Goal: Task Accomplishment & Management: Manage account settings

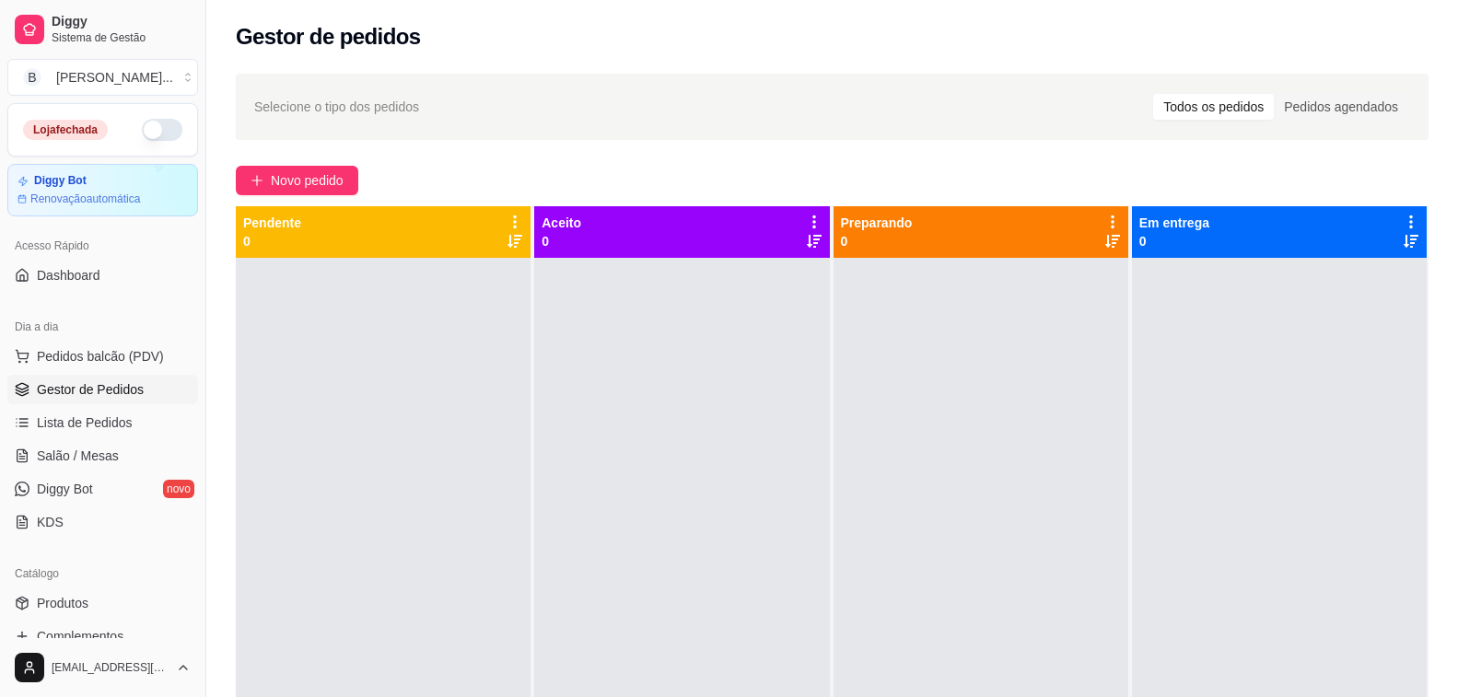
click at [142, 128] on button "button" at bounding box center [162, 130] width 41 height 22
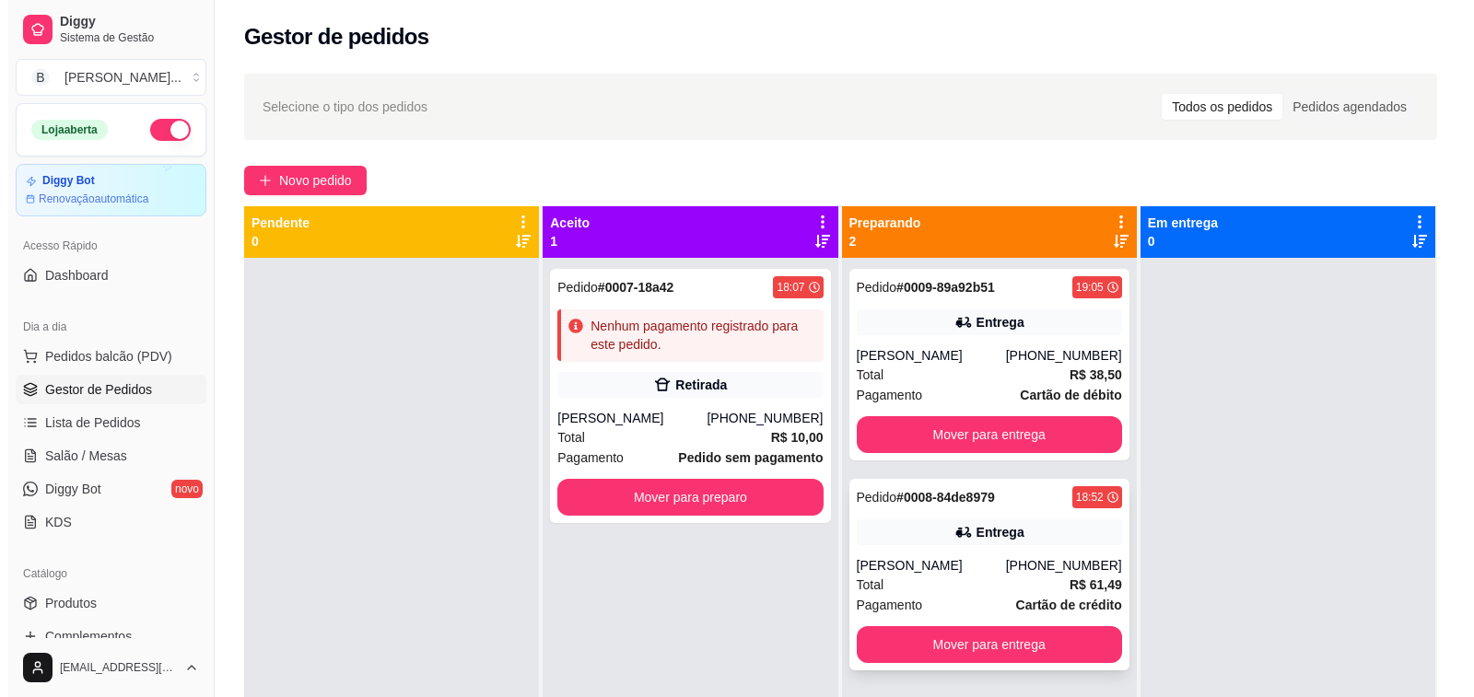
scroll to position [52, 0]
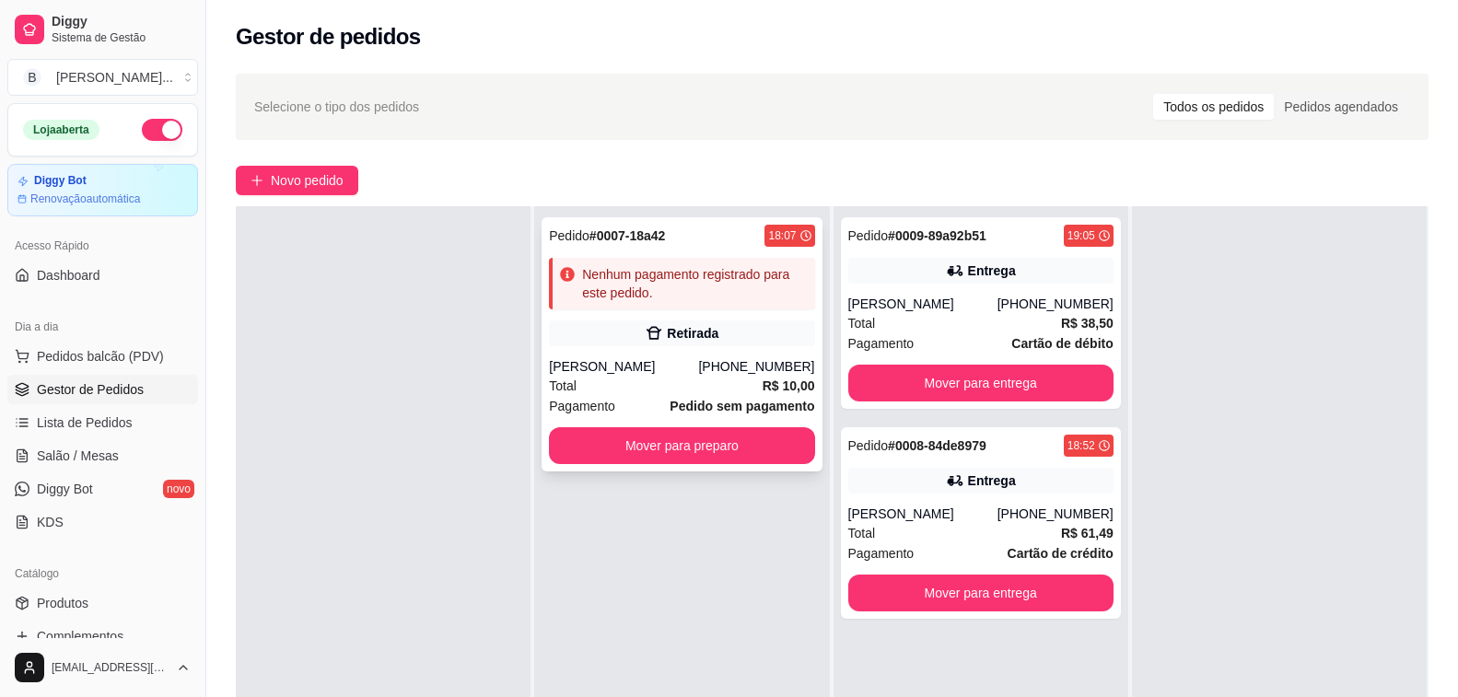
click at [687, 321] on div "Retirada" at bounding box center [681, 334] width 265 height 26
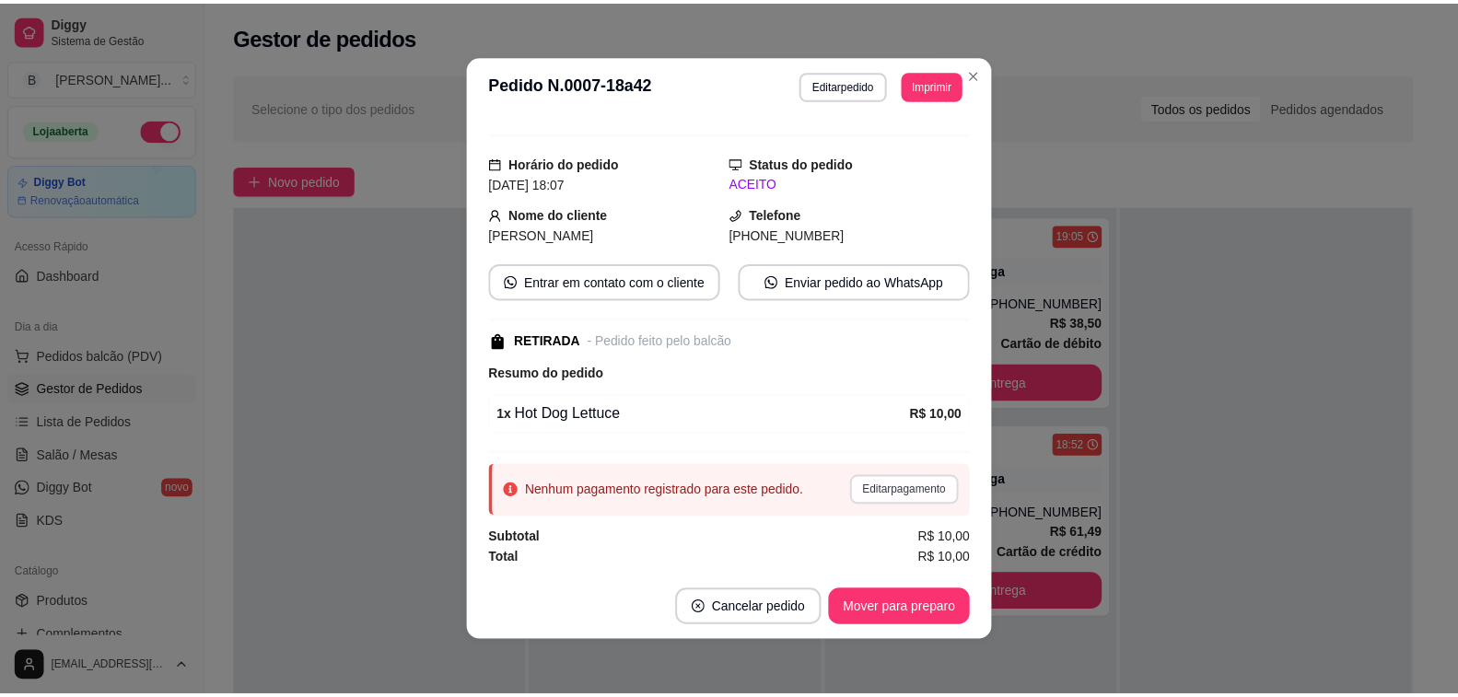
scroll to position [4, 0]
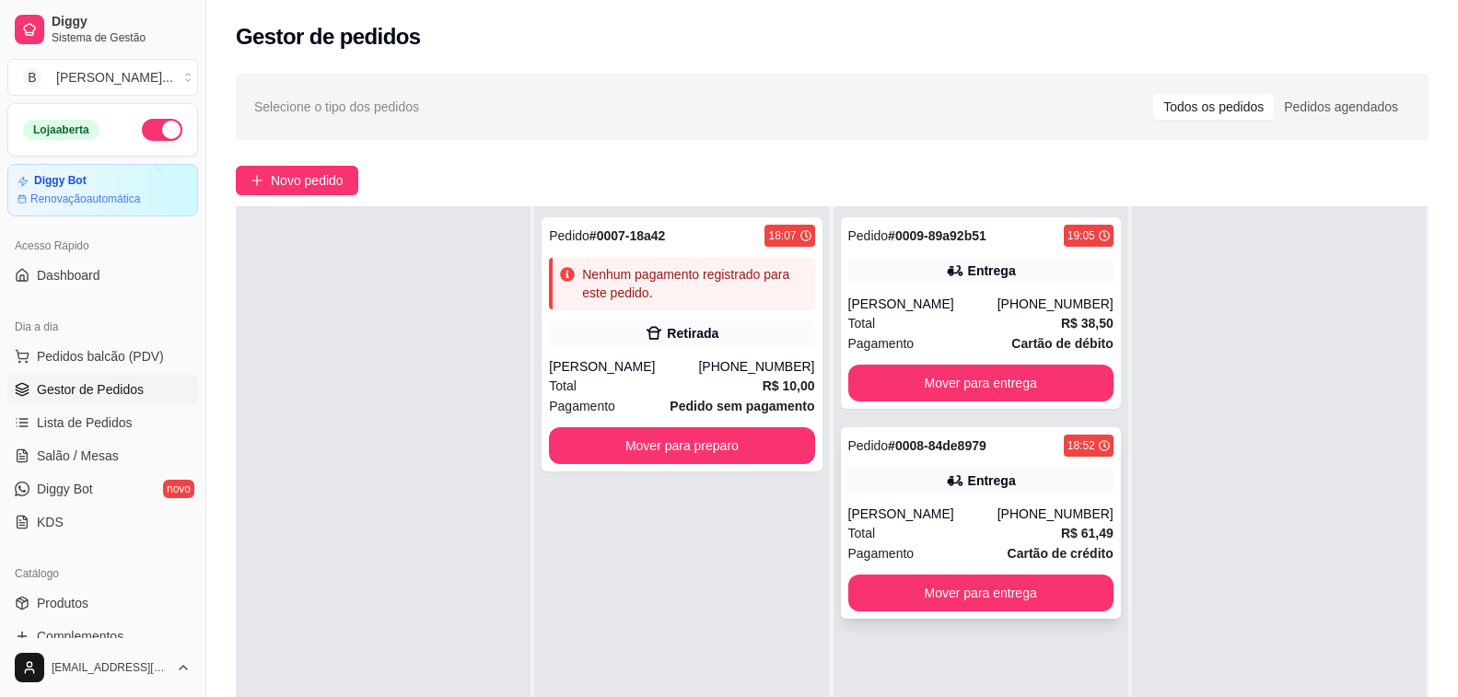
click at [974, 503] on div "Pedido # 0008-84de8979 18:52 Entrega Michele Bom (19) 99278-4559 Total R$ 61,49…" at bounding box center [981, 523] width 280 height 192
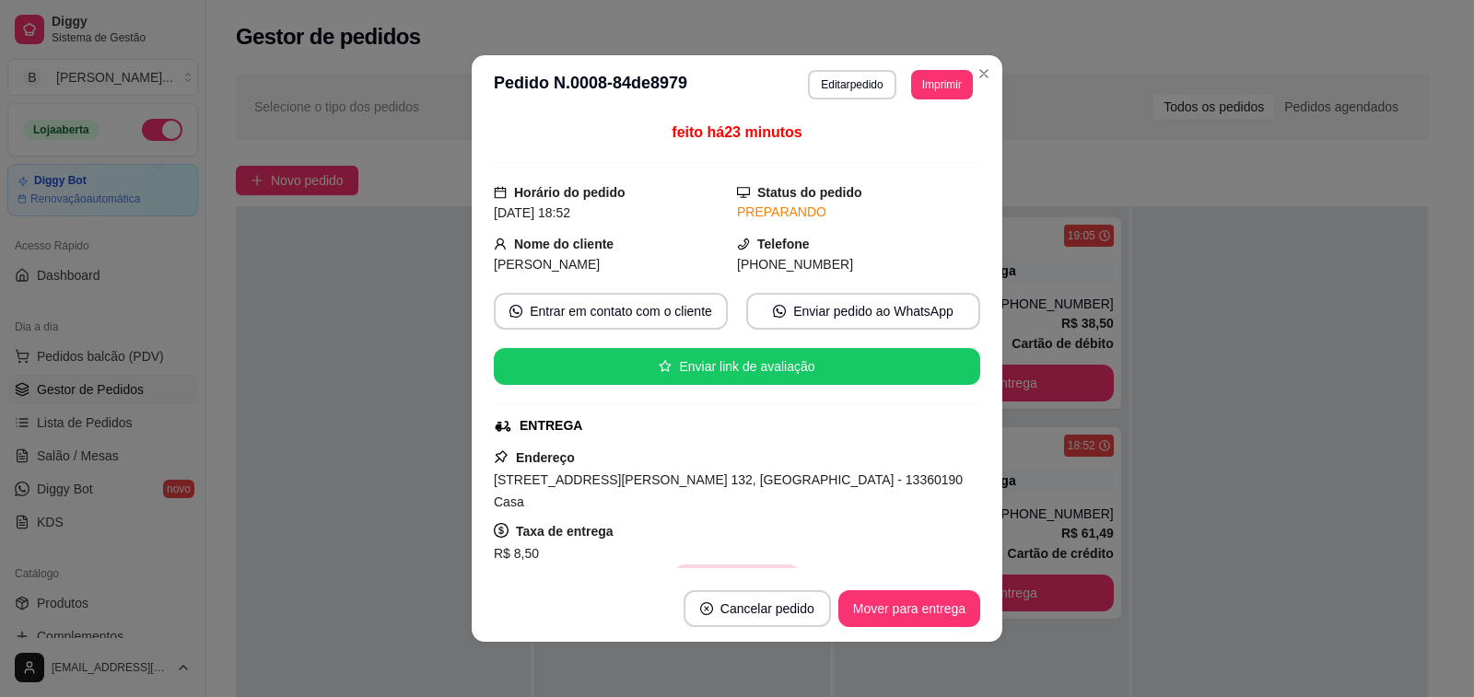
click at [748, 565] on button "Copiar Endereço" at bounding box center [736, 583] width 126 height 37
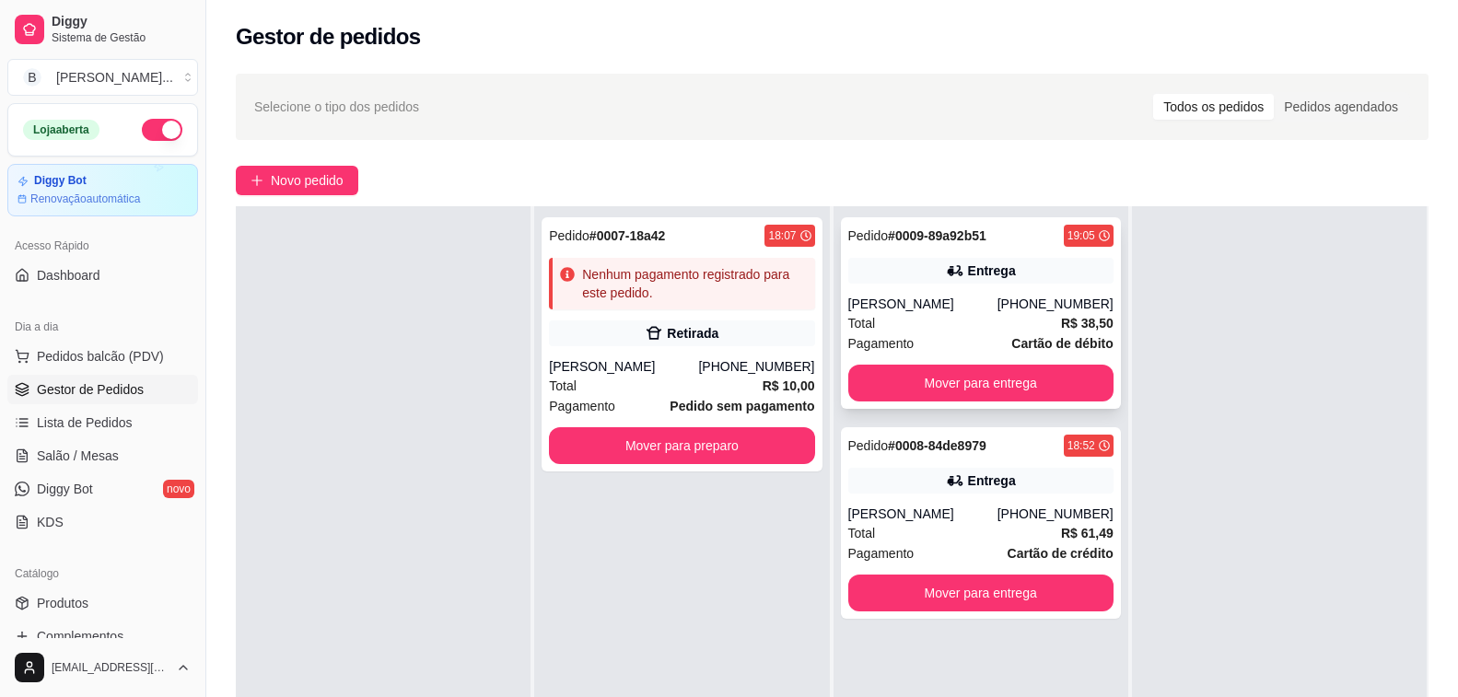
click at [1011, 279] on div "Entrega" at bounding box center [980, 271] width 265 height 26
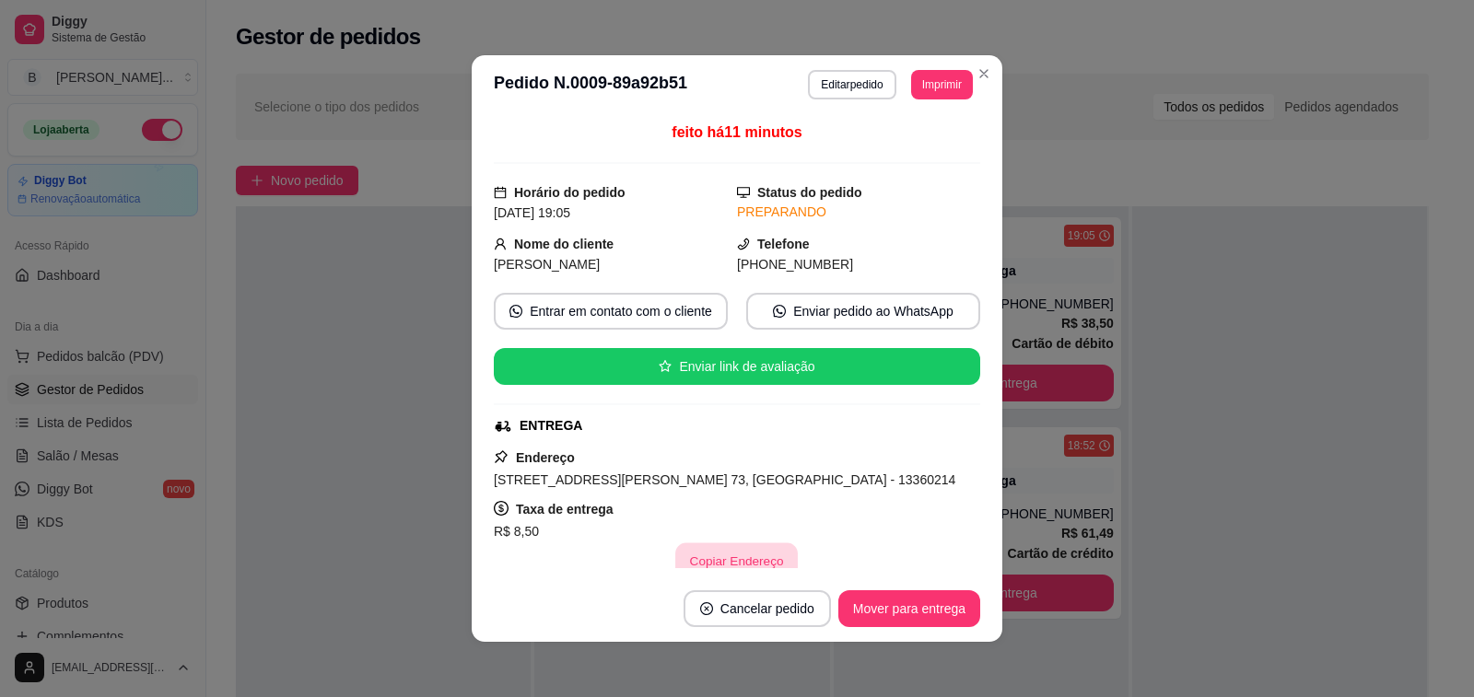
click at [738, 549] on button "Copiar Endereço" at bounding box center [737, 561] width 122 height 36
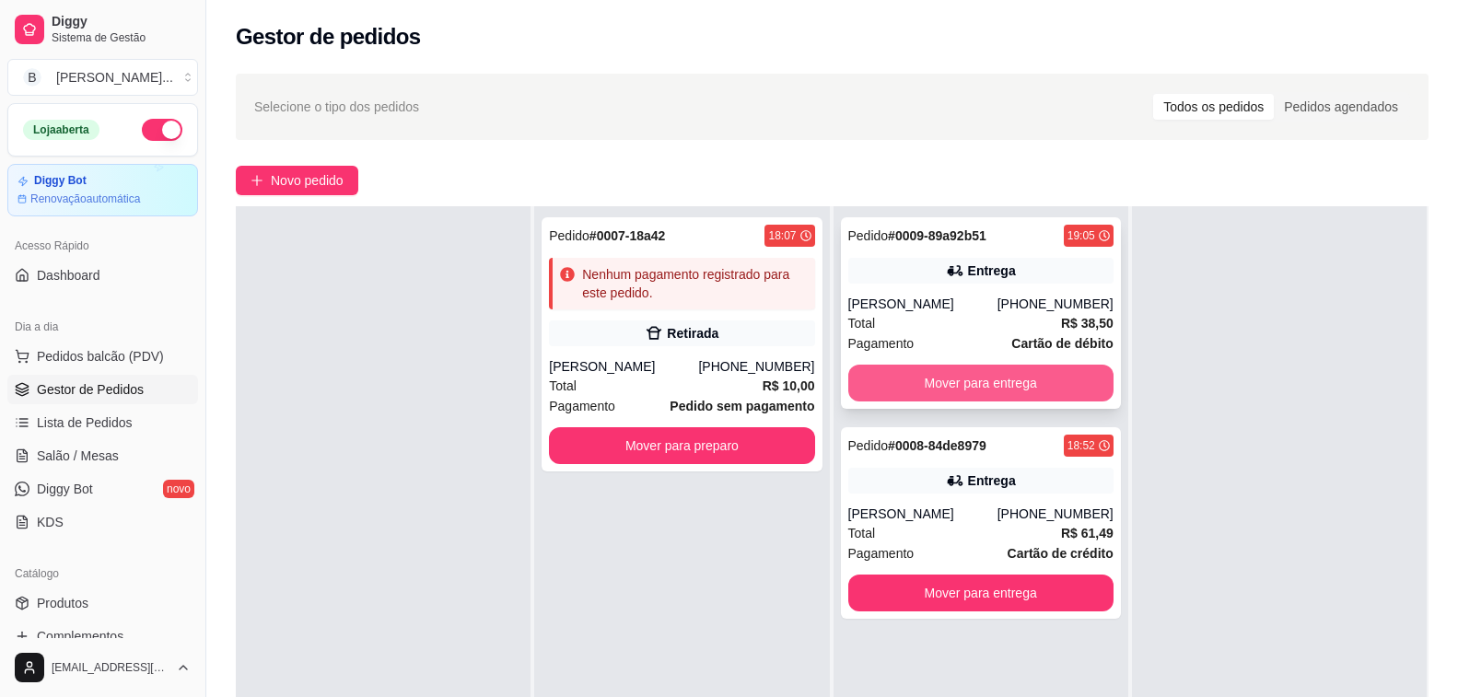
click at [906, 379] on button "Mover para entrega" at bounding box center [980, 383] width 265 height 37
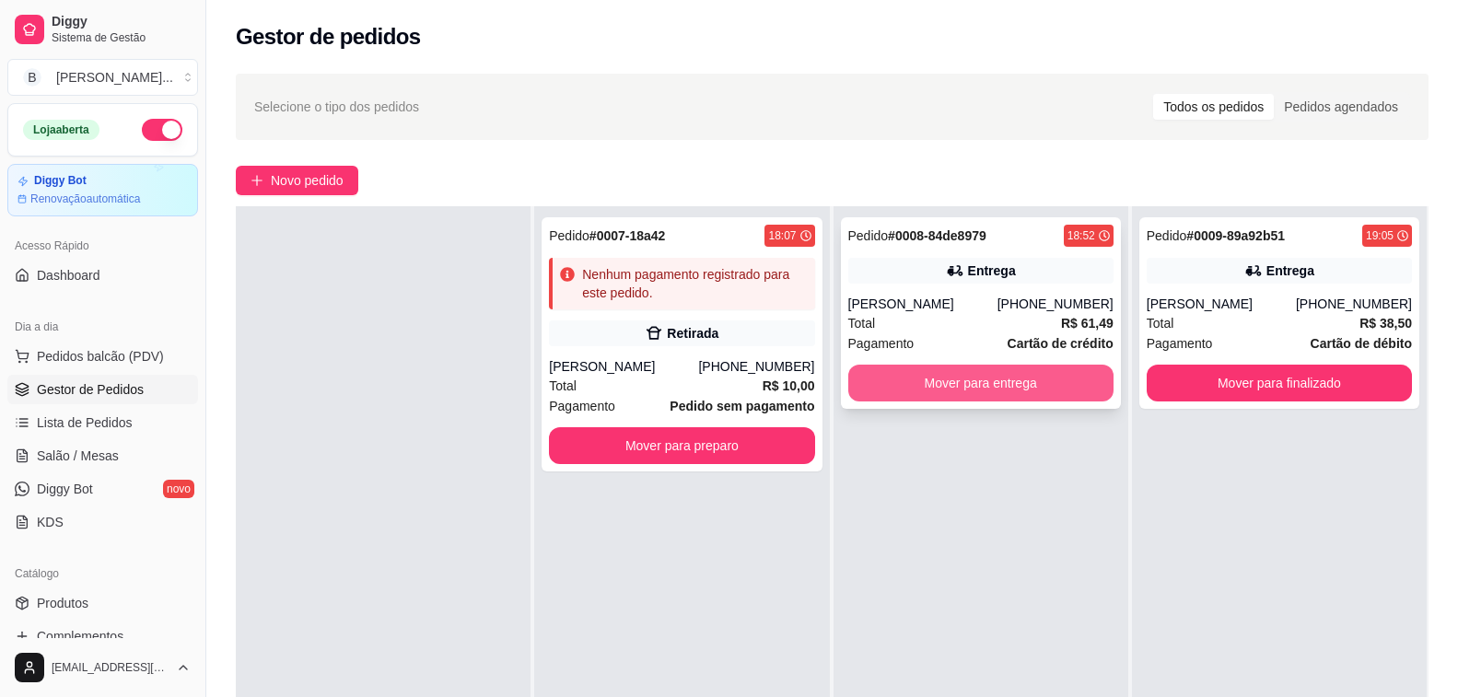
click at [1024, 387] on button "Mover para entrega" at bounding box center [980, 383] width 265 height 37
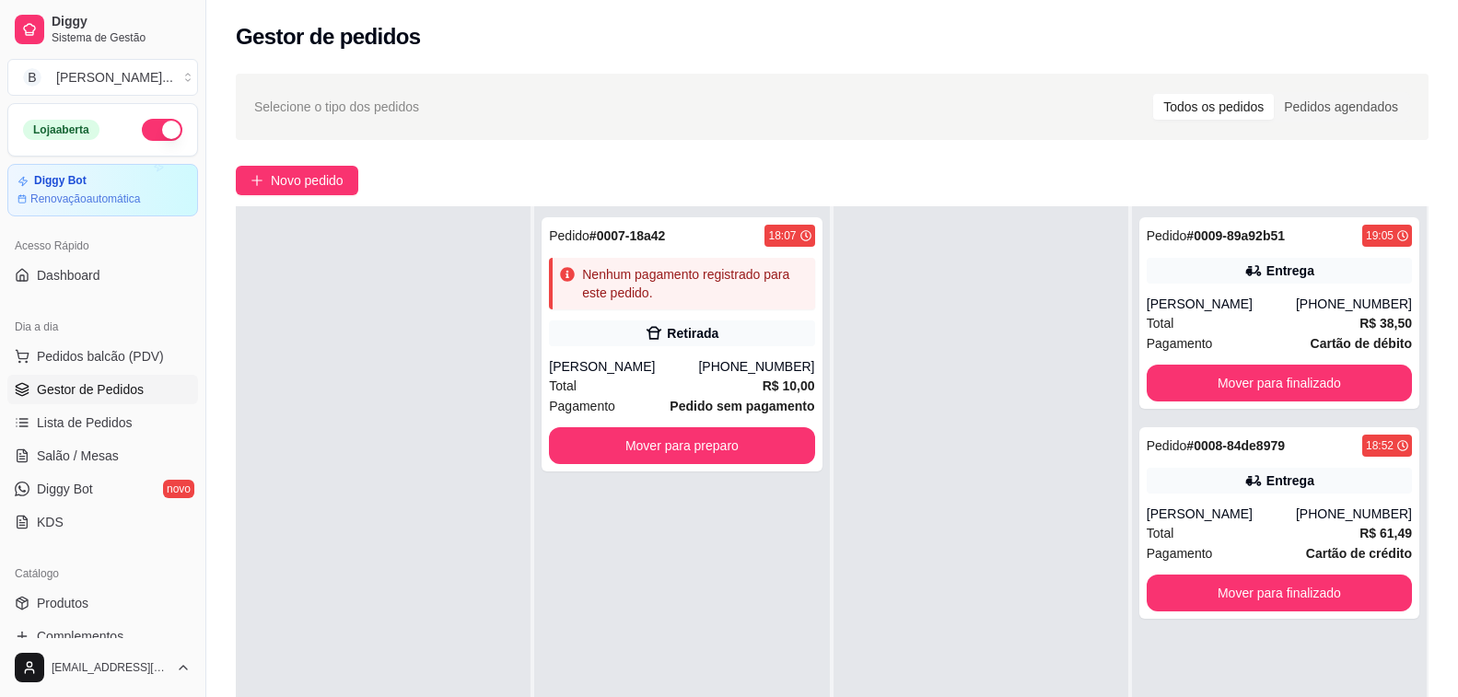
click at [460, 472] on div at bounding box center [383, 554] width 295 height 697
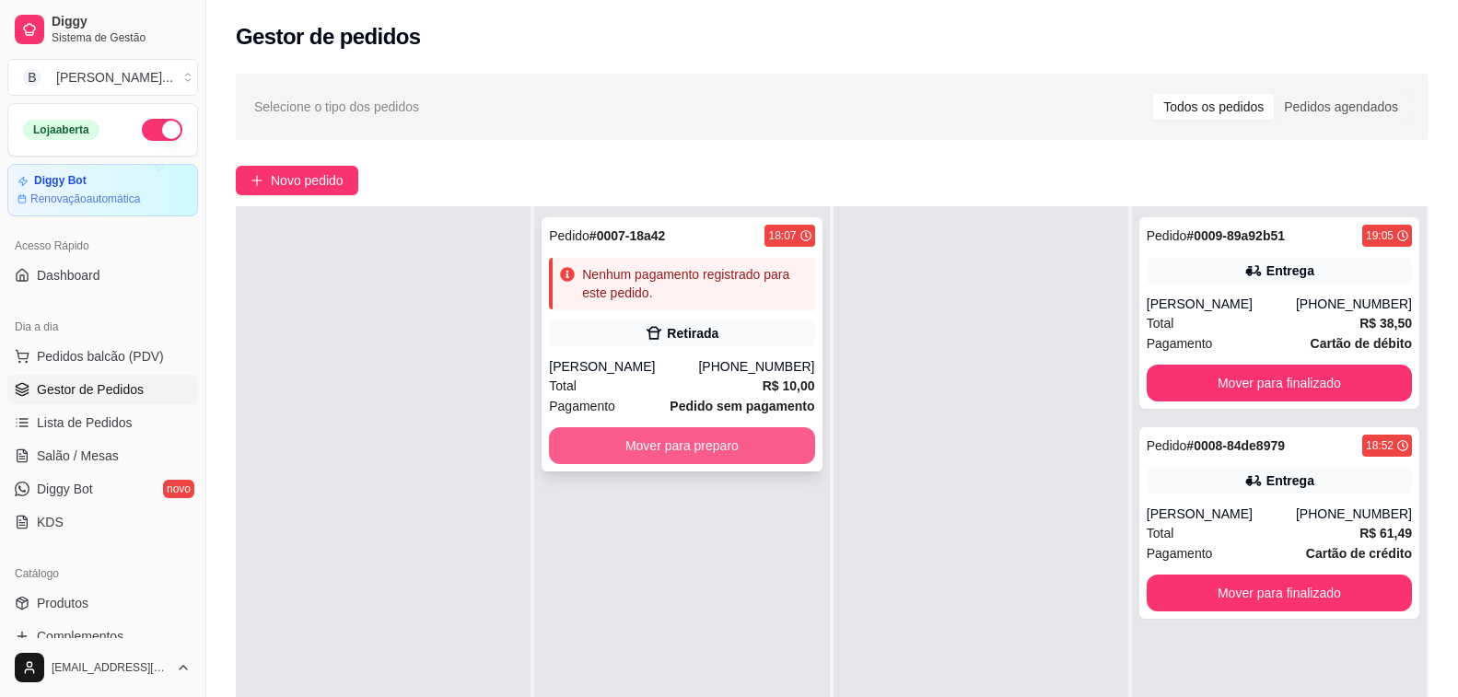
click at [589, 446] on button "Mover para preparo" at bounding box center [681, 445] width 265 height 37
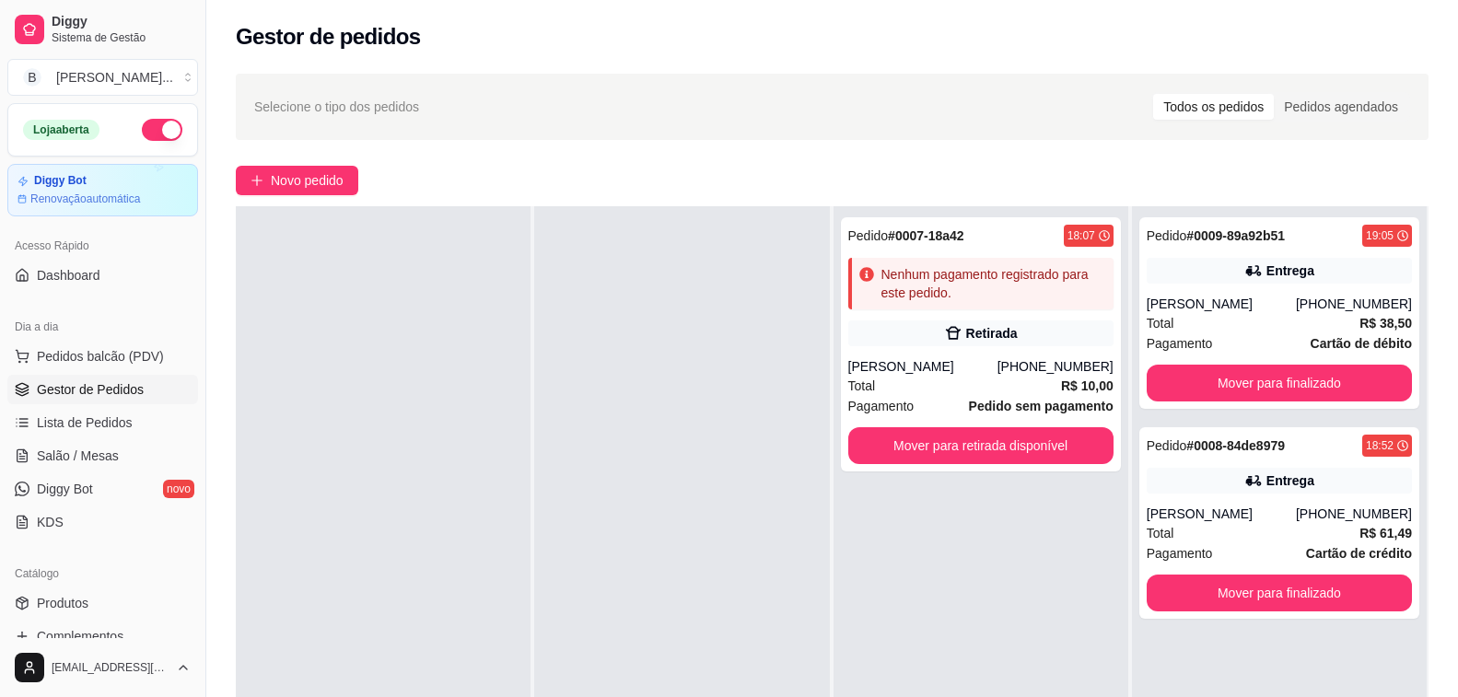
click at [471, 252] on div at bounding box center [383, 554] width 295 height 697
click at [442, 46] on div "Gestor de pedidos" at bounding box center [832, 36] width 1193 height 29
click at [1034, 637] on div "Pedido # 0007-18a42 18:07 Nenhum pagamento registrado para este pedido. Retirad…" at bounding box center [981, 554] width 295 height 697
click at [541, 411] on div at bounding box center [681, 554] width 295 height 697
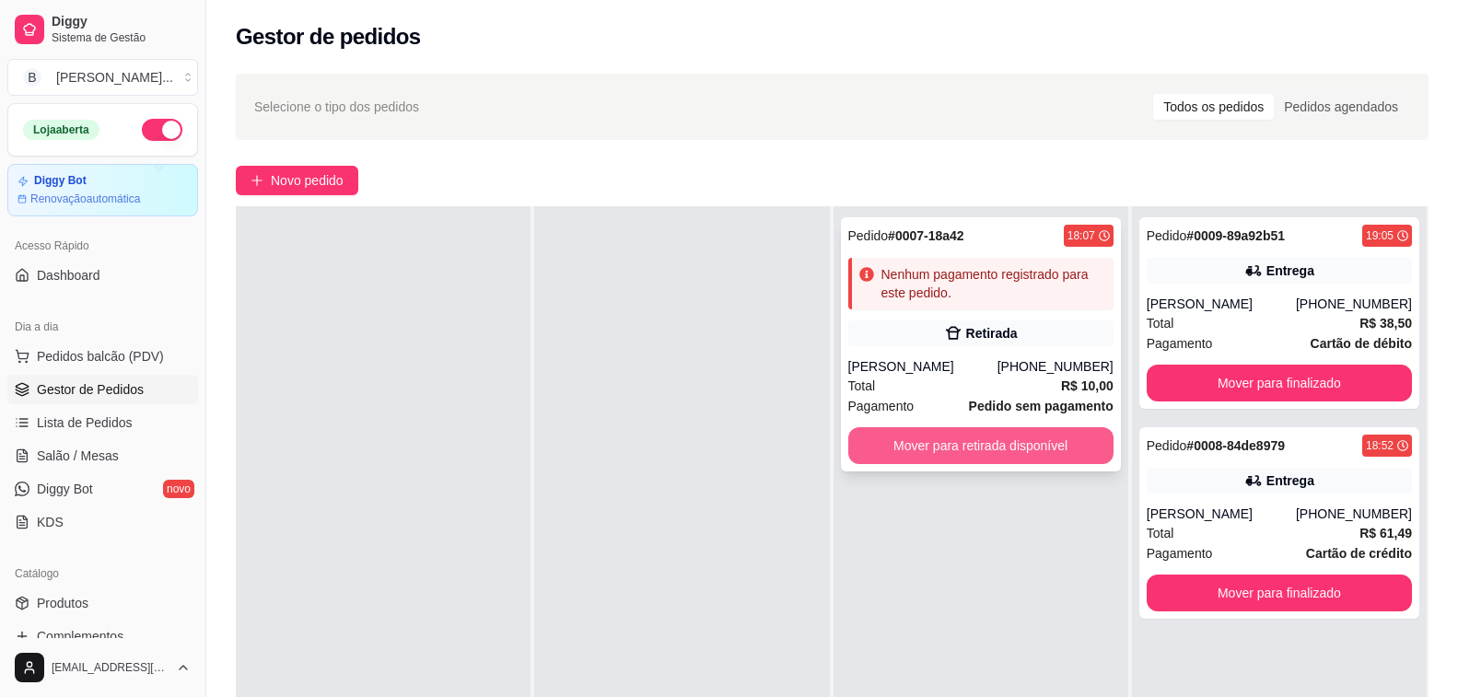
click at [1050, 447] on button "Mover para retirada disponível" at bounding box center [980, 445] width 265 height 37
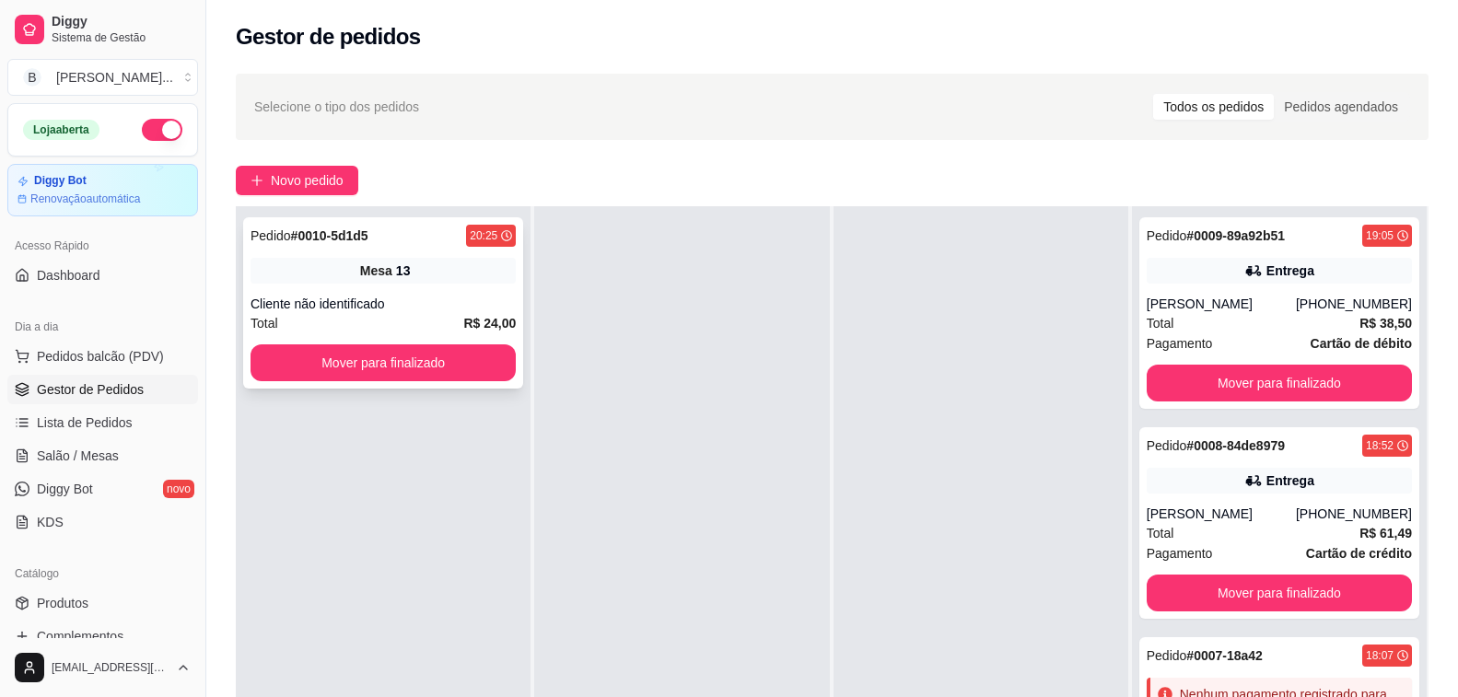
click at [416, 290] on div "Pedido # 0010-5d1d5 20:25 Mesa 13 Cliente não identificado Total R$ 24,00 Mover…" at bounding box center [383, 302] width 280 height 171
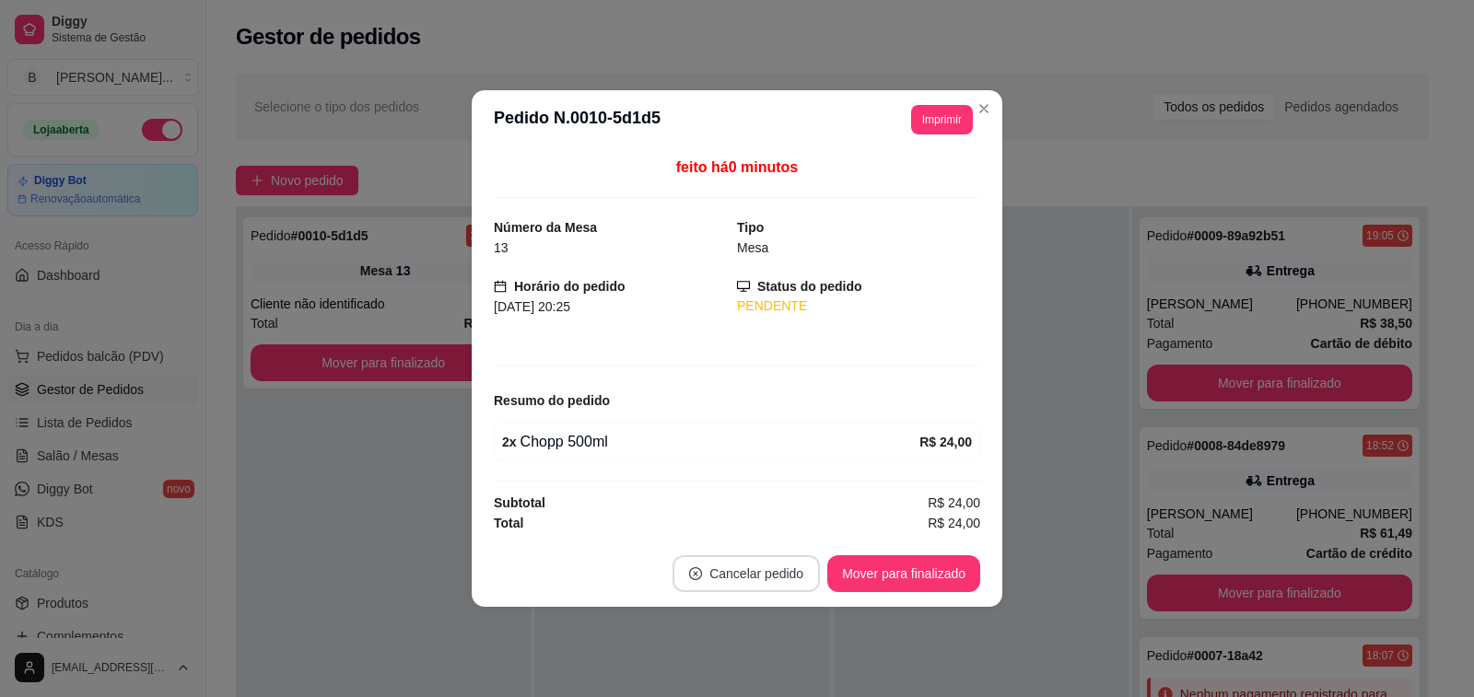
click at [809, 566] on button "Cancelar pedido" at bounding box center [745, 573] width 147 height 37
click at [881, 352] on div "feito há 0 minutos Número da Mesa 13 Tipo Mesa Horário do pedido 20/08/2025 20:…" at bounding box center [737, 345] width 486 height 377
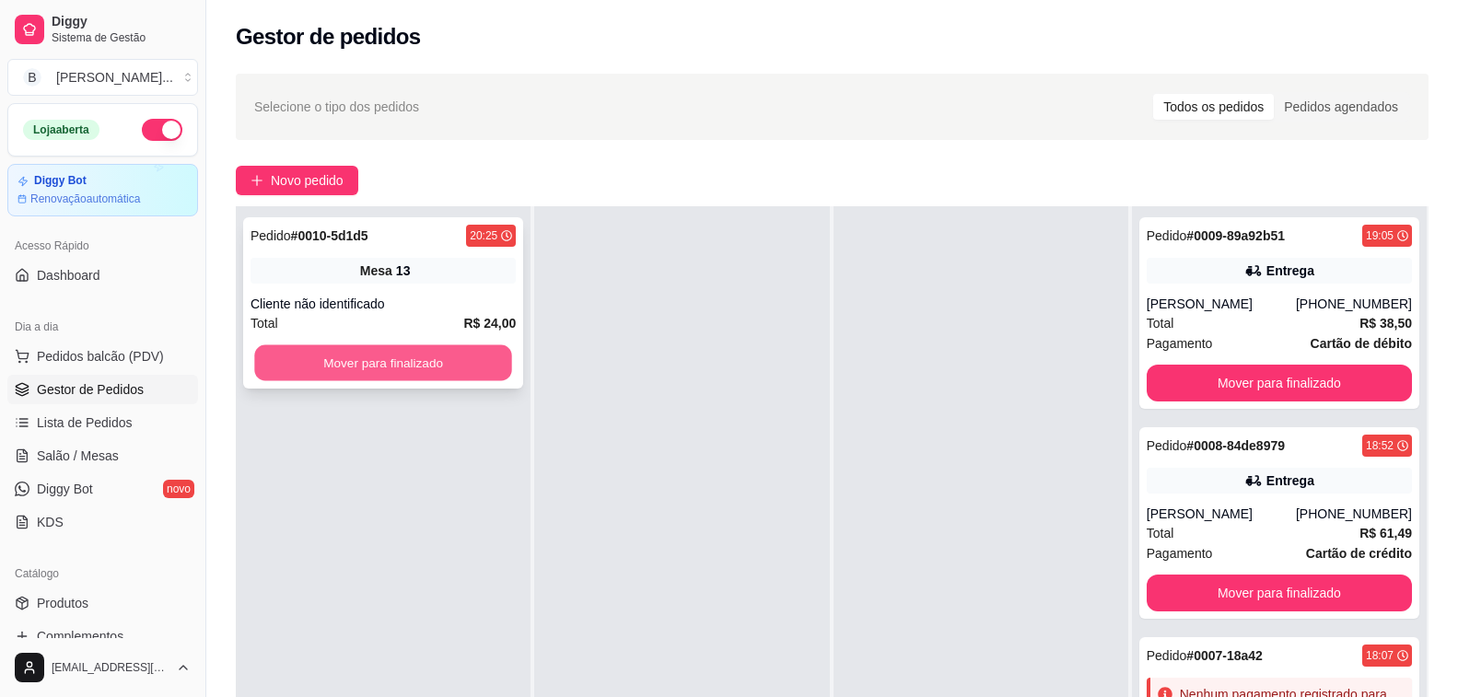
click at [450, 353] on button "Mover para finalizado" at bounding box center [383, 363] width 258 height 36
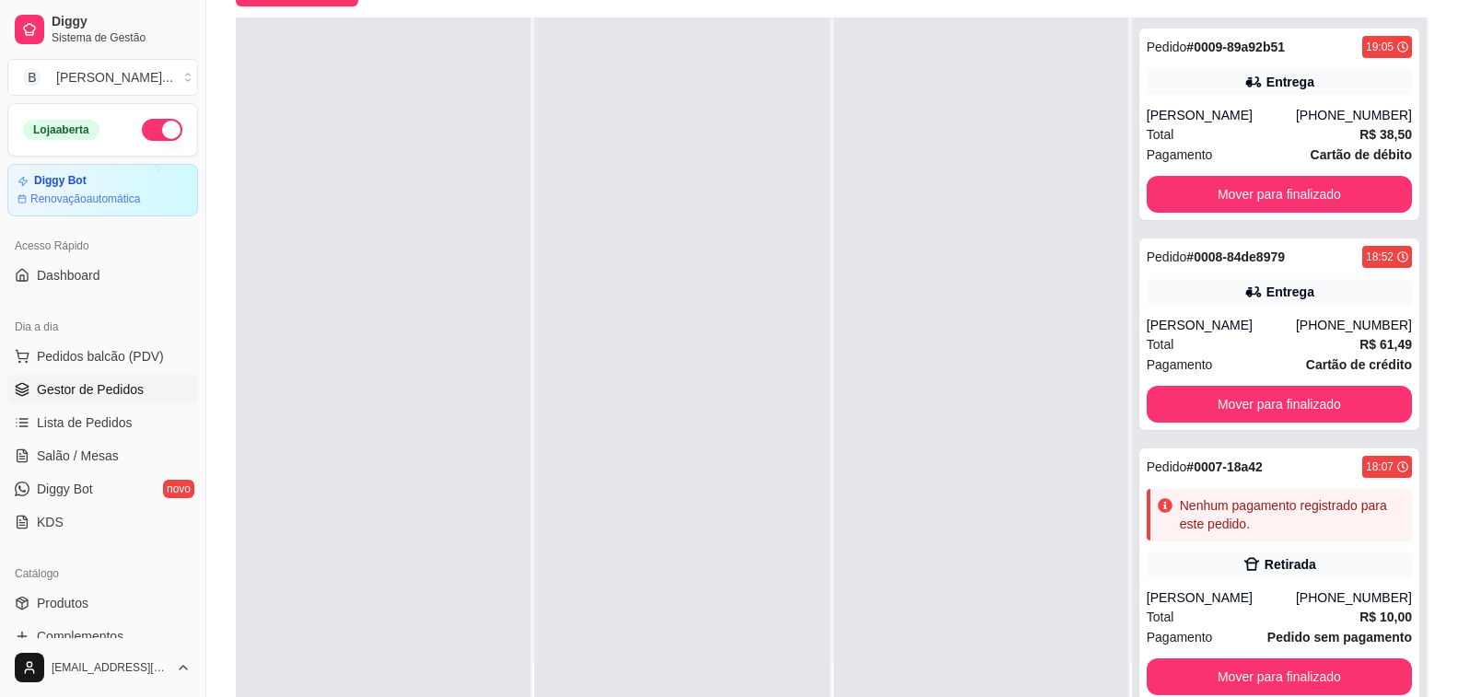
scroll to position [0, 0]
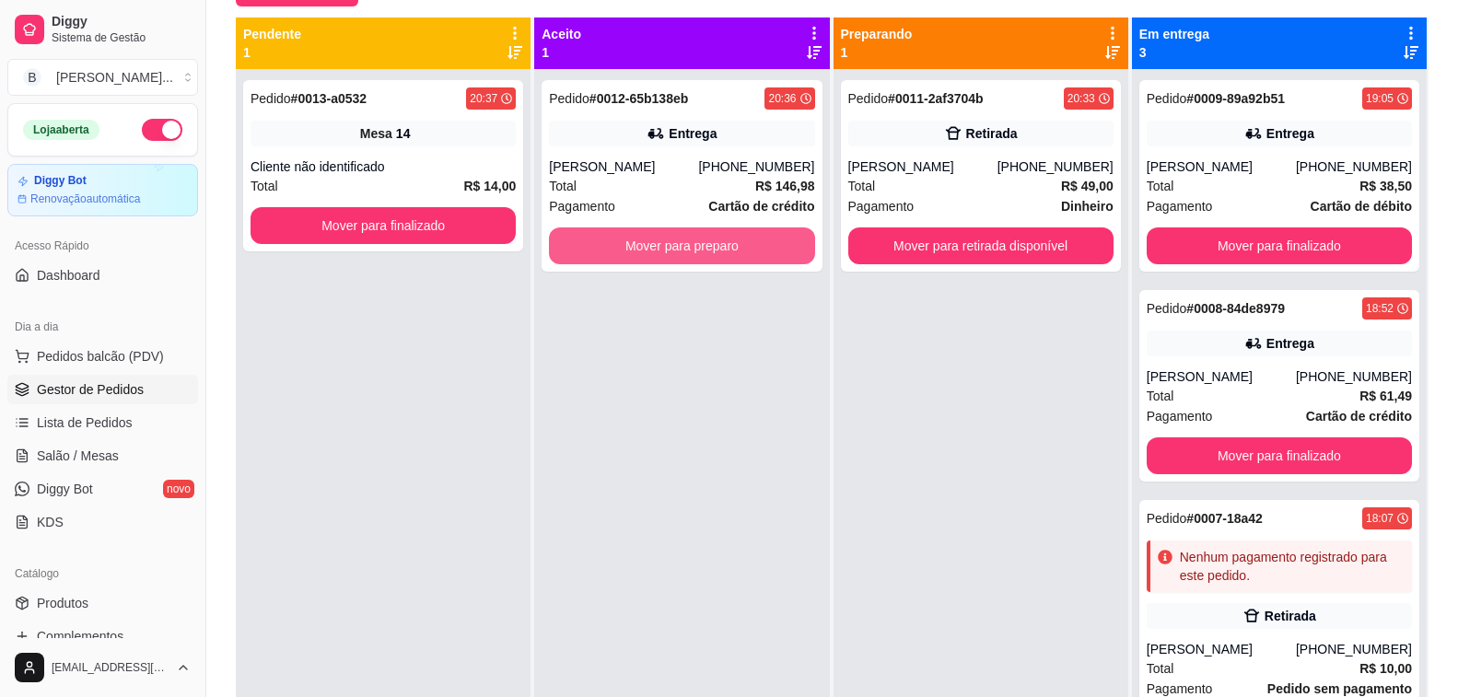
click at [688, 261] on button "Mover para preparo" at bounding box center [681, 245] width 265 height 37
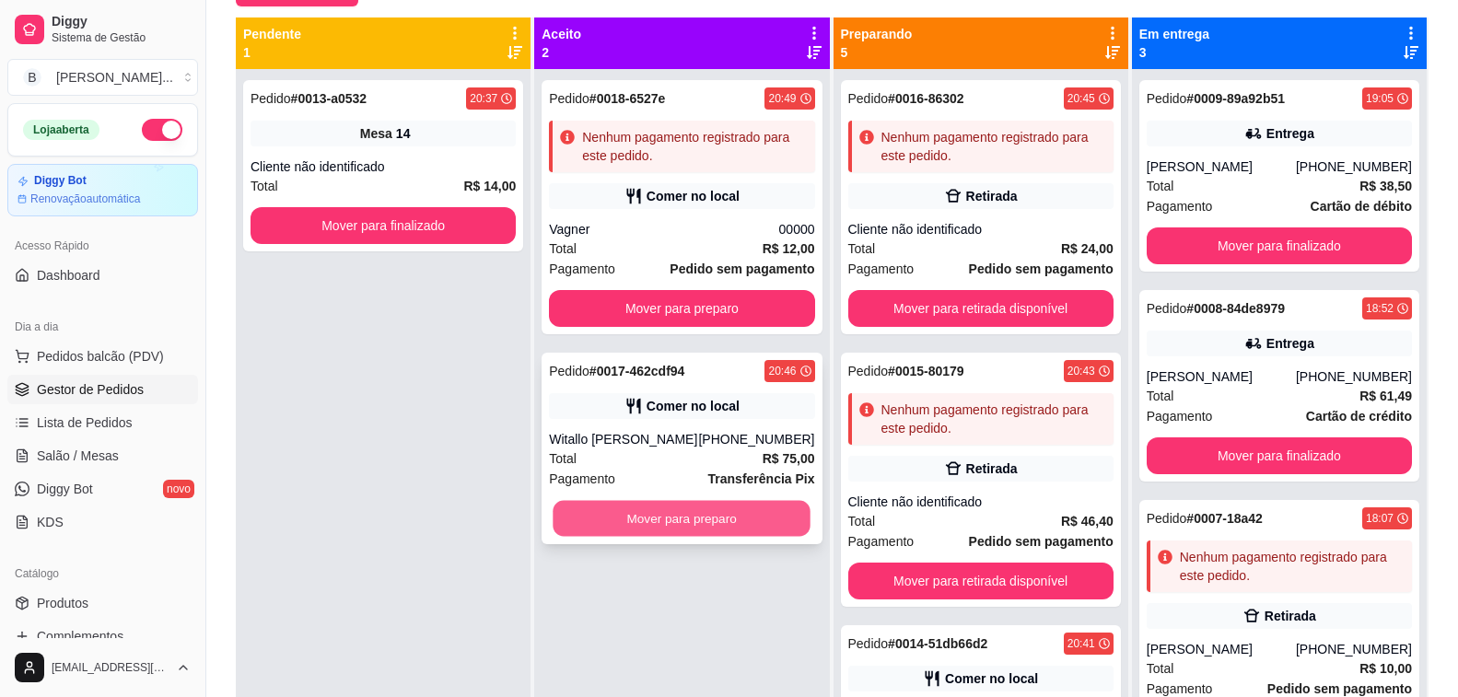
click at [622, 524] on button "Mover para preparo" at bounding box center [683, 519] width 258 height 36
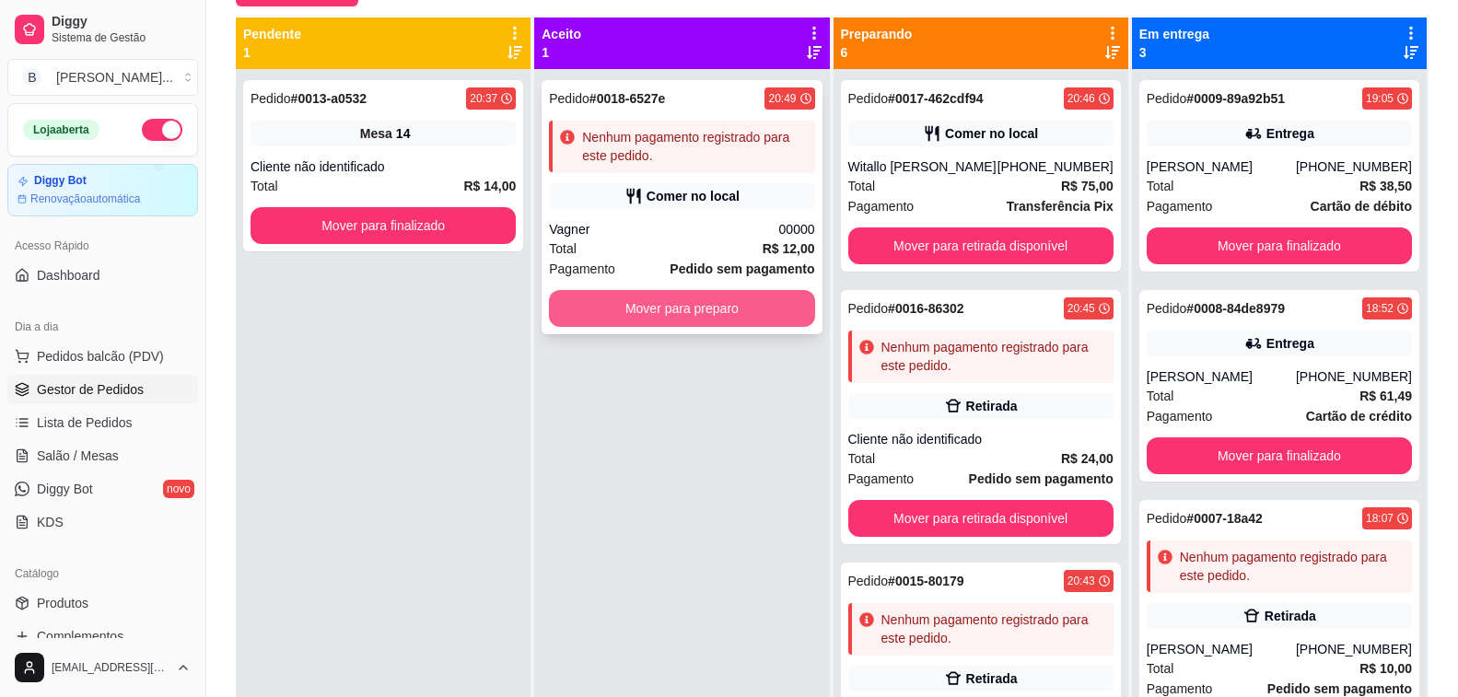
click at [680, 298] on button "Mover para preparo" at bounding box center [681, 308] width 265 height 37
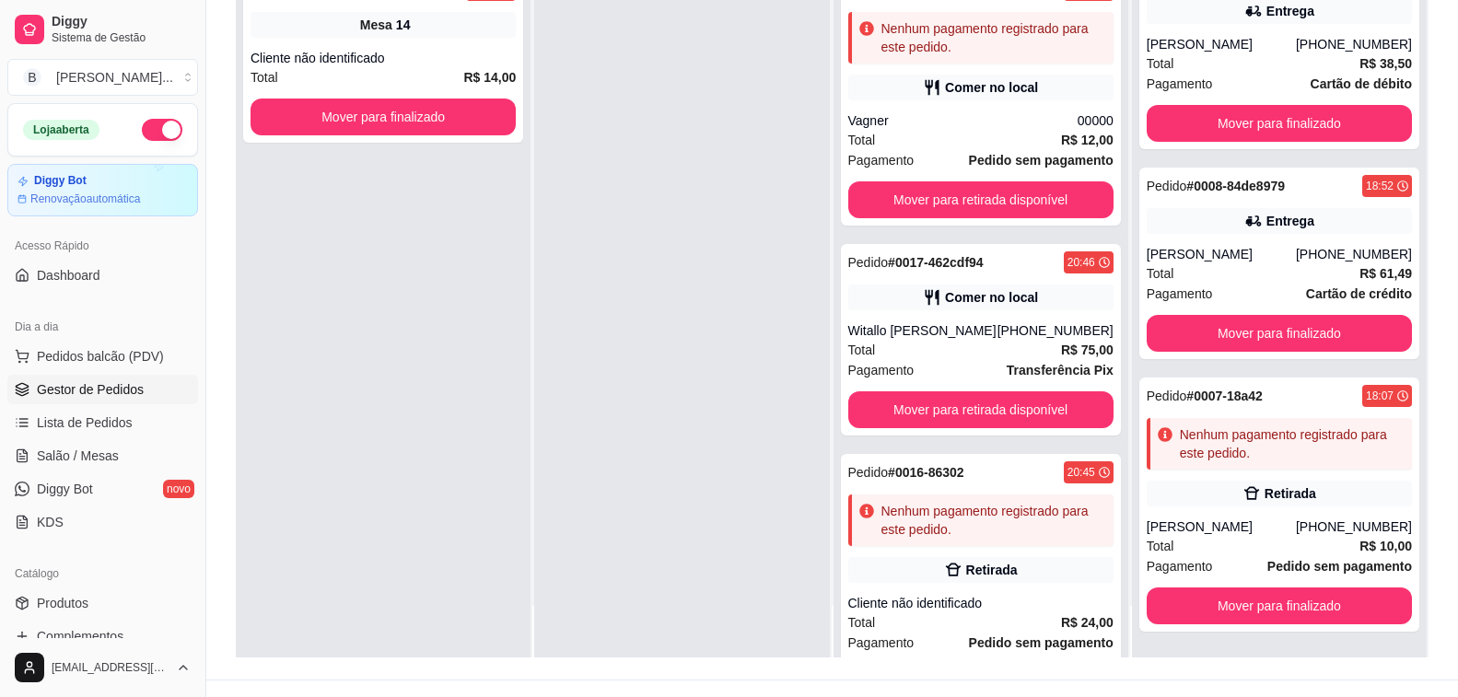
scroll to position [281, 0]
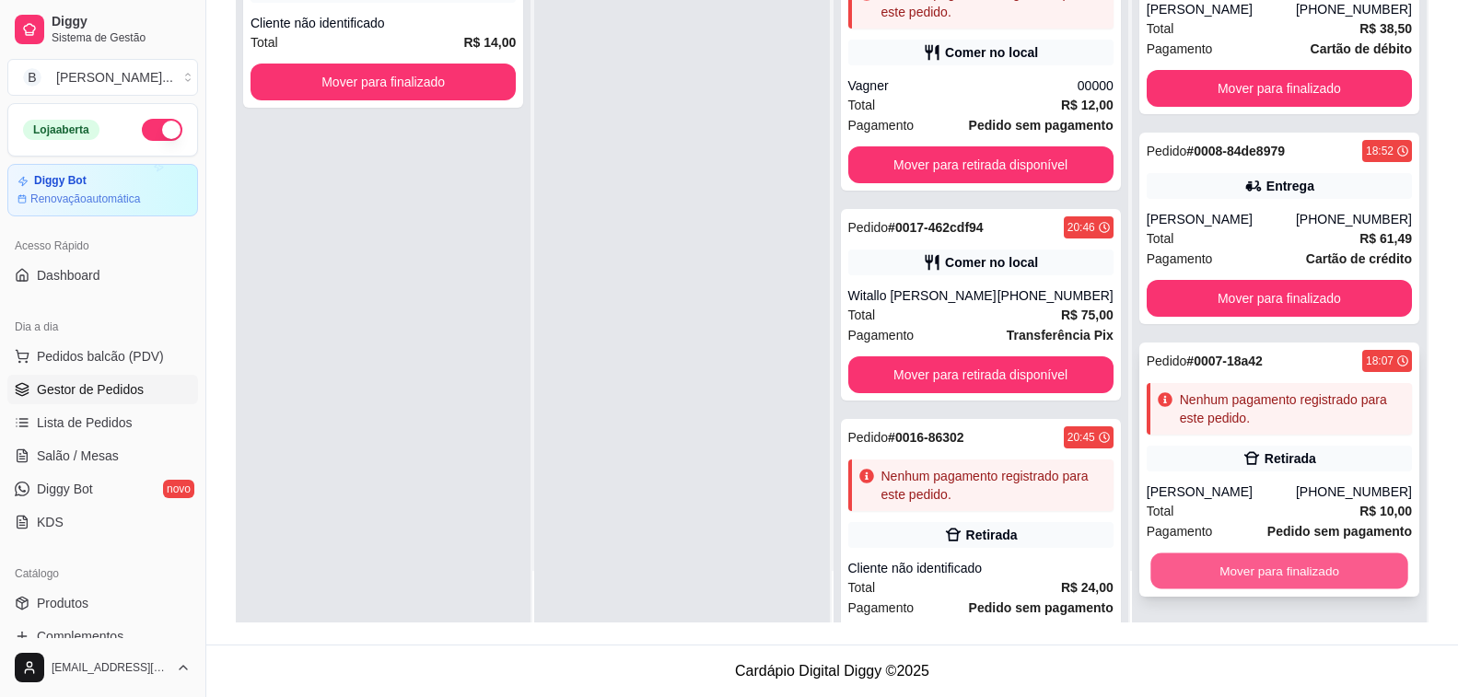
click at [1263, 577] on button "Mover para finalizado" at bounding box center [1279, 572] width 258 height 36
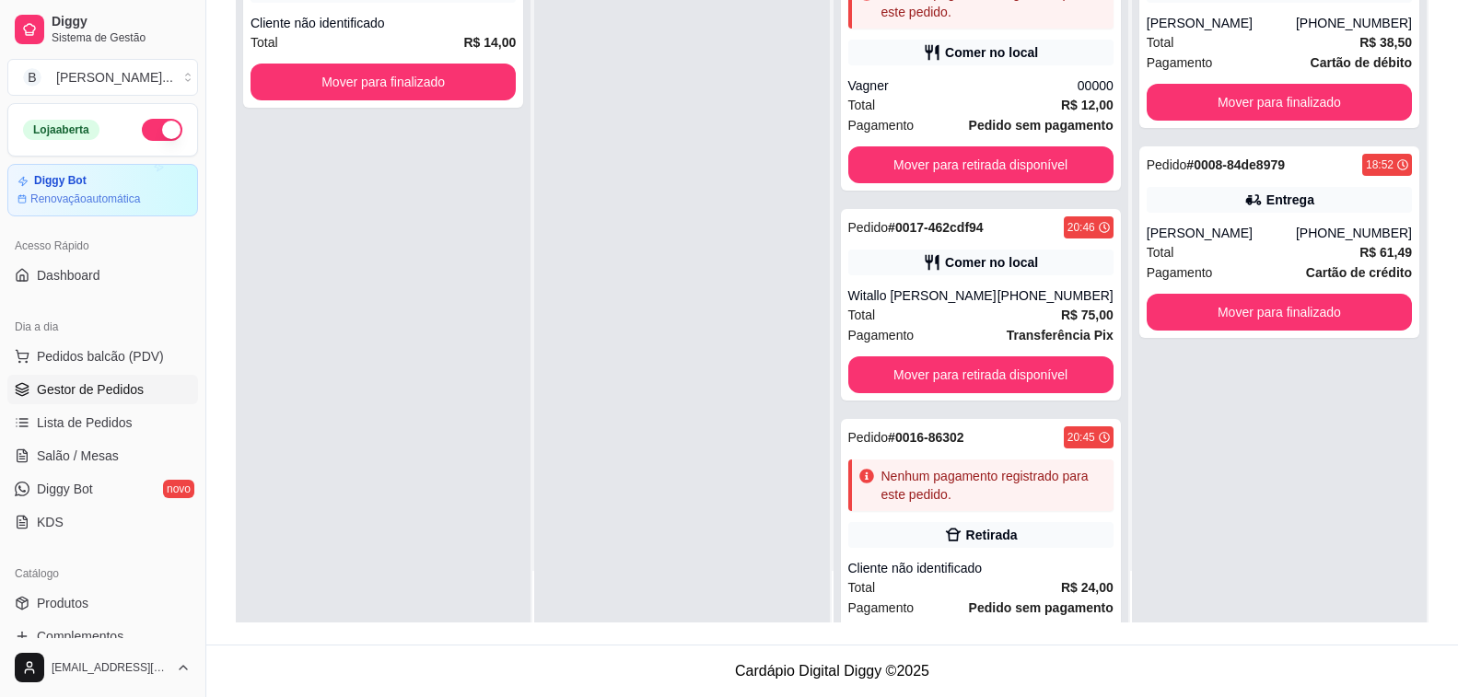
scroll to position [0, 0]
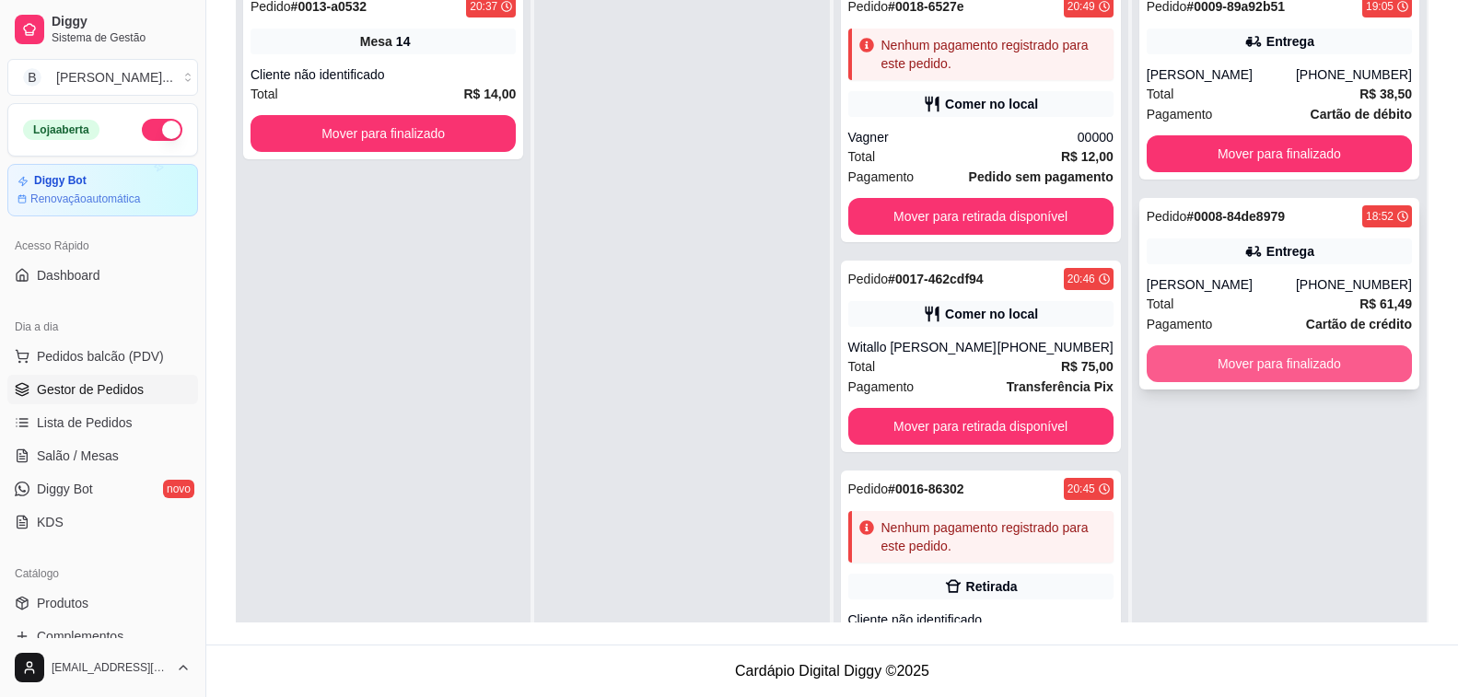
click at [1220, 371] on button "Mover para finalizado" at bounding box center [1279, 363] width 265 height 37
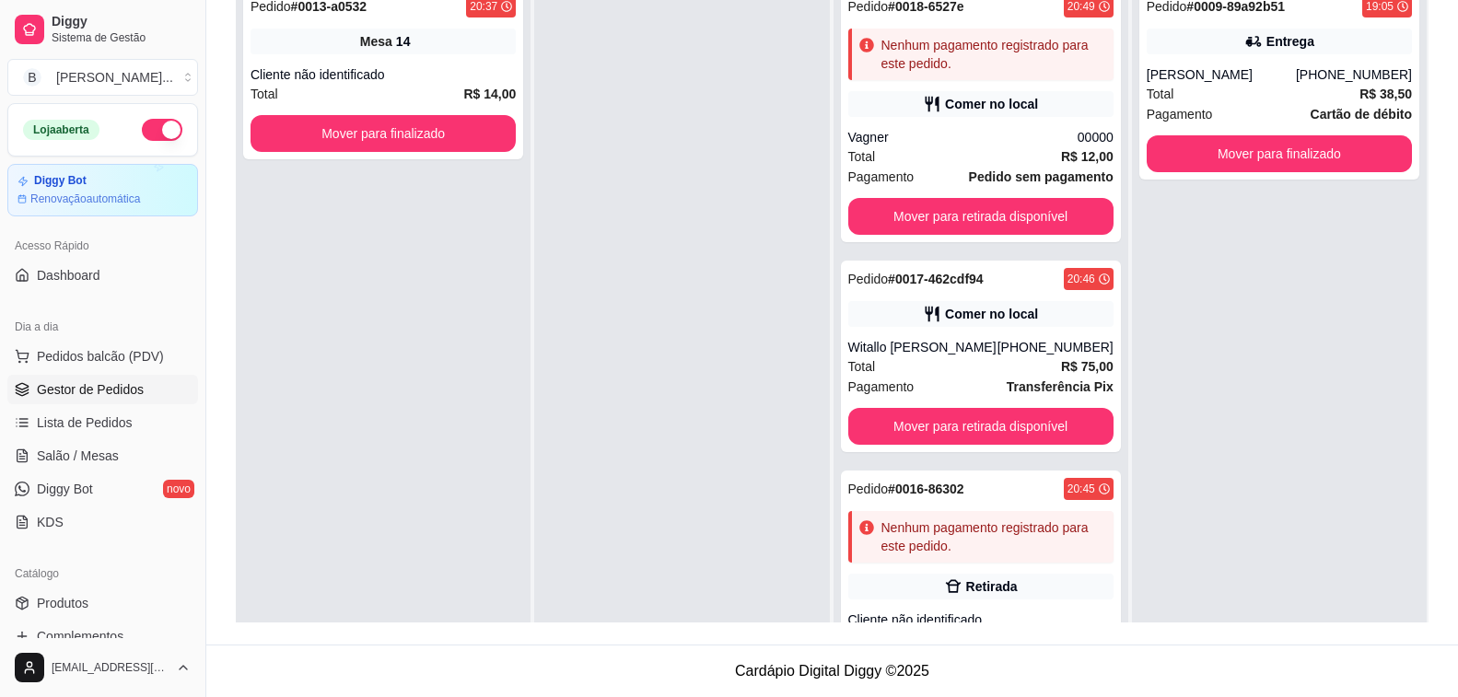
scroll to position [5, 0]
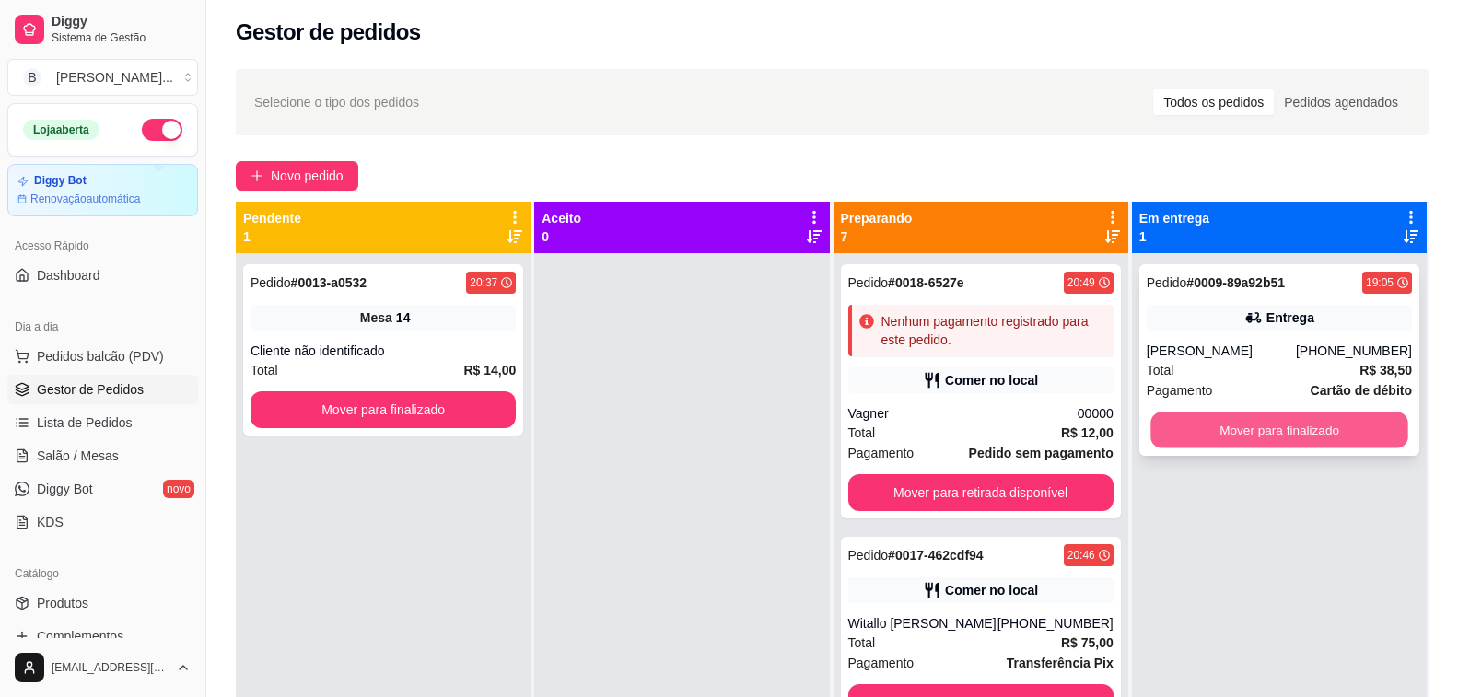
click at [1246, 415] on button "Mover para finalizado" at bounding box center [1279, 431] width 258 height 36
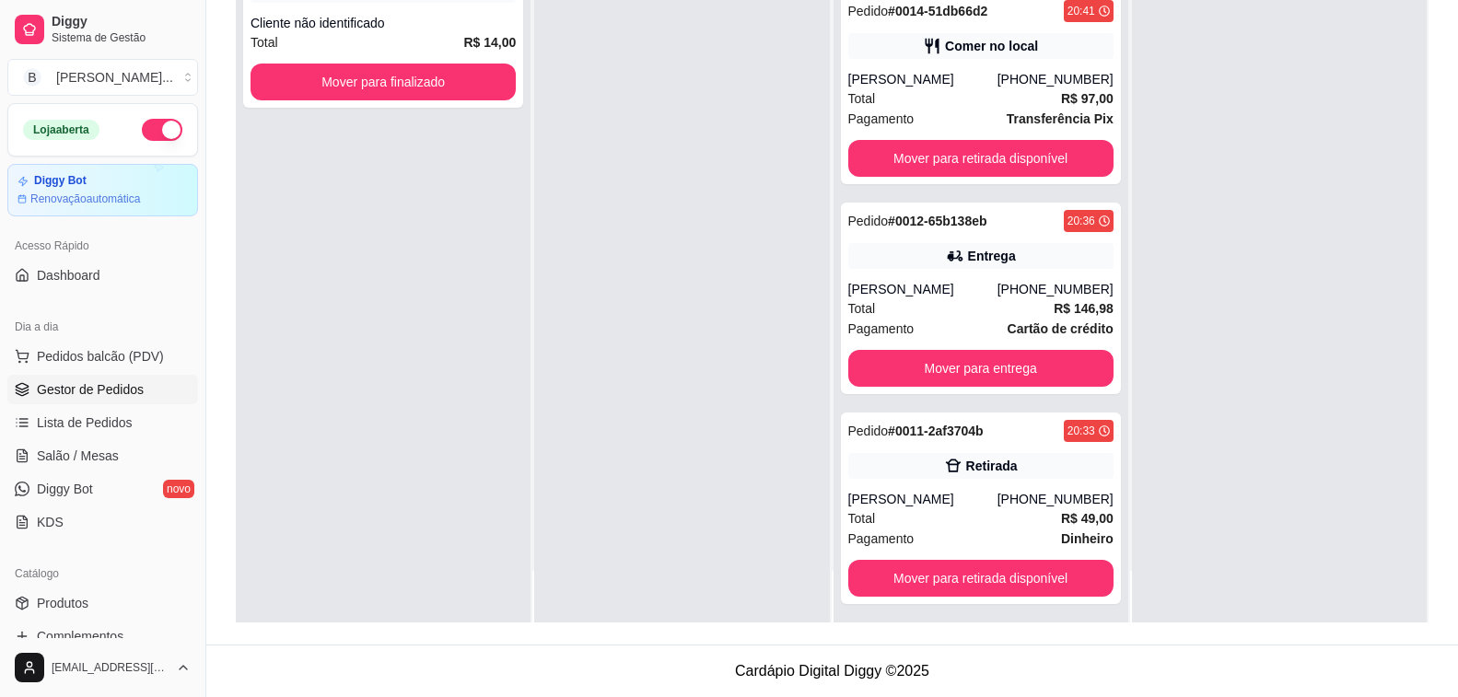
scroll to position [979, 0]
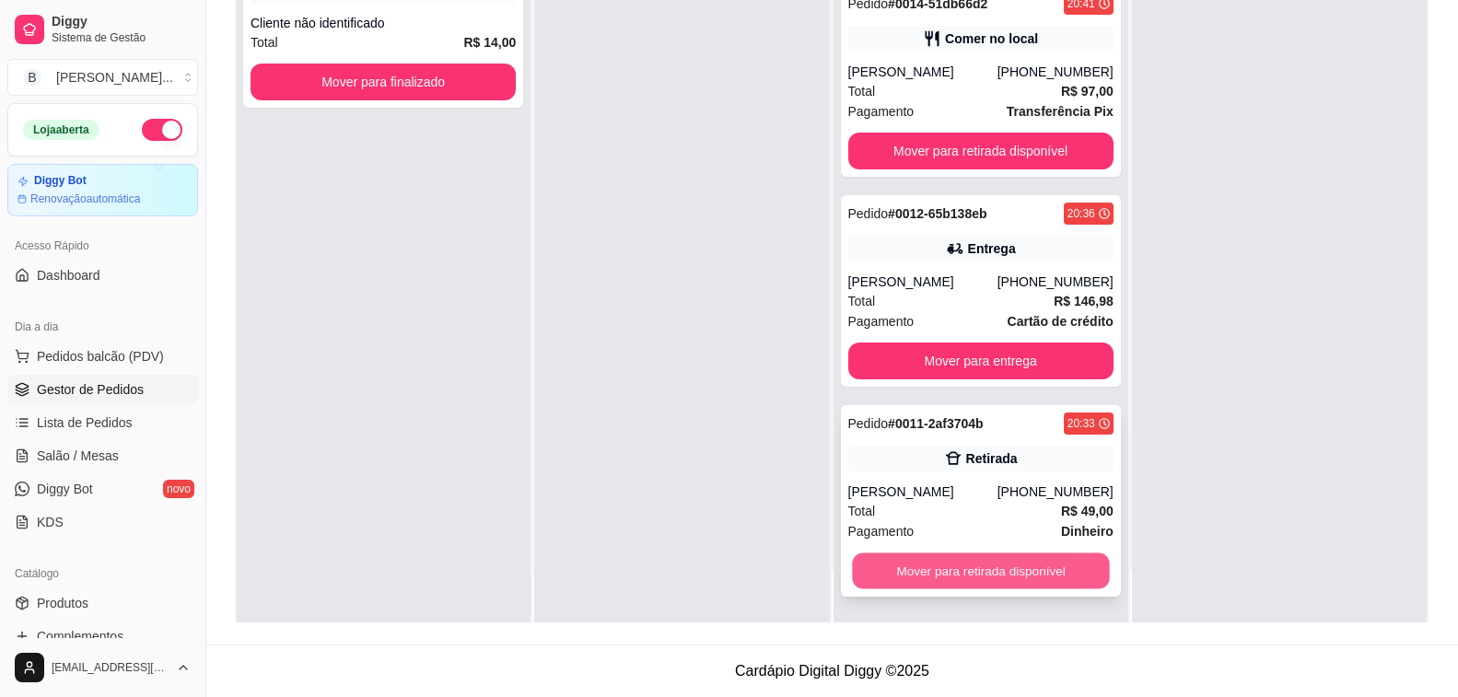
click at [991, 568] on button "Mover para retirada disponível" at bounding box center [981, 572] width 258 height 36
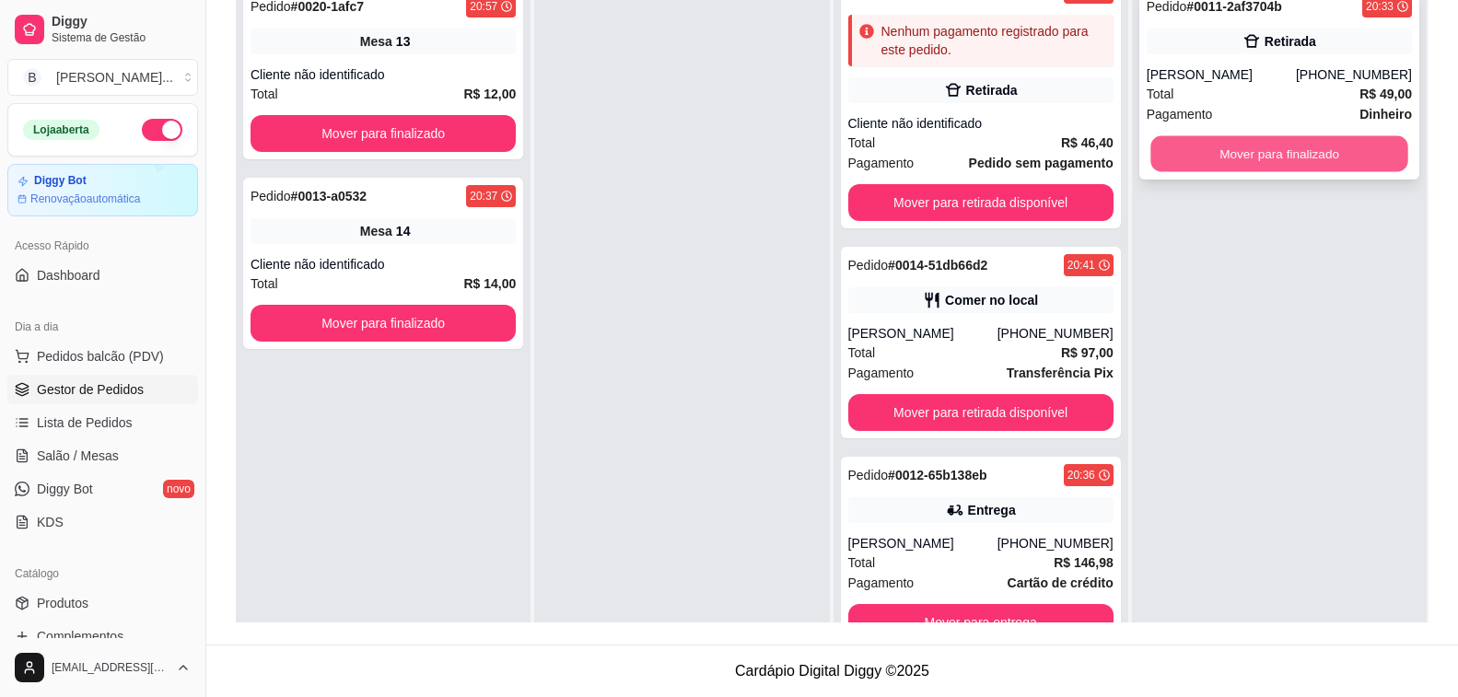
click at [1313, 160] on button "Mover para finalizado" at bounding box center [1279, 154] width 258 height 36
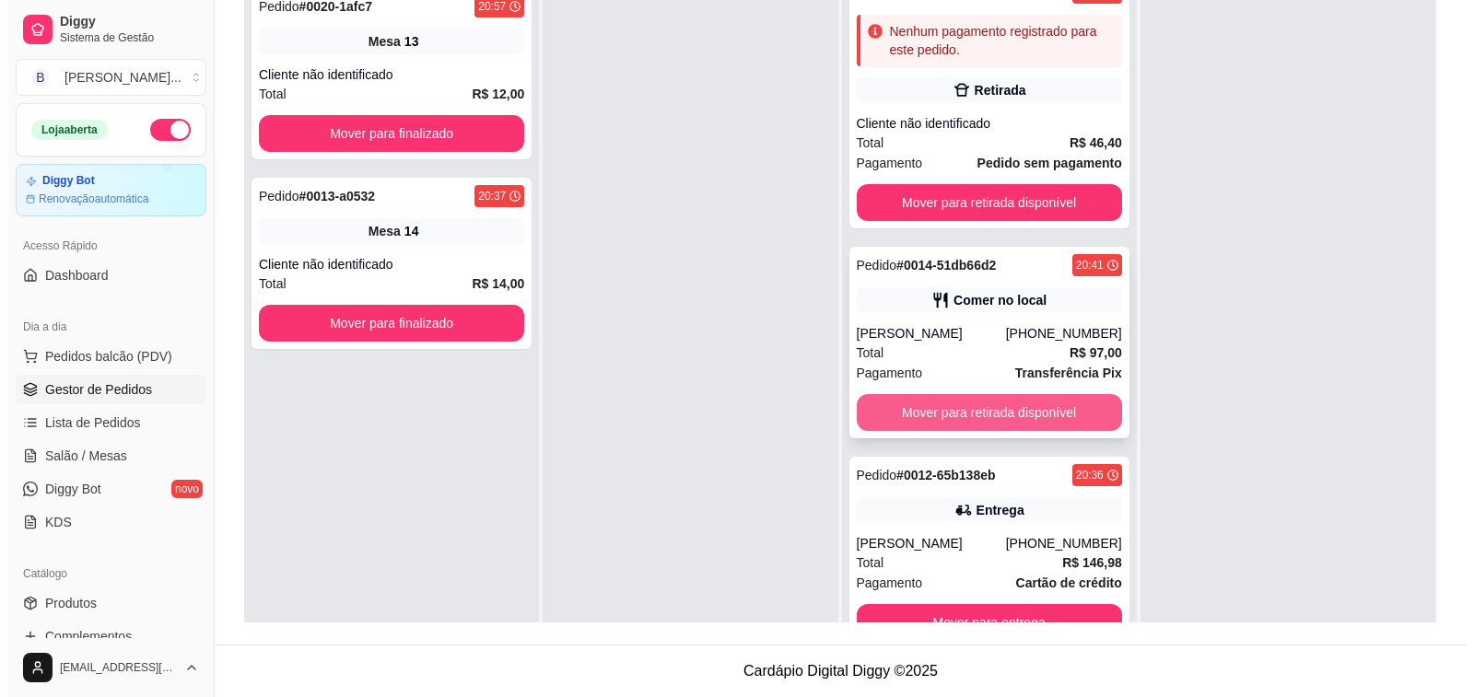
scroll to position [52, 0]
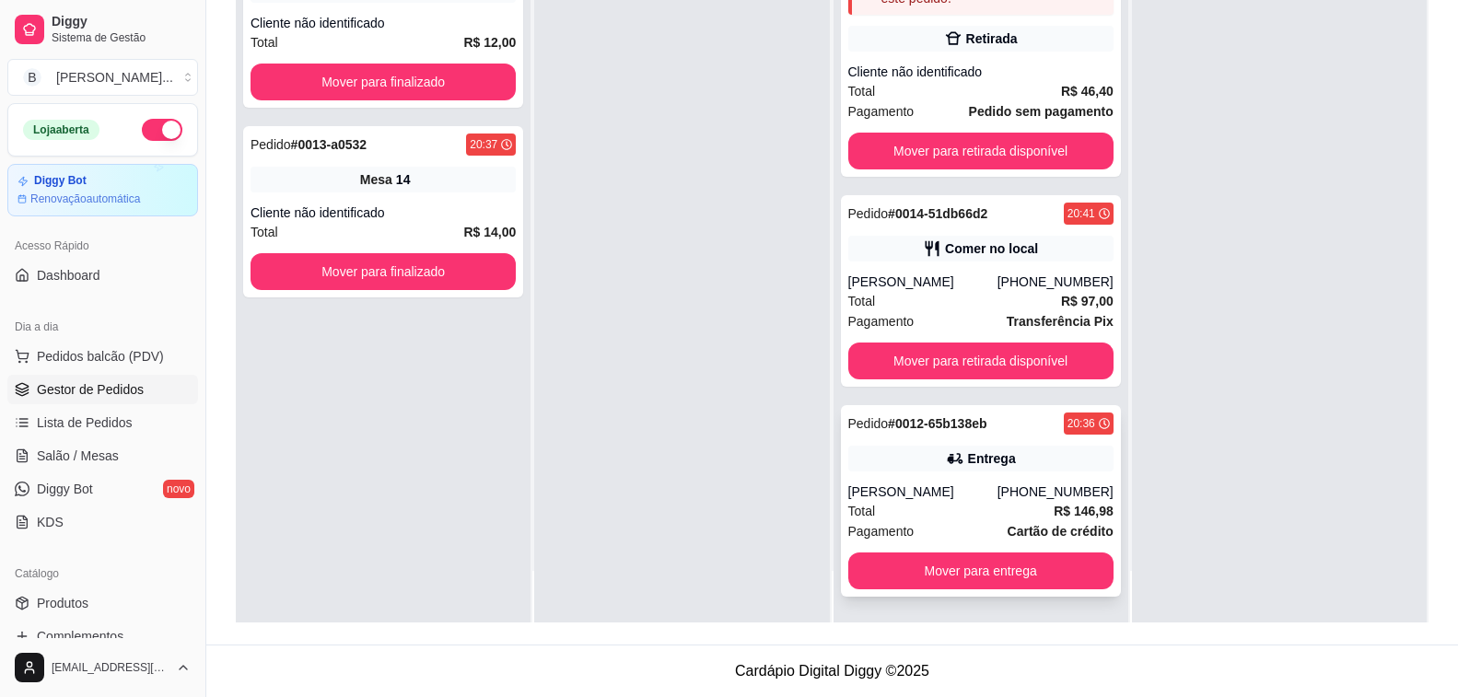
click at [969, 507] on div "Total R$ 146,98" at bounding box center [980, 511] width 265 height 20
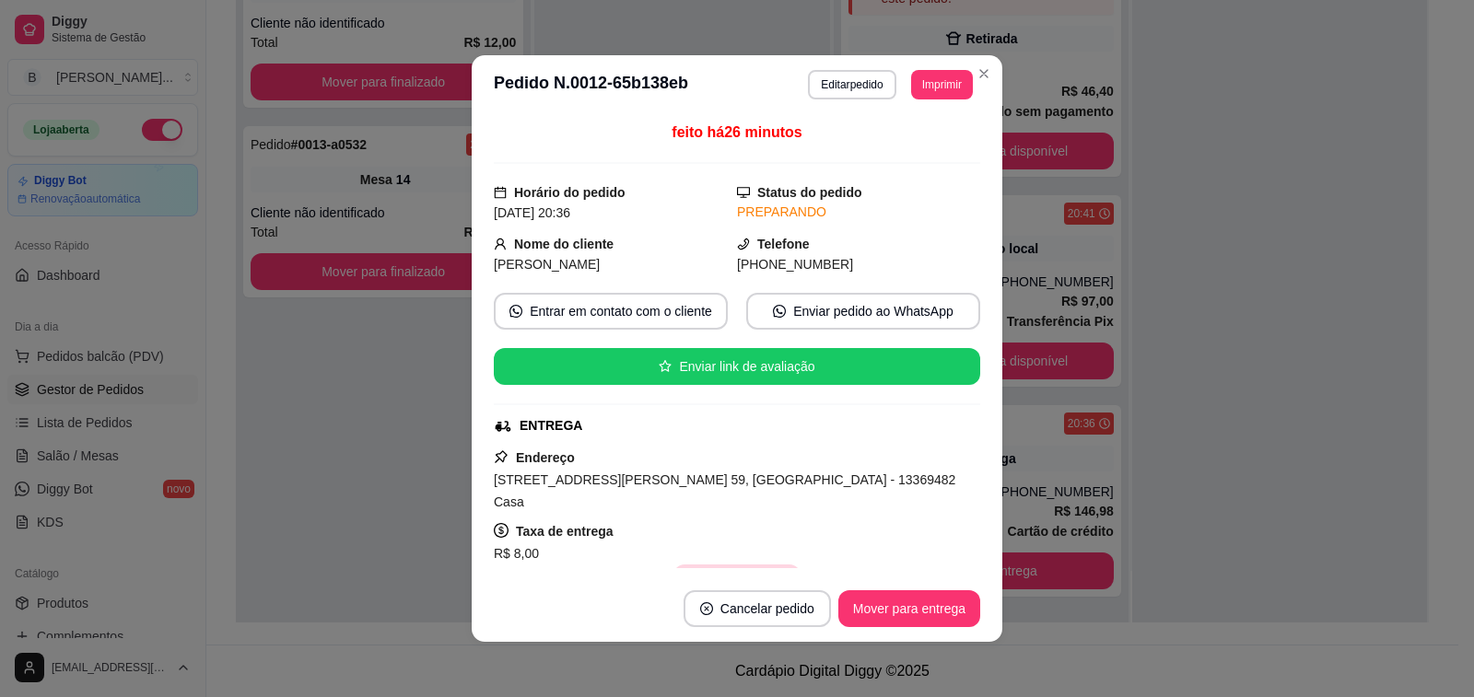
click at [746, 565] on button "Copiar Endereço" at bounding box center [736, 583] width 126 height 37
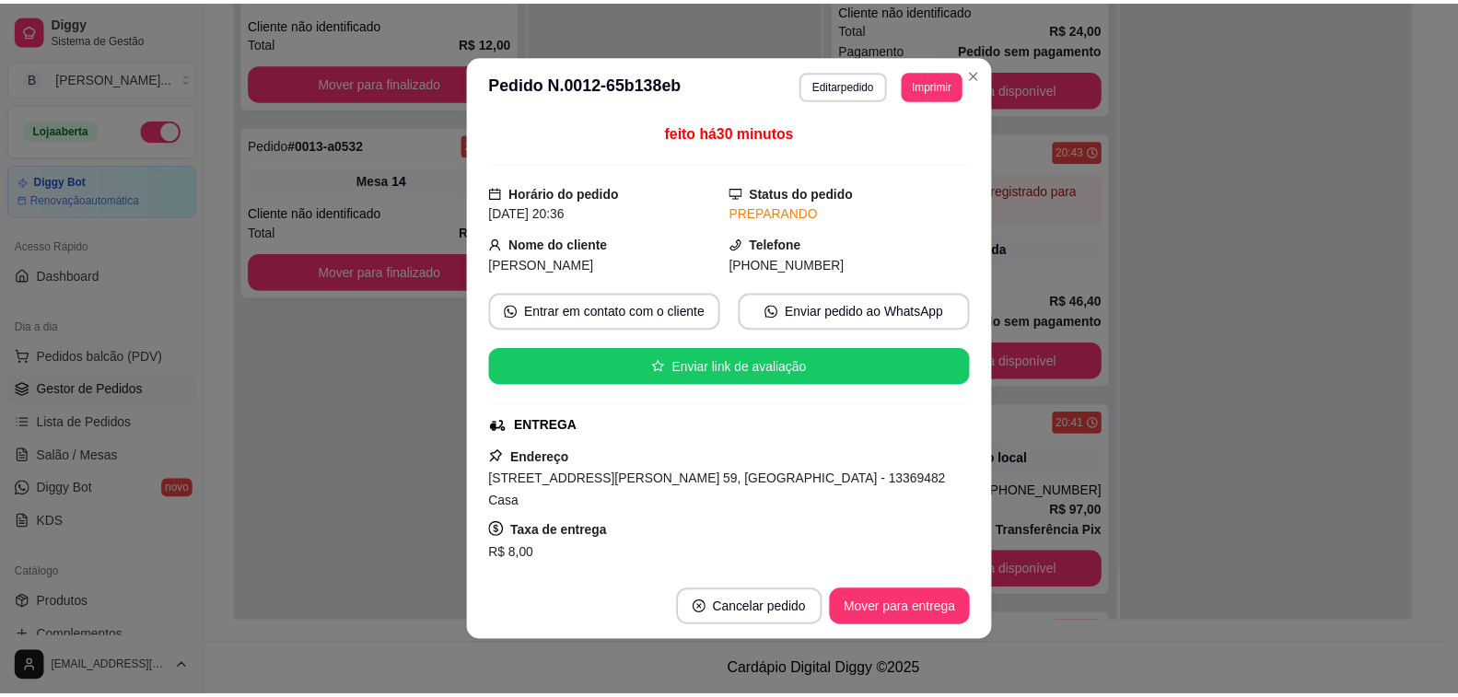
scroll to position [1189, 0]
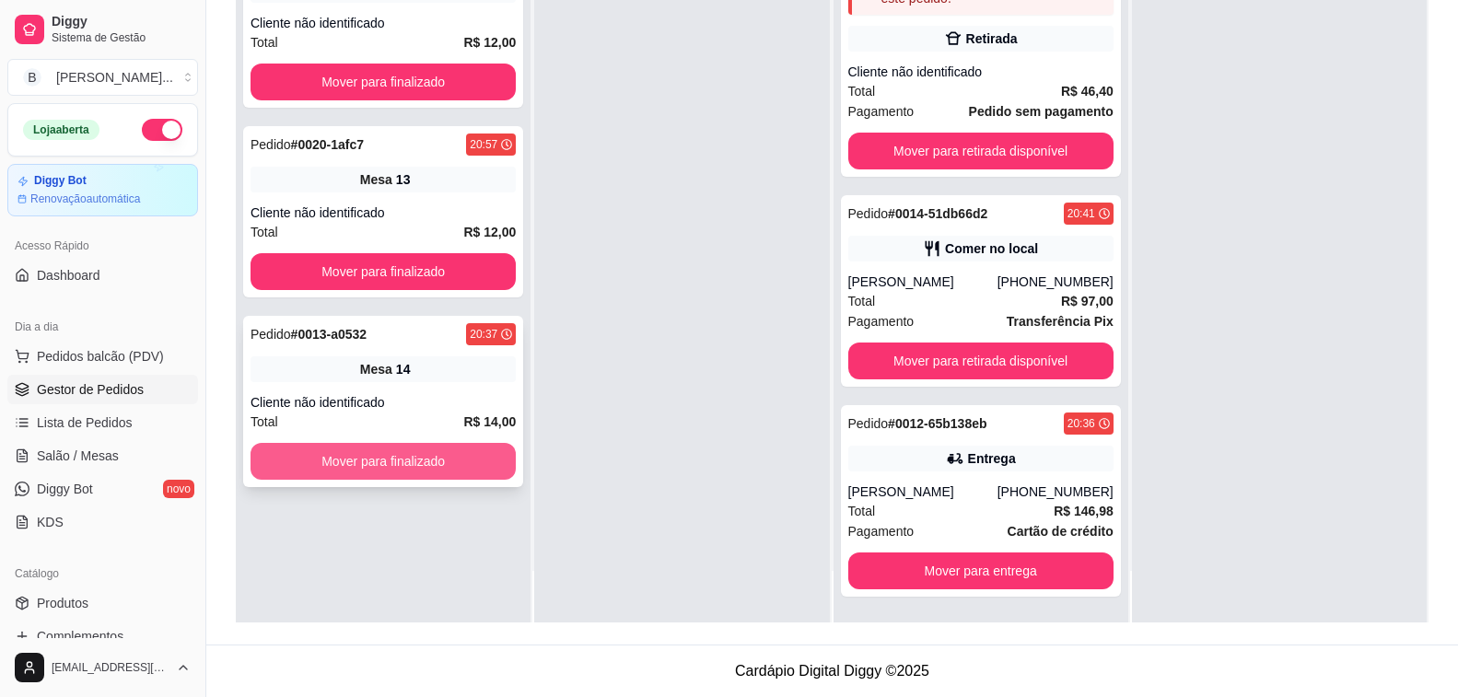
click at [436, 477] on button "Mover para finalizado" at bounding box center [383, 461] width 265 height 37
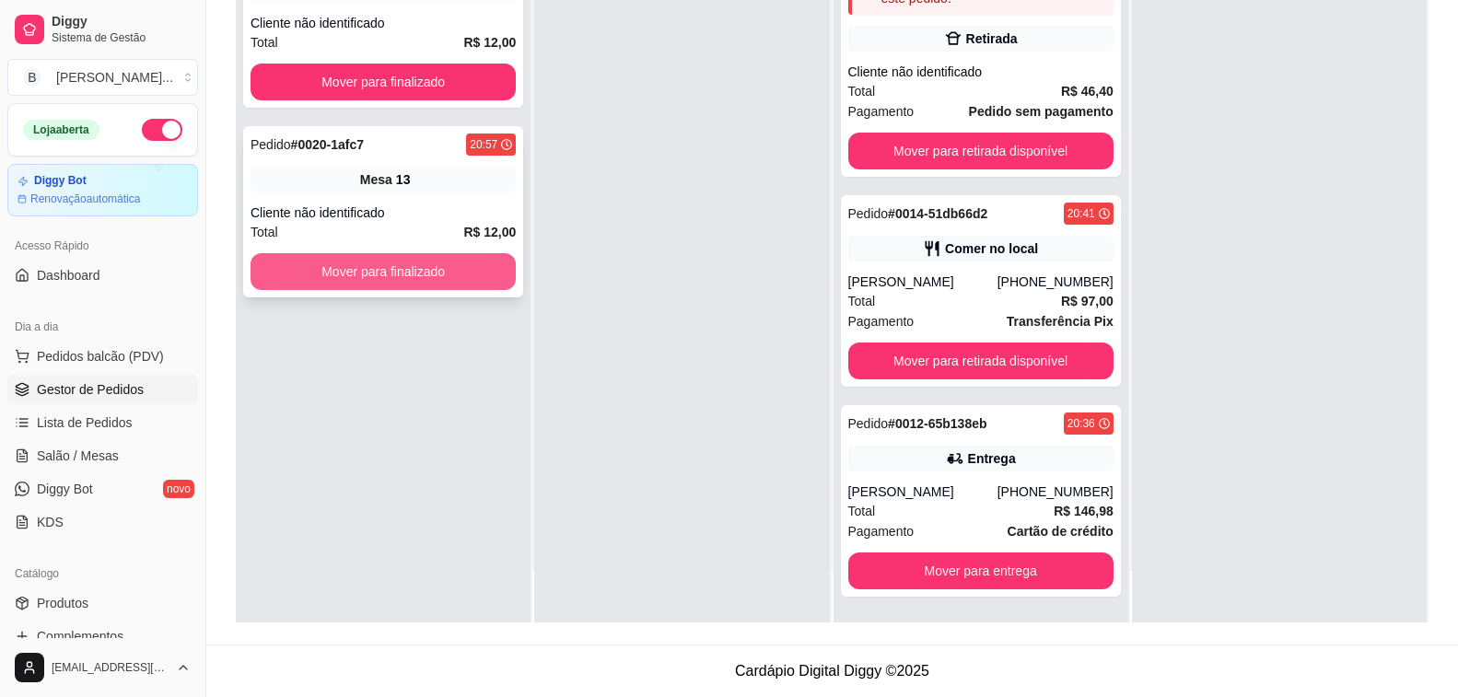
click at [428, 267] on button "Mover para finalizado" at bounding box center [383, 271] width 265 height 37
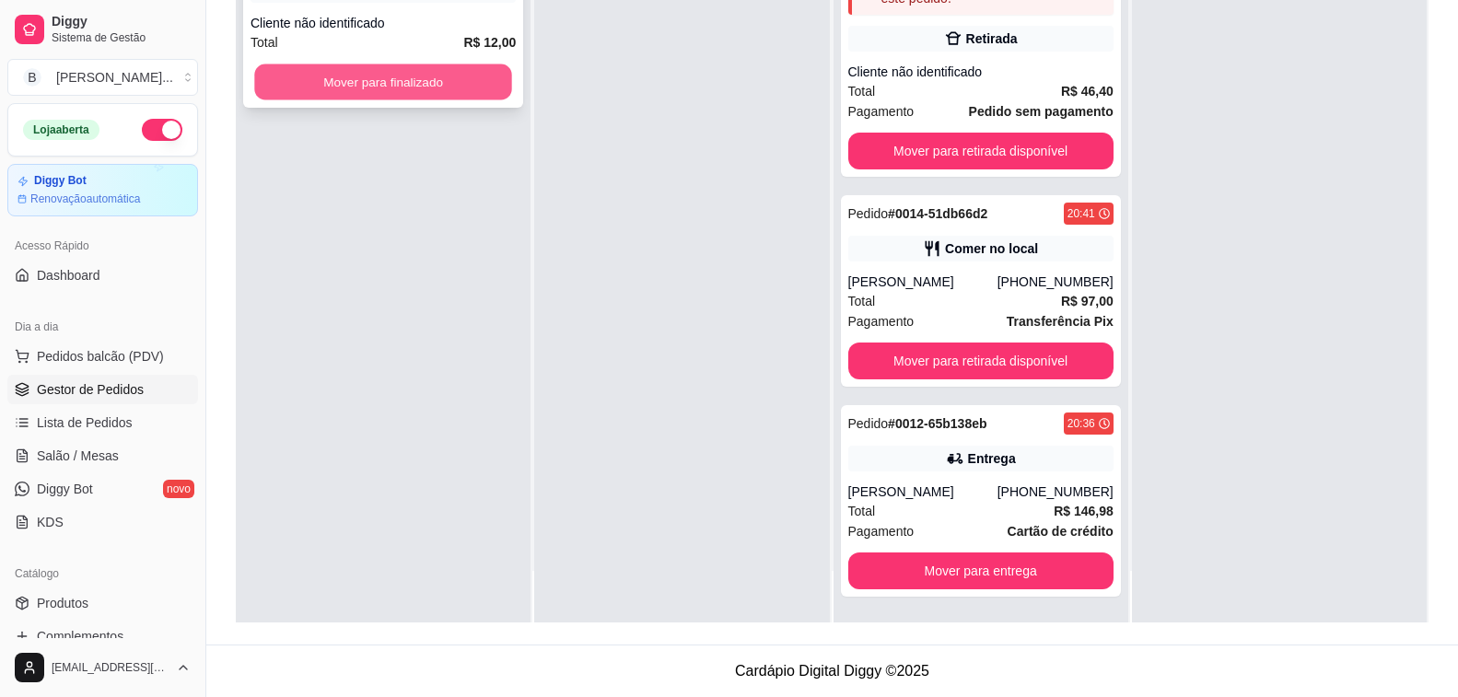
click at [437, 81] on button "Mover para finalizado" at bounding box center [383, 82] width 258 height 36
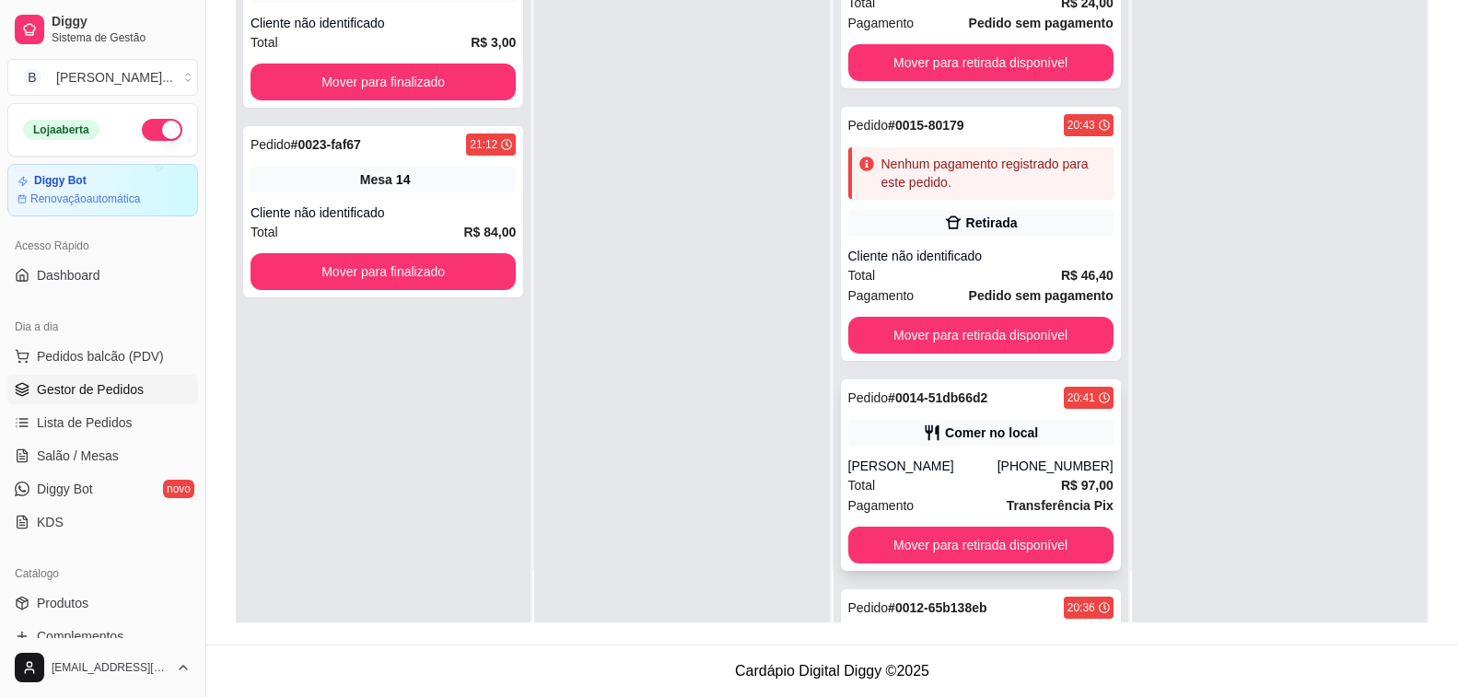
scroll to position [913, 0]
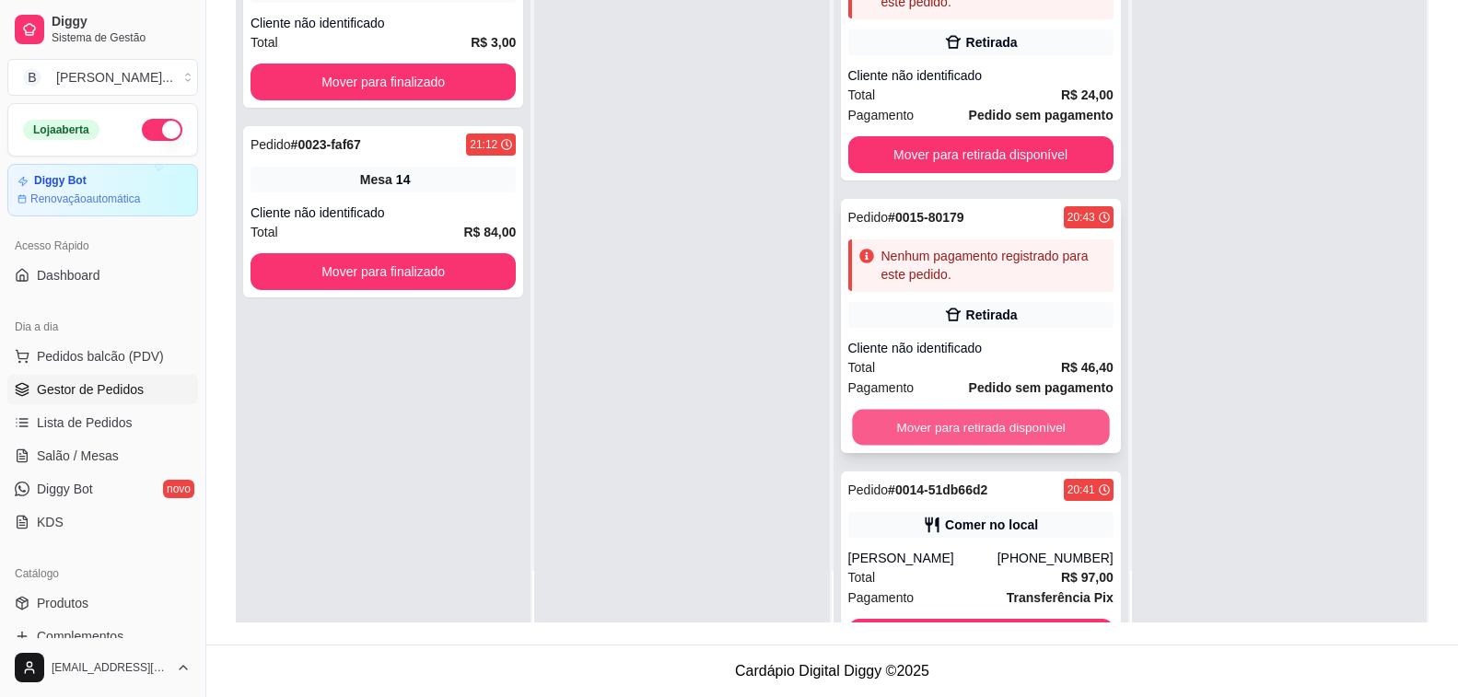
click at [971, 426] on button "Mover para retirada disponível" at bounding box center [981, 428] width 258 height 36
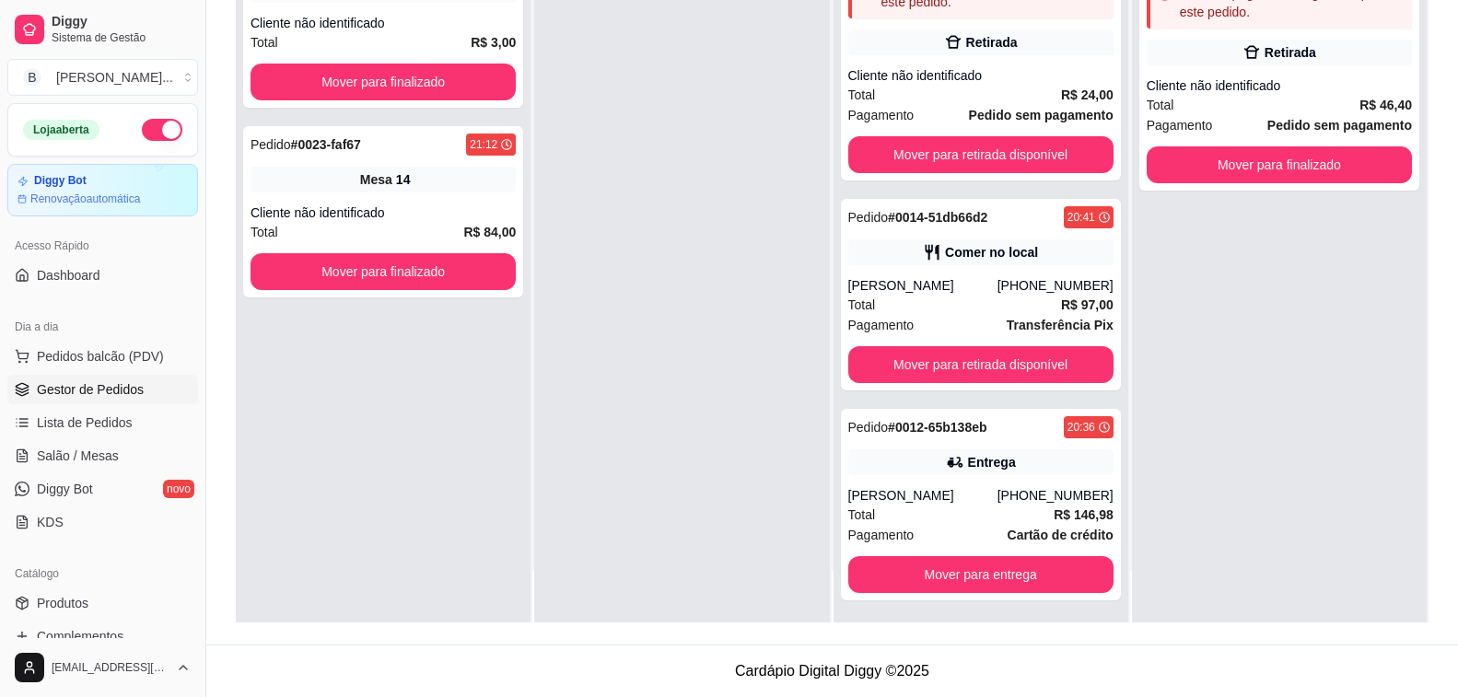
scroll to position [636, 0]
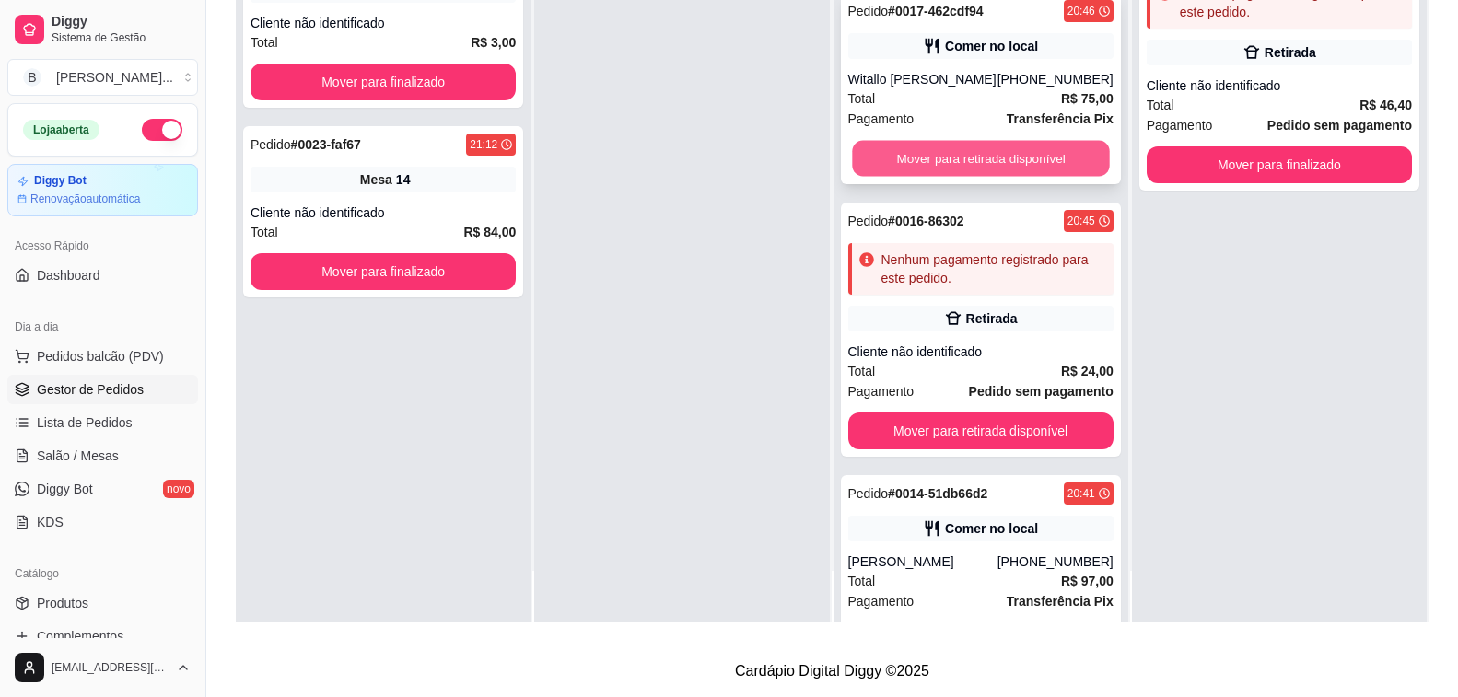
click at [904, 149] on button "Mover para retirada disponível" at bounding box center [981, 159] width 258 height 36
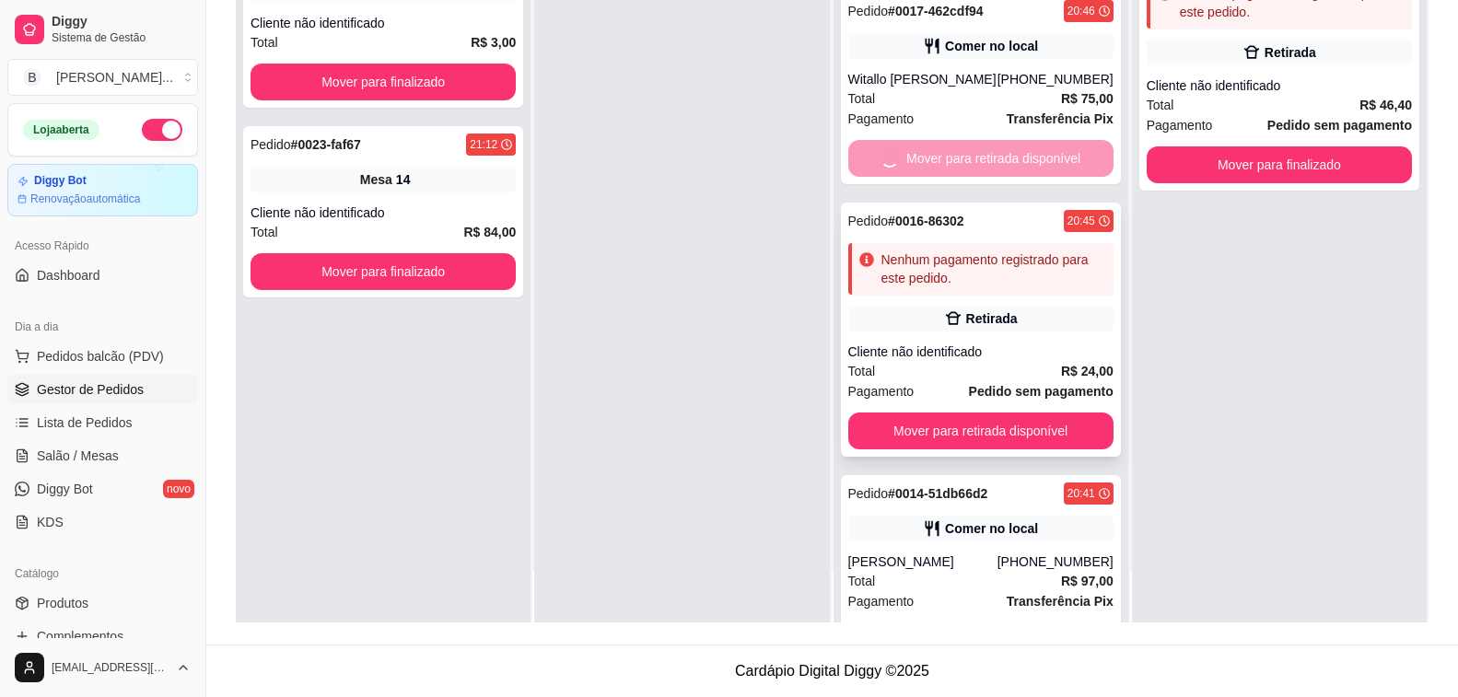
scroll to position [706, 0]
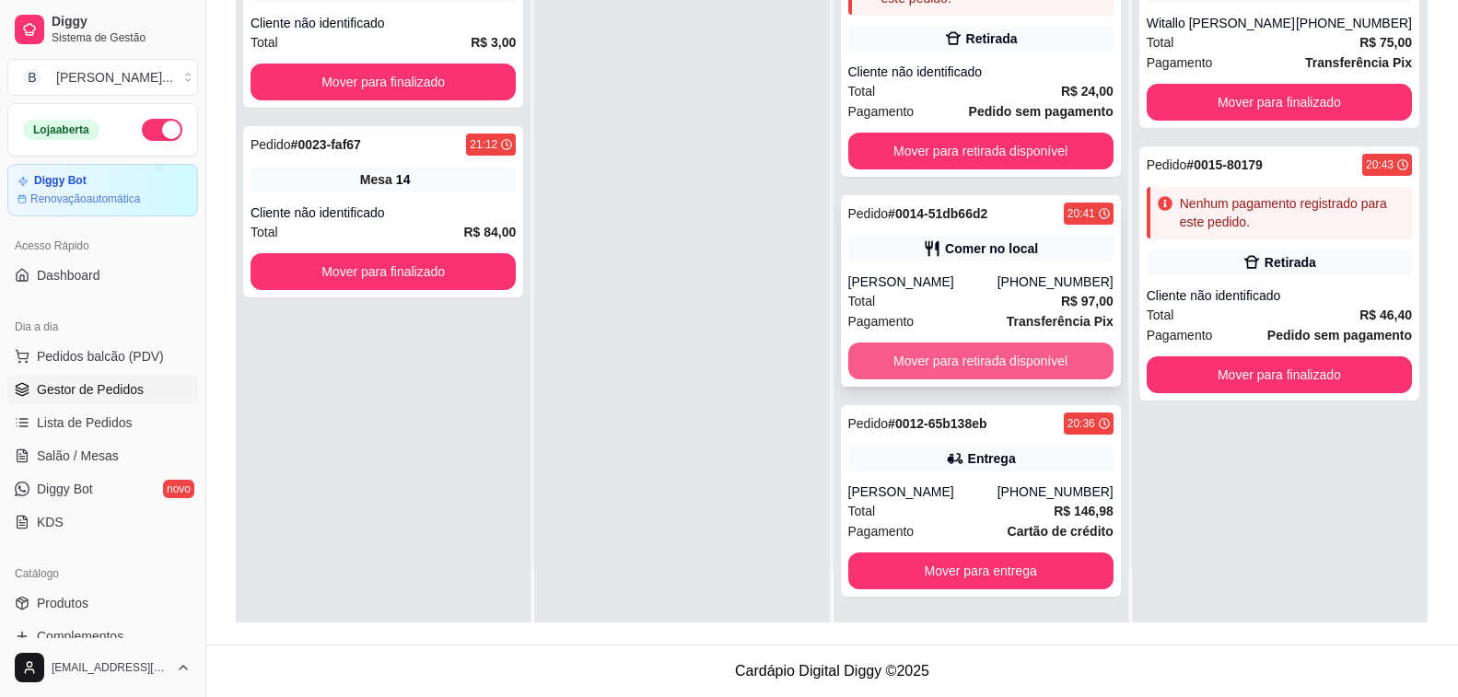
click at [962, 360] on button "Mover para retirada disponível" at bounding box center [980, 361] width 265 height 37
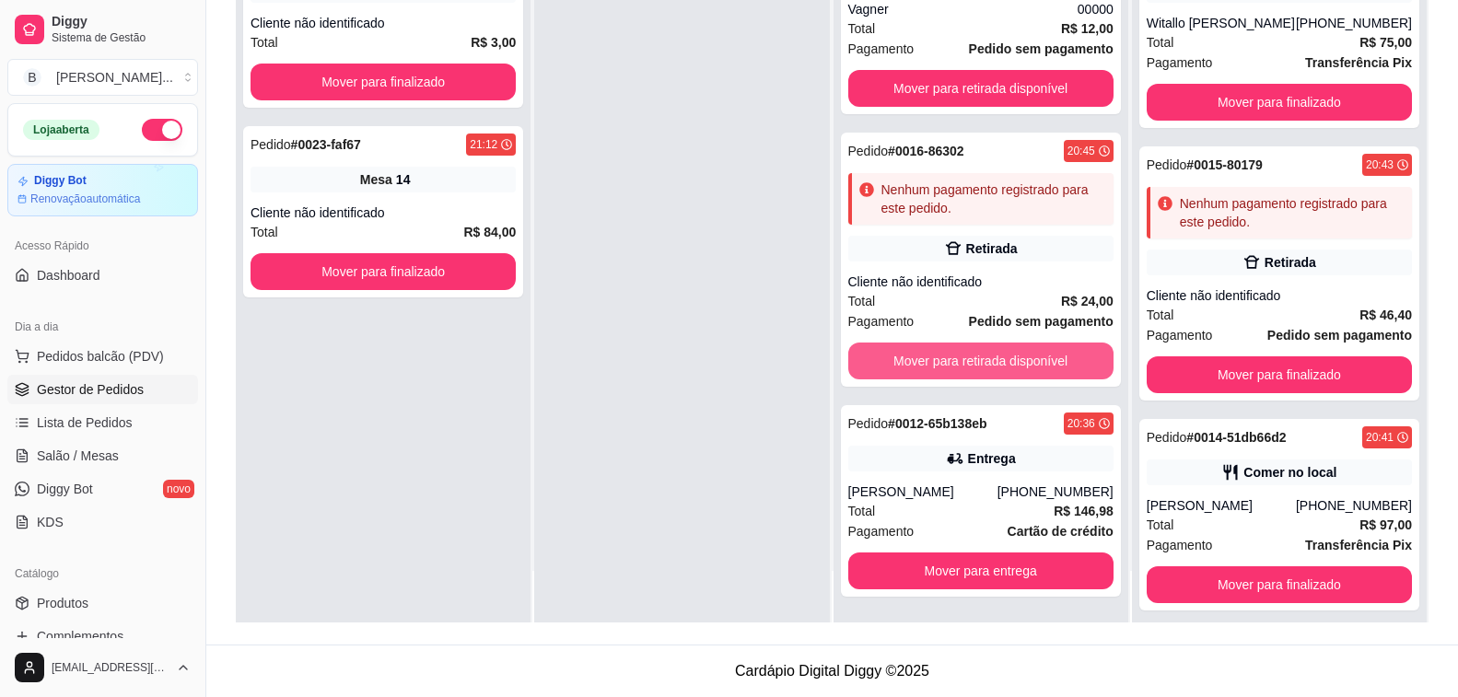
scroll to position [496, 0]
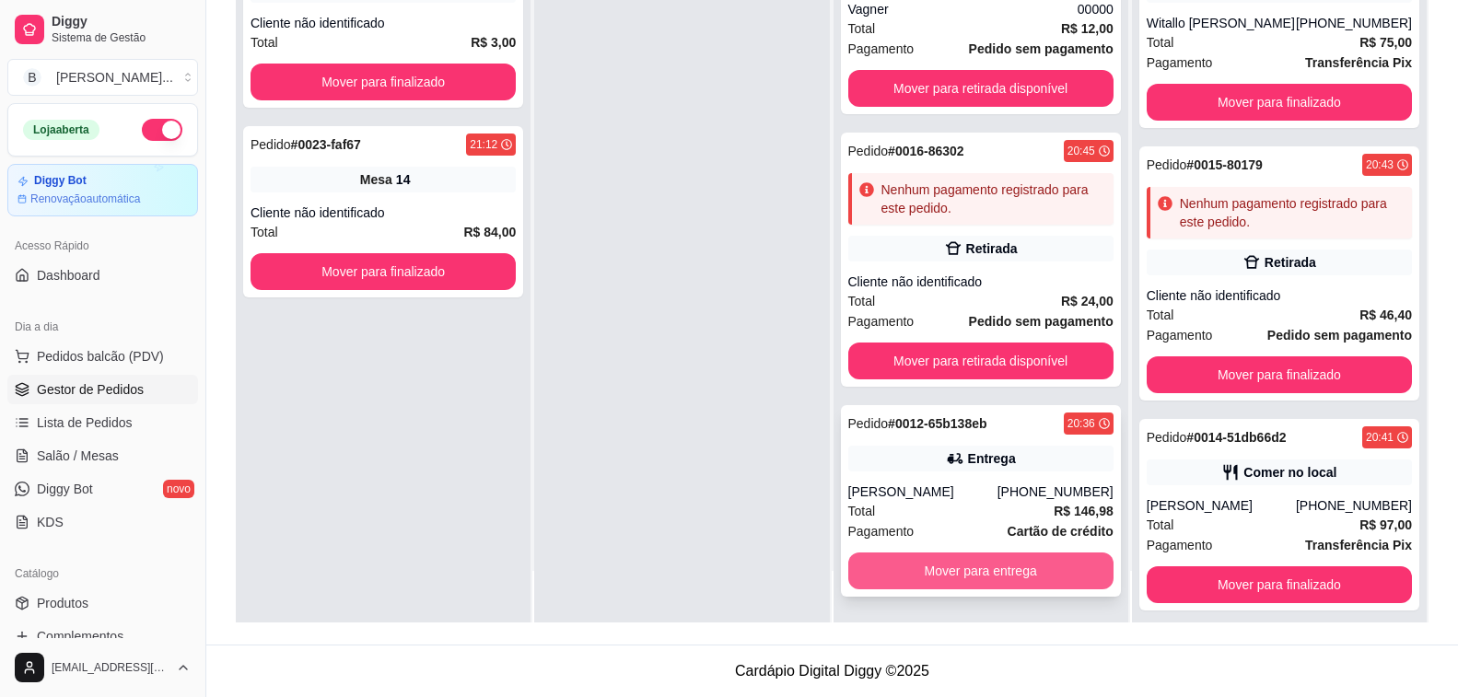
click at [927, 554] on button "Mover para entrega" at bounding box center [980, 571] width 265 height 37
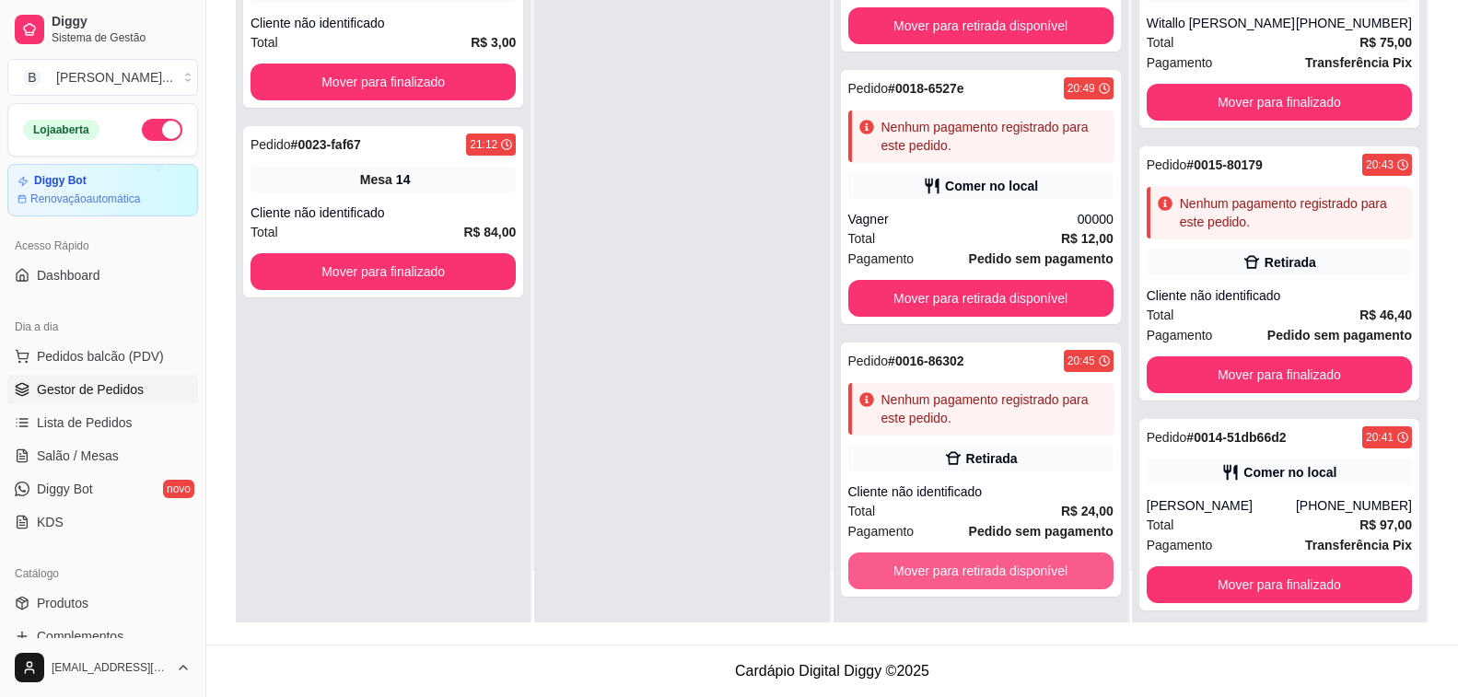
scroll to position [286, 0]
click at [976, 584] on button "Mover para retirada disponível" at bounding box center [980, 571] width 265 height 37
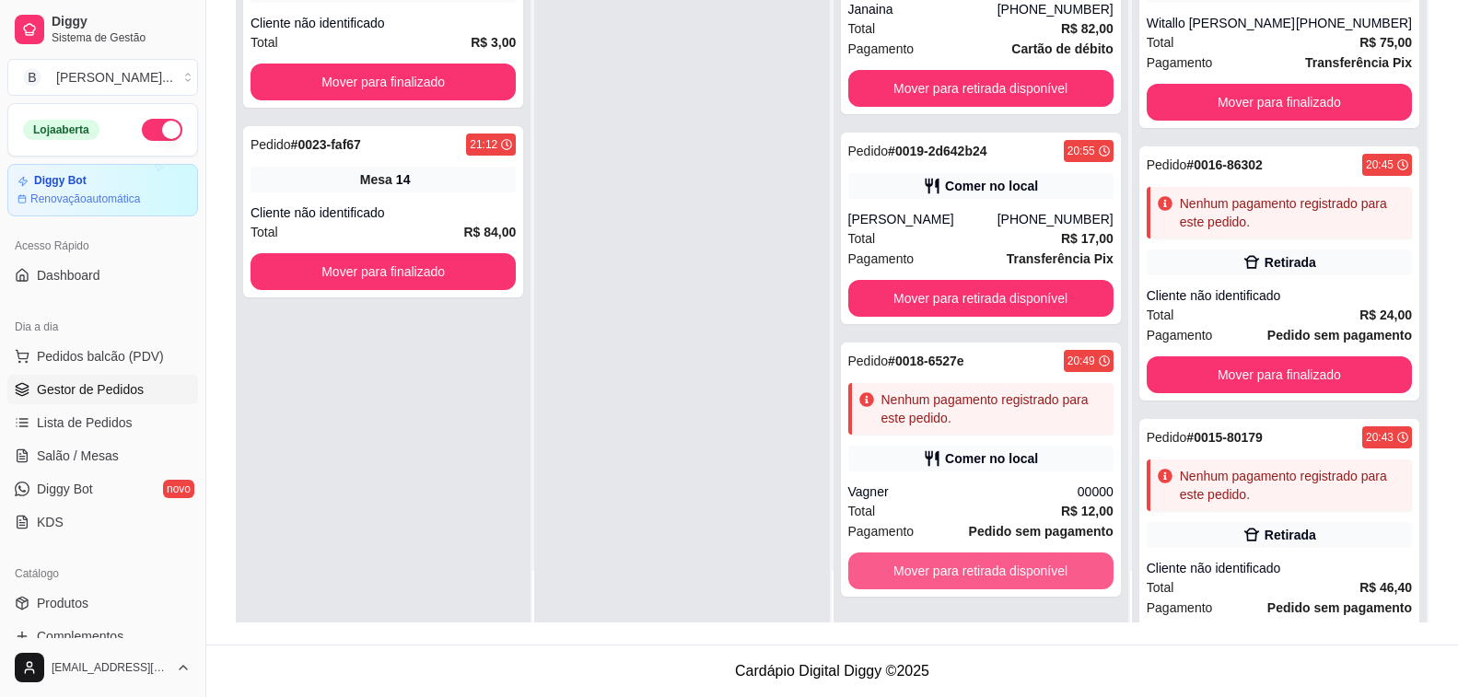
scroll to position [14, 0]
click at [976, 584] on button "Mover para retirada disponível" at bounding box center [980, 571] width 265 height 37
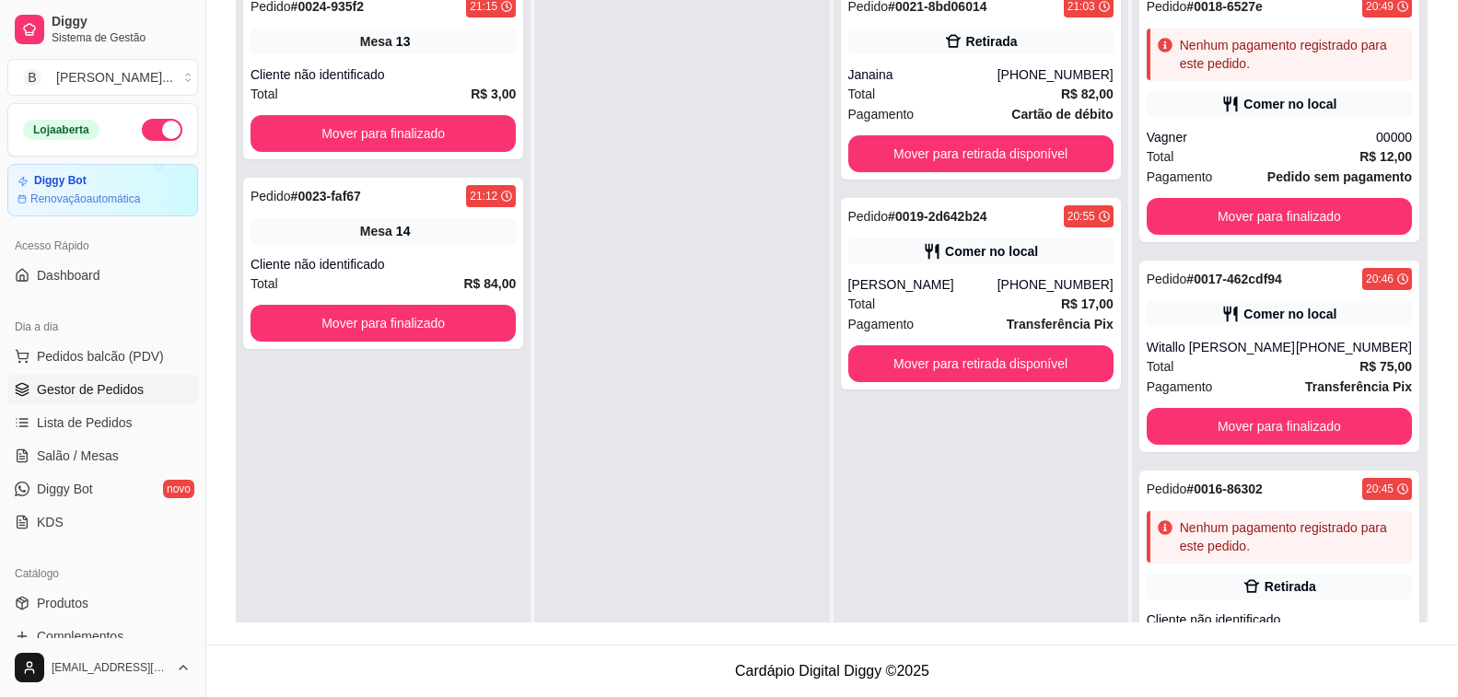
scroll to position [189, 0]
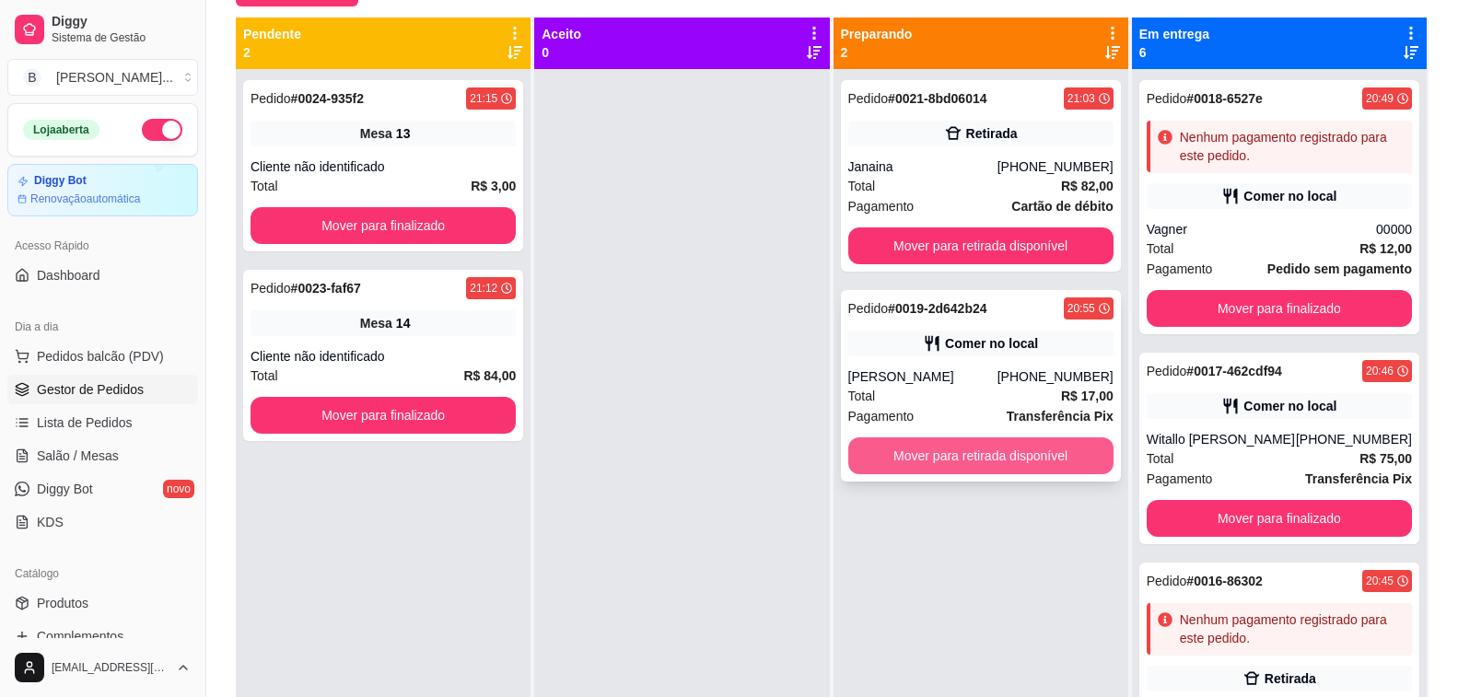
click at [927, 449] on button "Mover para retirada disponível" at bounding box center [980, 455] width 265 height 37
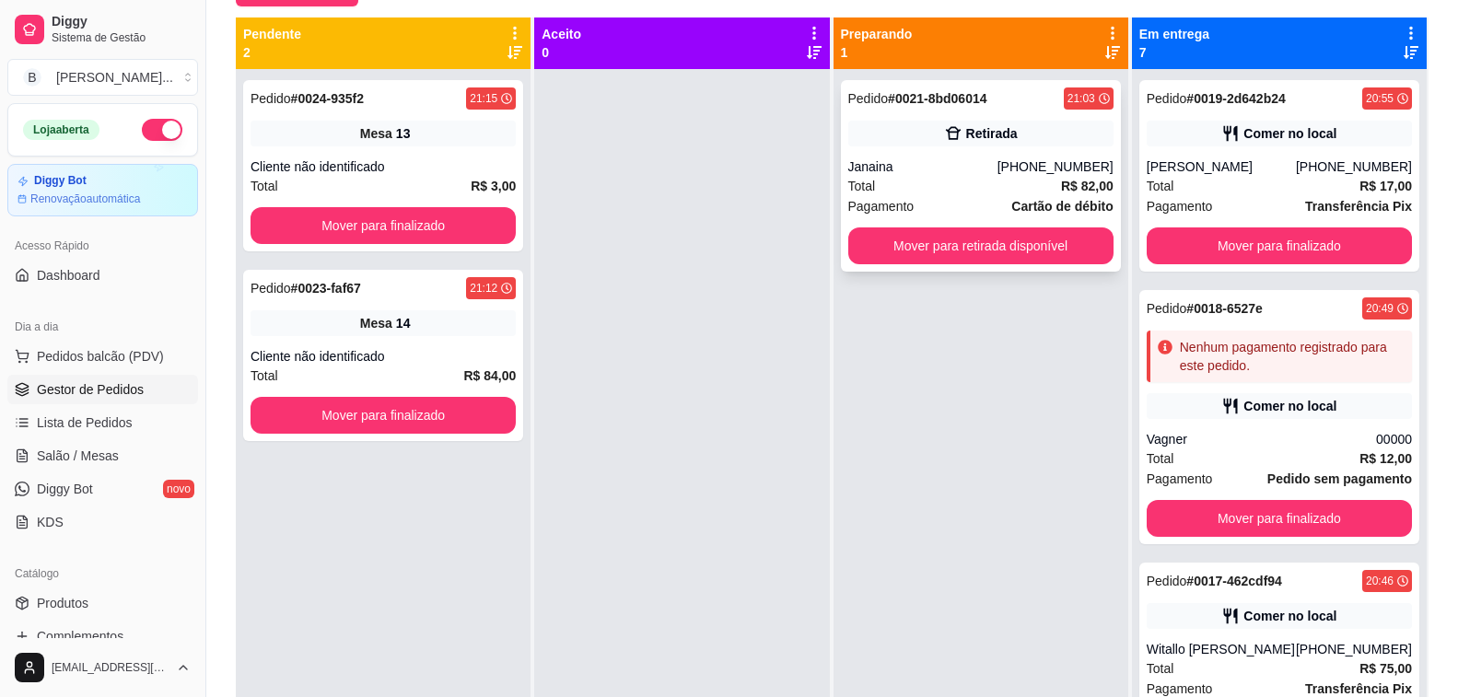
click at [899, 167] on div "Janaina" at bounding box center [922, 166] width 149 height 18
click at [371, 329] on span "Mesa" at bounding box center [376, 323] width 32 height 18
click at [372, 140] on span "Mesa" at bounding box center [376, 133] width 32 height 18
click at [114, 466] on link "Salão / Mesas" at bounding box center [102, 455] width 191 height 29
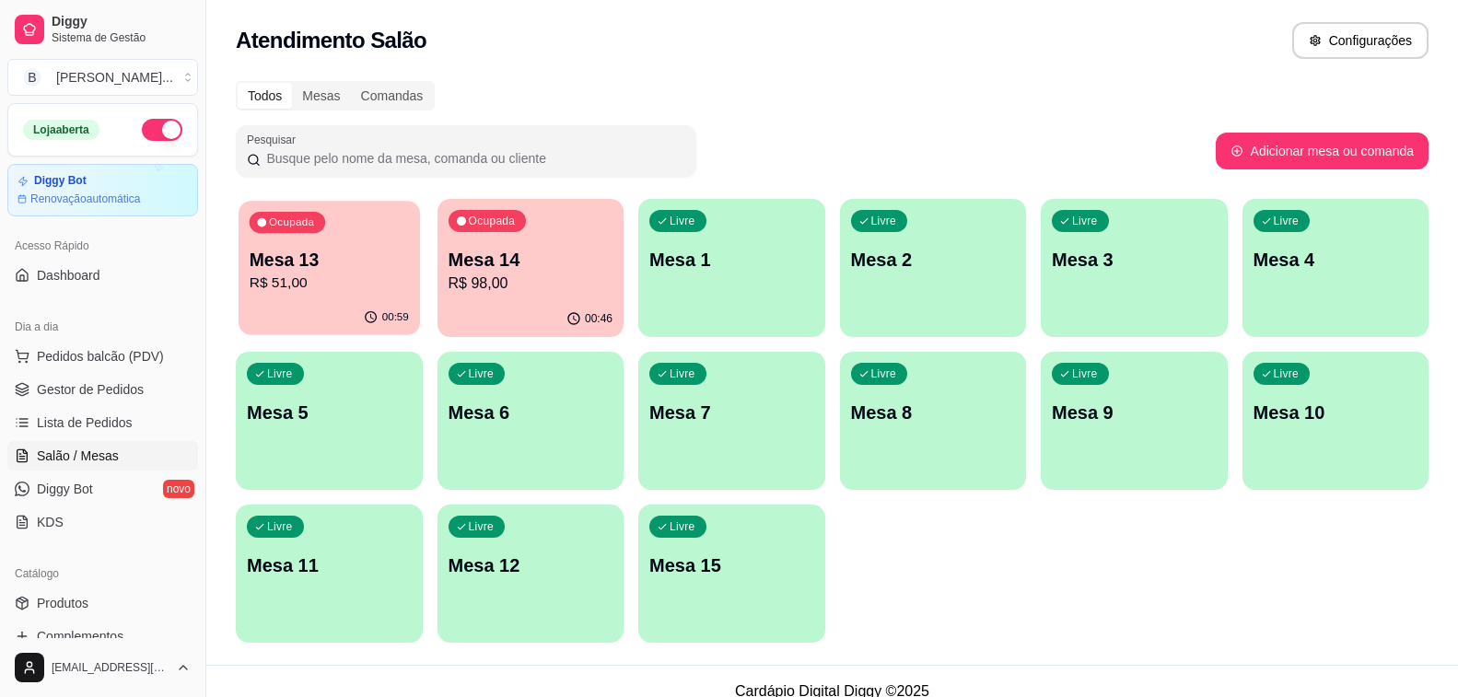
click at [279, 278] on p "R$ 51,00" at bounding box center [329, 283] width 159 height 21
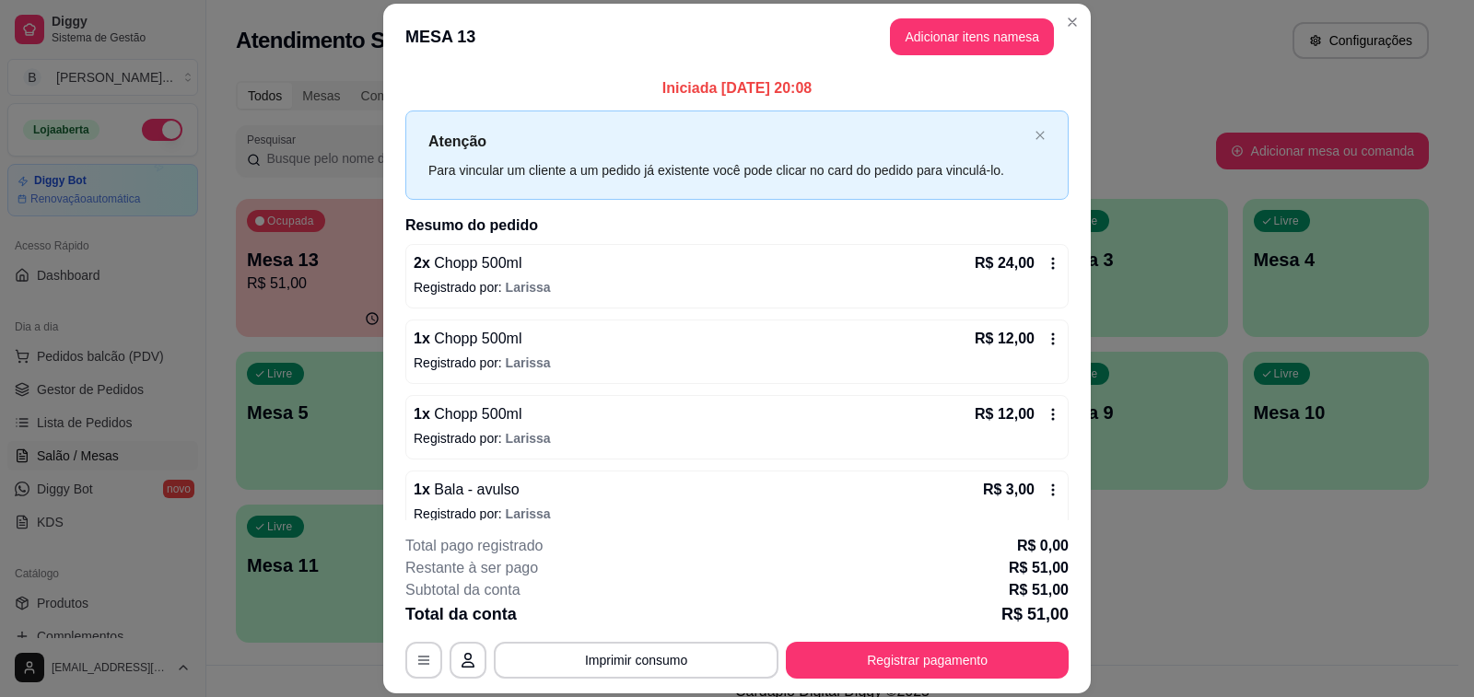
click at [1045, 344] on icon at bounding box center [1052, 339] width 15 height 15
click at [879, 362] on p "Registrado por: [PERSON_NAME]" at bounding box center [737, 363] width 647 height 18
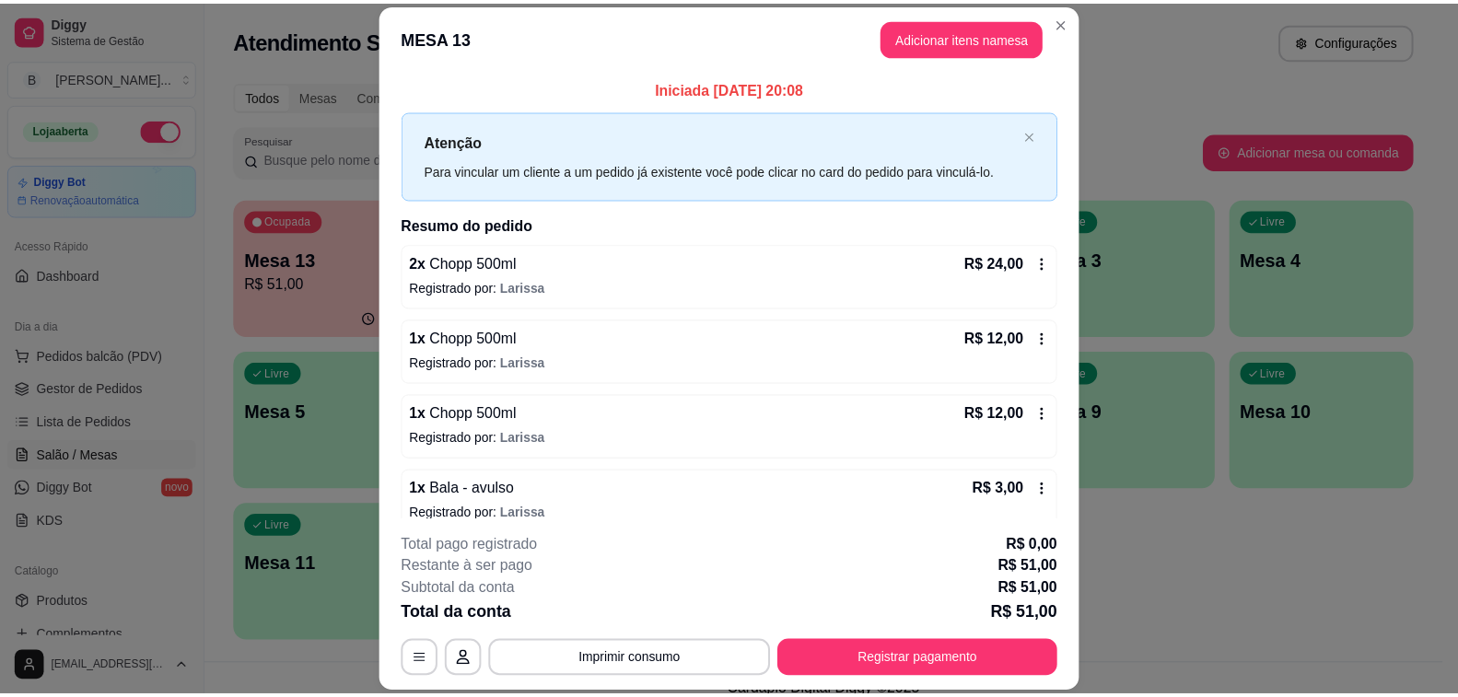
scroll to position [22, 0]
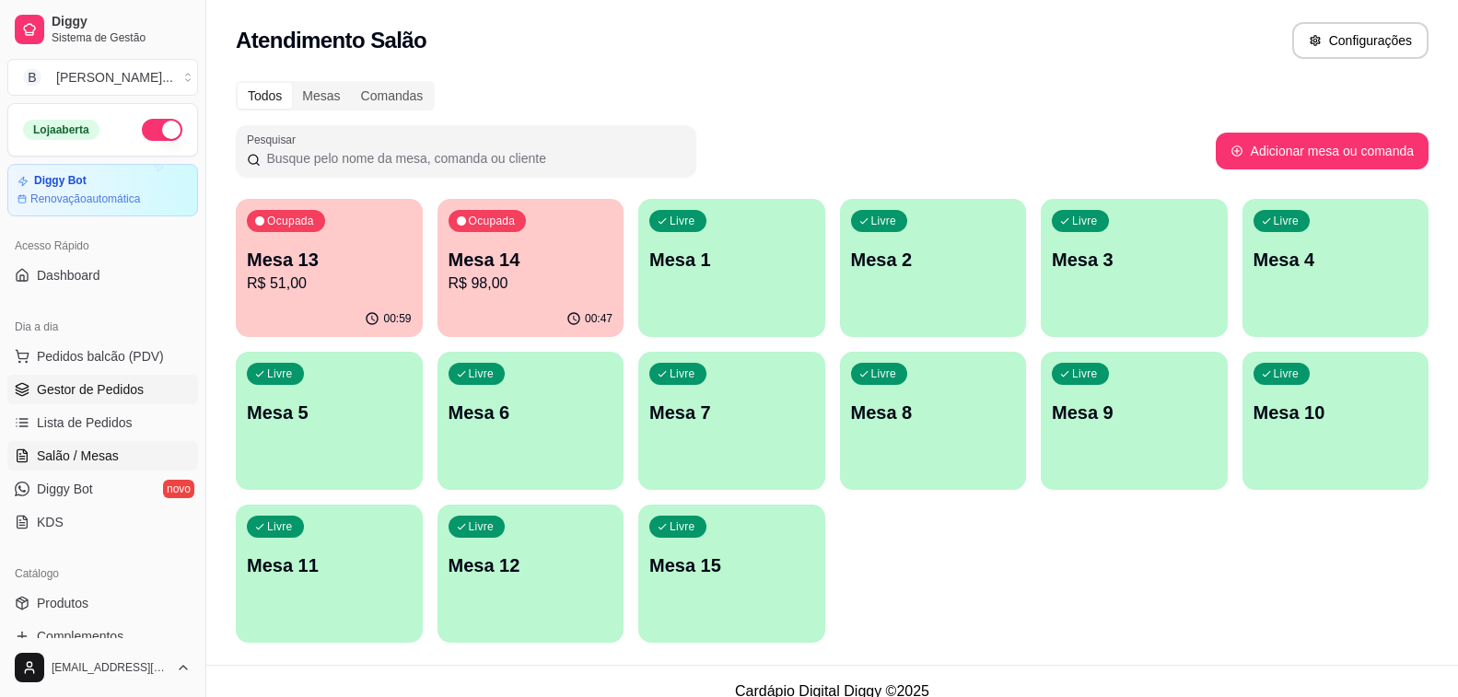
click at [130, 389] on span "Gestor de Pedidos" at bounding box center [90, 389] width 107 height 18
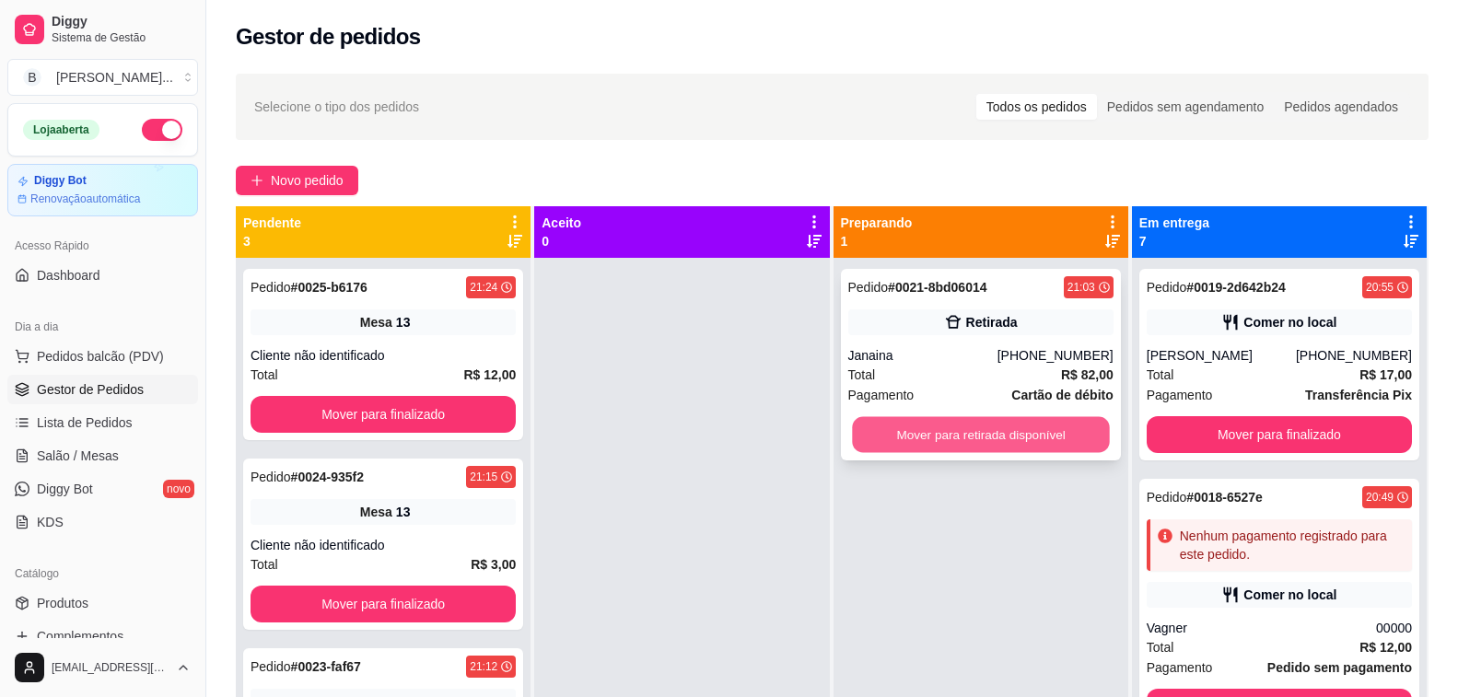
click at [1025, 436] on button "Mover para retirada disponível" at bounding box center [981, 435] width 258 height 36
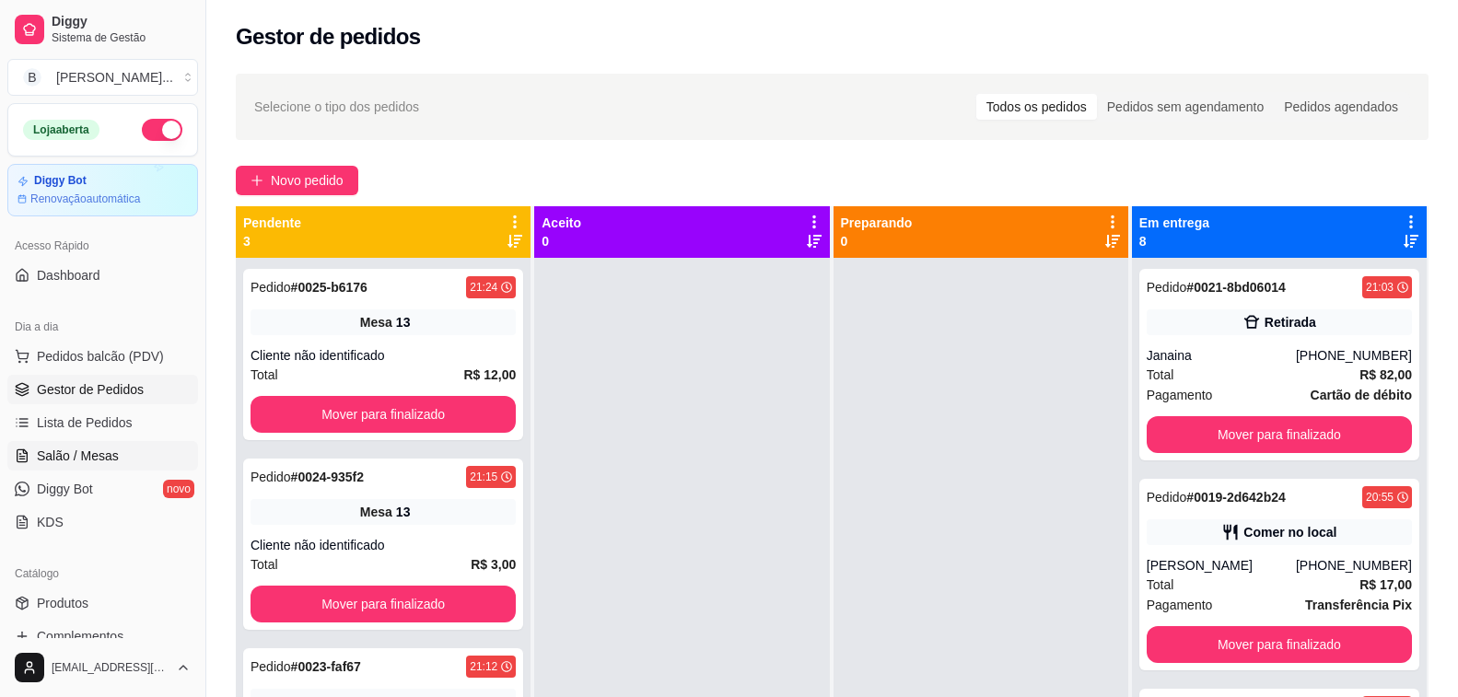
click at [100, 460] on span "Salão / Mesas" at bounding box center [78, 456] width 82 height 18
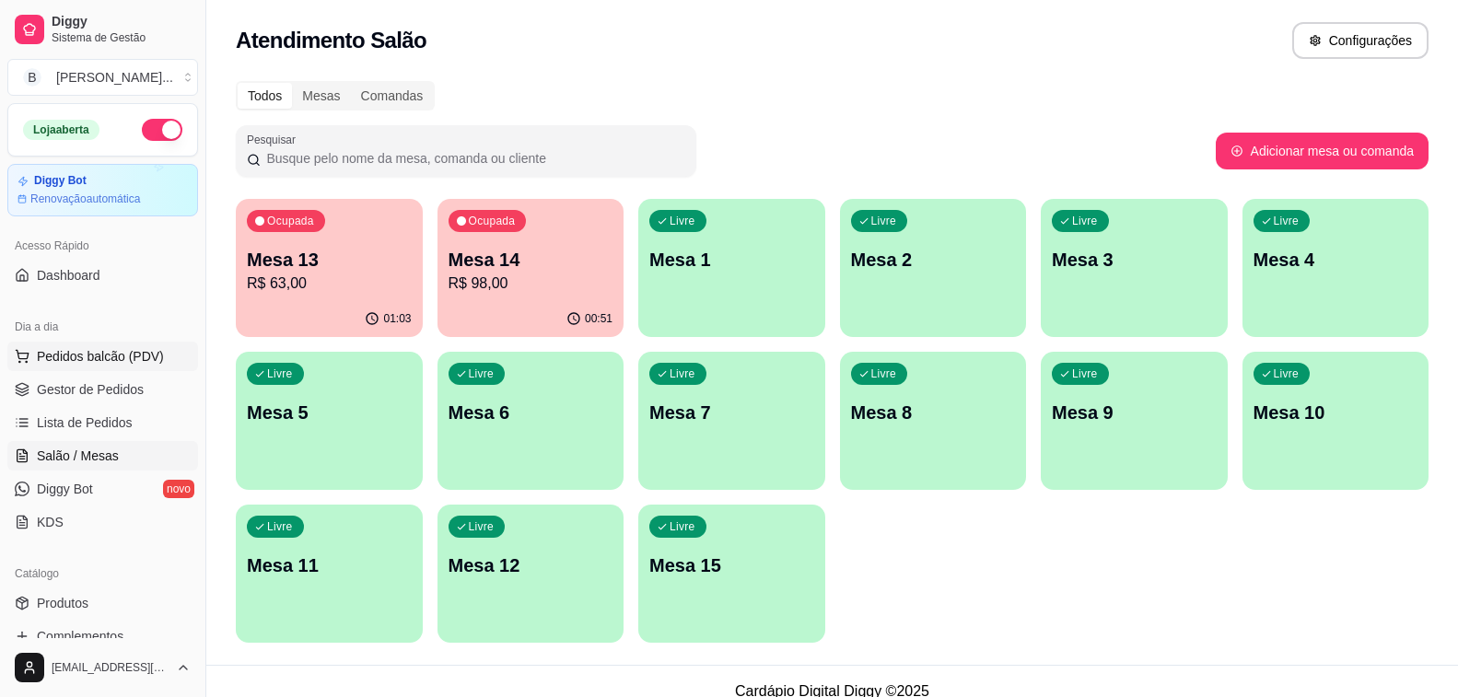
click at [74, 360] on span "Pedidos balcão (PDV)" at bounding box center [100, 356] width 127 height 18
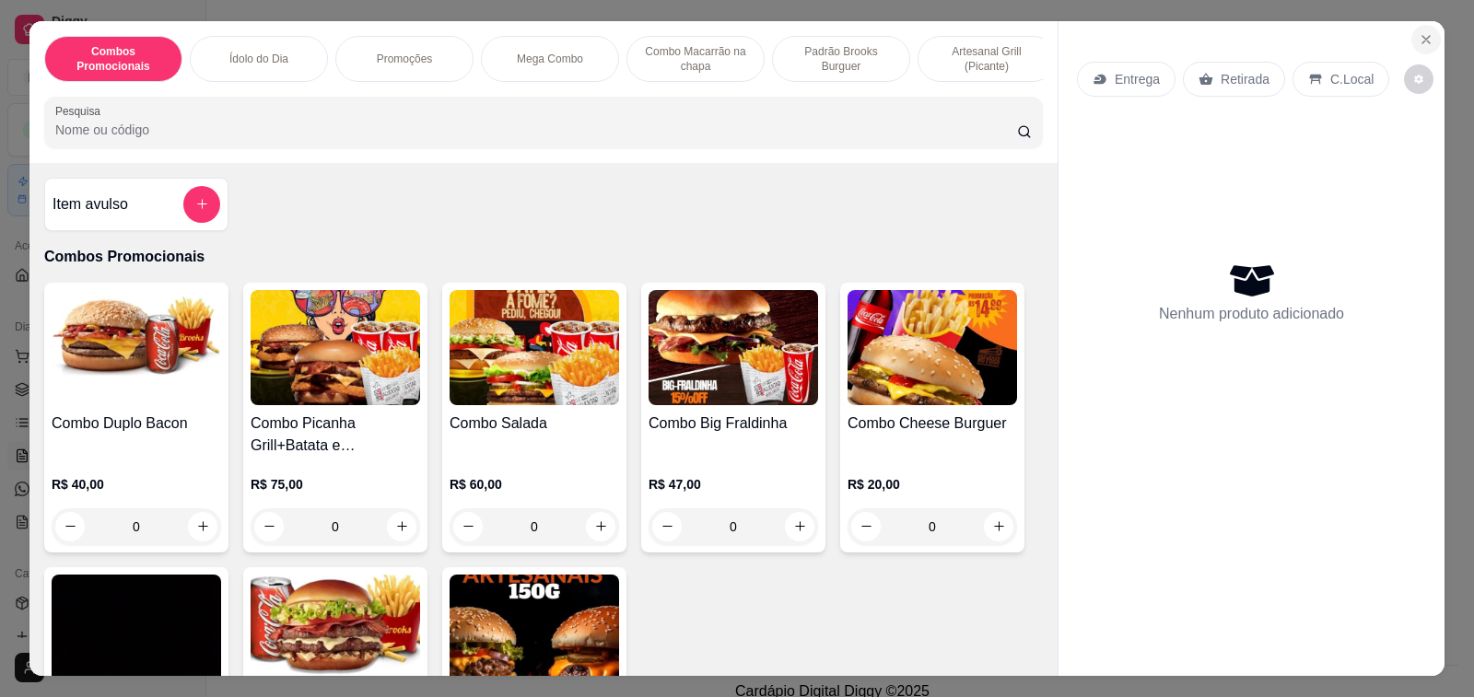
click at [1422, 36] on icon "Close" at bounding box center [1425, 39] width 7 height 7
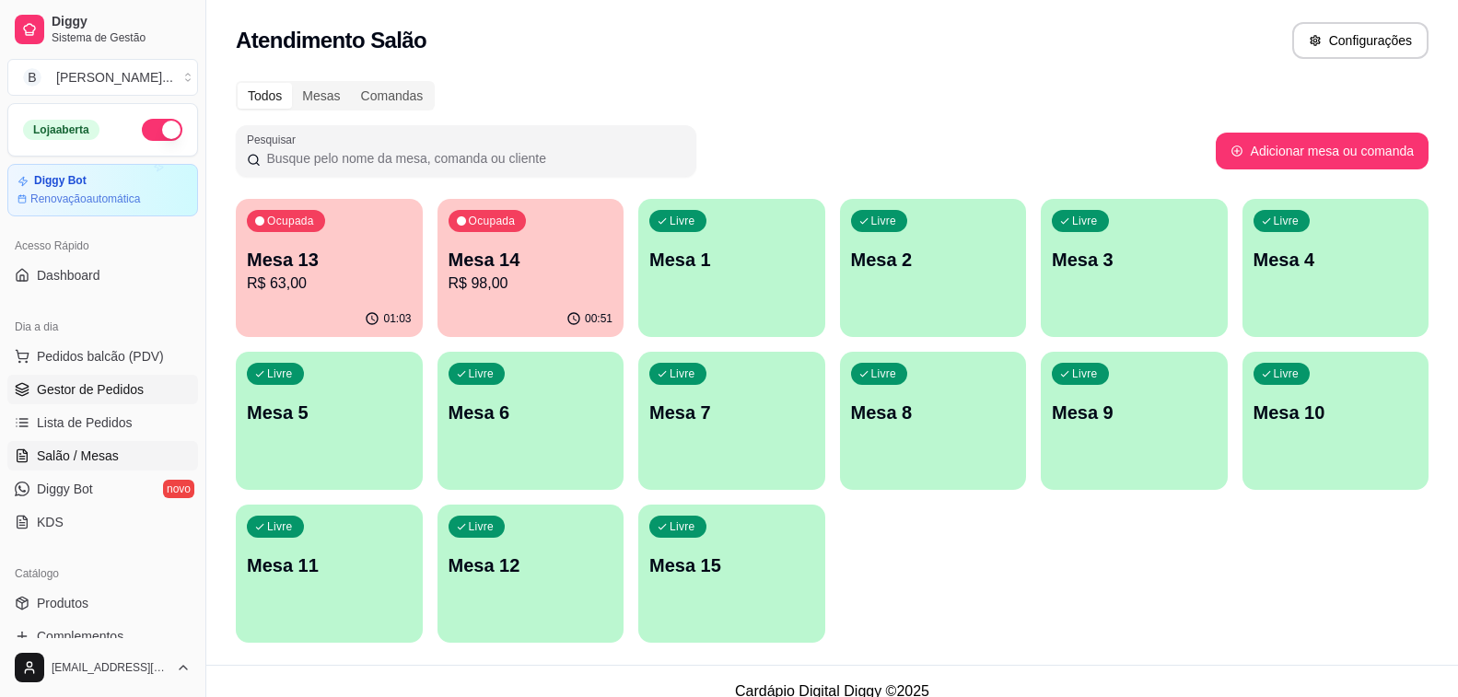
click at [79, 390] on span "Gestor de Pedidos" at bounding box center [90, 389] width 107 height 18
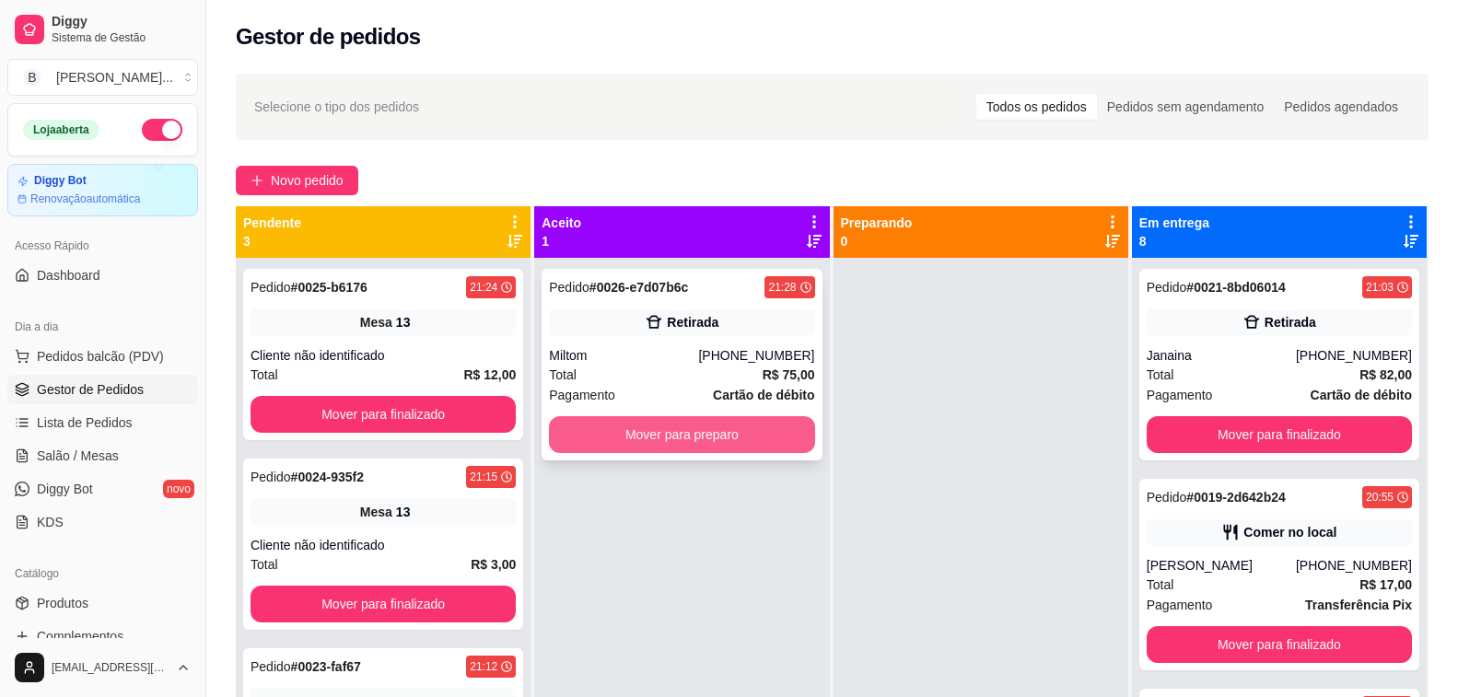
click at [572, 419] on button "Mover para preparo" at bounding box center [681, 434] width 265 height 37
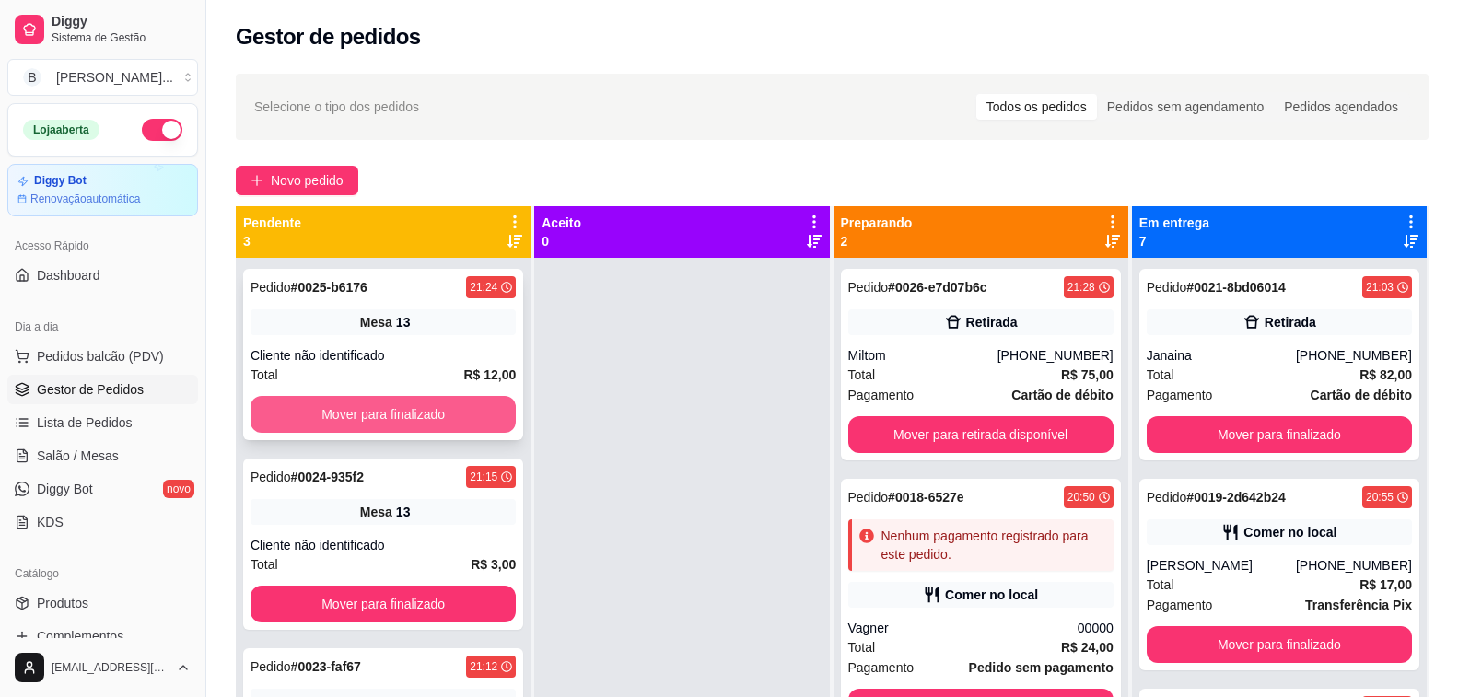
click at [436, 403] on button "Mover para finalizado" at bounding box center [383, 414] width 265 height 37
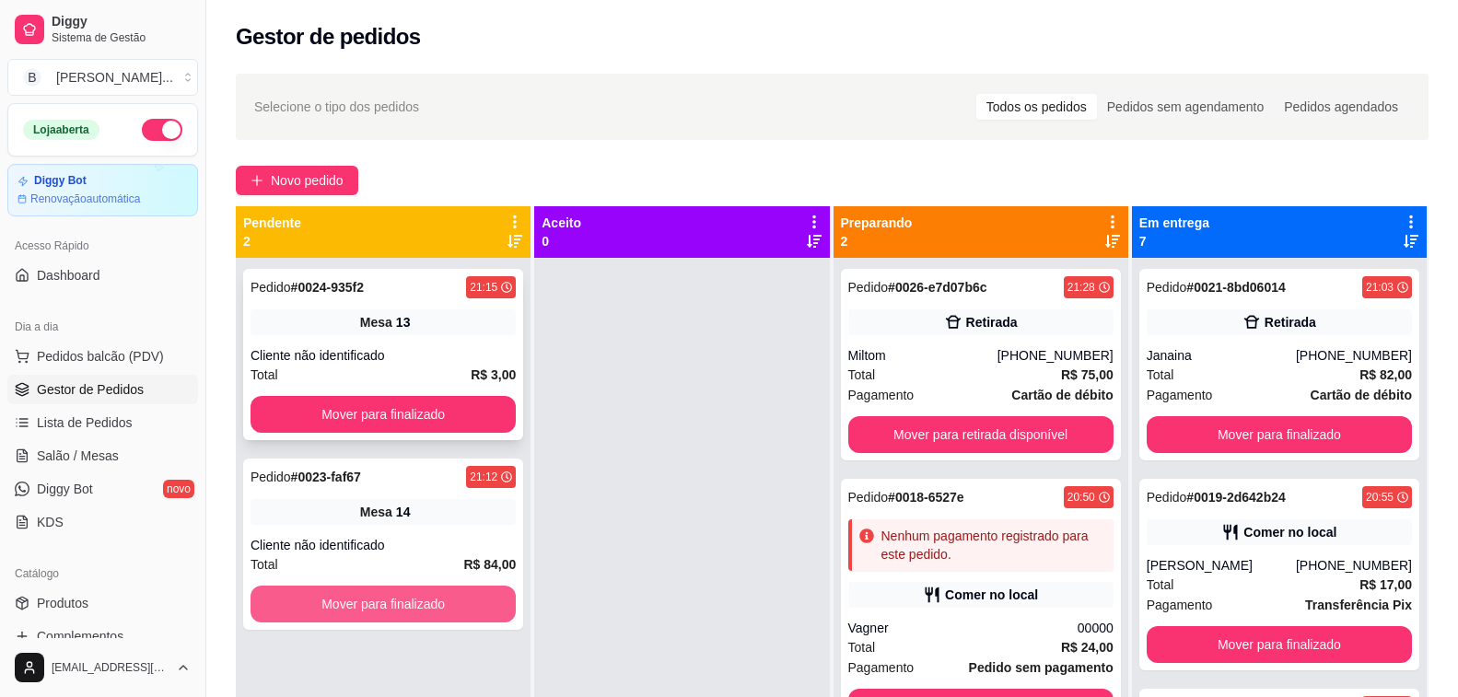
click at [453, 613] on button "Mover para finalizado" at bounding box center [383, 604] width 265 height 37
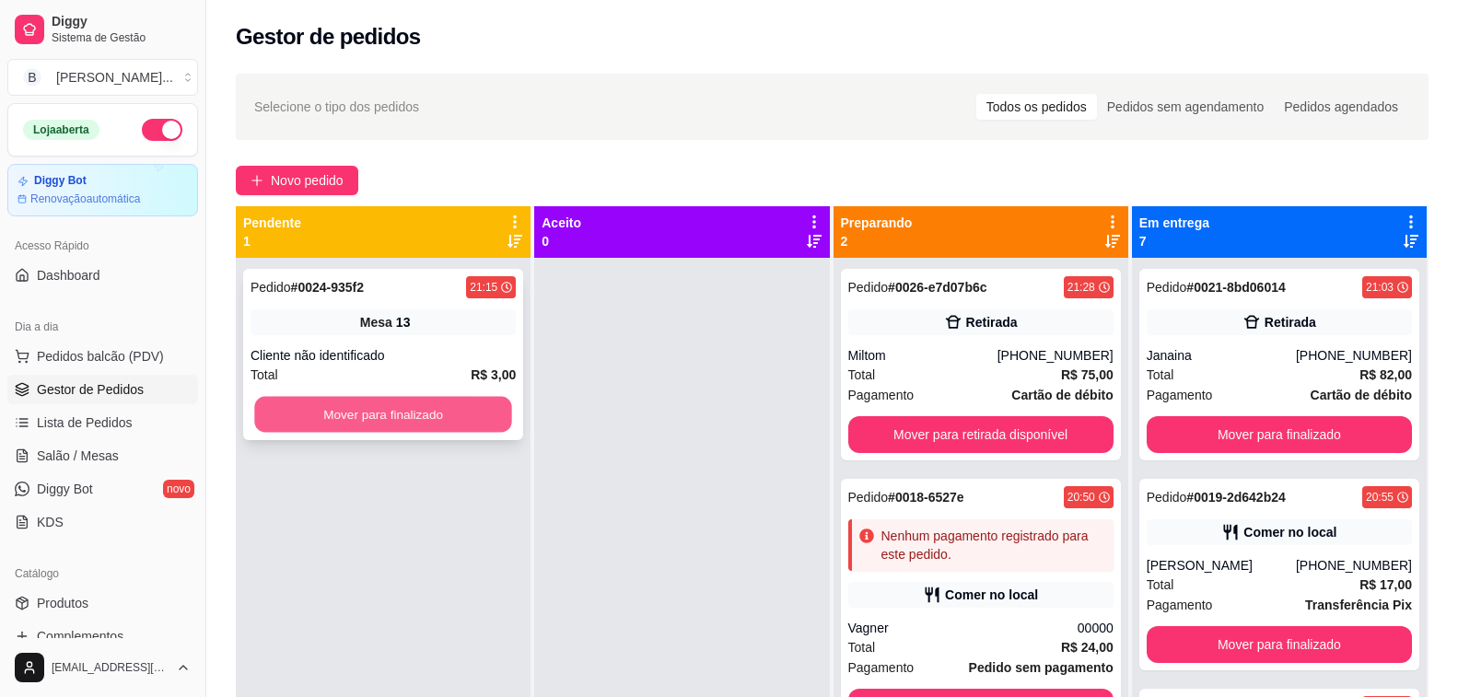
click at [433, 413] on button "Mover para finalizado" at bounding box center [383, 415] width 258 height 36
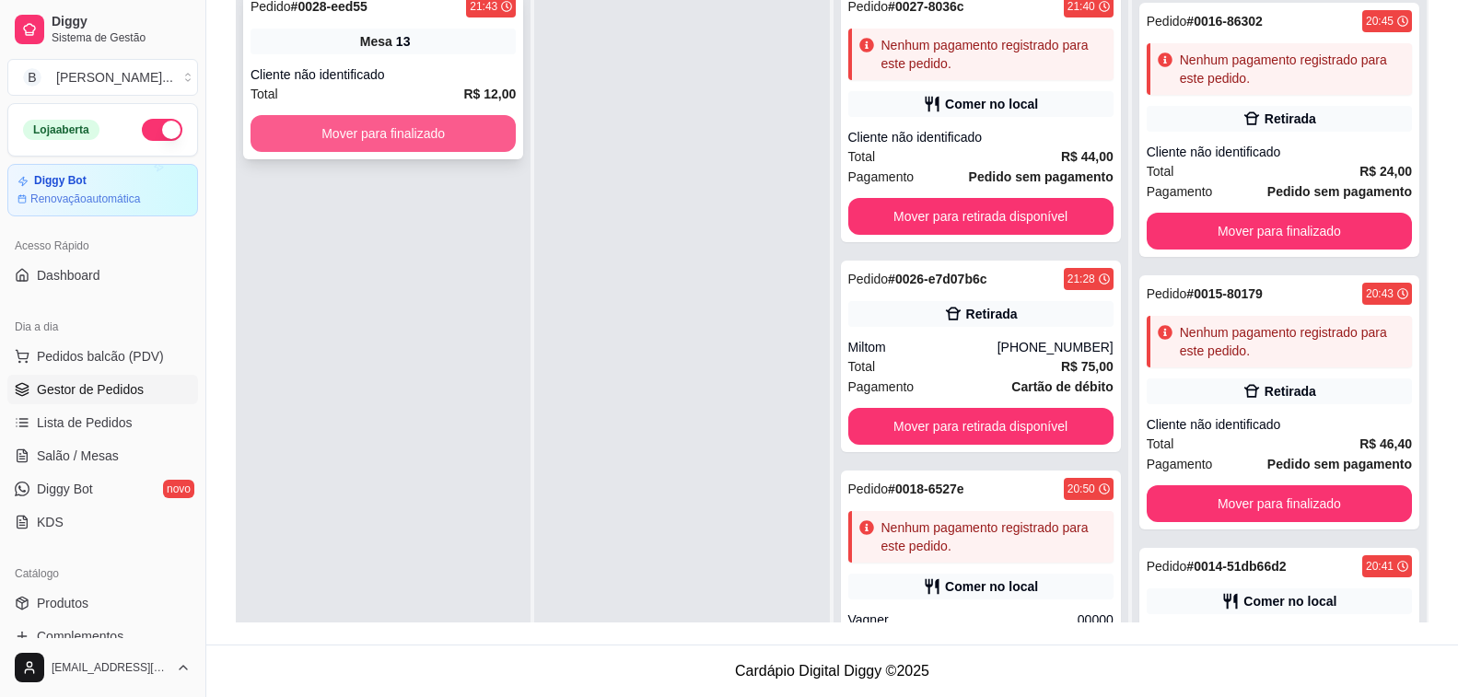
click at [435, 140] on button "Mover para finalizado" at bounding box center [383, 133] width 265 height 37
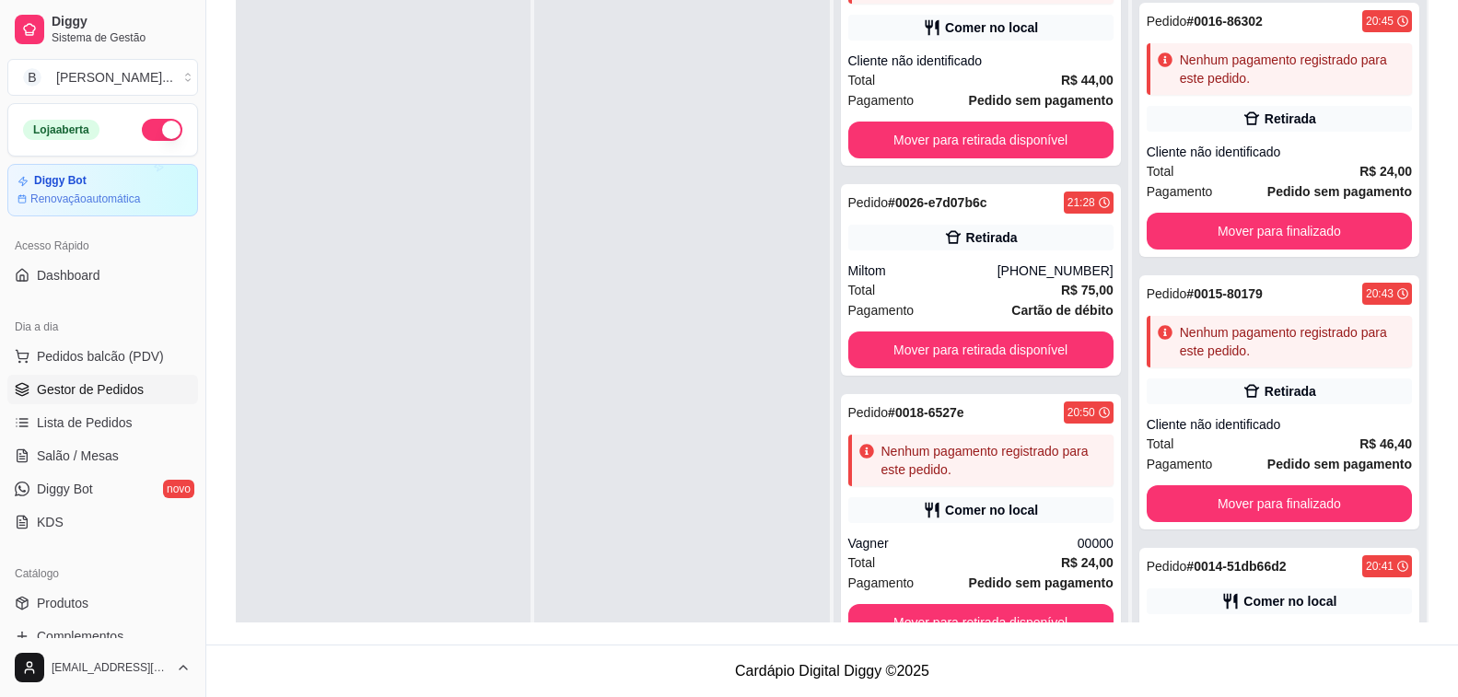
scroll to position [52, 0]
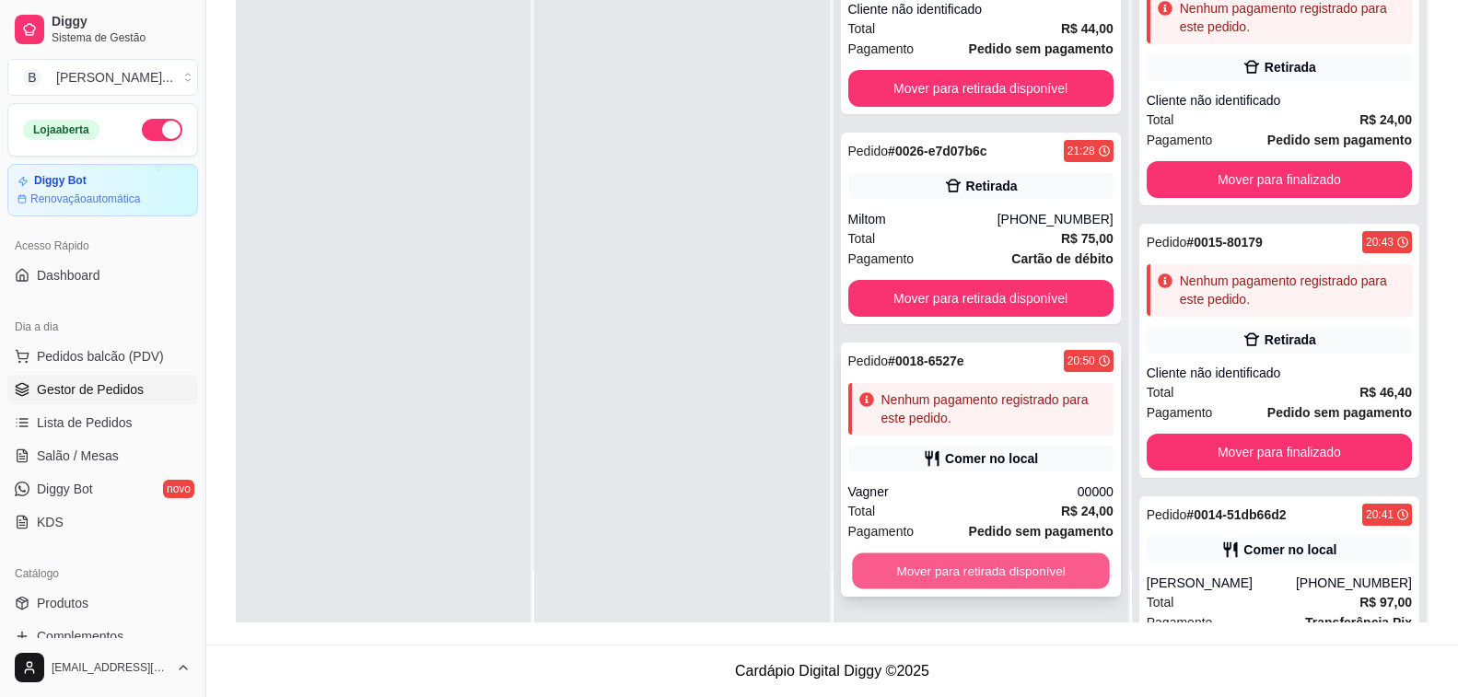
click at [954, 569] on button "Mover para retirada disponível" at bounding box center [981, 572] width 258 height 36
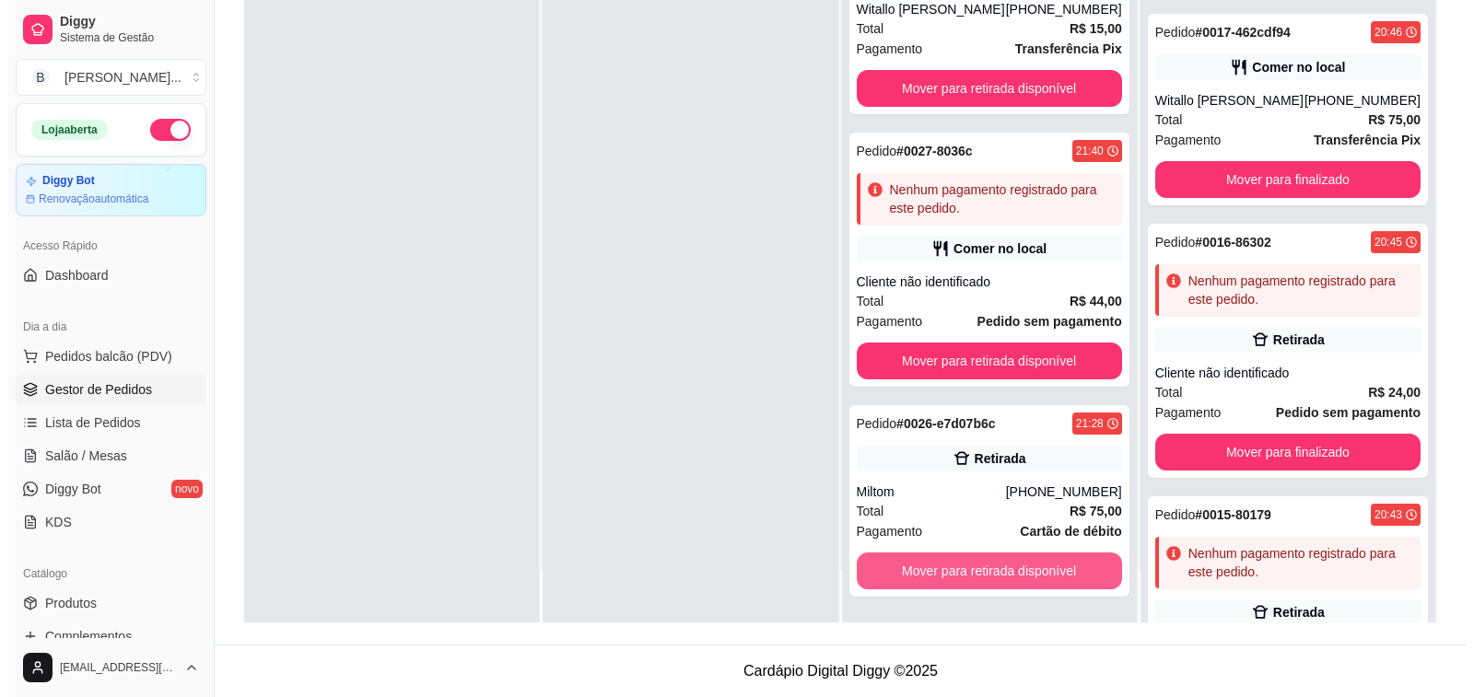
scroll to position [888, 0]
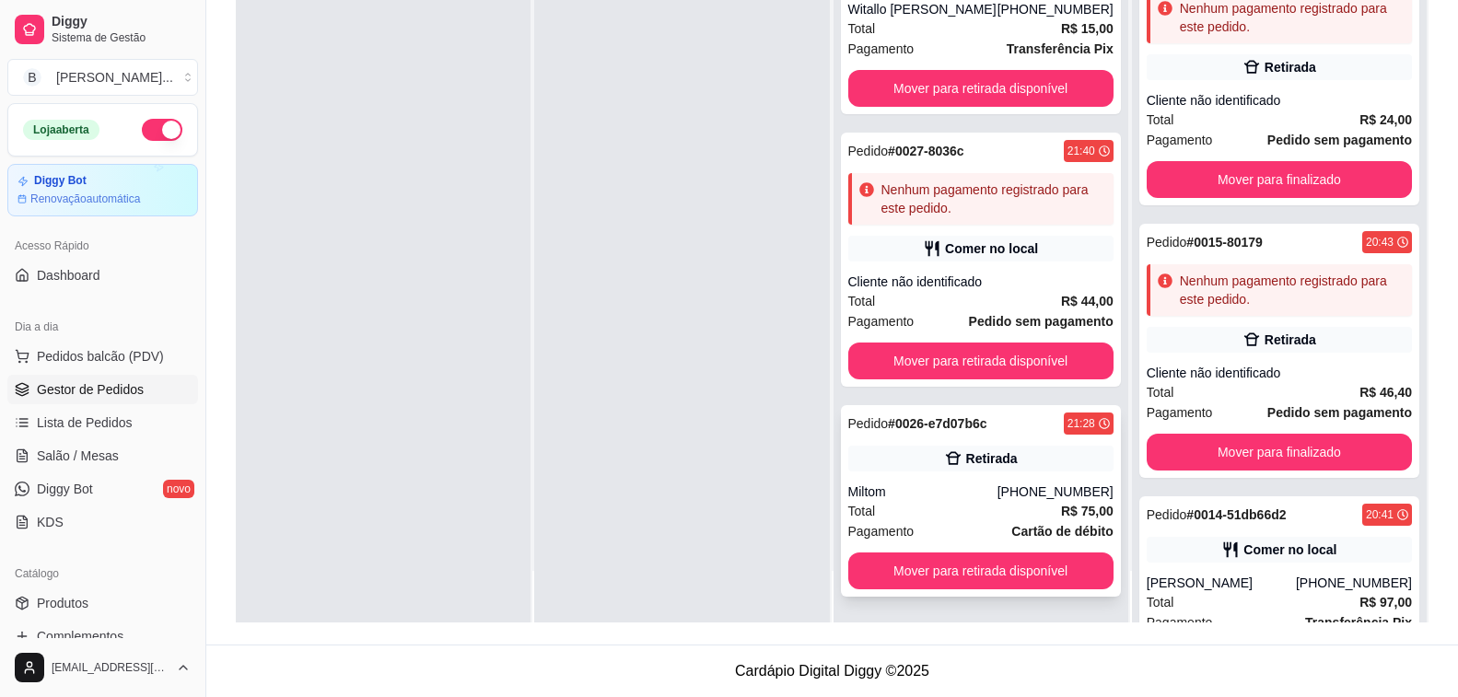
click at [946, 497] on div "Miltom" at bounding box center [922, 492] width 149 height 18
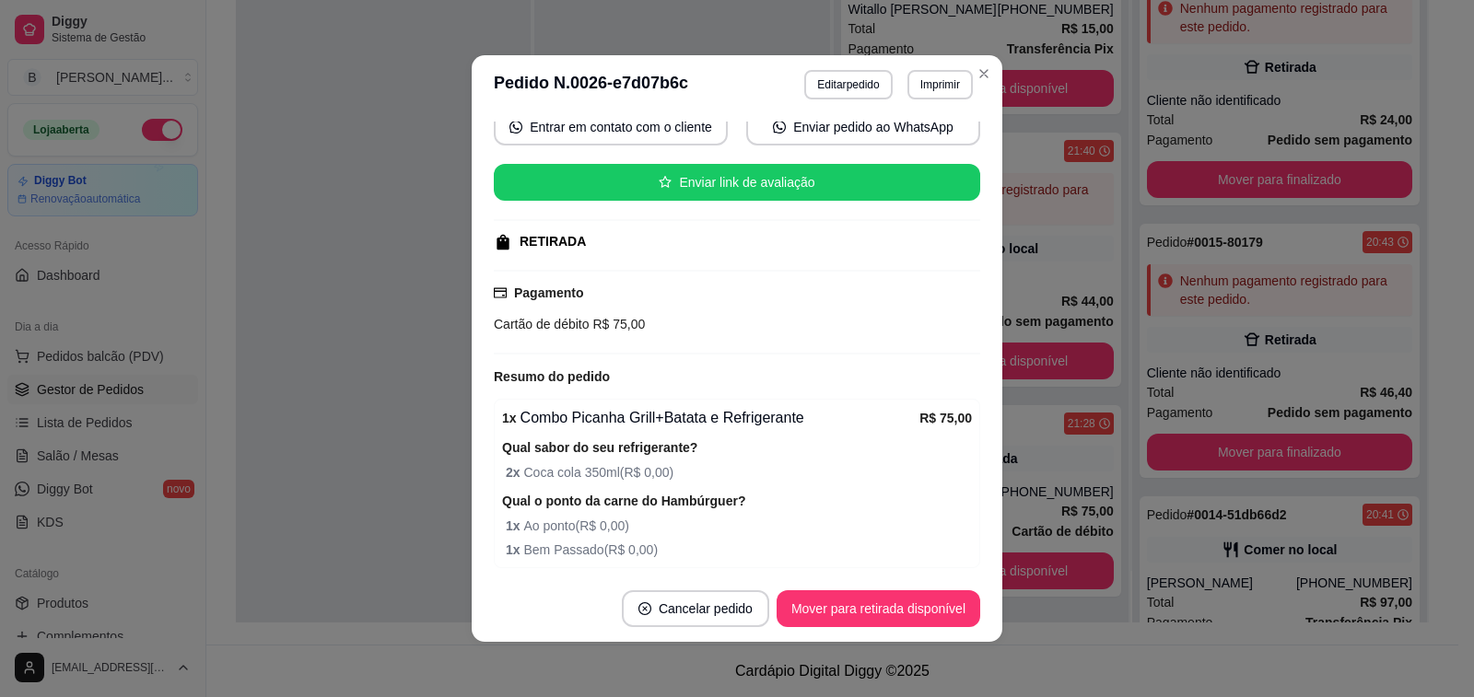
scroll to position [257, 0]
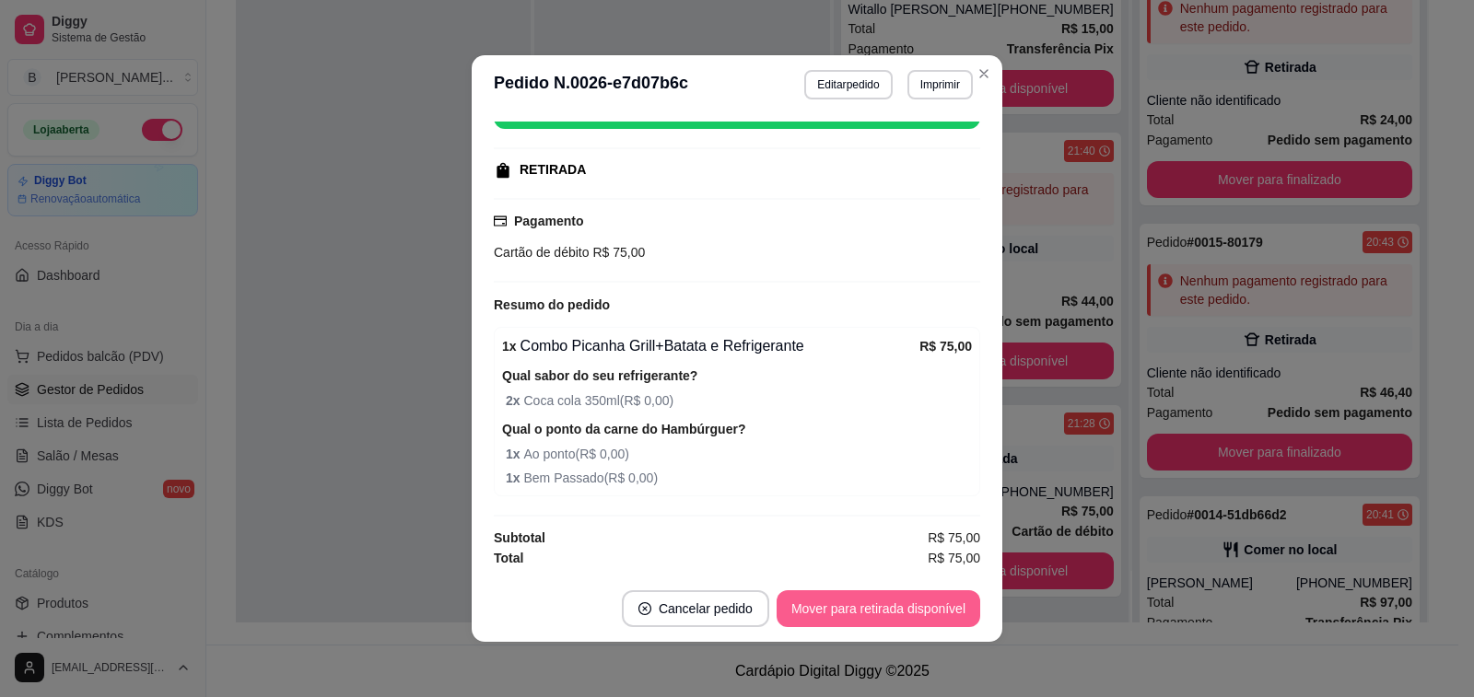
click at [863, 616] on button "Mover para retirada disponível" at bounding box center [878, 608] width 204 height 37
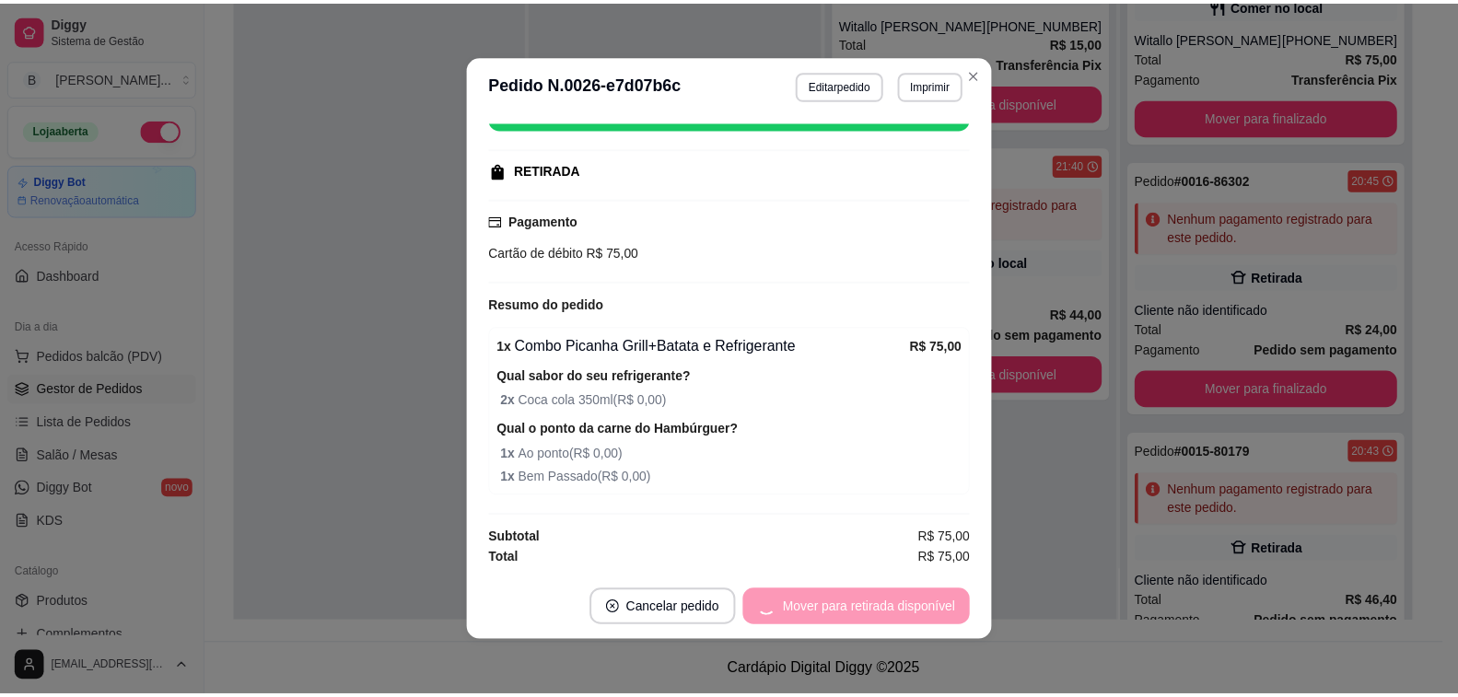
scroll to position [1098, 0]
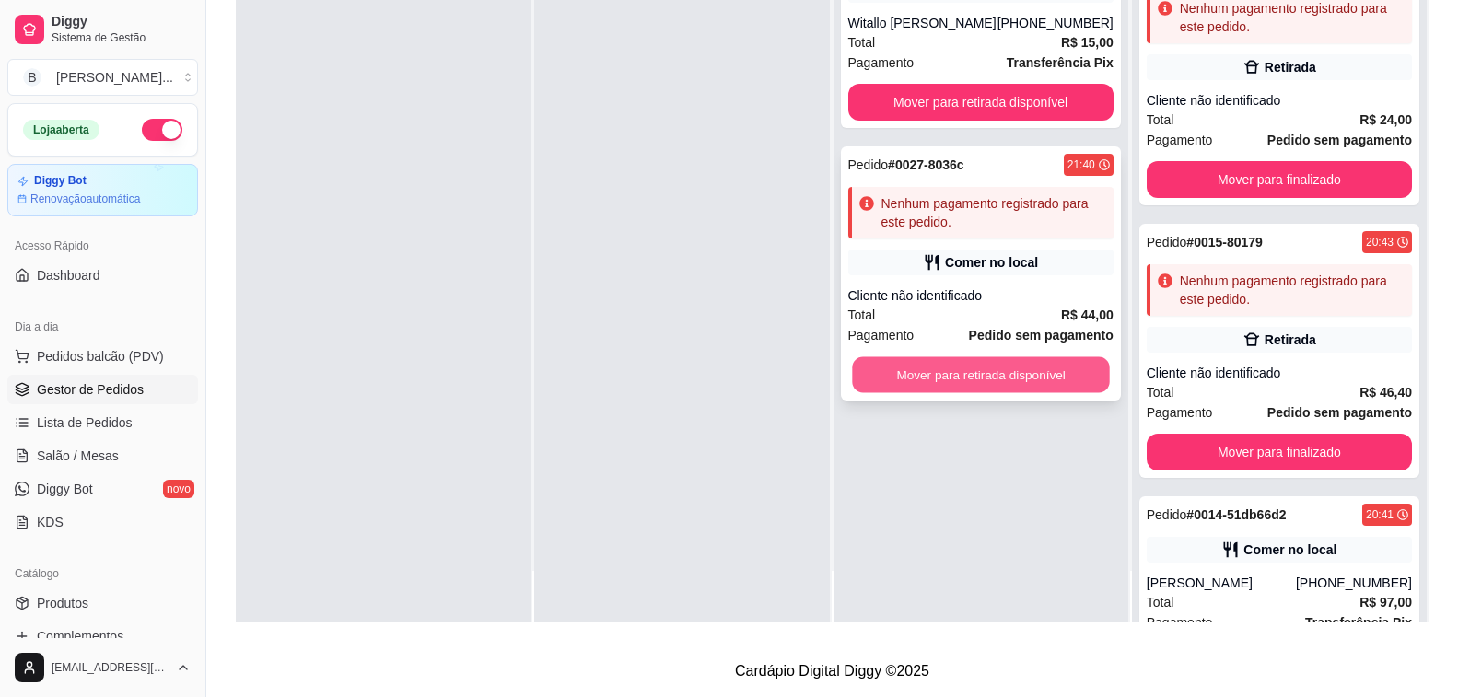
click at [1012, 363] on button "Mover para retirada disponível" at bounding box center [981, 375] width 258 height 36
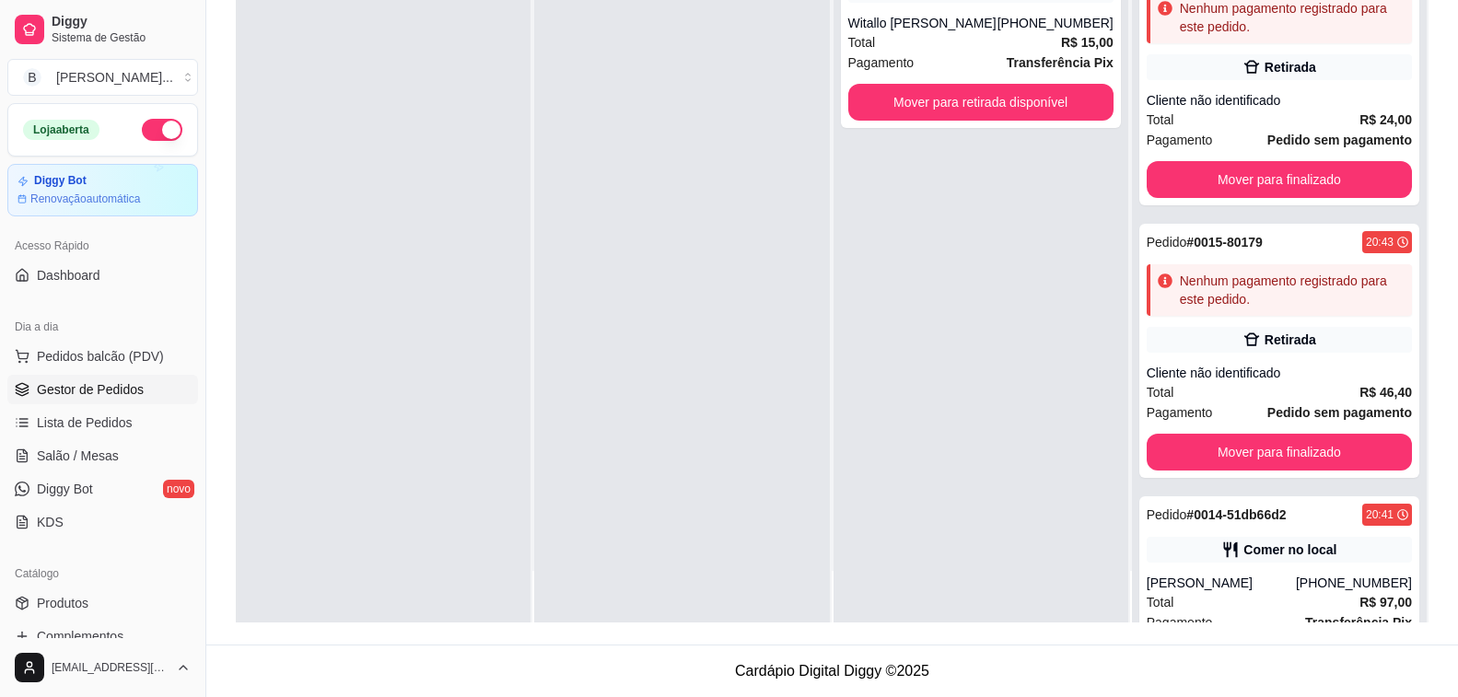
scroll to position [0, 0]
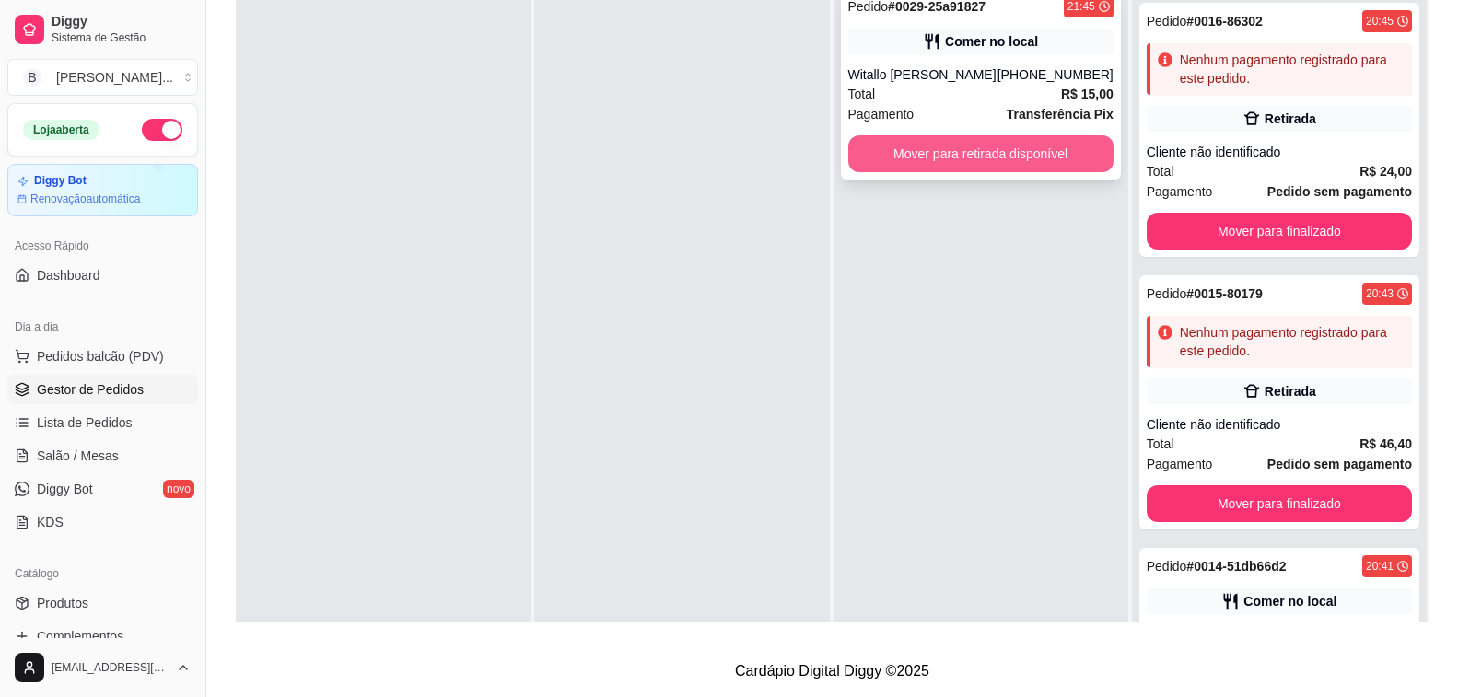
click at [955, 157] on button "Mover para retirada disponível" at bounding box center [980, 153] width 265 height 37
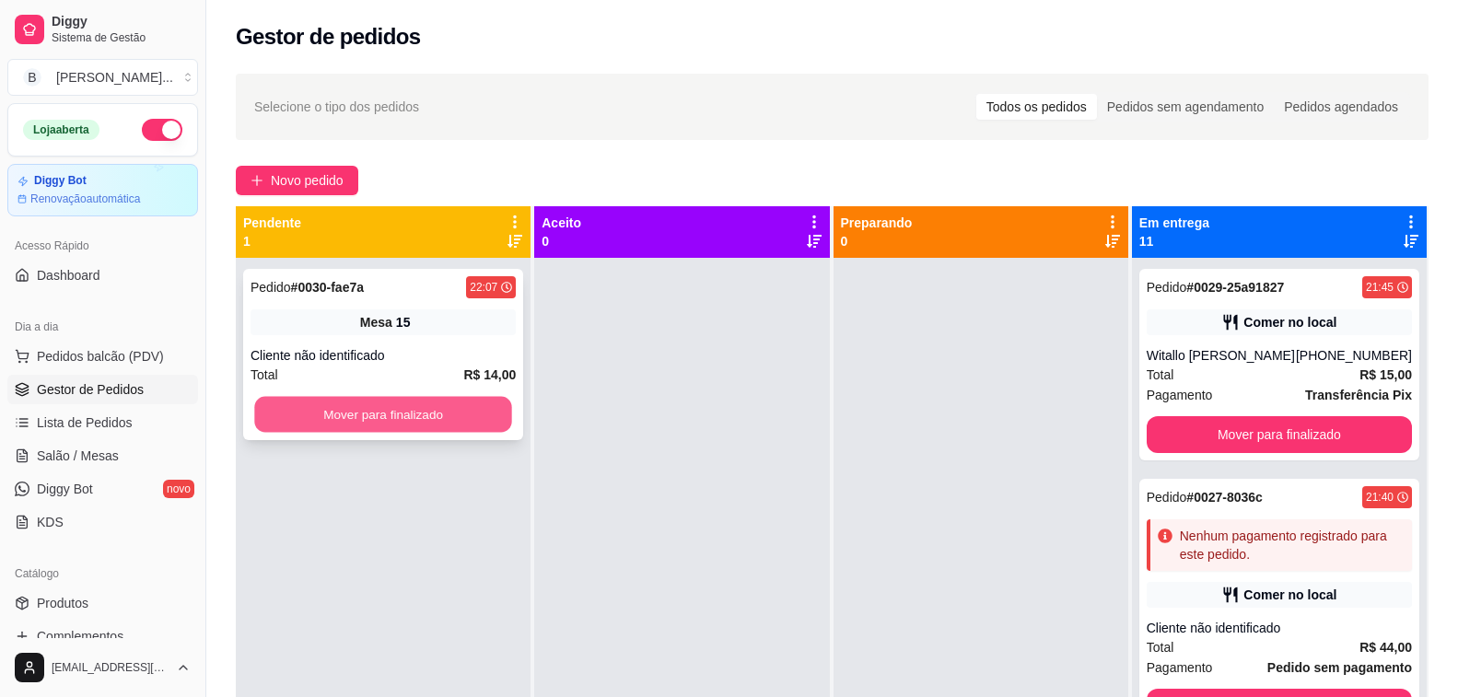
click at [395, 414] on button "Mover para finalizado" at bounding box center [383, 415] width 258 height 36
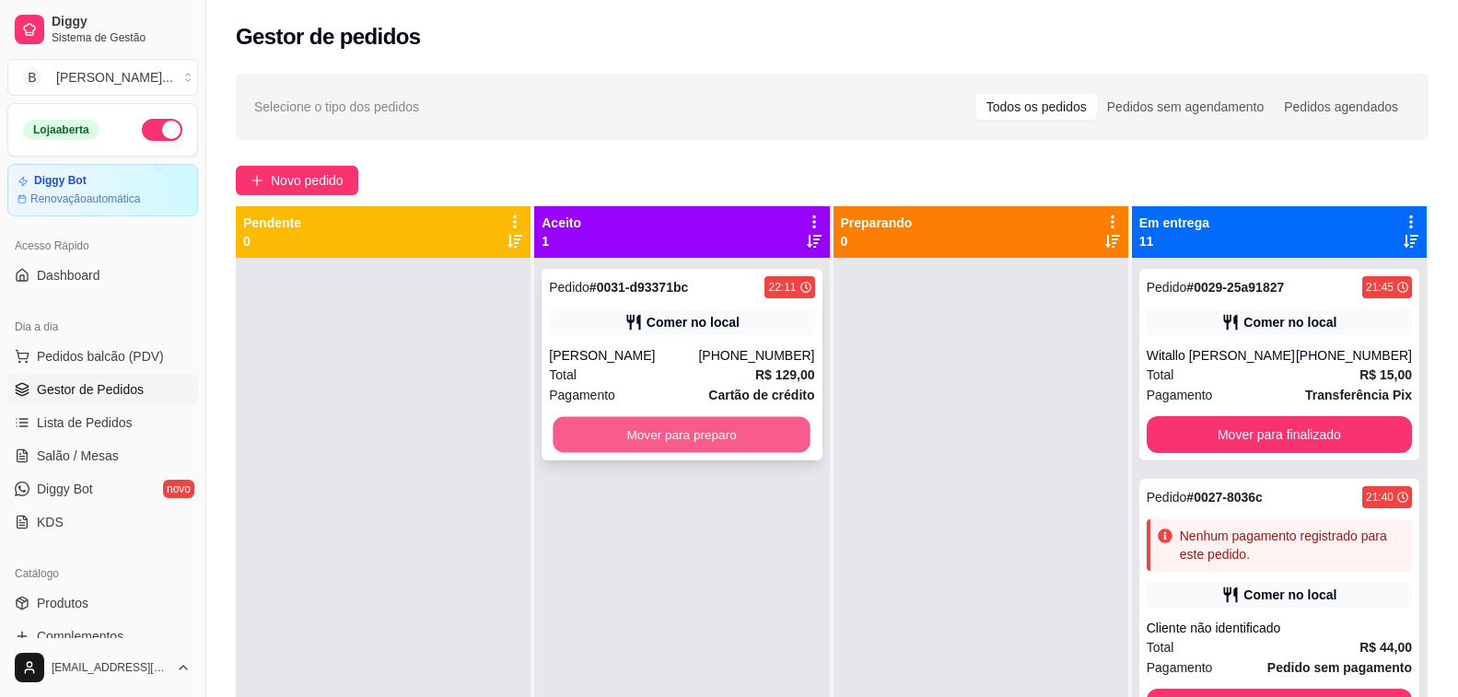
click at [671, 436] on button "Mover para preparo" at bounding box center [683, 435] width 258 height 36
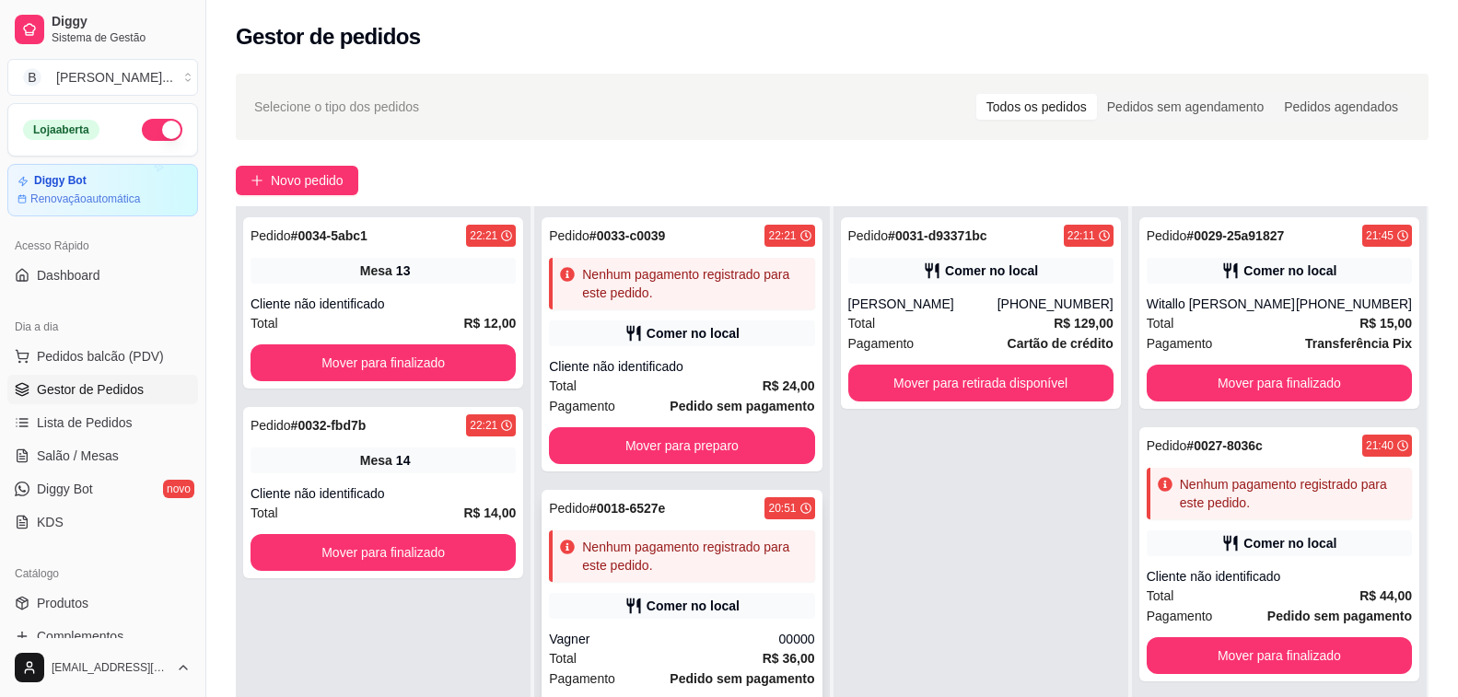
scroll to position [276, 0]
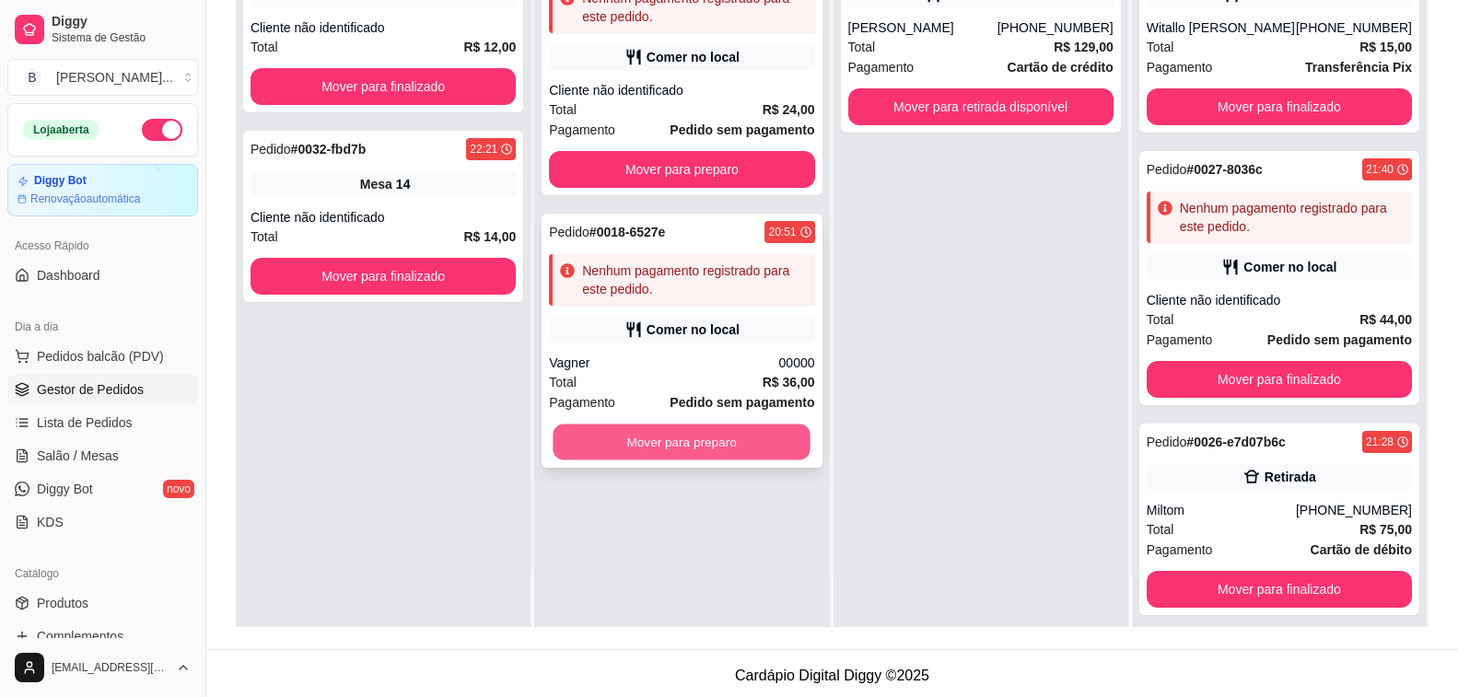
click at [685, 438] on button "Mover para preparo" at bounding box center [683, 443] width 258 height 36
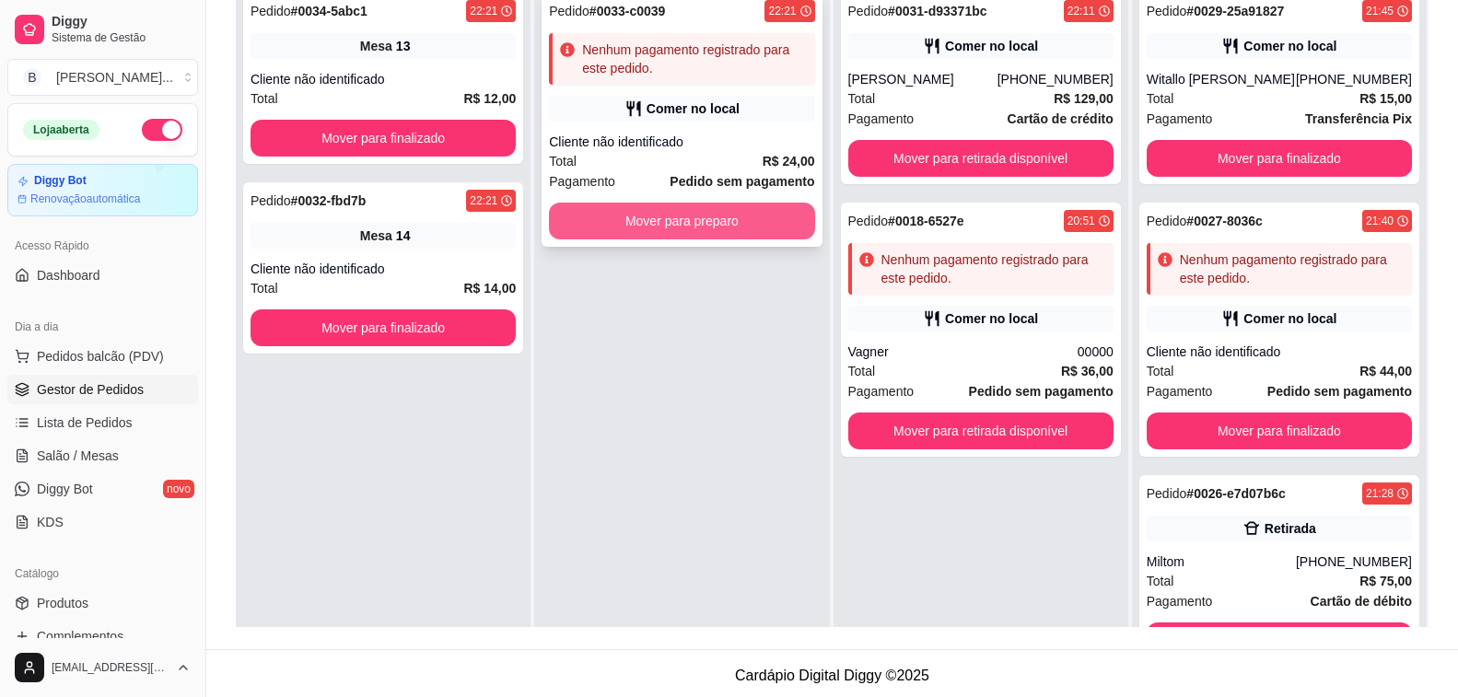
click at [643, 225] on button "Mover para preparo" at bounding box center [681, 221] width 265 height 37
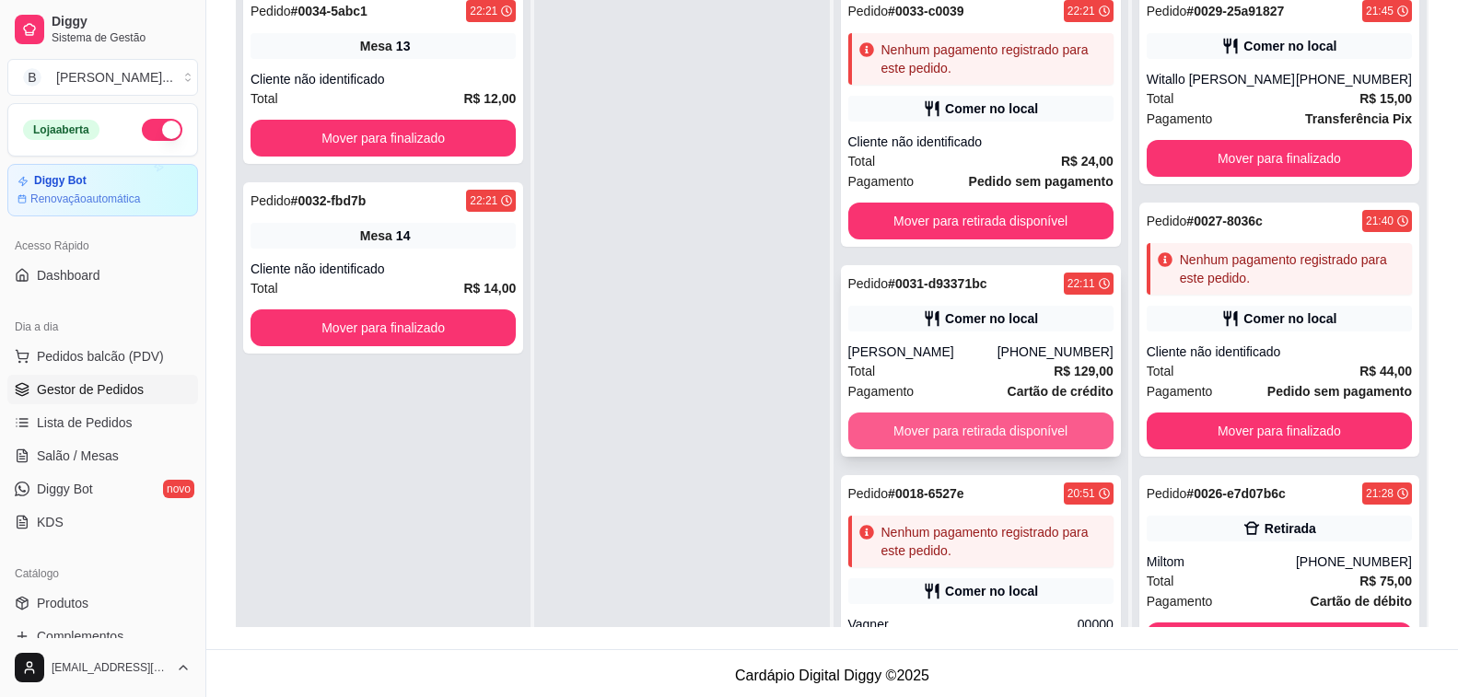
scroll to position [76, 0]
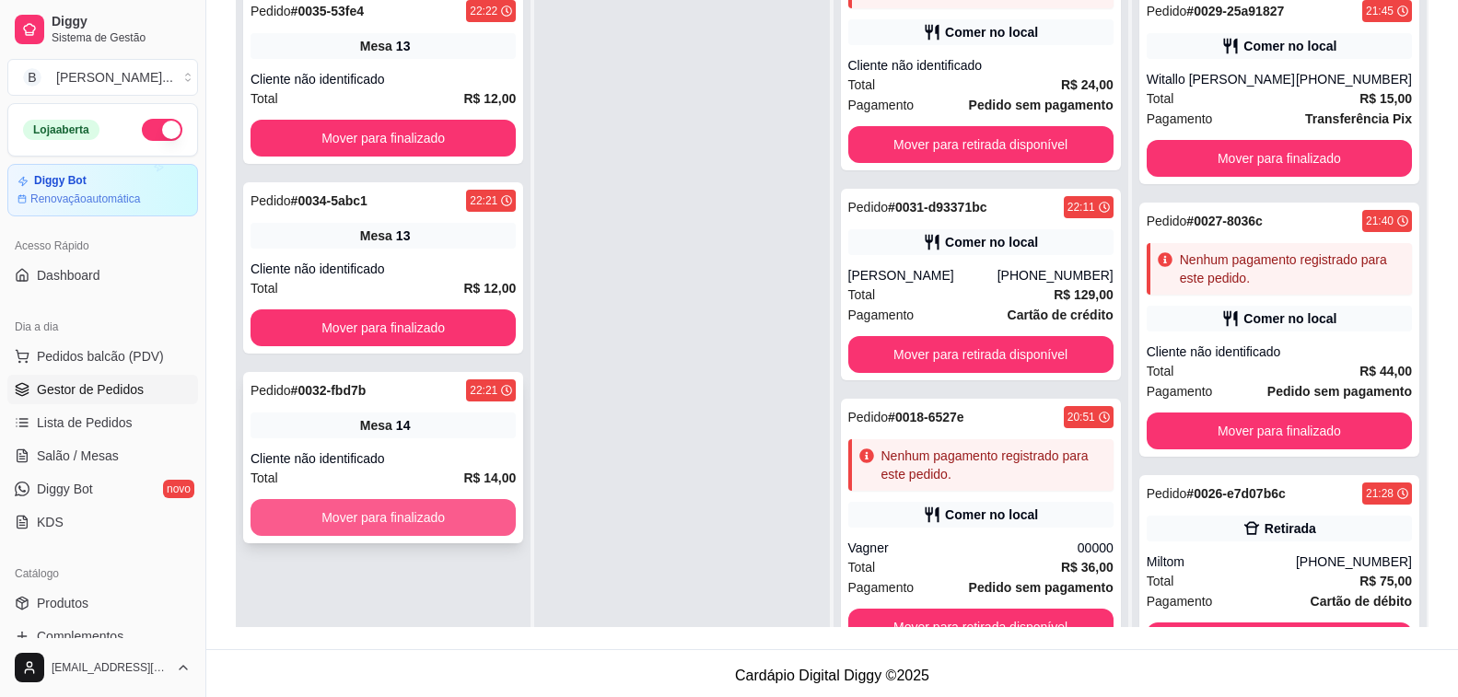
click at [480, 516] on button "Mover para finalizado" at bounding box center [383, 517] width 265 height 37
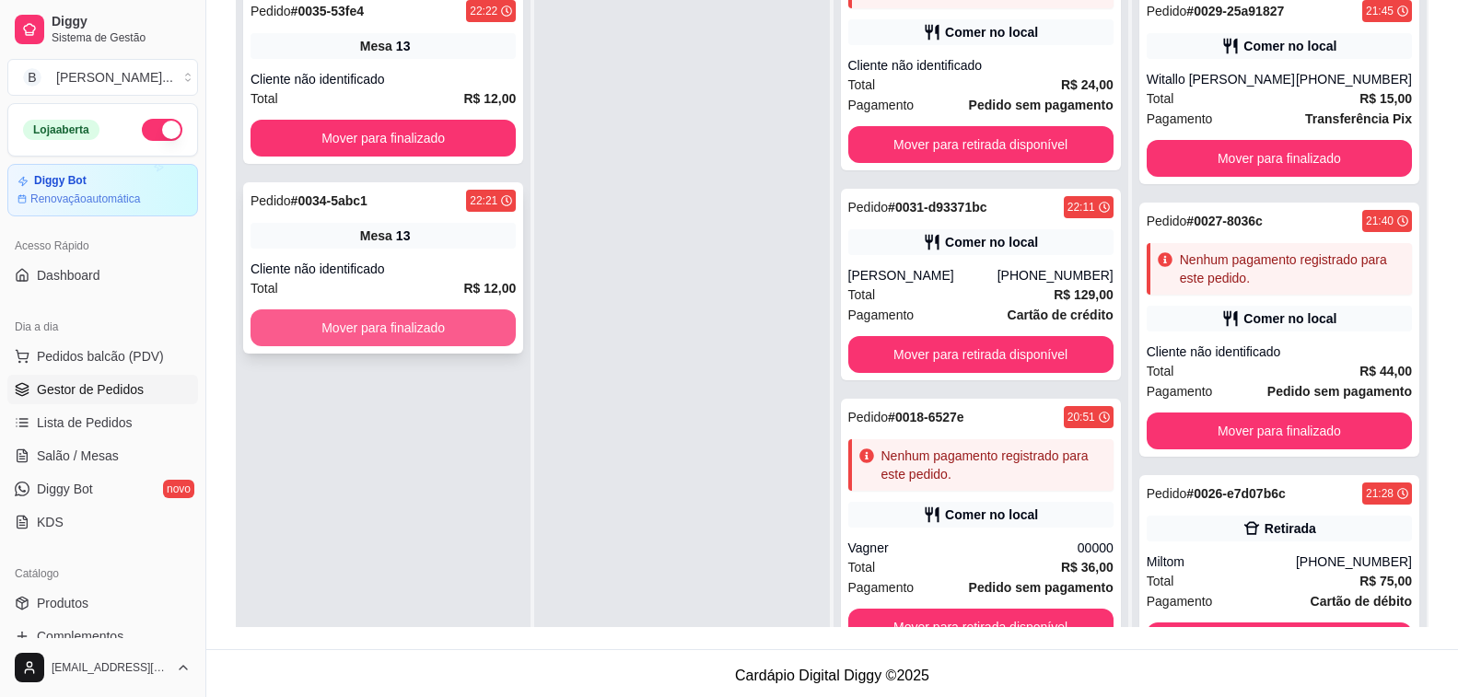
scroll to position [184, 0]
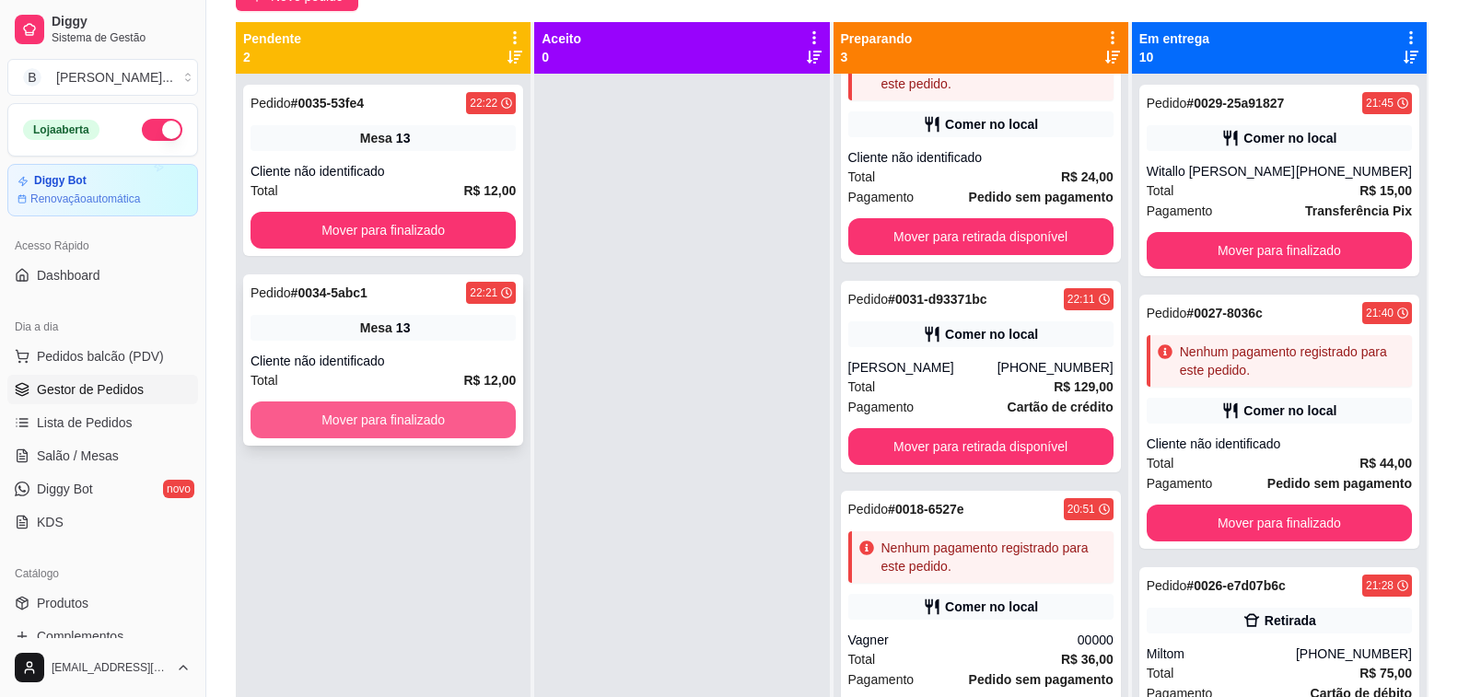
click at [427, 414] on button "Mover para finalizado" at bounding box center [383, 420] width 265 height 37
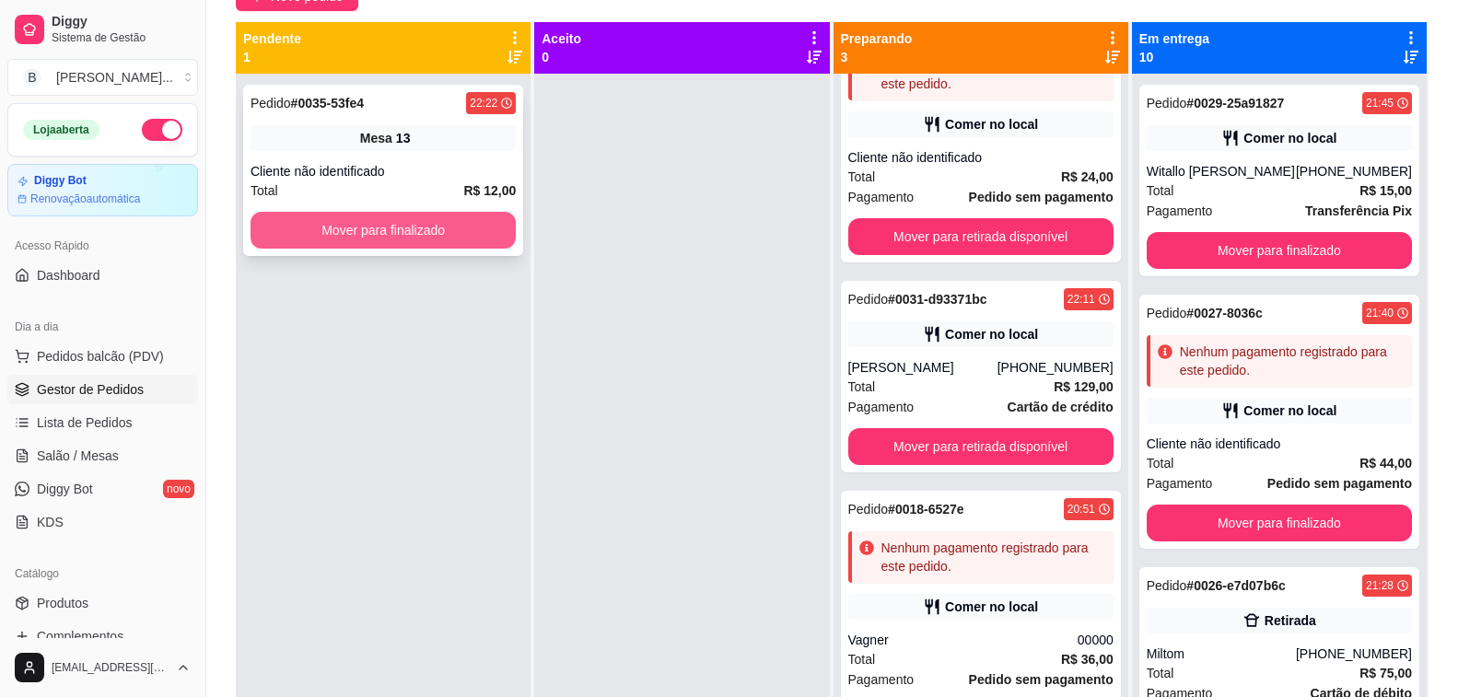
click at [437, 223] on button "Mover para finalizado" at bounding box center [383, 230] width 265 height 37
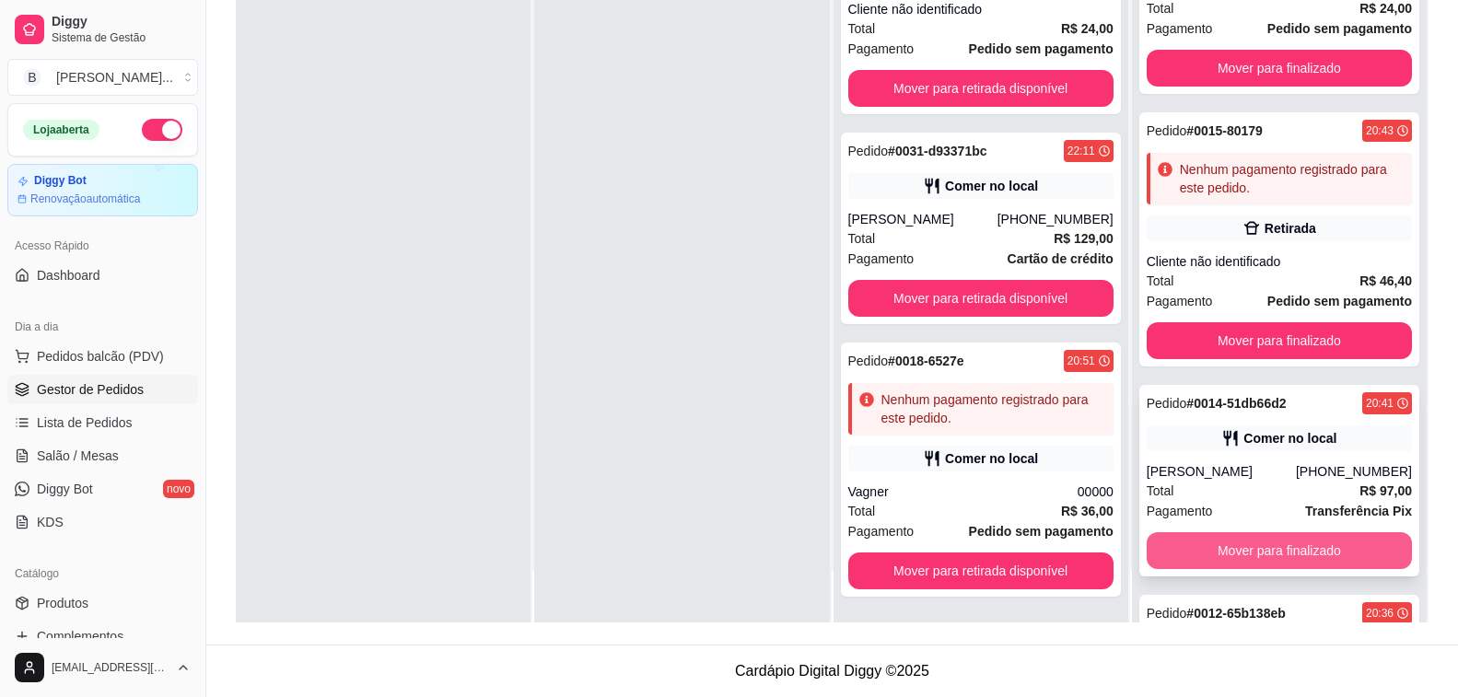
scroll to position [1609, 0]
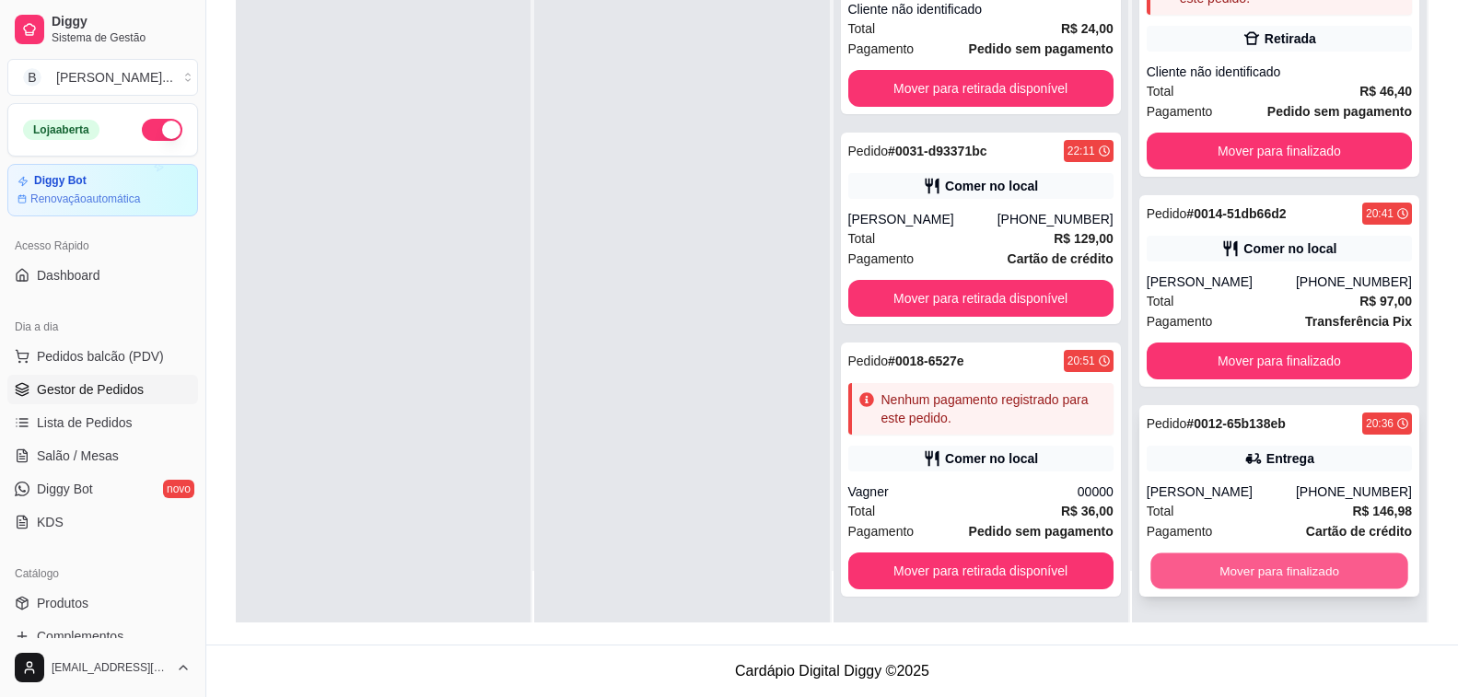
click at [1290, 571] on button "Mover para finalizado" at bounding box center [1279, 572] width 258 height 36
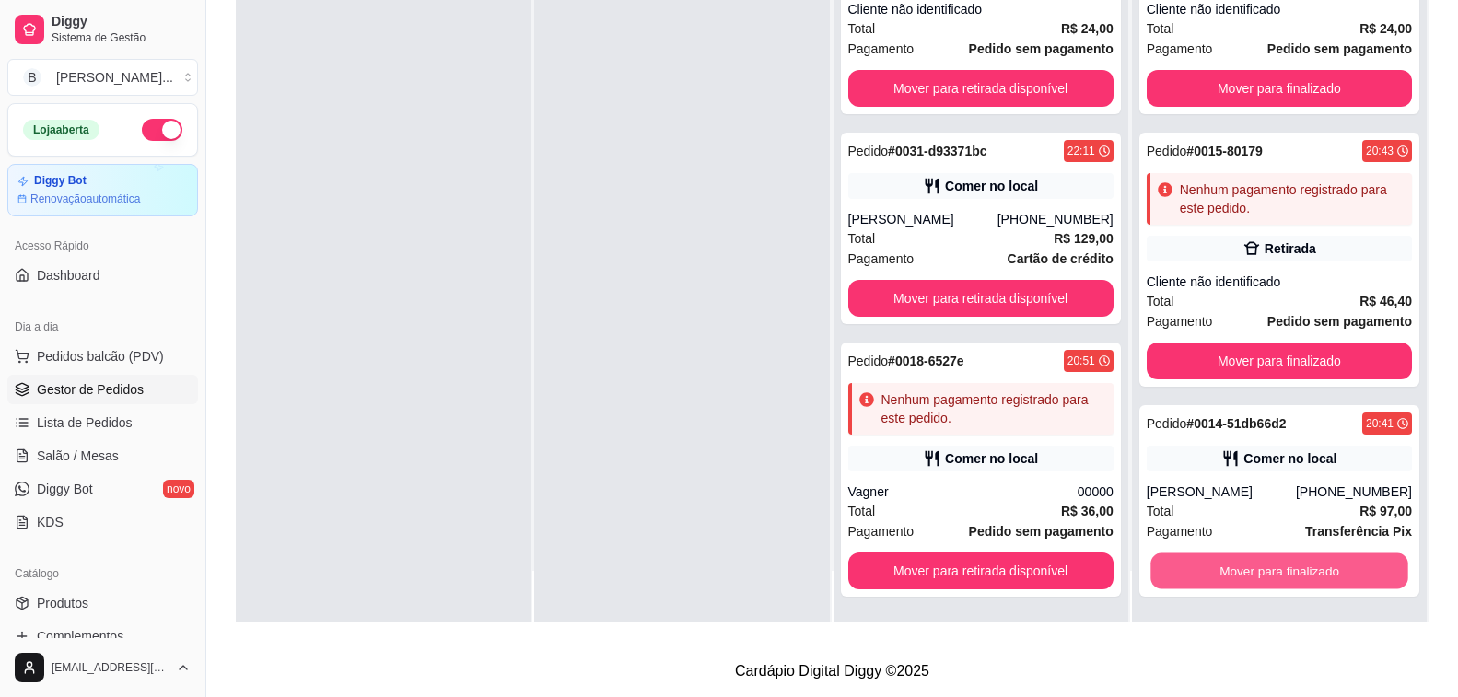
click at [1290, 571] on button "Mover para finalizado" at bounding box center [1279, 572] width 258 height 36
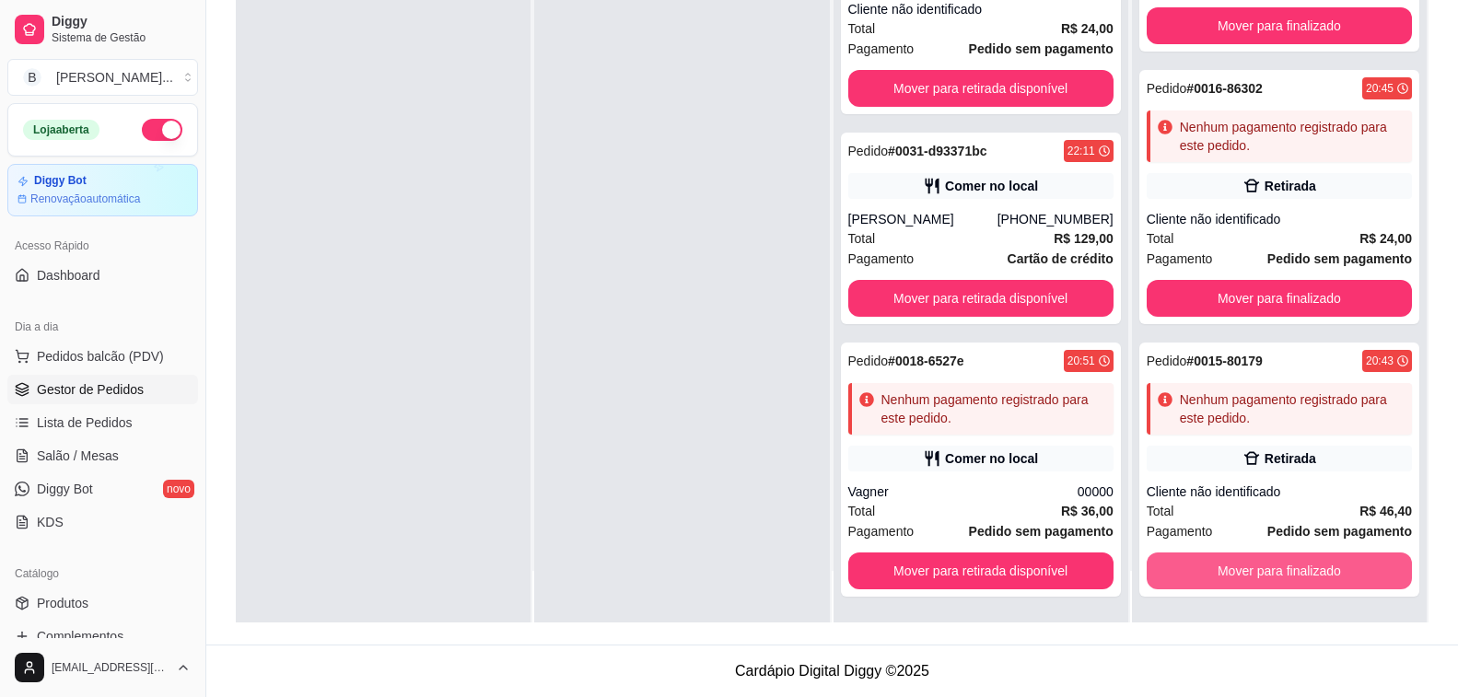
click at [1290, 571] on button "Mover para finalizado" at bounding box center [1279, 571] width 265 height 37
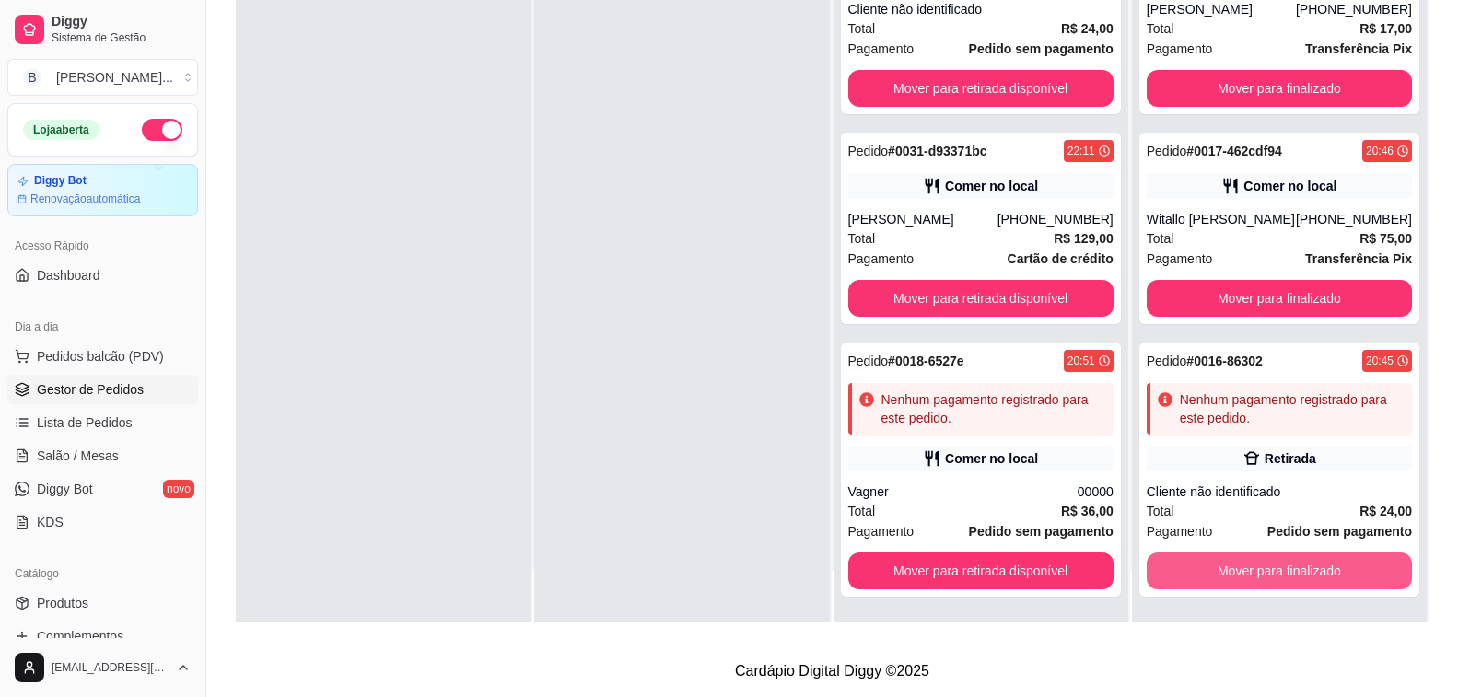
scroll to position [916, 0]
click at [1290, 571] on button "Mover para finalizado" at bounding box center [1279, 572] width 258 height 36
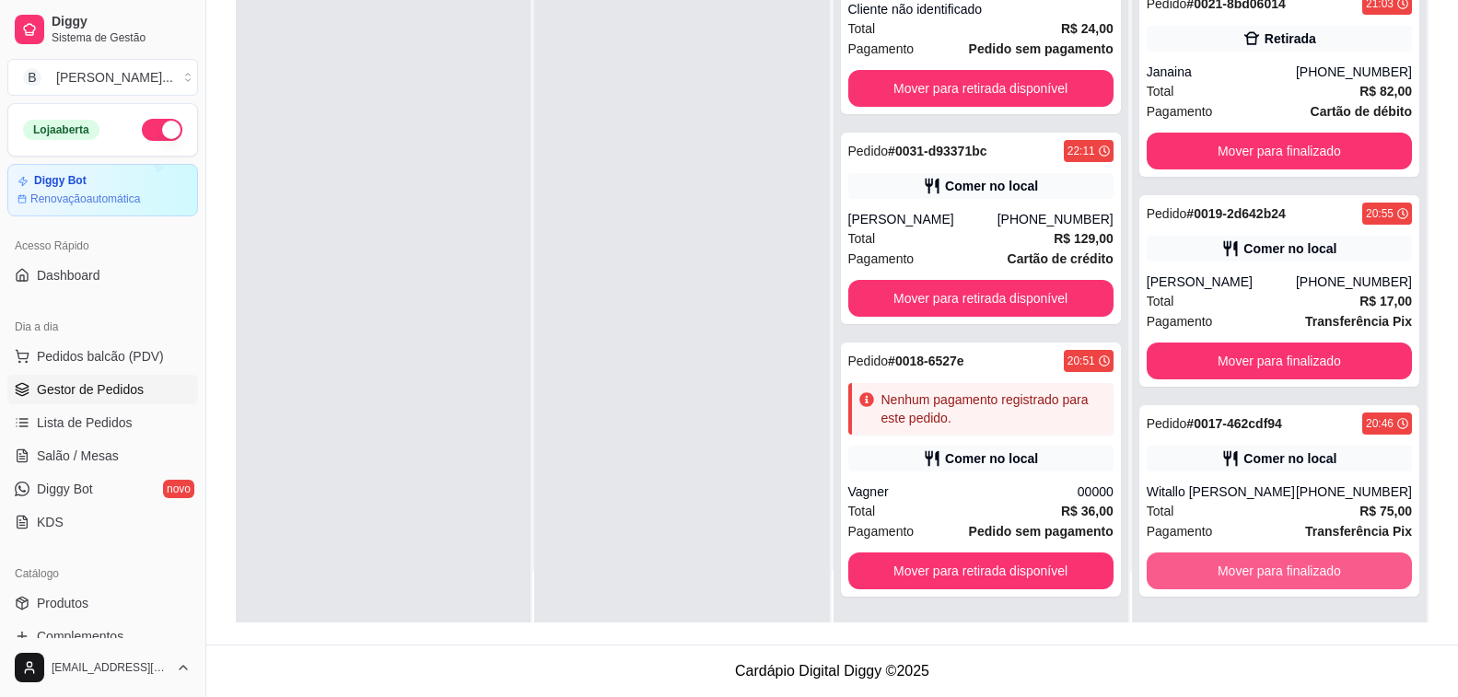
scroll to position [644, 0]
click at [1290, 571] on button "Mover para finalizado" at bounding box center [1279, 571] width 265 height 37
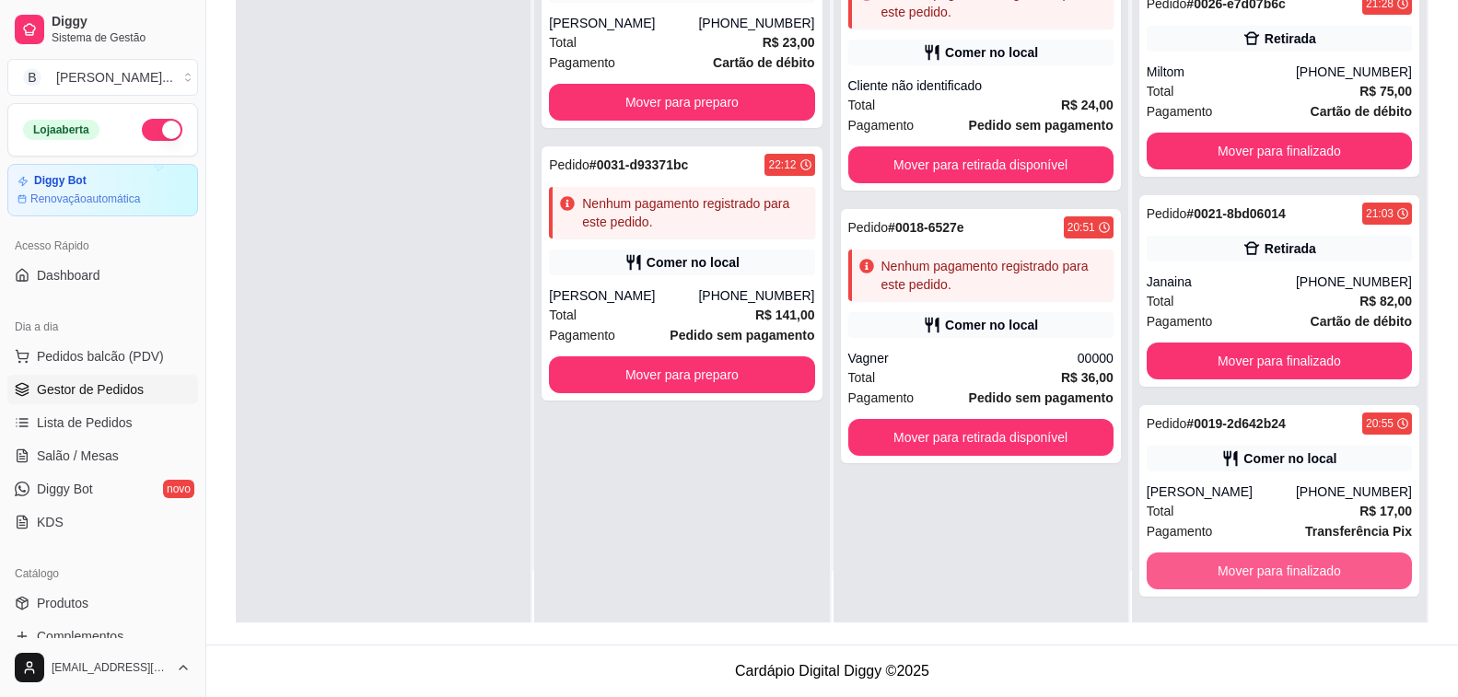
scroll to position [0, 0]
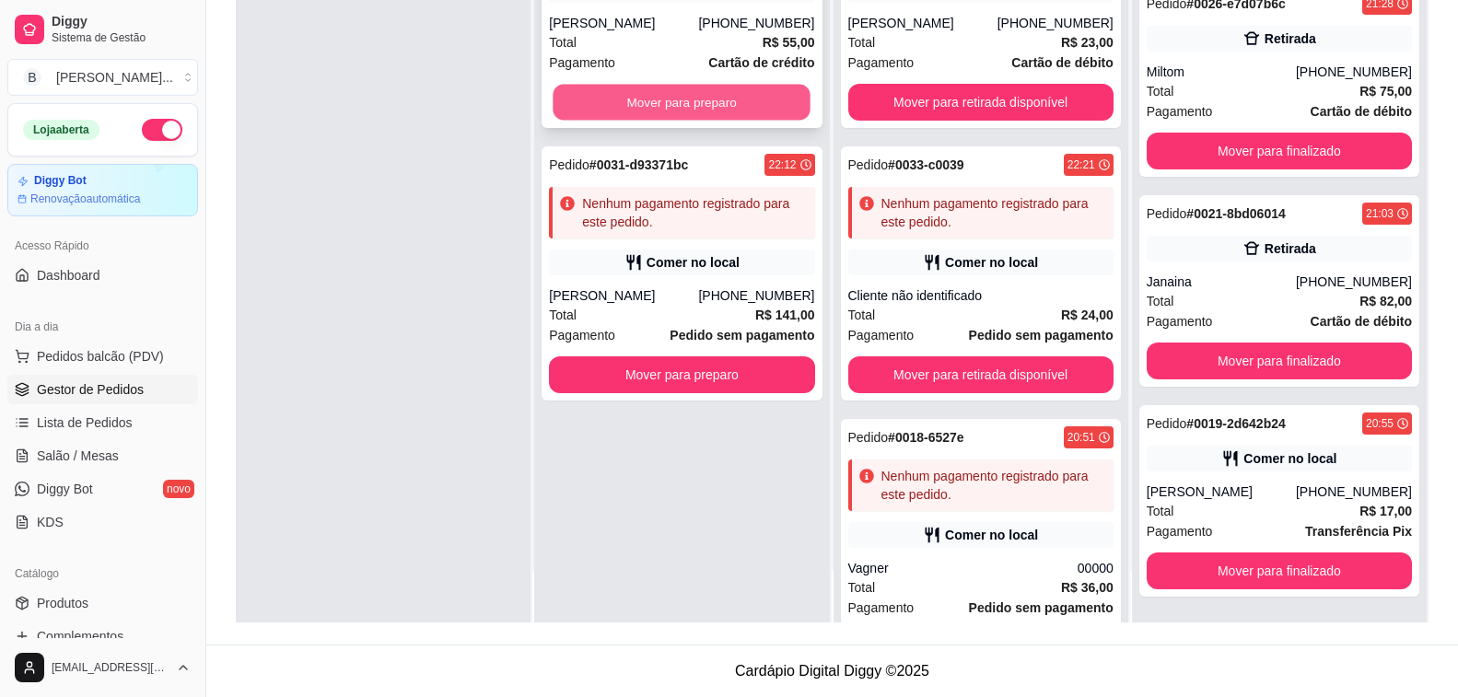
click at [721, 87] on button "Mover para preparo" at bounding box center [683, 103] width 258 height 36
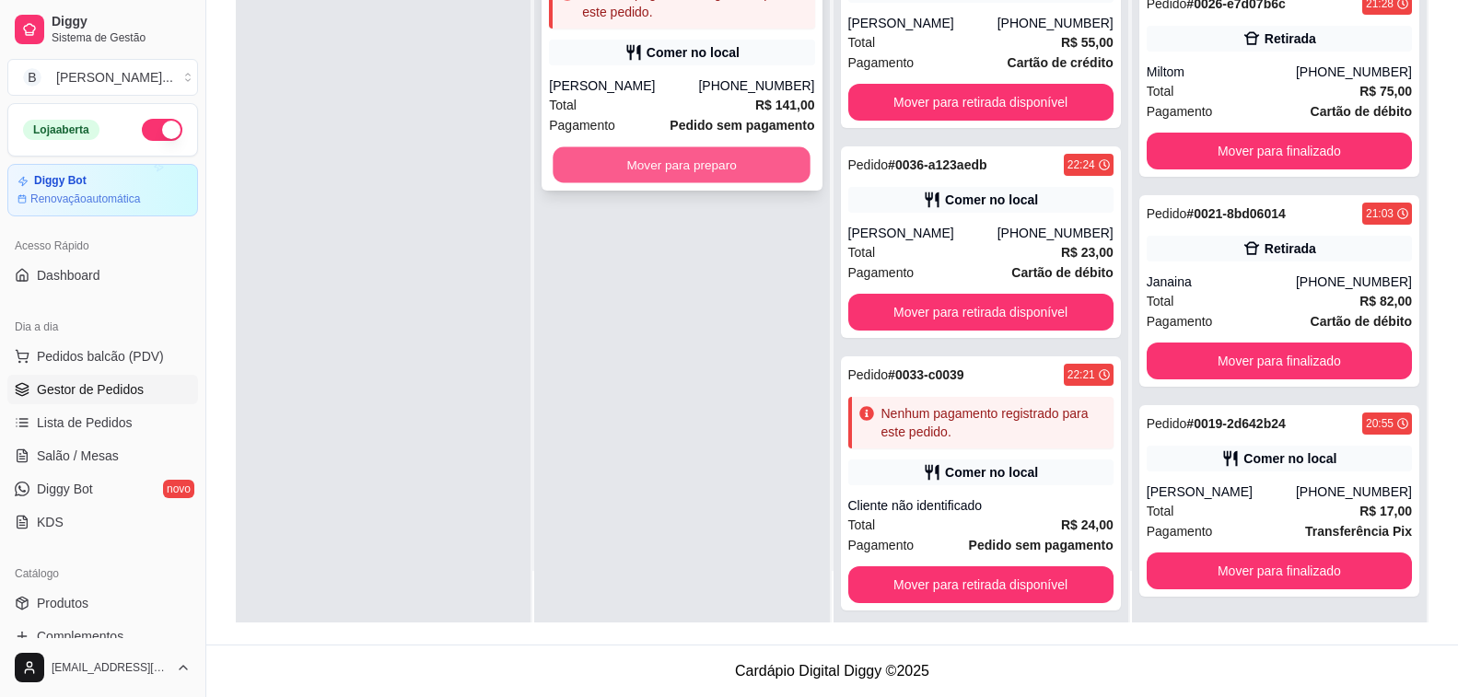
click at [758, 170] on button "Mover para preparo" at bounding box center [683, 165] width 258 height 36
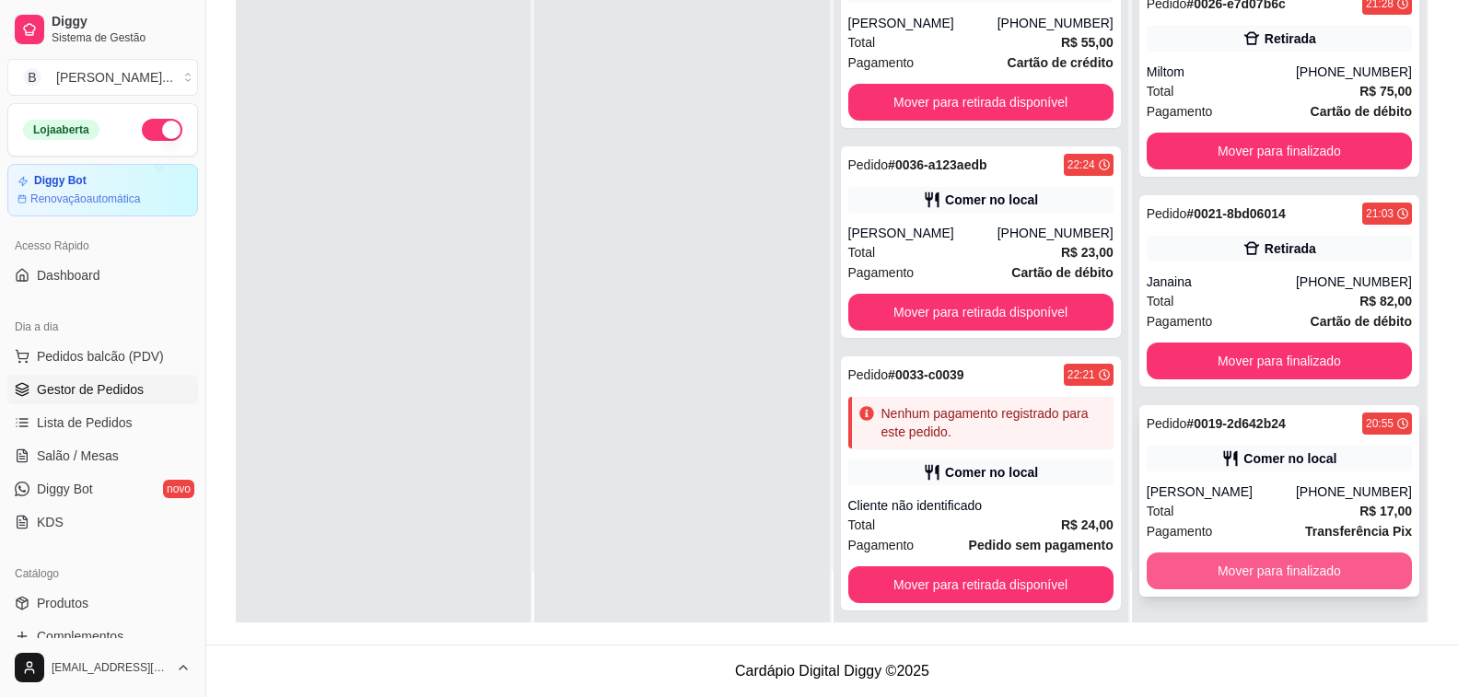
click at [1189, 557] on button "Mover para finalizado" at bounding box center [1279, 571] width 265 height 37
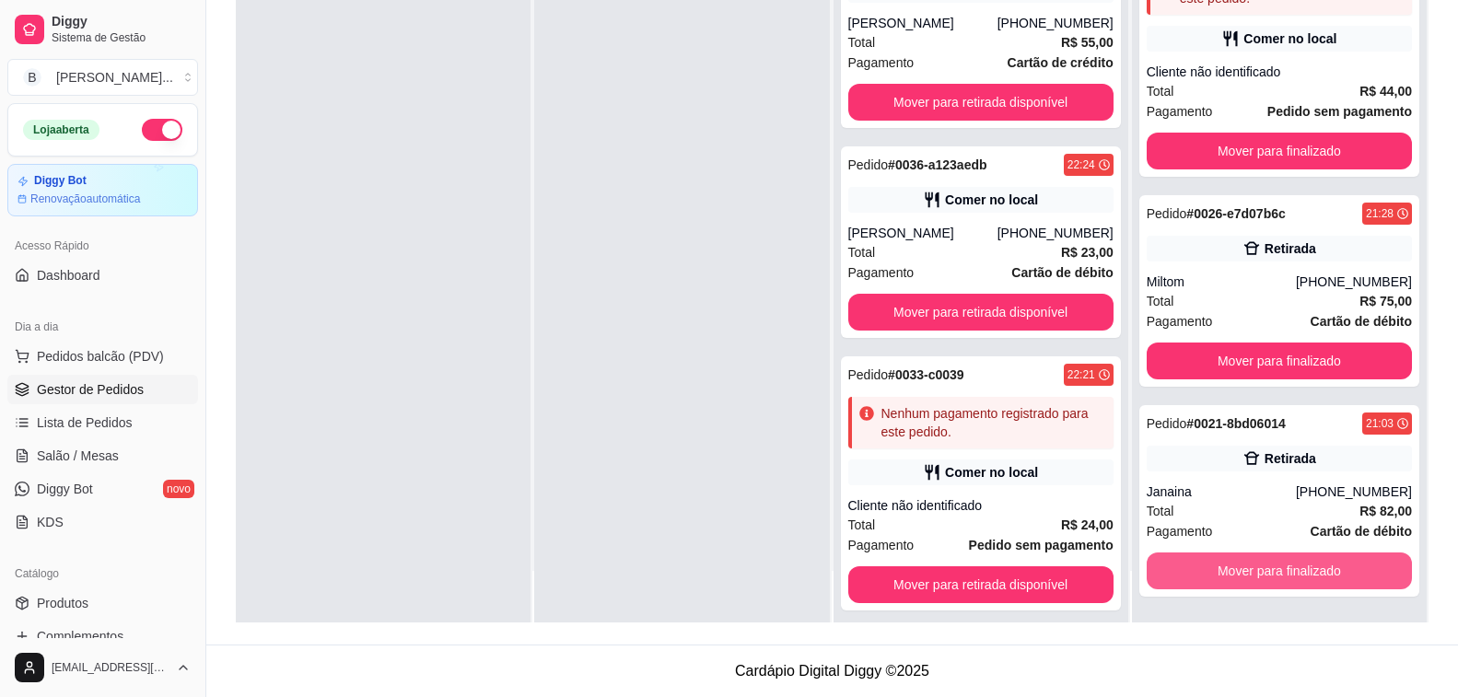
scroll to position [224, 0]
click at [1189, 557] on button "Mover para finalizado" at bounding box center [1279, 572] width 258 height 36
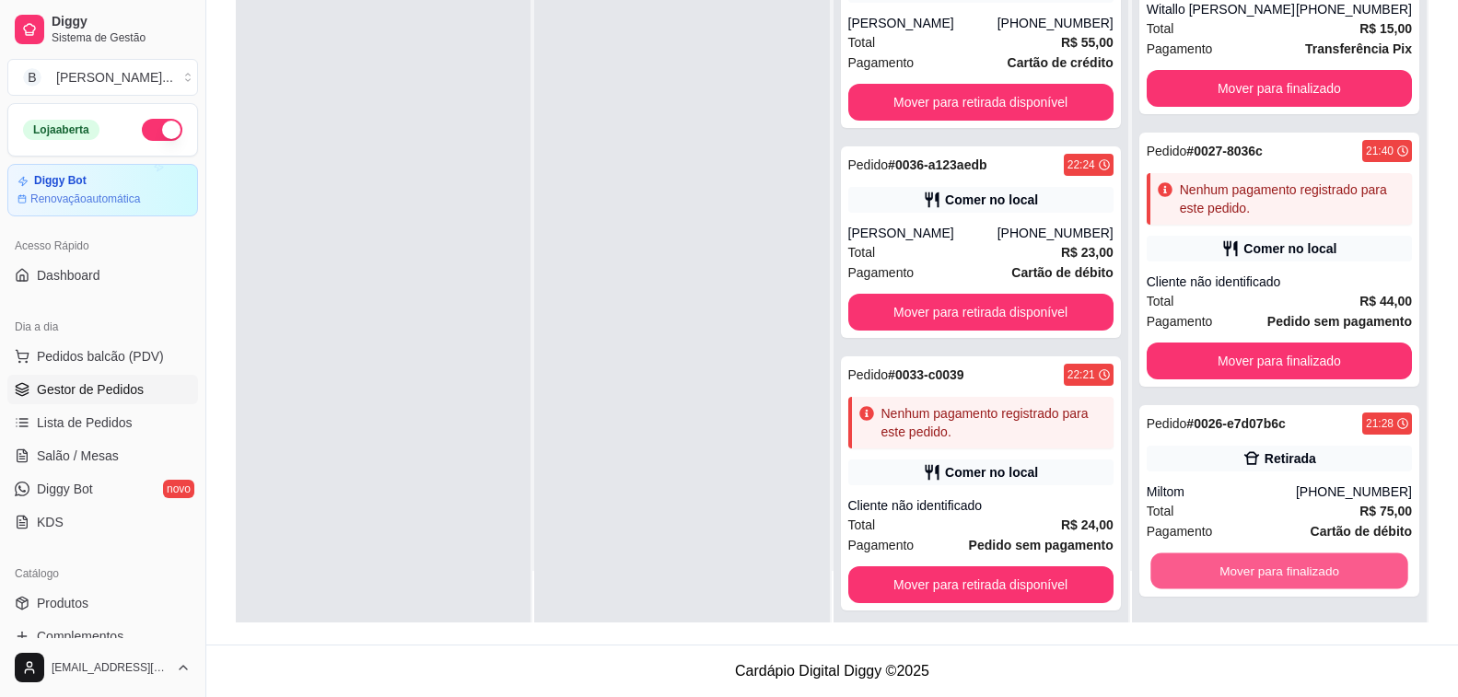
click at [1189, 557] on button "Mover para finalizado" at bounding box center [1279, 572] width 258 height 36
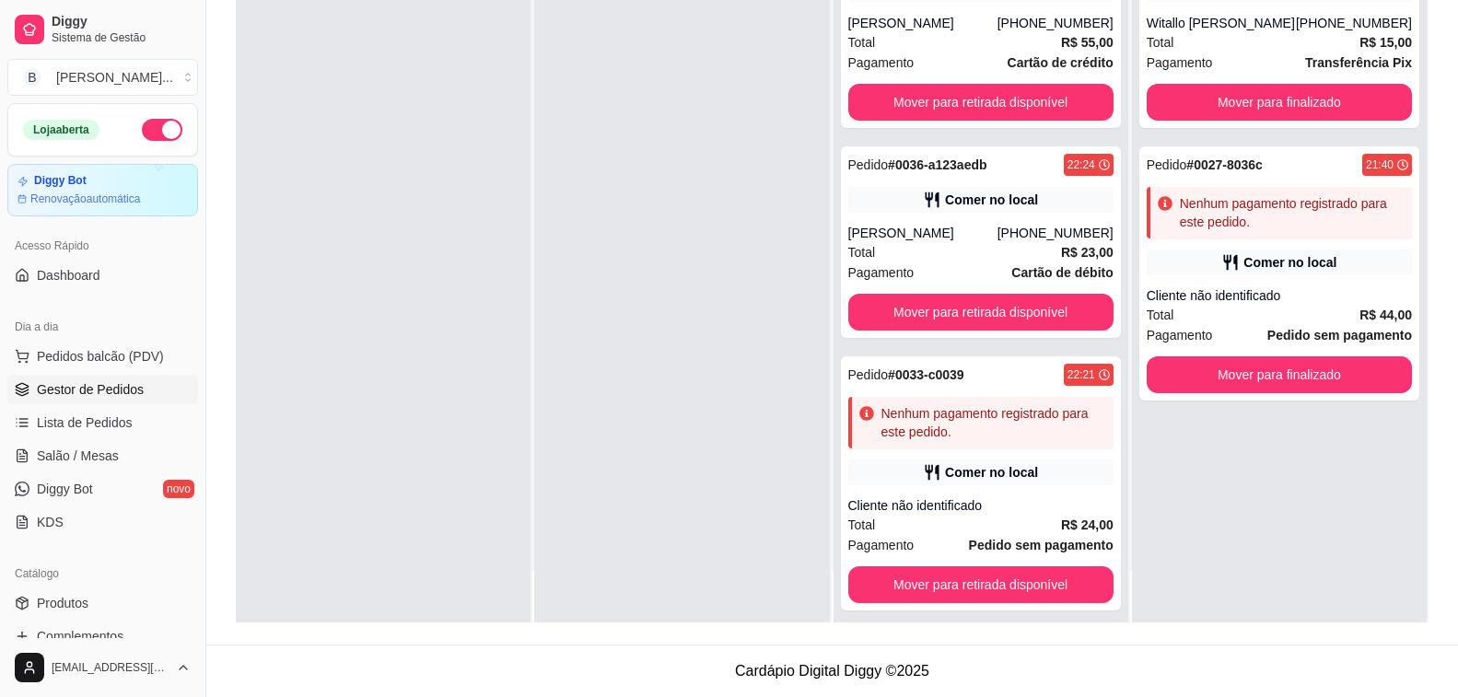
scroll to position [0, 0]
click at [1229, 380] on button "Mover para finalizado" at bounding box center [1279, 375] width 258 height 36
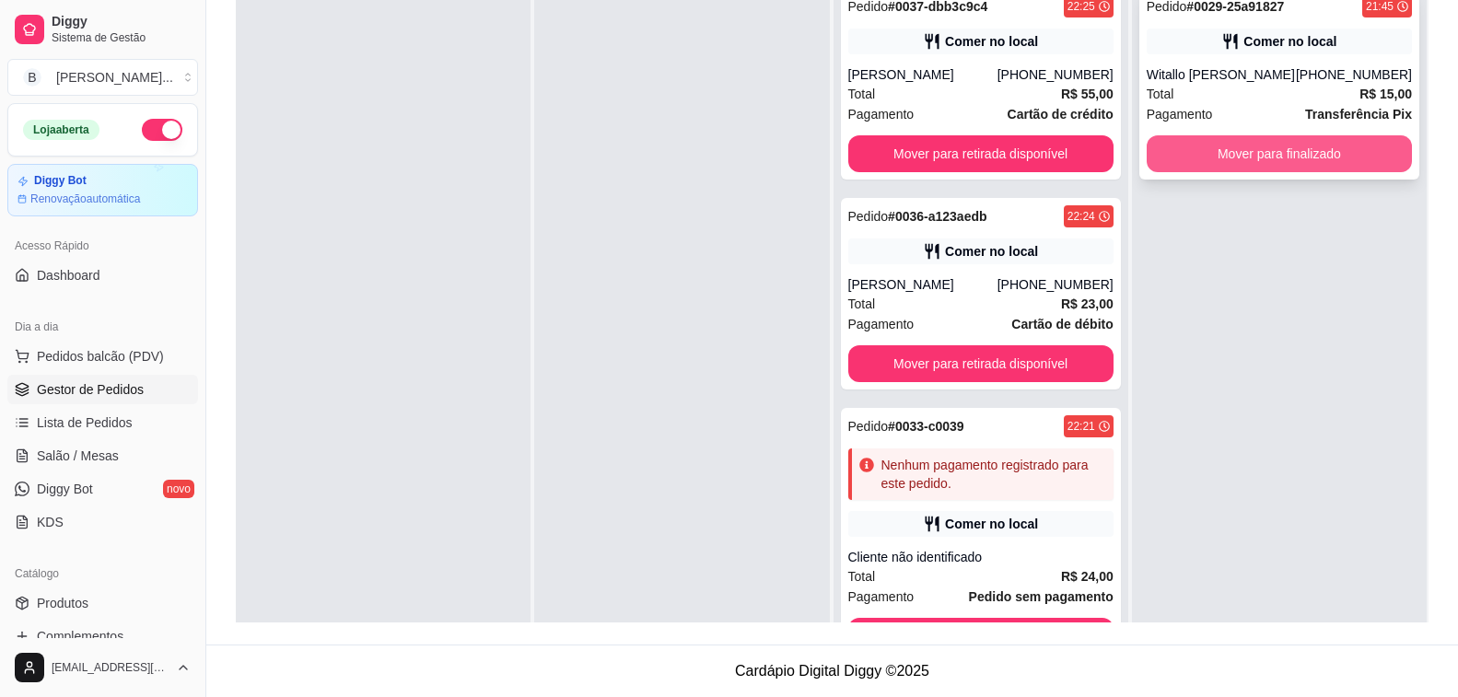
click at [1184, 152] on button "Mover para finalizado" at bounding box center [1279, 153] width 265 height 37
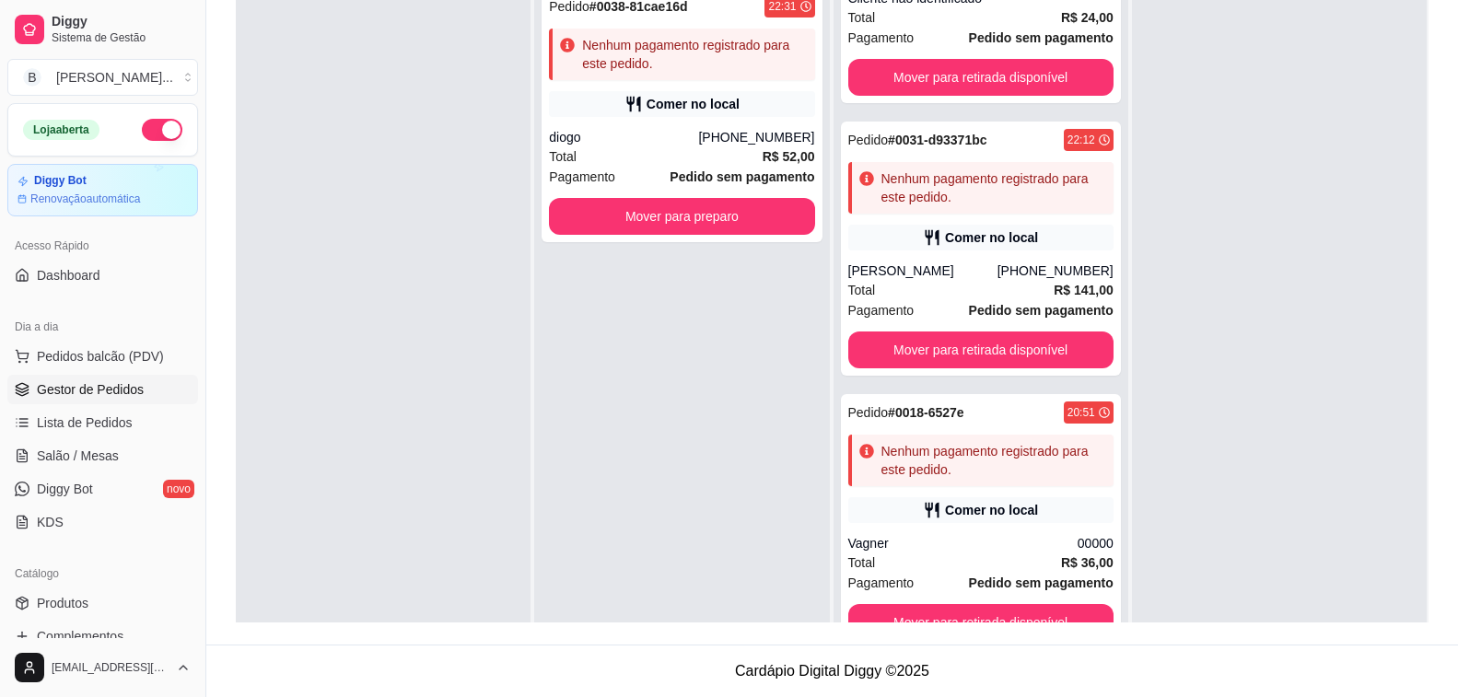
scroll to position [559, 0]
click at [749, 201] on button "Mover para preparo" at bounding box center [681, 216] width 265 height 37
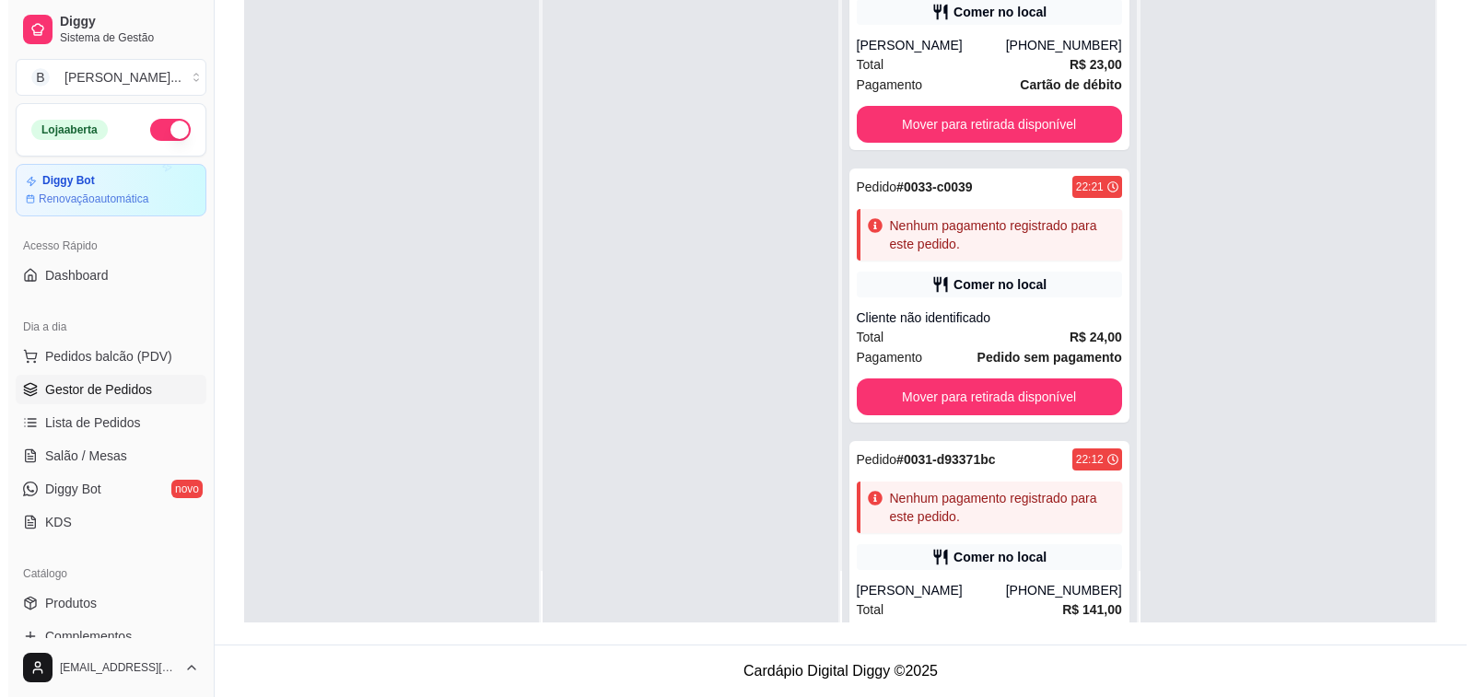
scroll to position [832, 0]
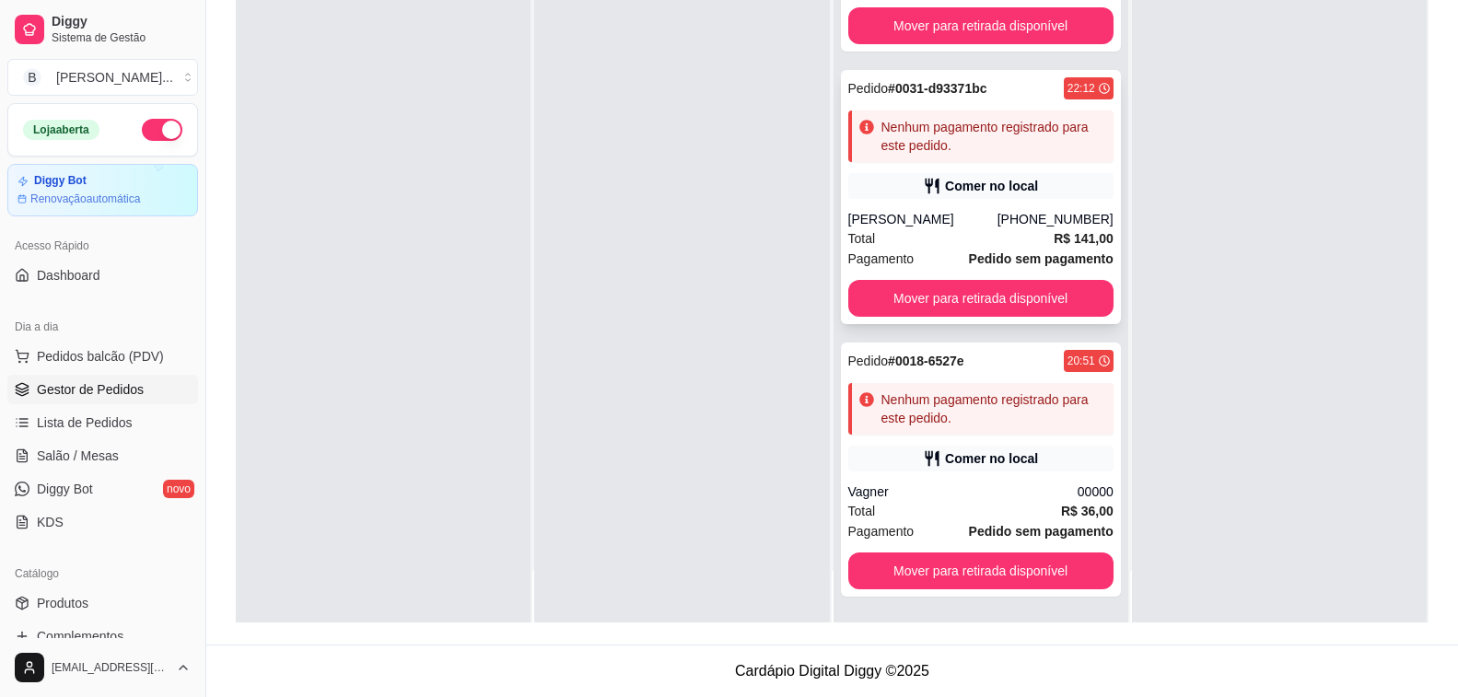
click at [884, 245] on div "Total R$ 141,00" at bounding box center [980, 238] width 265 height 20
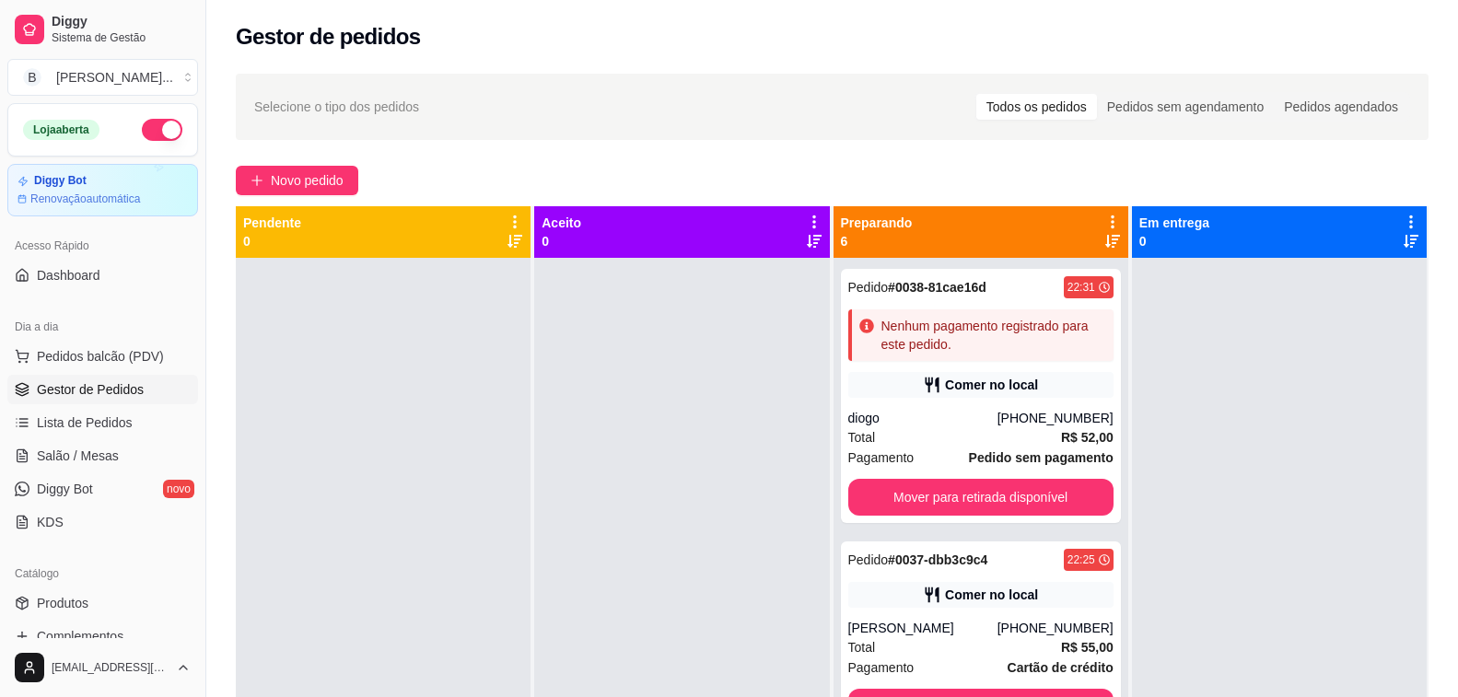
scroll to position [52, 0]
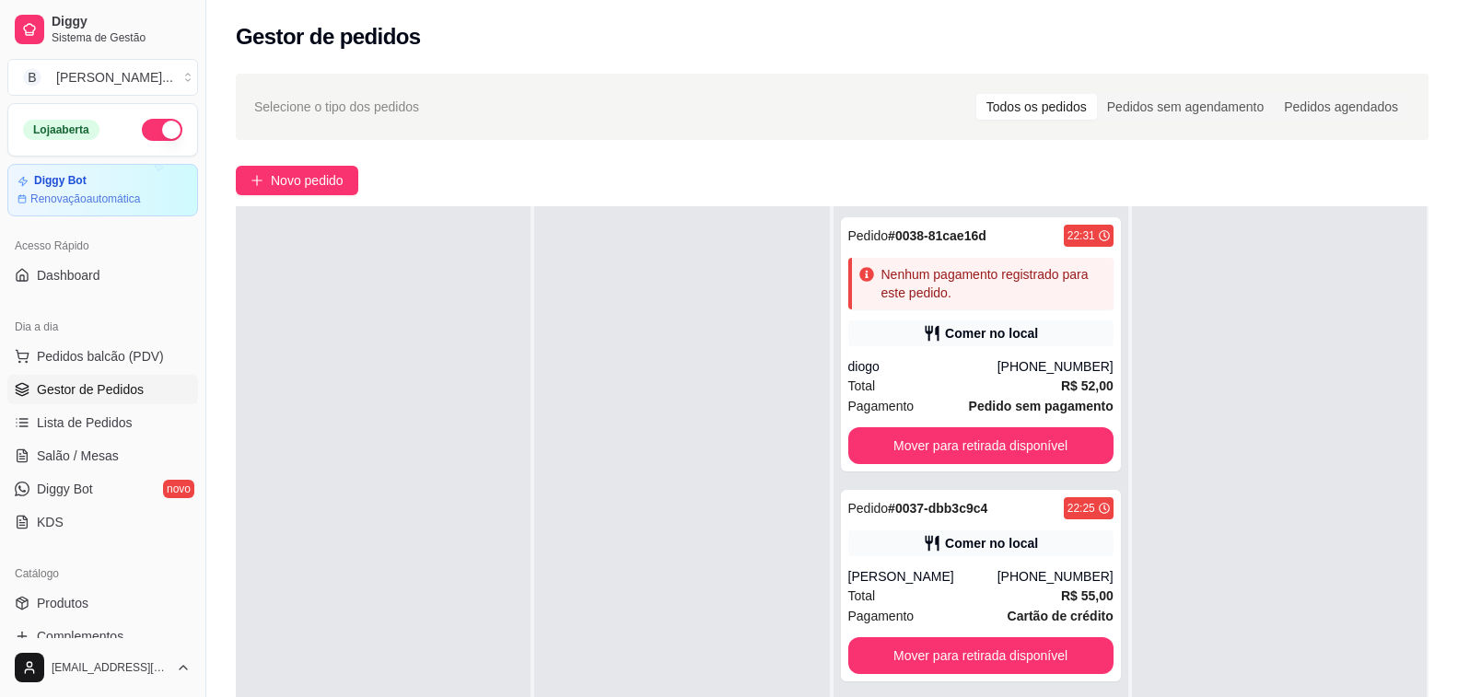
drag, startPoint x: 1438, startPoint y: 391, endPoint x: 1351, endPoint y: 363, distance: 91.2
click at [1420, 385] on div "Selecione o tipo dos pedidos Todos os pedidos Pedidos sem agendamento Pedidos a…" at bounding box center [832, 494] width 1252 height 863
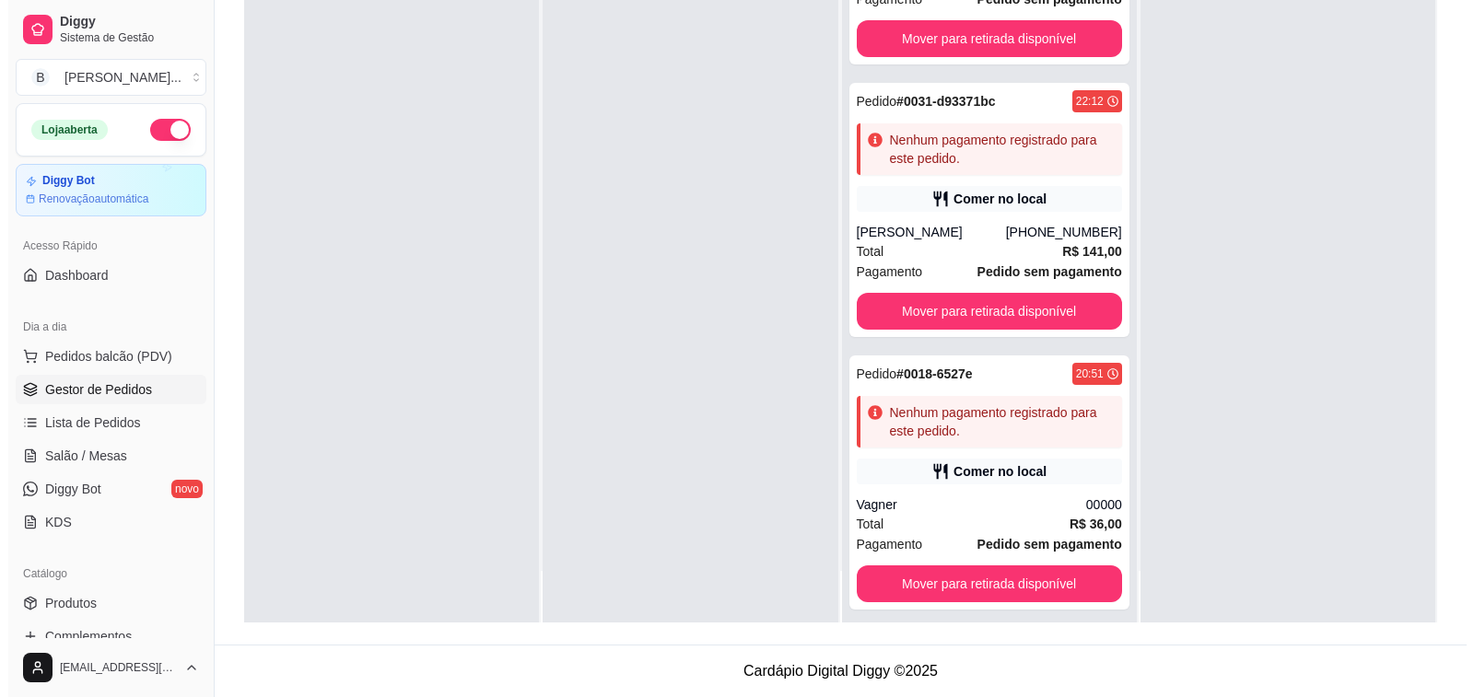
scroll to position [832, 0]
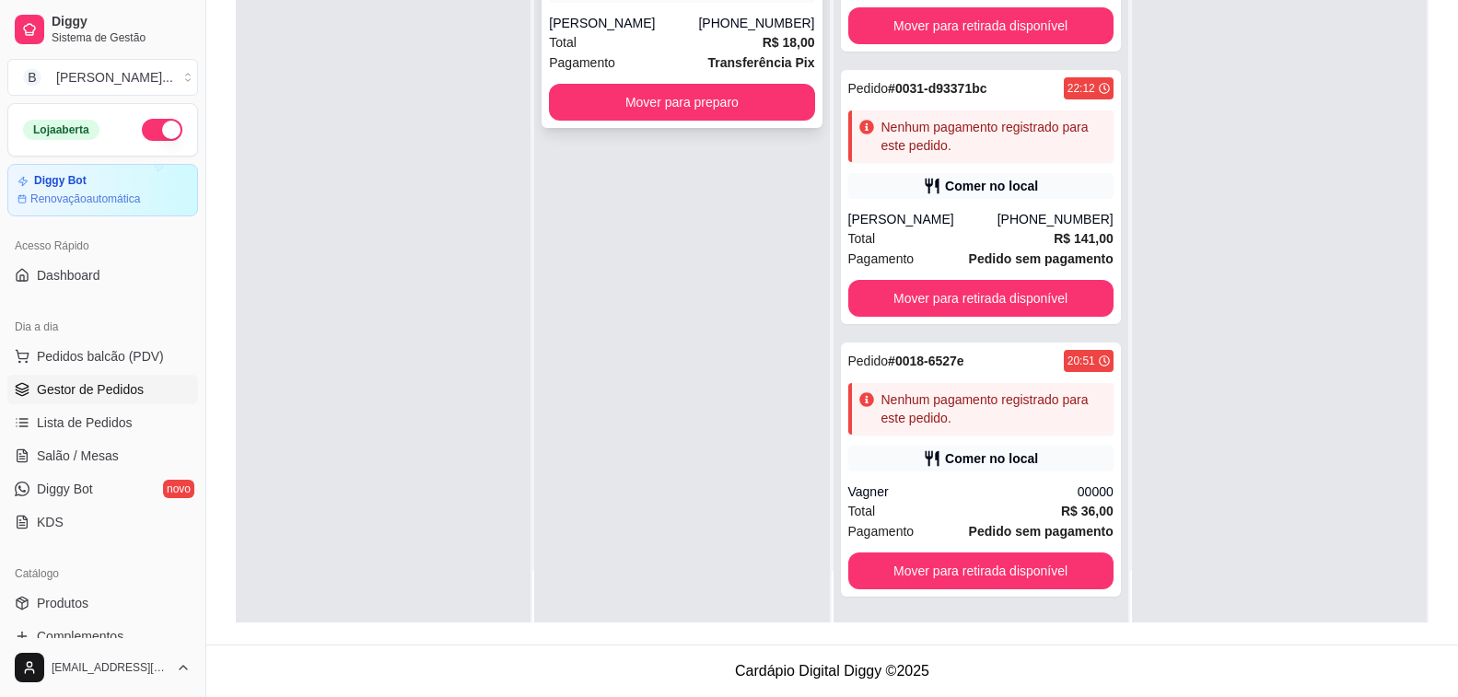
click at [724, 48] on div "Total R$ 18,00" at bounding box center [681, 42] width 265 height 20
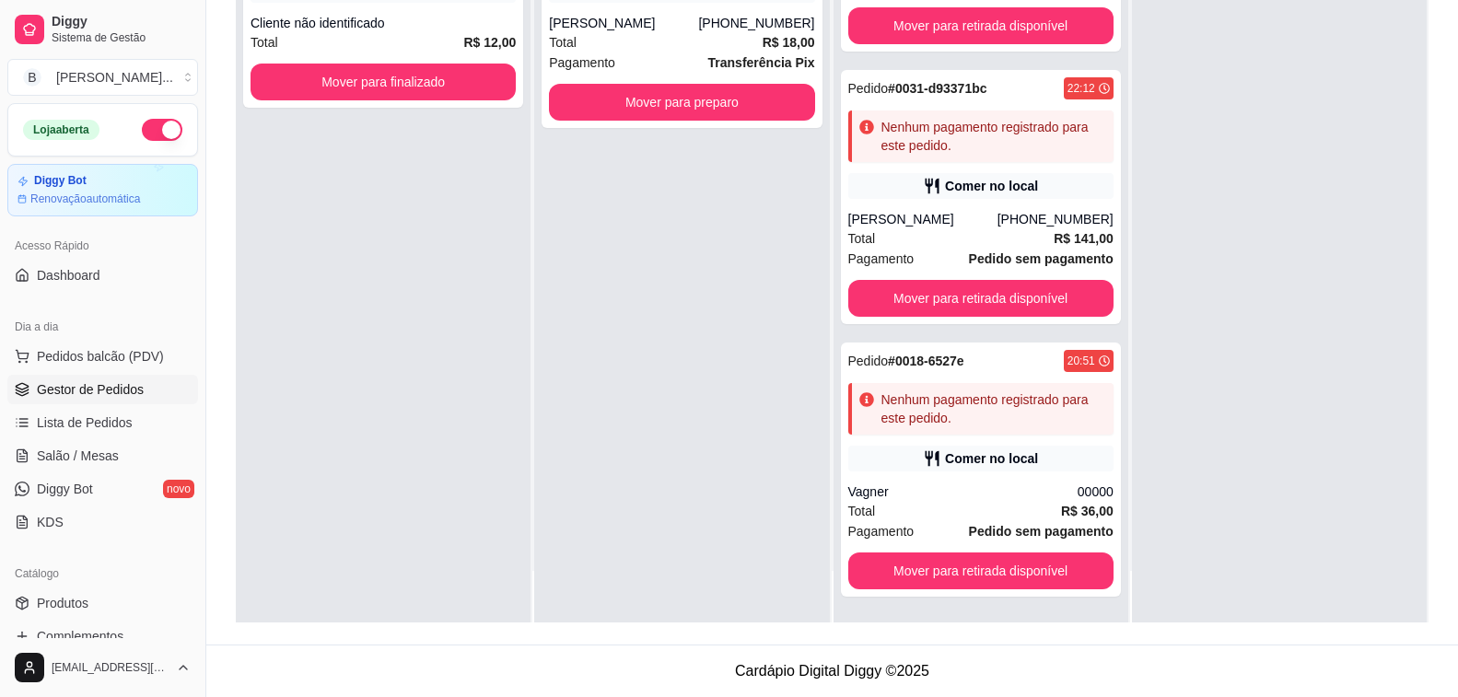
scroll to position [0, 0]
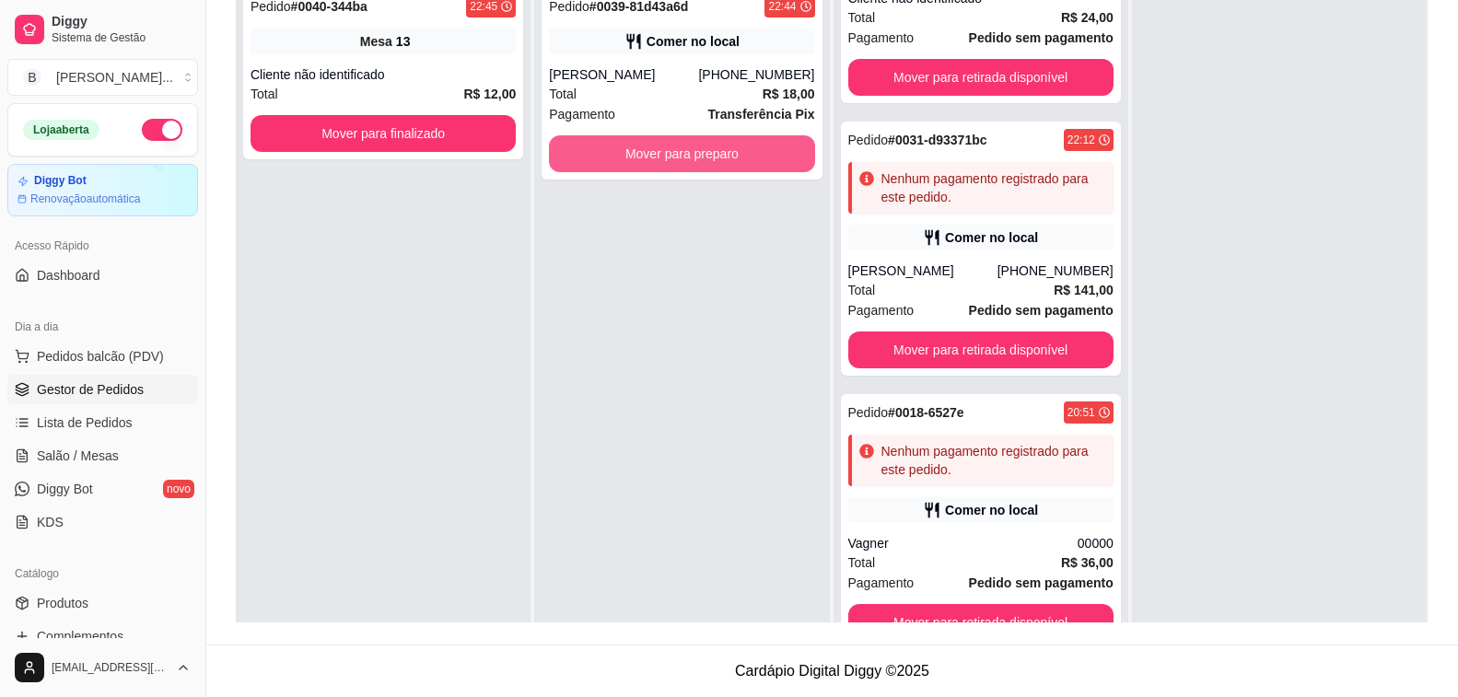
click at [711, 146] on button "Mover para preparo" at bounding box center [681, 153] width 265 height 37
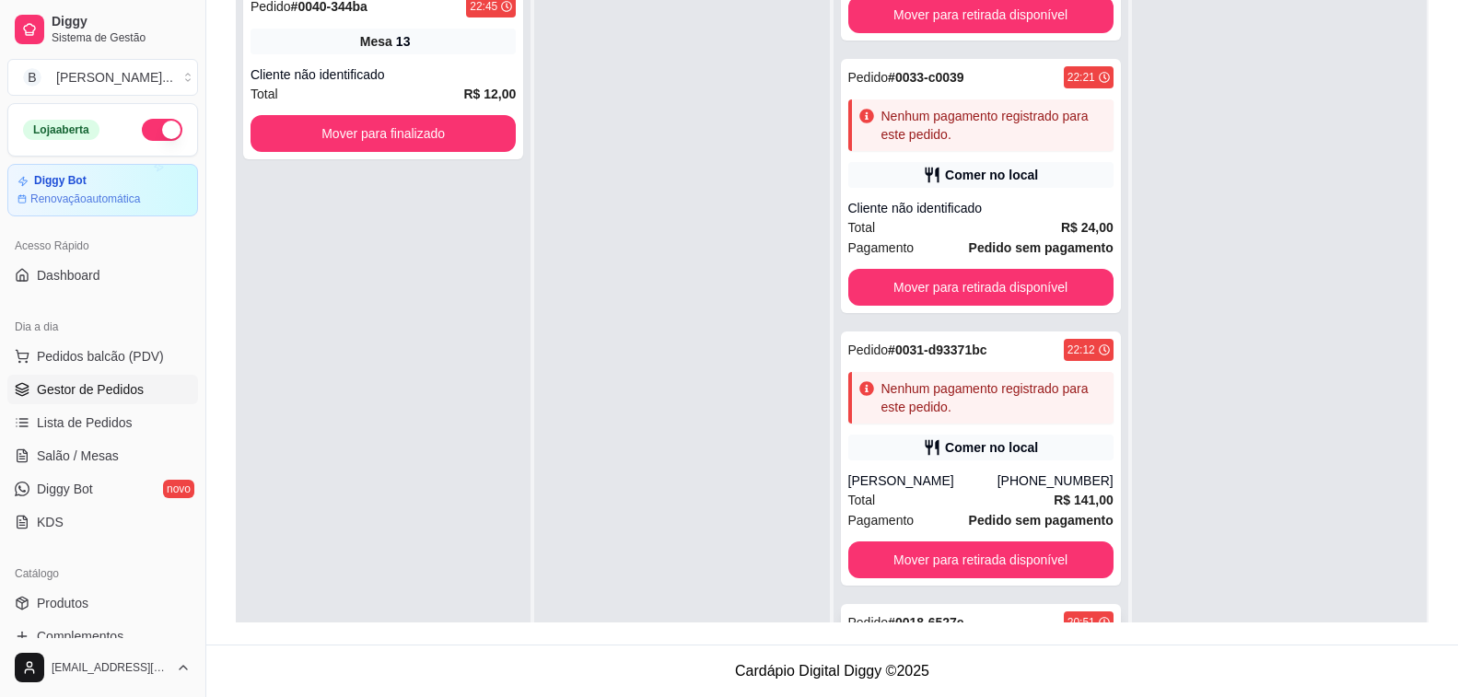
scroll to position [1042, 0]
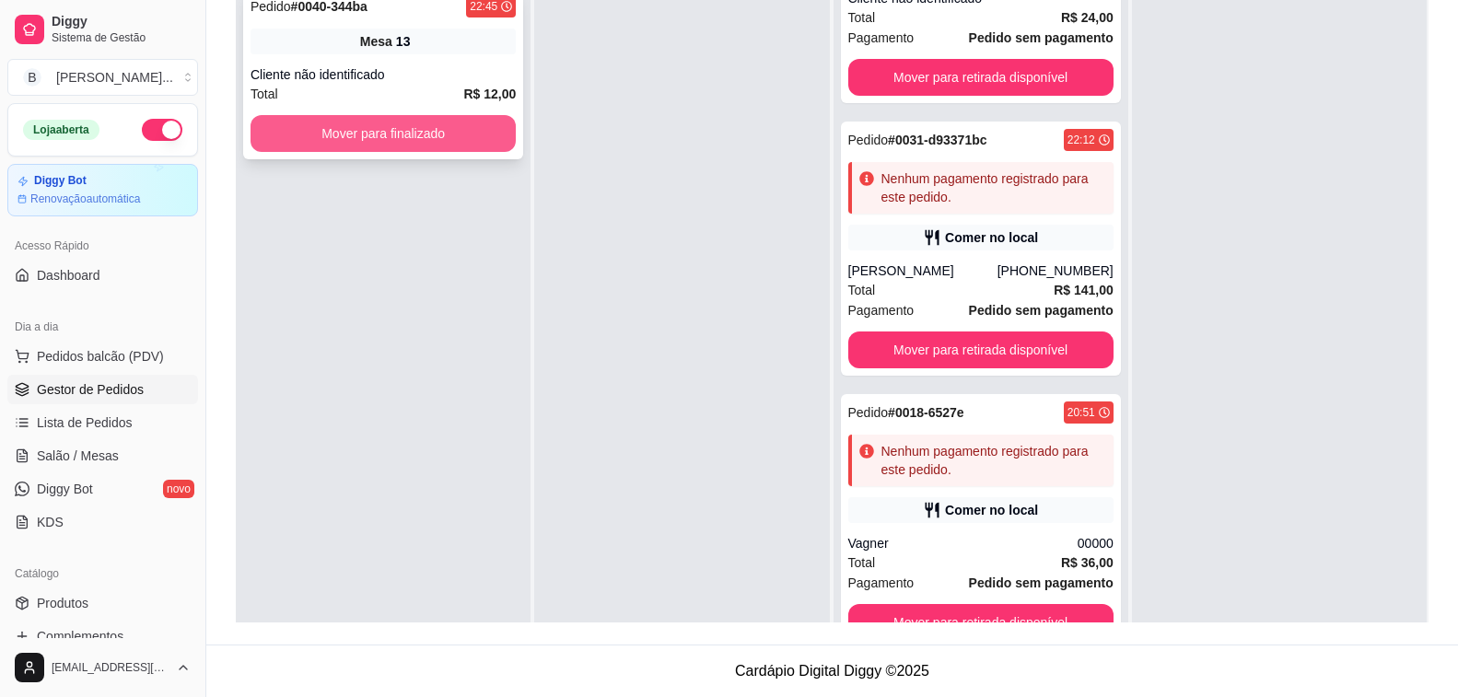
click at [473, 131] on button "Mover para finalizado" at bounding box center [383, 133] width 265 height 37
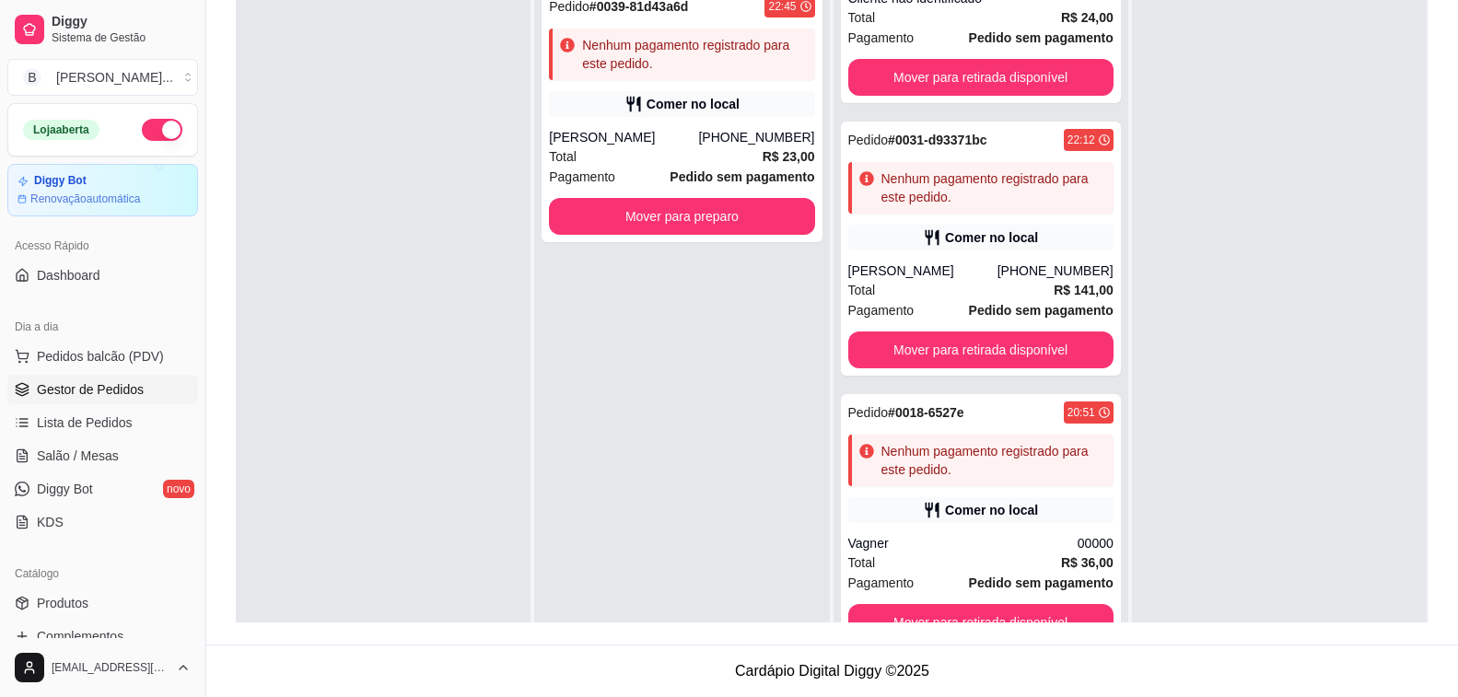
scroll to position [832, 0]
click at [710, 218] on button "Mover para preparo" at bounding box center [683, 217] width 258 height 36
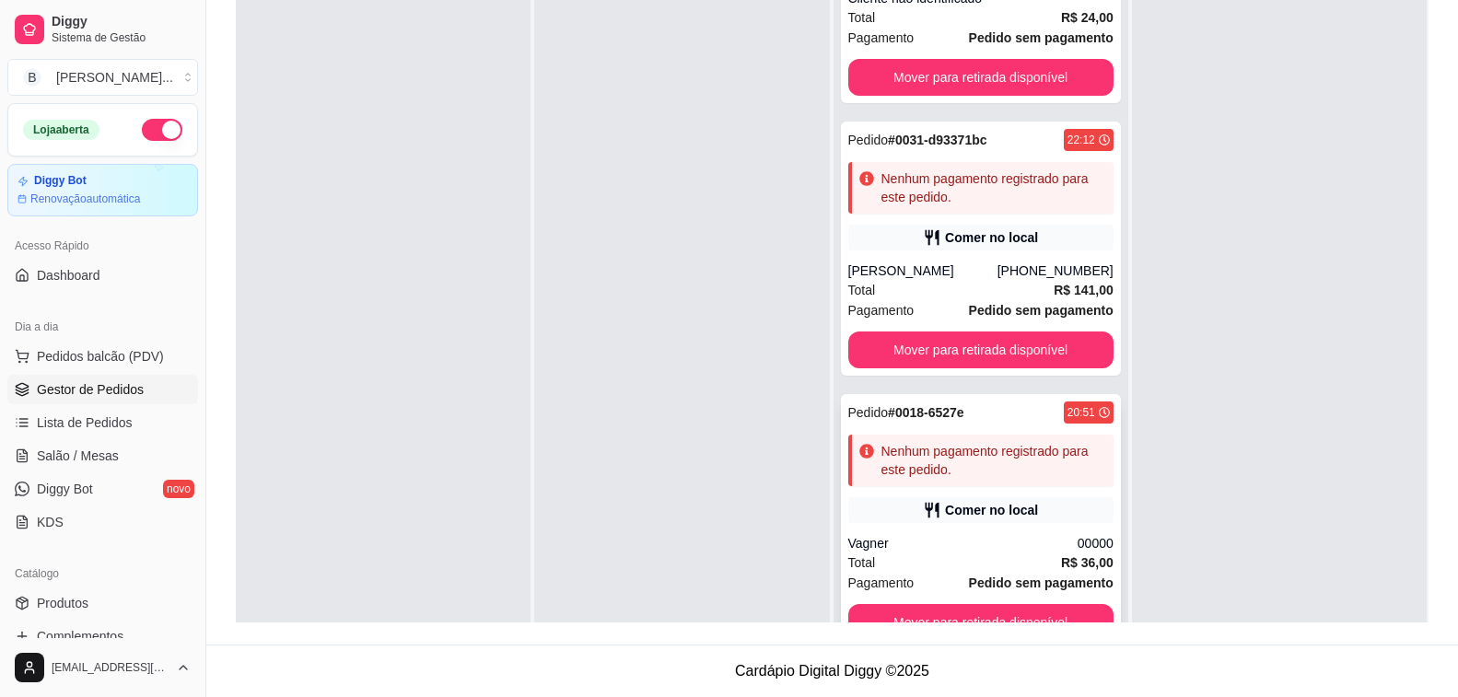
scroll to position [52, 0]
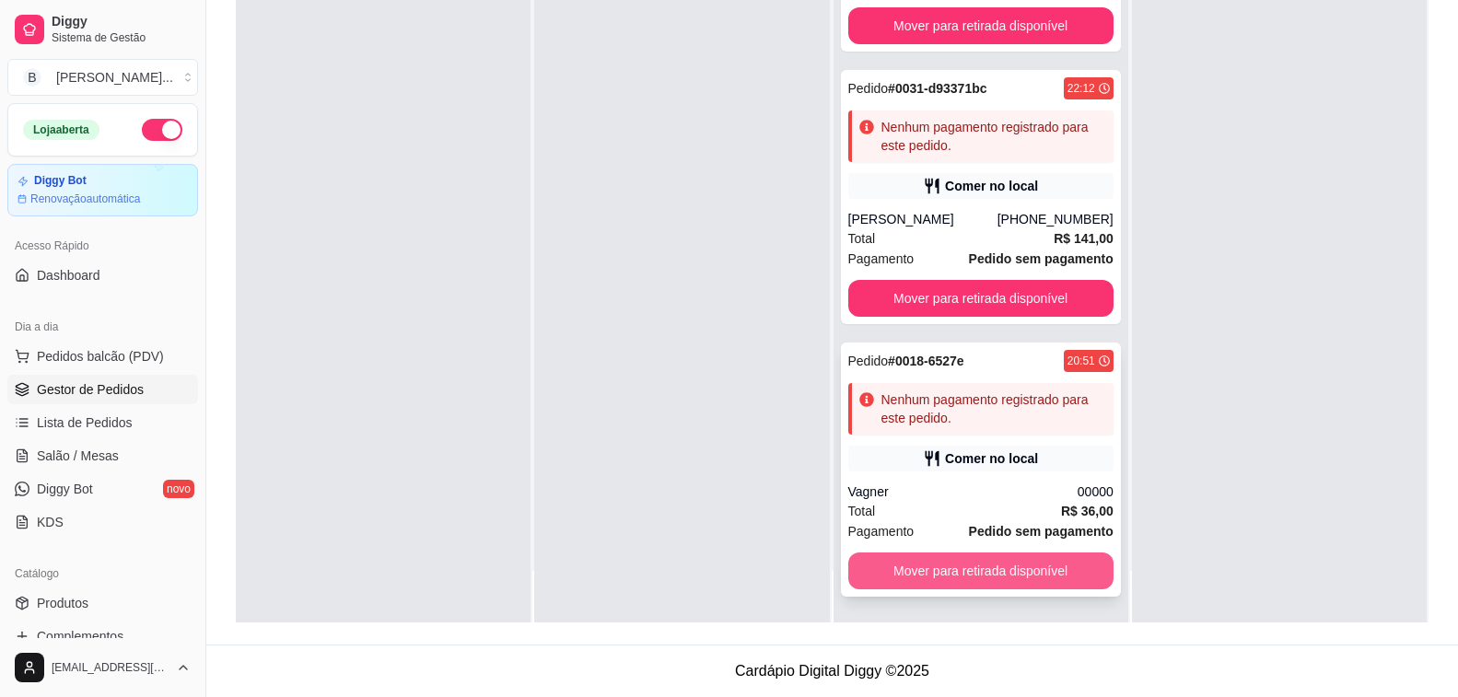
click at [1026, 582] on button "Mover para retirada disponível" at bounding box center [980, 571] width 265 height 37
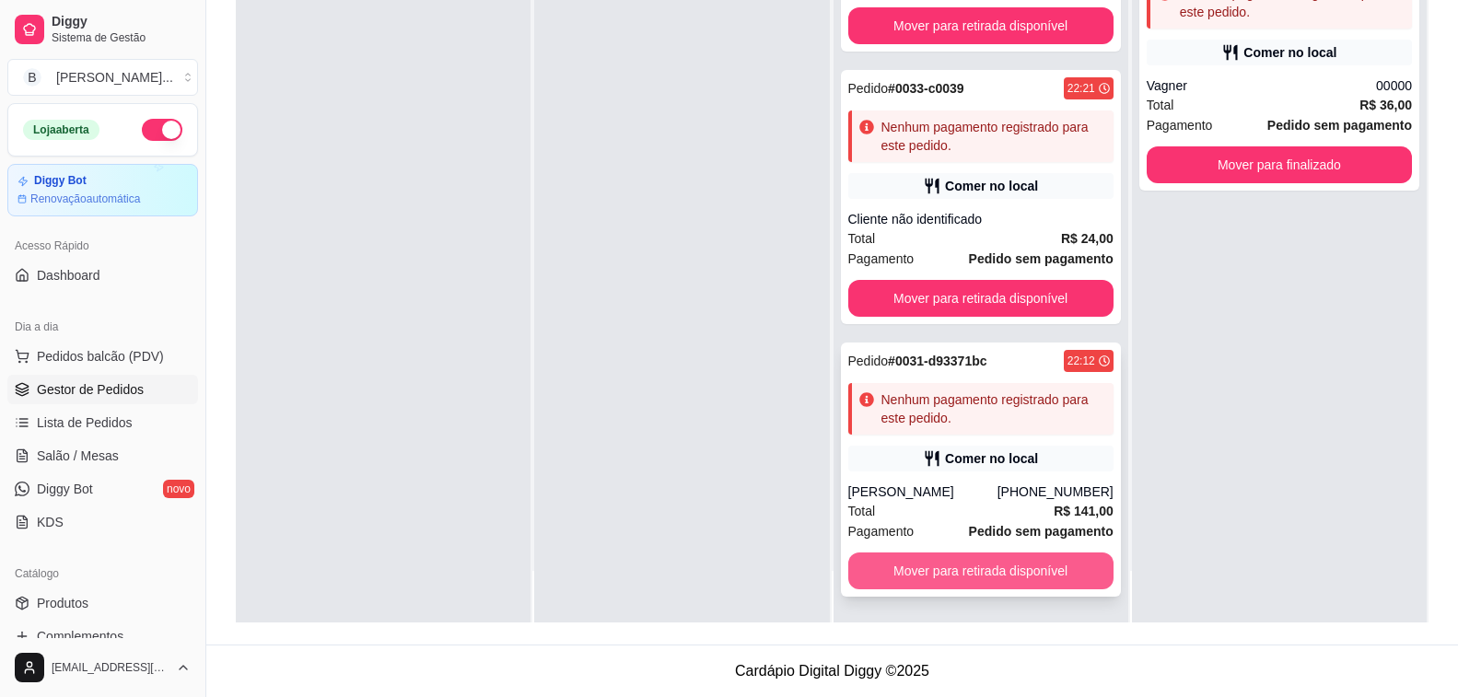
scroll to position [832, 0]
click at [1028, 581] on button "Mover para retirada disponível" at bounding box center [981, 572] width 258 height 36
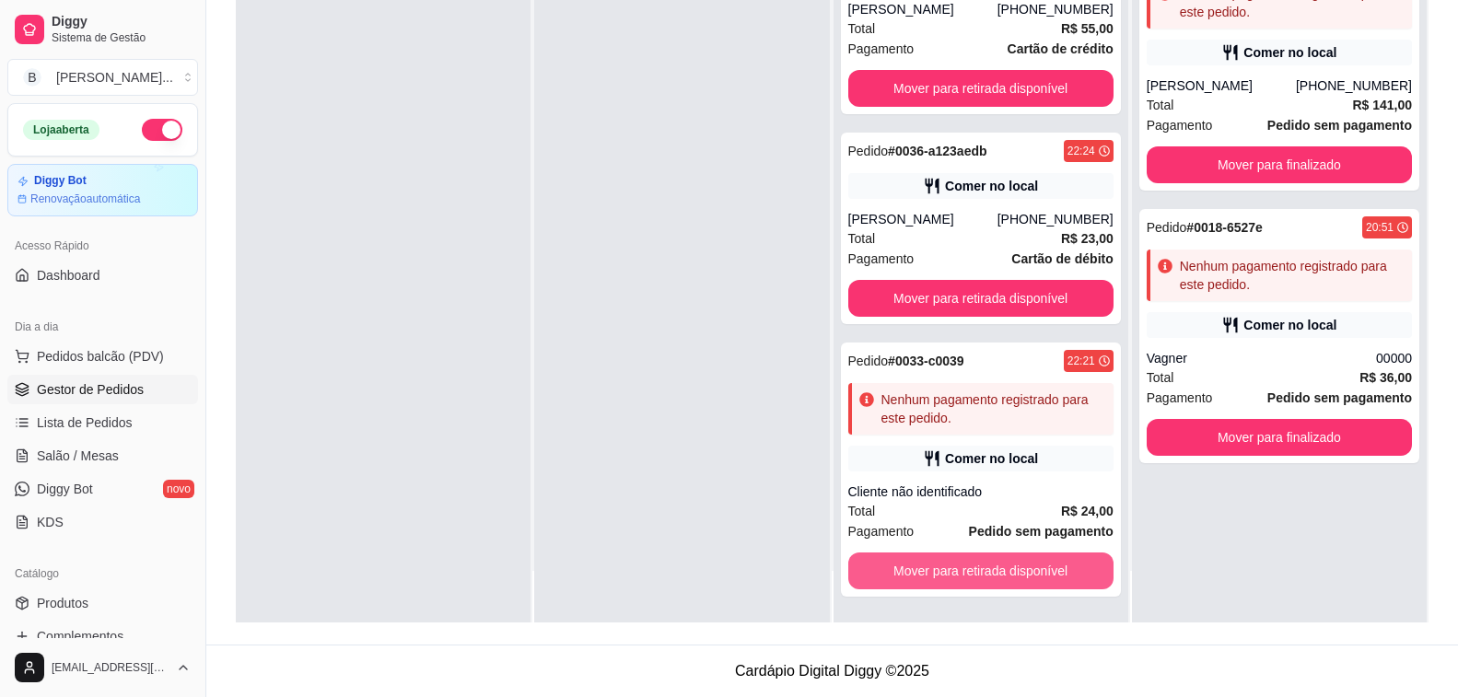
scroll to position [559, 0]
click at [1028, 581] on button "Mover para retirada disponível" at bounding box center [980, 571] width 265 height 37
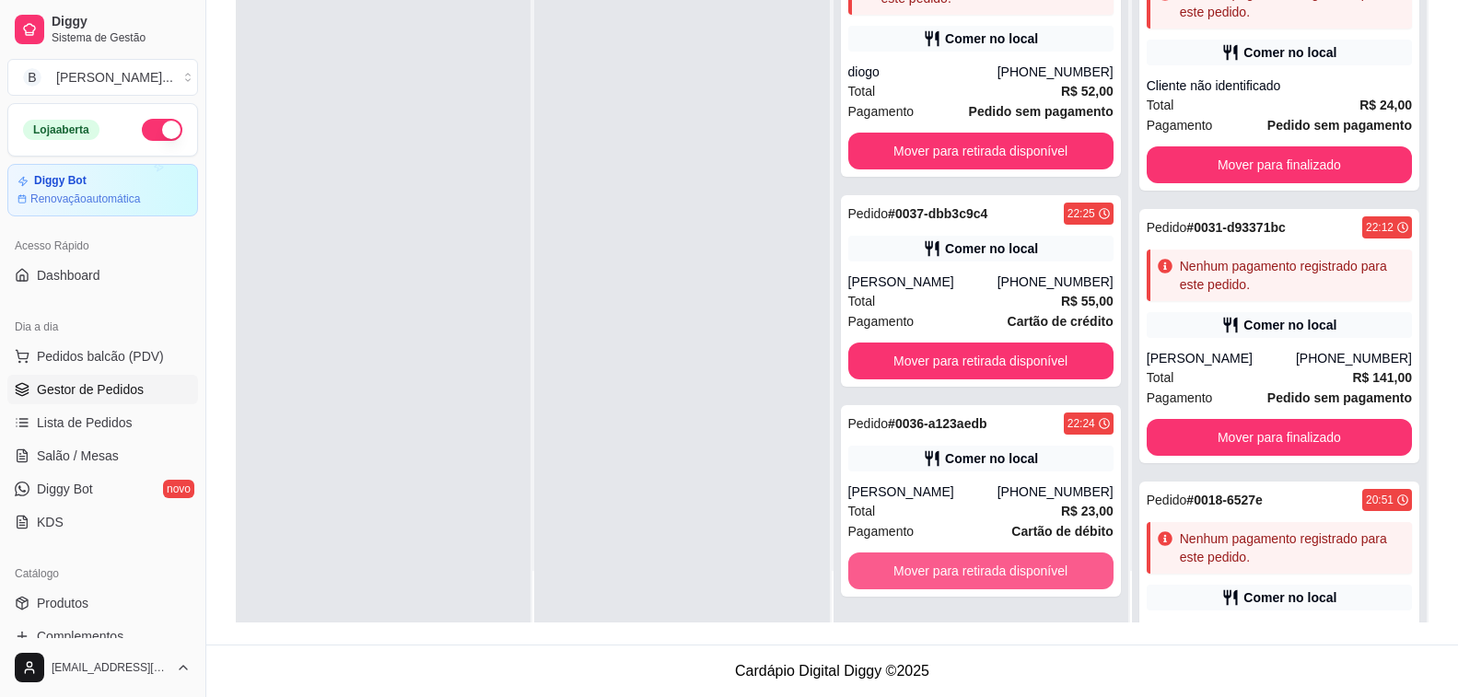
scroll to position [286, 0]
click at [1028, 581] on button "Mover para retirada disponível" at bounding box center [980, 571] width 265 height 37
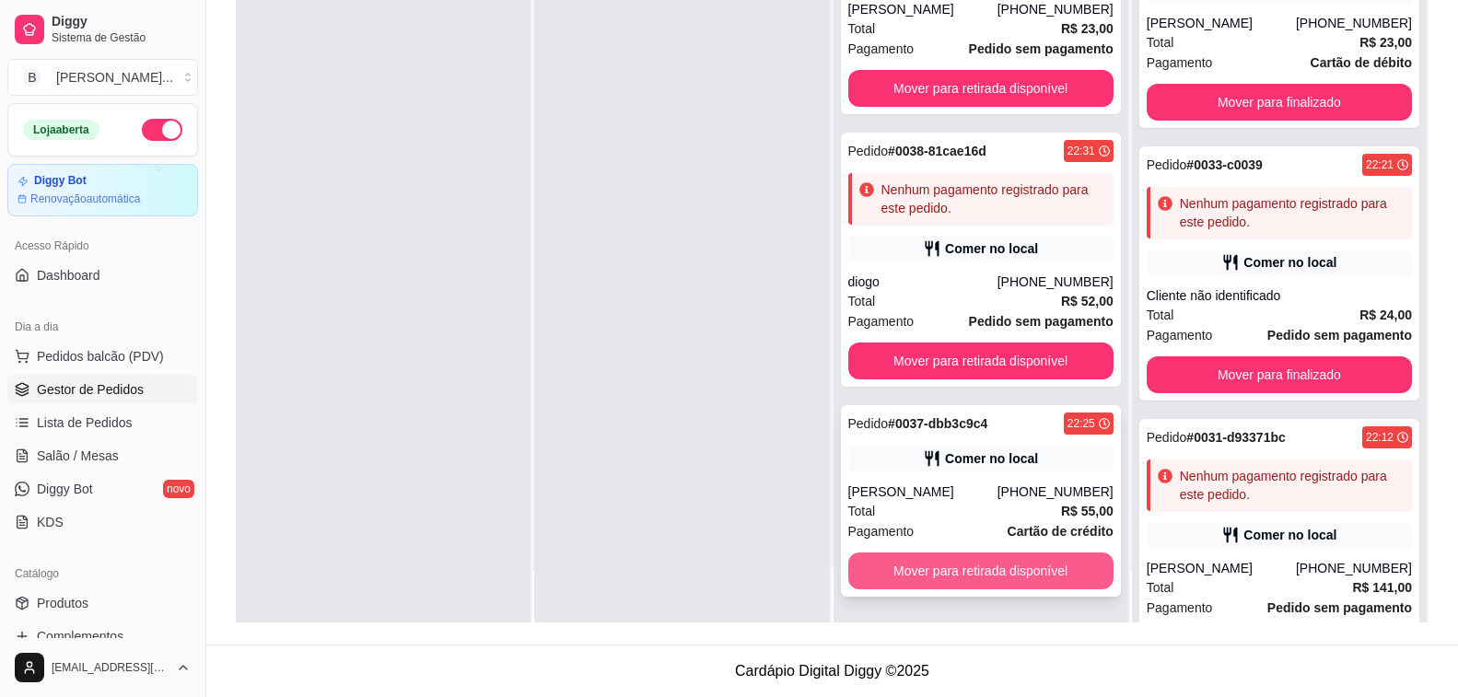
click at [1018, 578] on button "Mover para retirada disponível" at bounding box center [980, 571] width 265 height 37
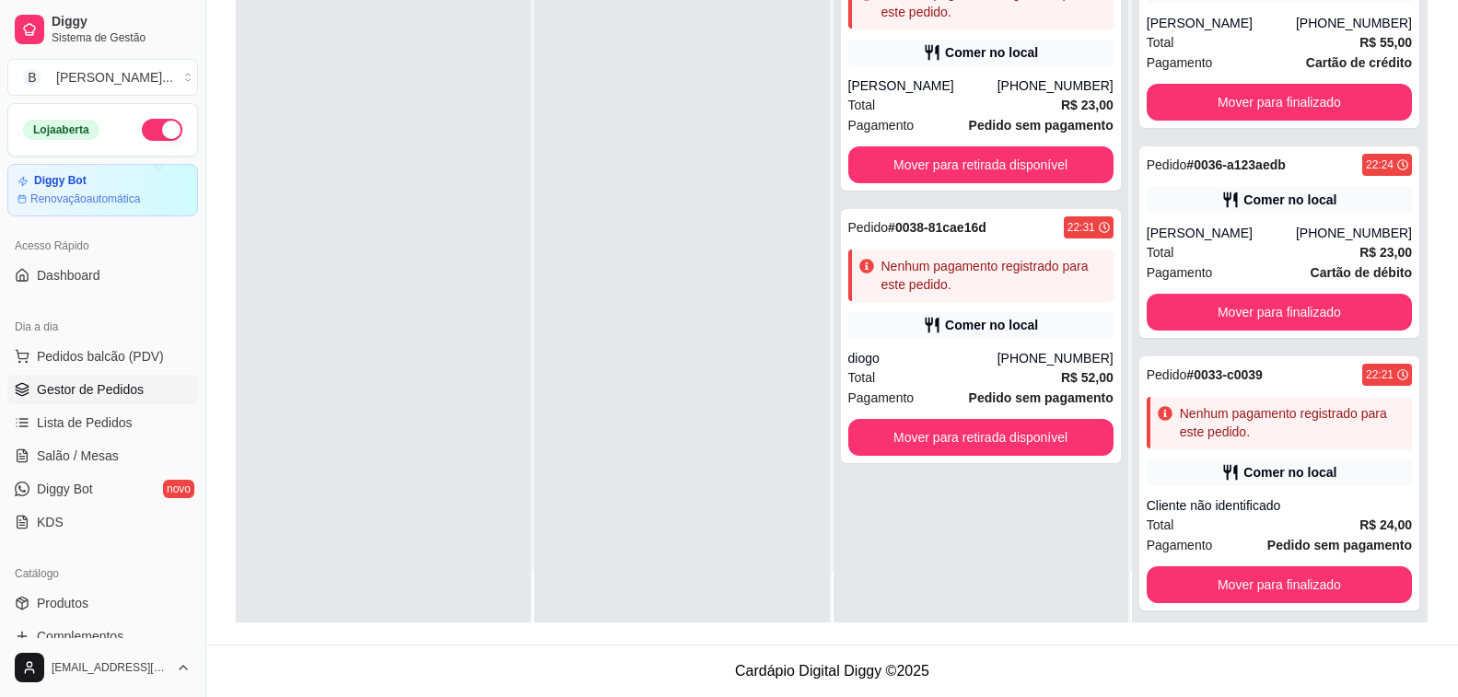
scroll to position [0, 0]
click at [1035, 454] on button "Mover para retirada disponível" at bounding box center [980, 437] width 265 height 37
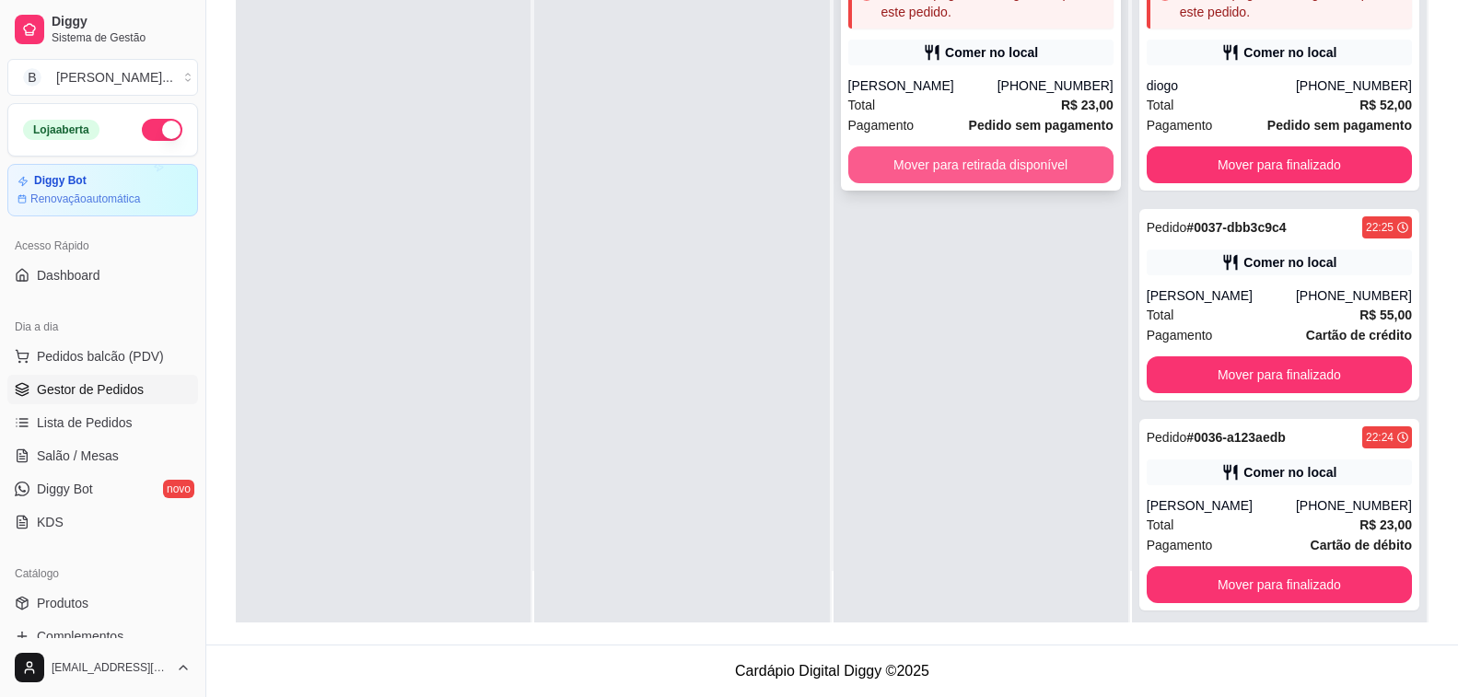
click at [1013, 175] on button "Mover para retirada disponível" at bounding box center [980, 164] width 265 height 37
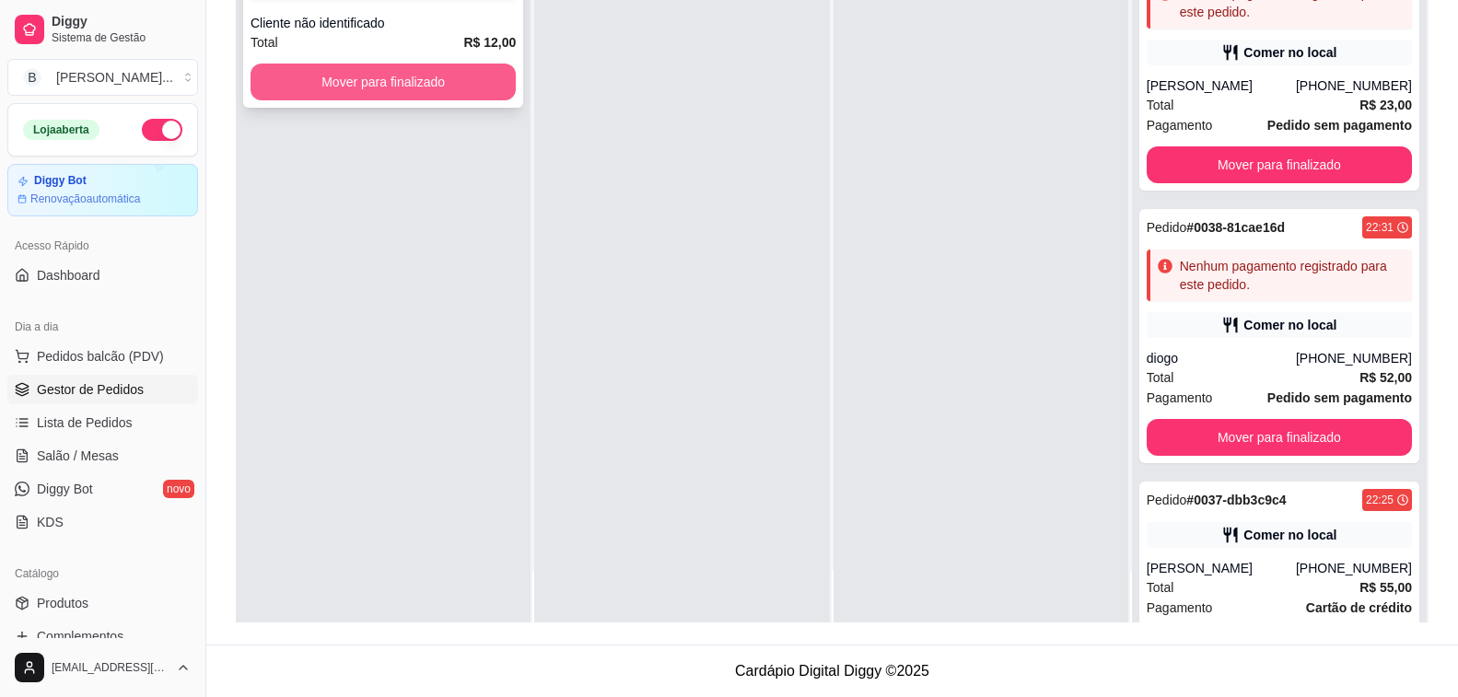
click at [467, 74] on button "Mover para finalizado" at bounding box center [383, 82] width 265 height 37
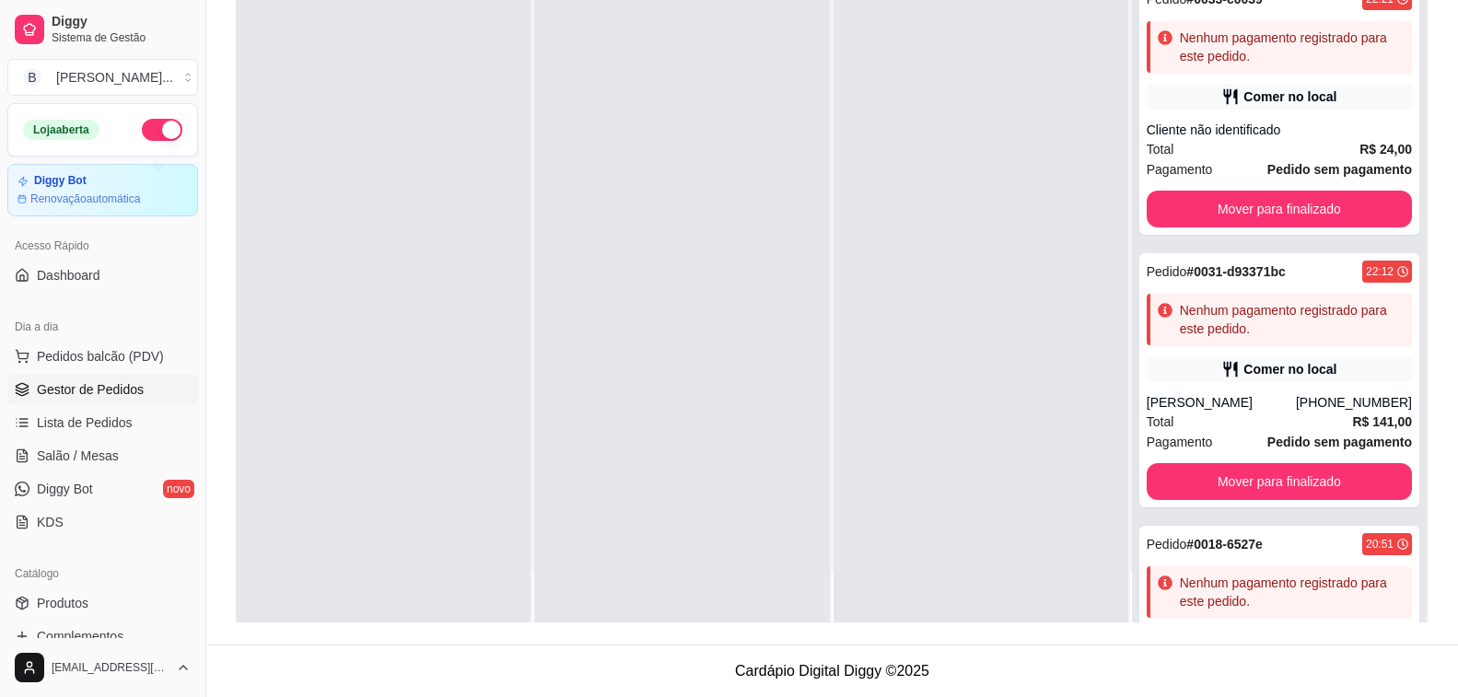
scroll to position [1104, 0]
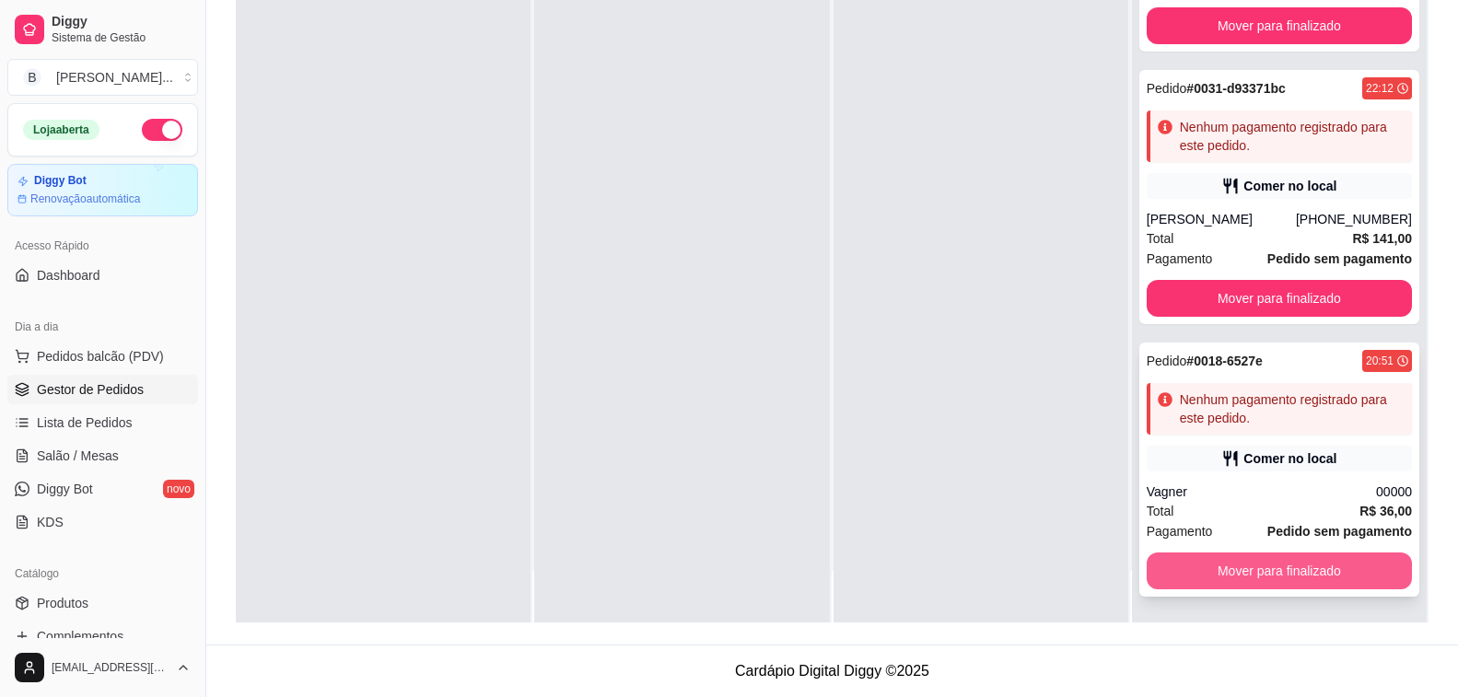
click at [1269, 573] on button "Mover para finalizado" at bounding box center [1279, 571] width 265 height 37
click at [1280, 557] on button "Mover para finalizado" at bounding box center [1279, 572] width 258 height 36
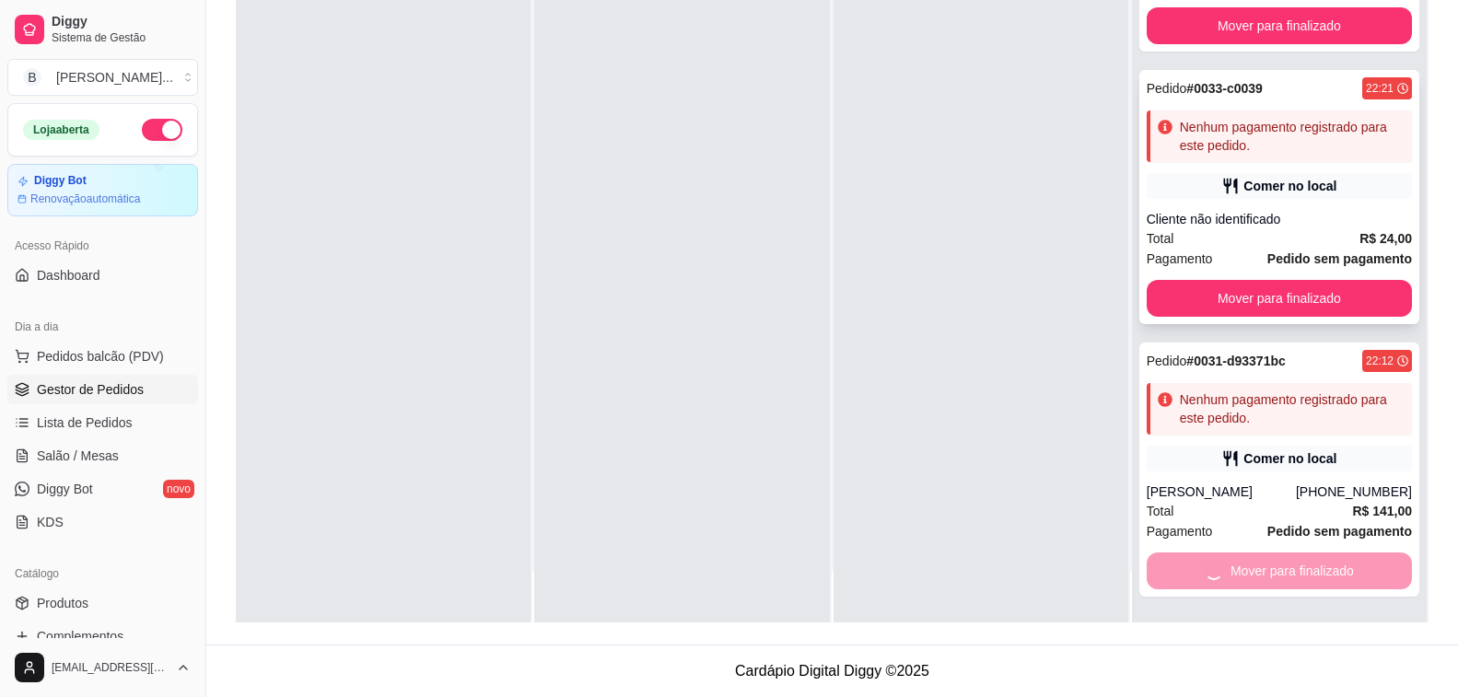
scroll to position [559, 0]
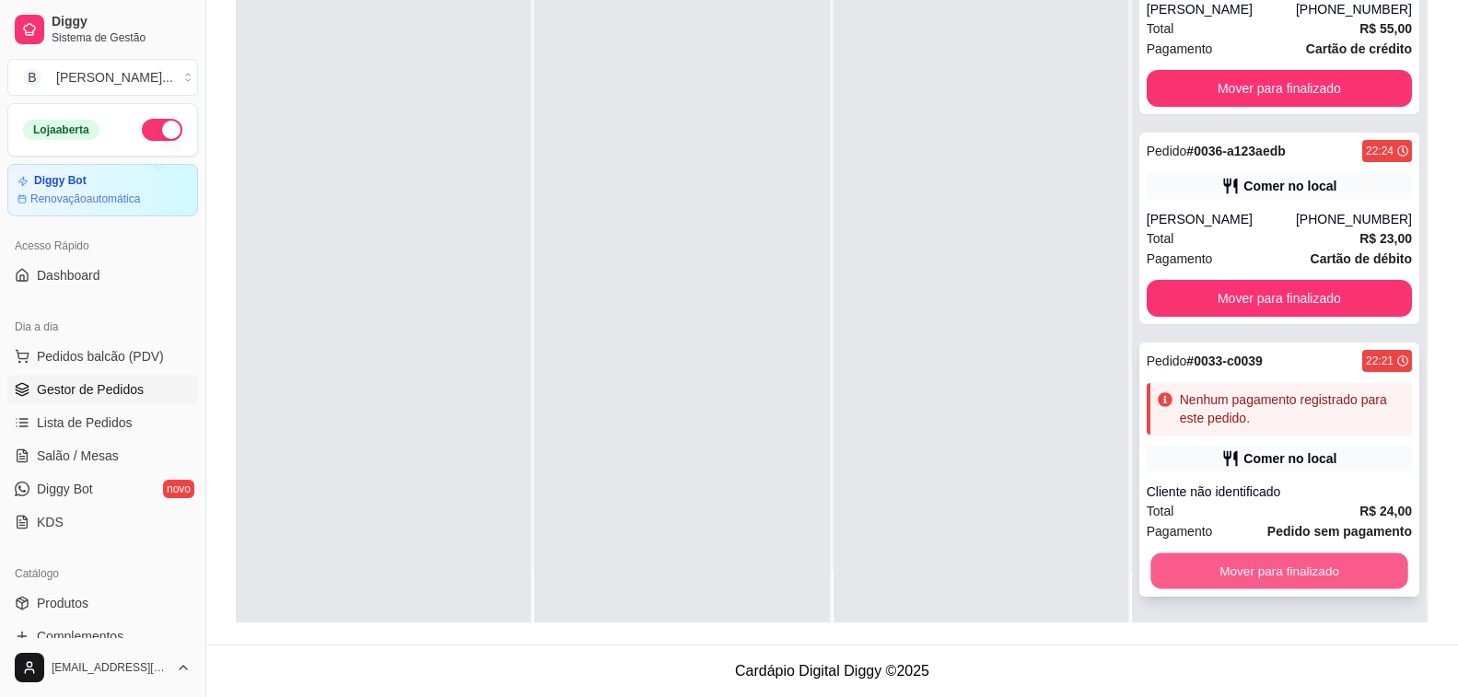
click at [1281, 558] on button "Mover para finalizado" at bounding box center [1279, 572] width 258 height 36
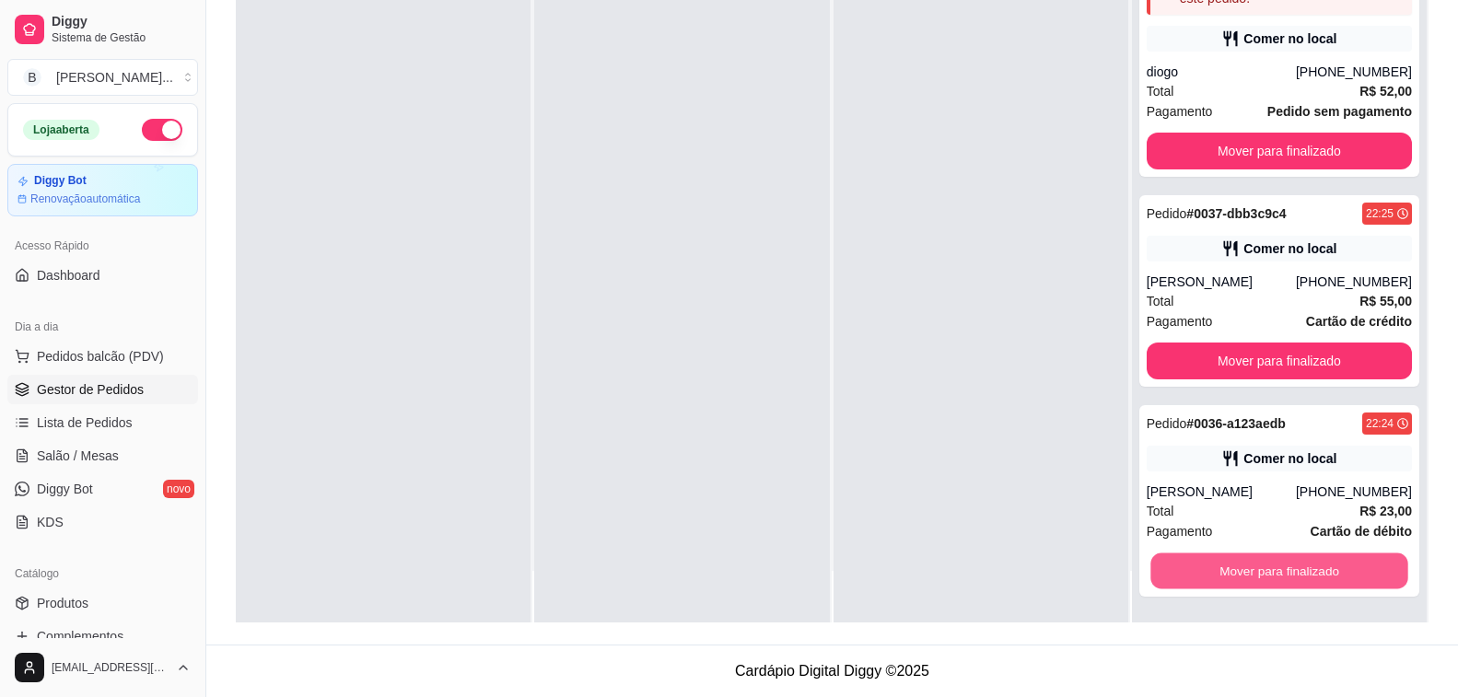
click at [1281, 558] on button "Mover para finalizado" at bounding box center [1279, 572] width 258 height 36
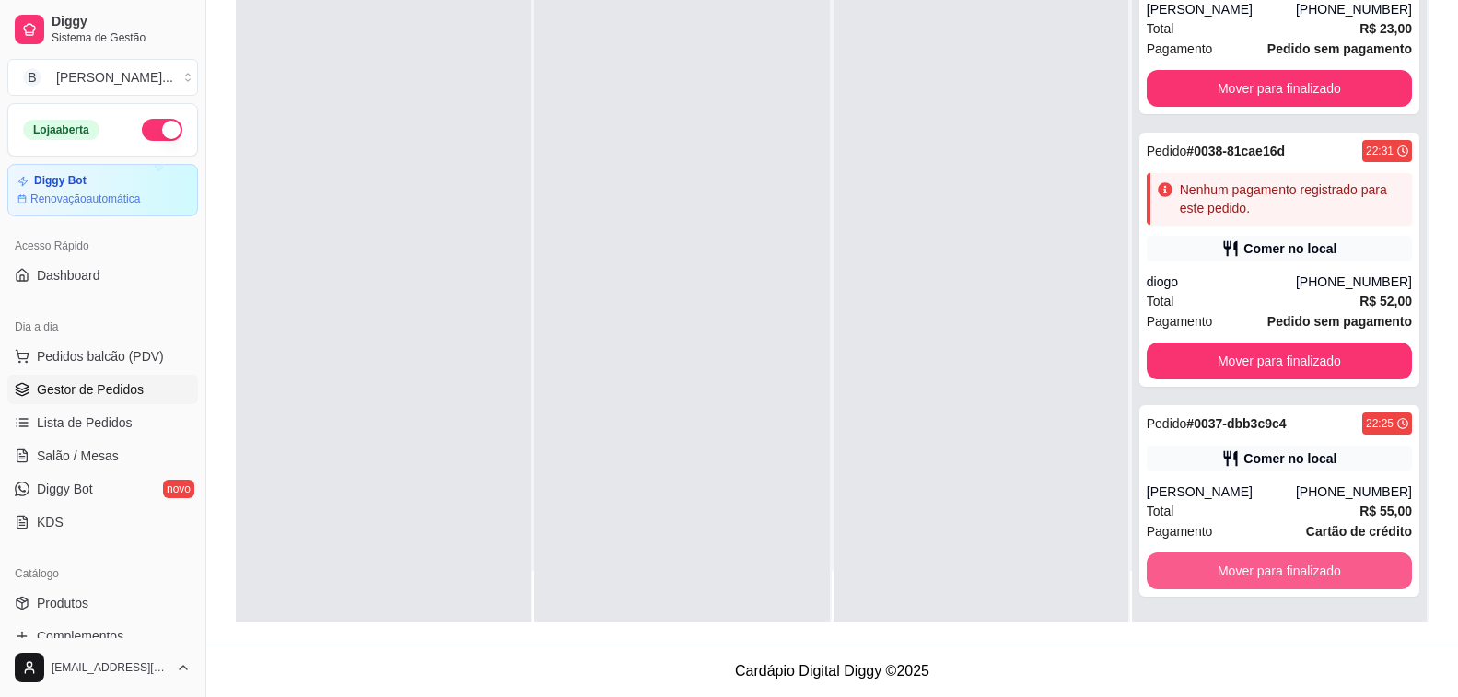
scroll to position [76, 0]
click at [1281, 559] on button "Mover para finalizado" at bounding box center [1279, 571] width 265 height 37
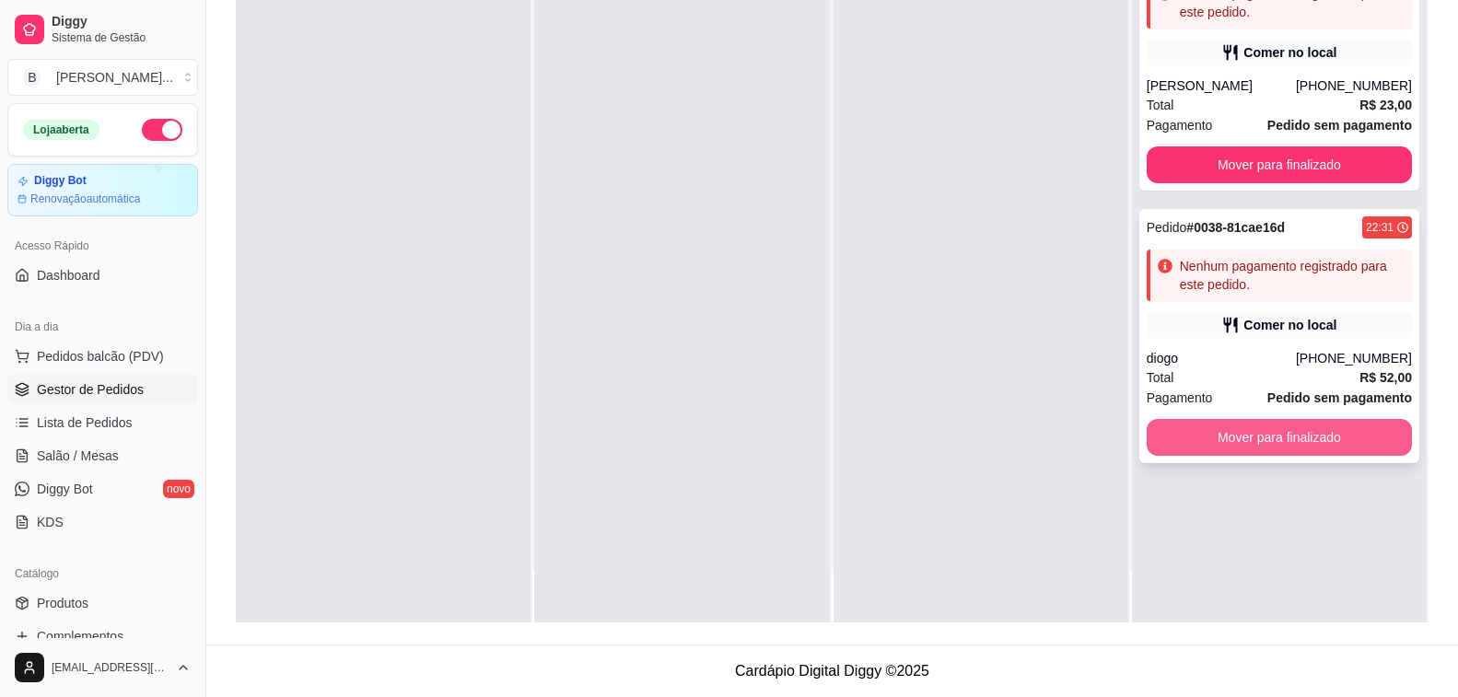
scroll to position [0, 0]
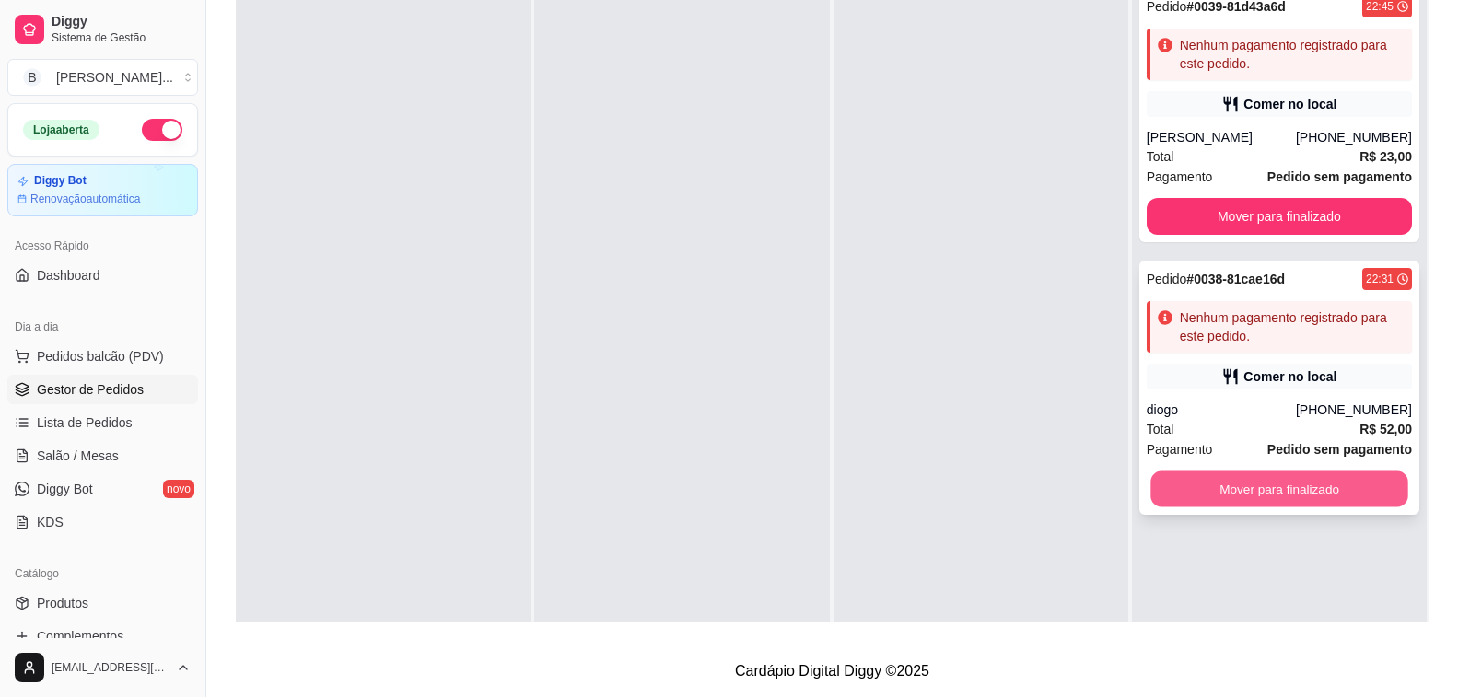
click at [1358, 479] on button "Mover para finalizado" at bounding box center [1279, 490] width 258 height 36
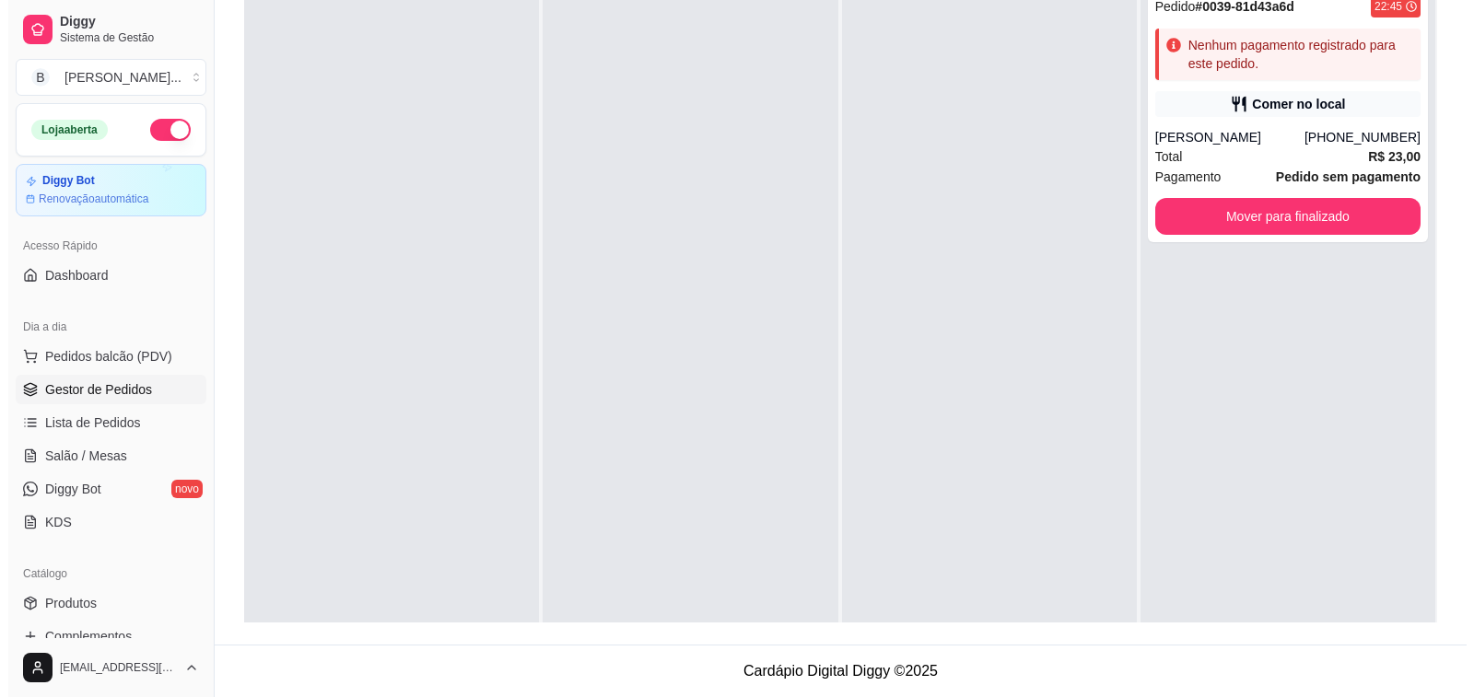
scroll to position [5, 0]
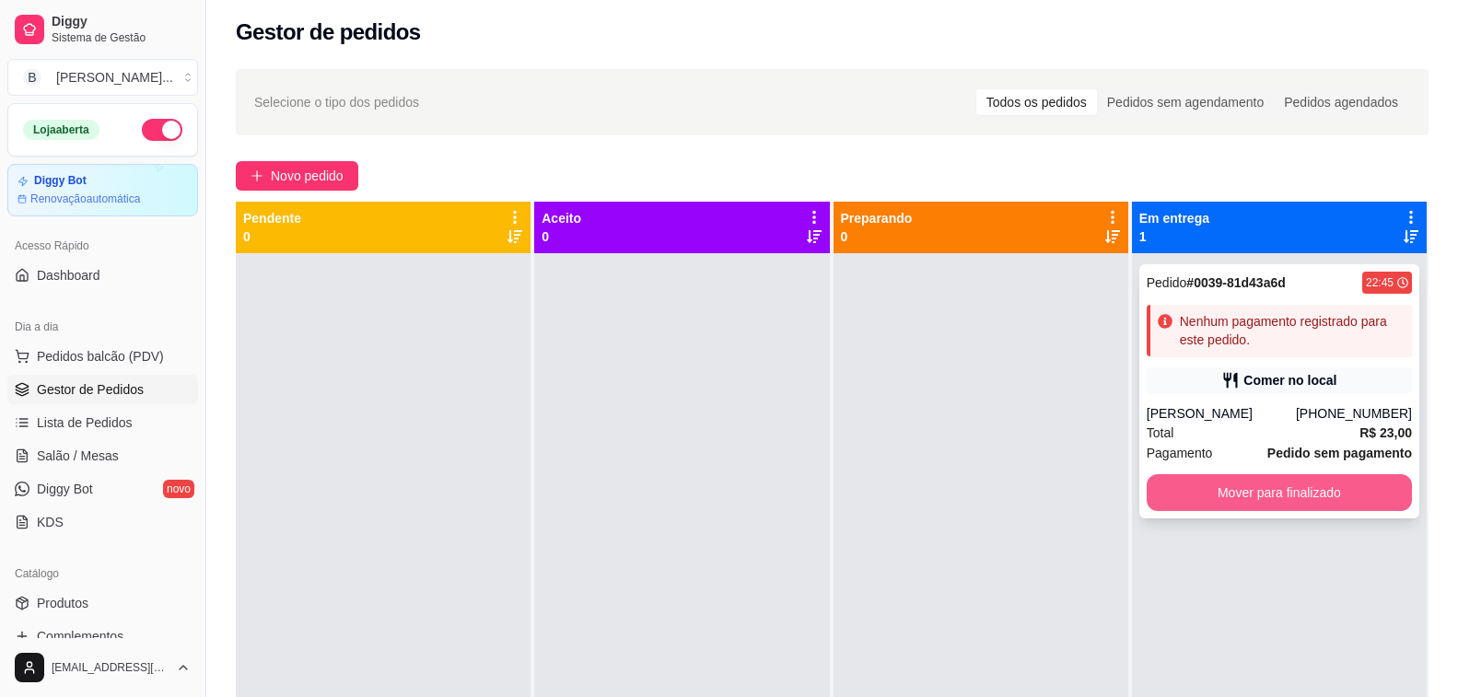
click at [1318, 484] on button "Mover para finalizado" at bounding box center [1279, 492] width 265 height 37
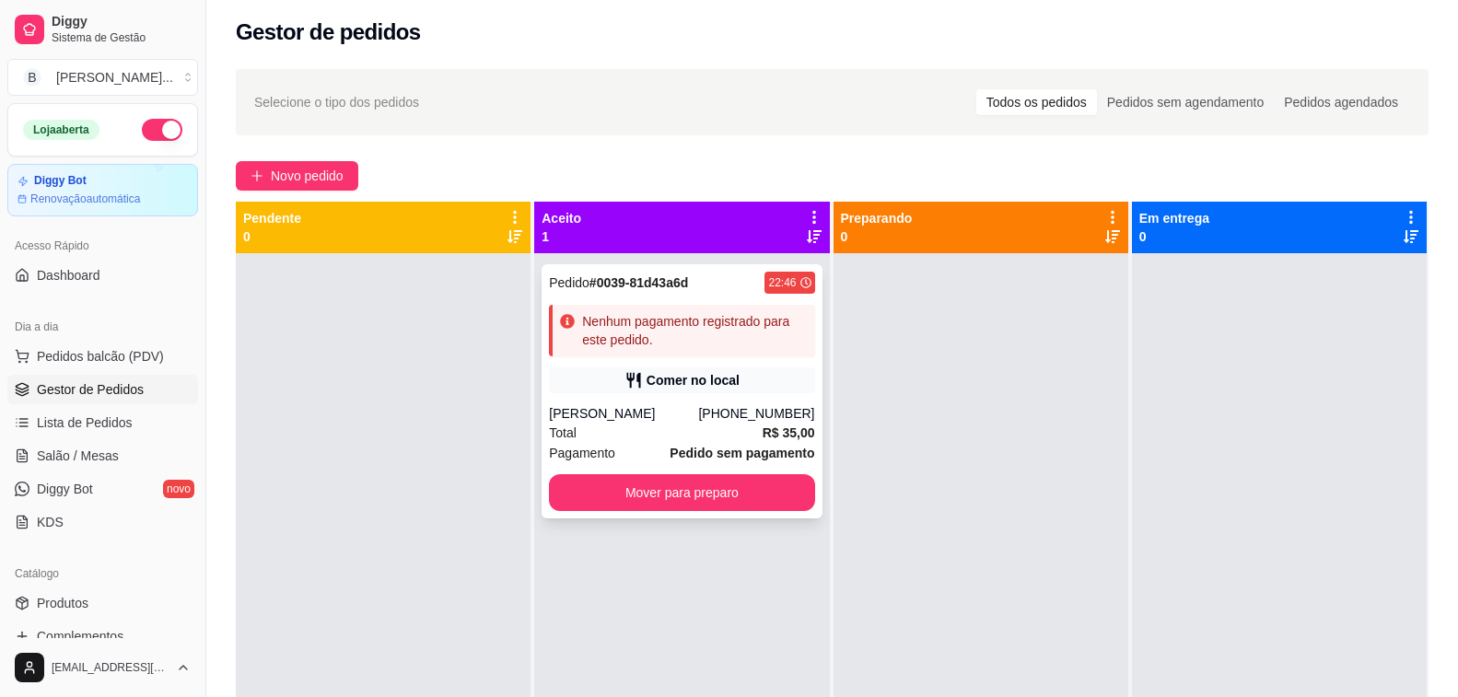
click at [603, 382] on div "Comer no local" at bounding box center [681, 380] width 265 height 26
click at [681, 501] on button "Mover para preparo" at bounding box center [681, 492] width 265 height 37
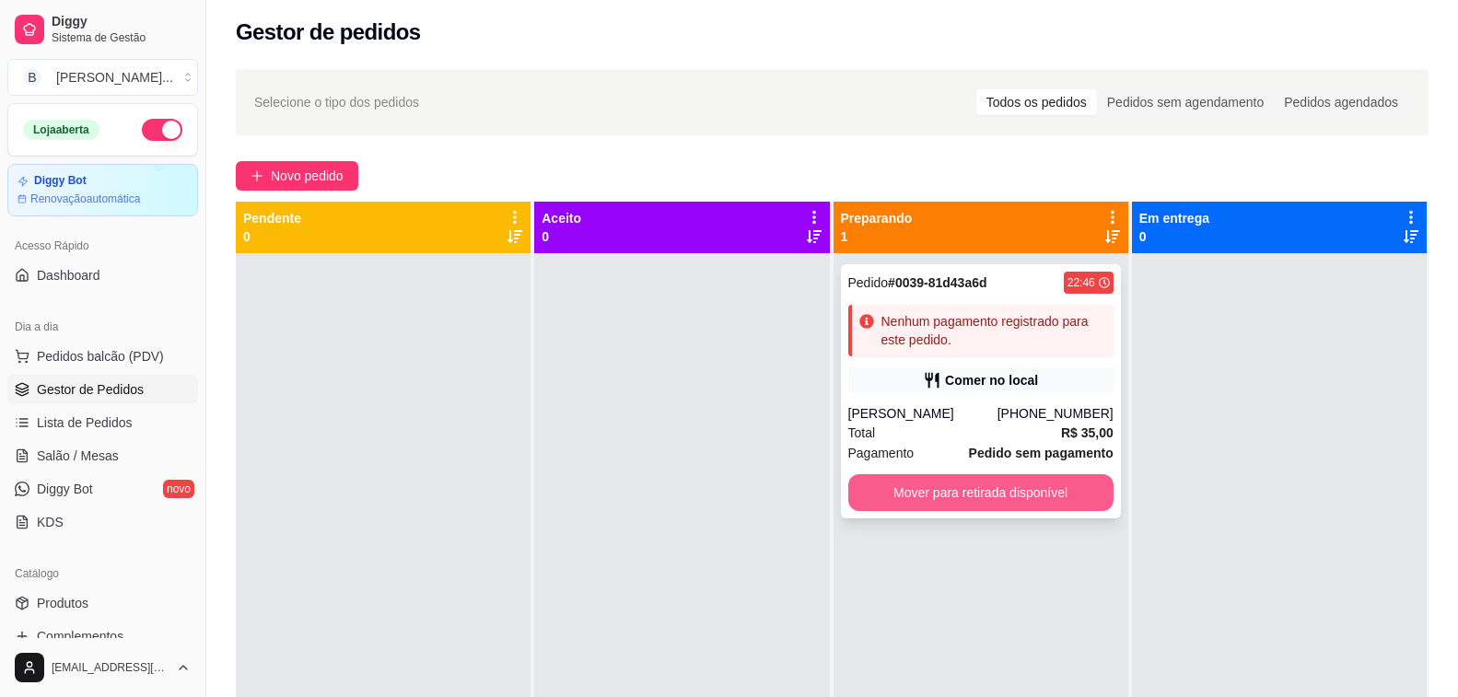
click at [985, 495] on button "Mover para retirada disponível" at bounding box center [980, 492] width 265 height 37
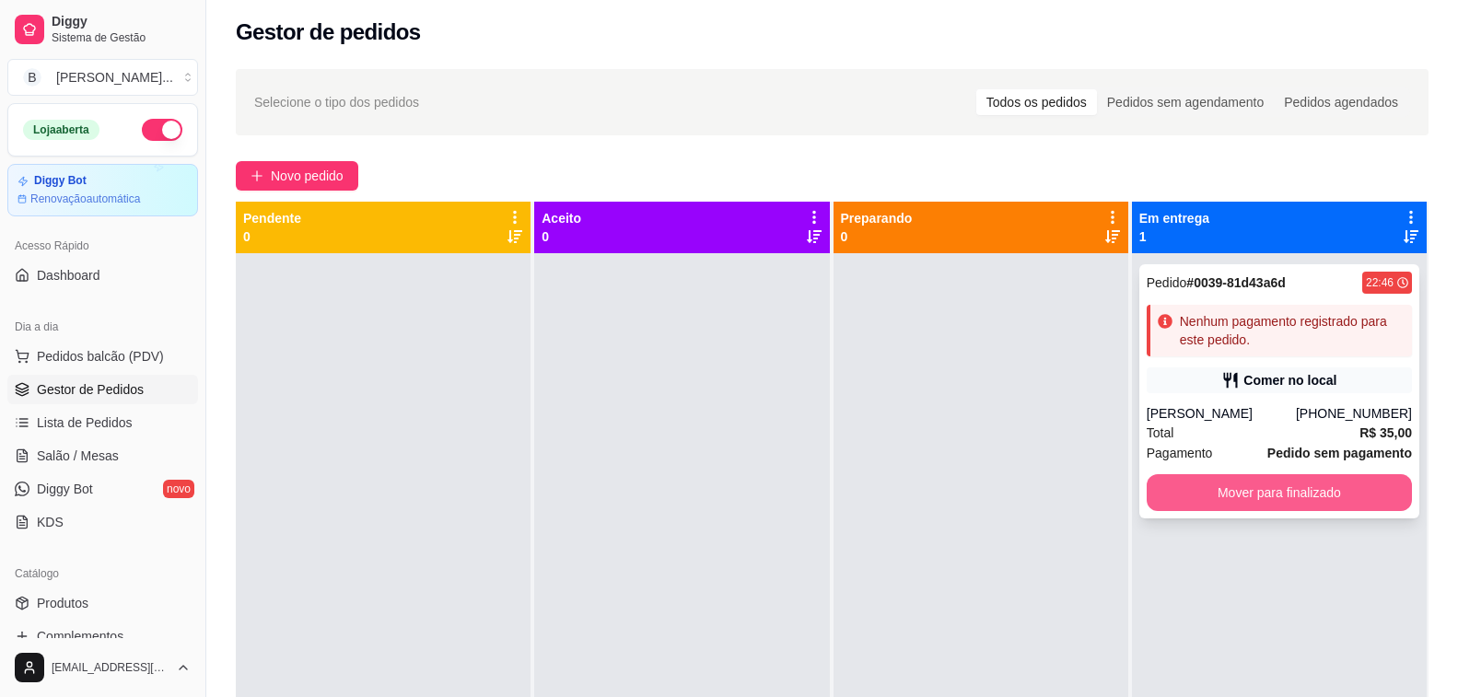
click at [1349, 488] on button "Mover para finalizado" at bounding box center [1279, 492] width 265 height 37
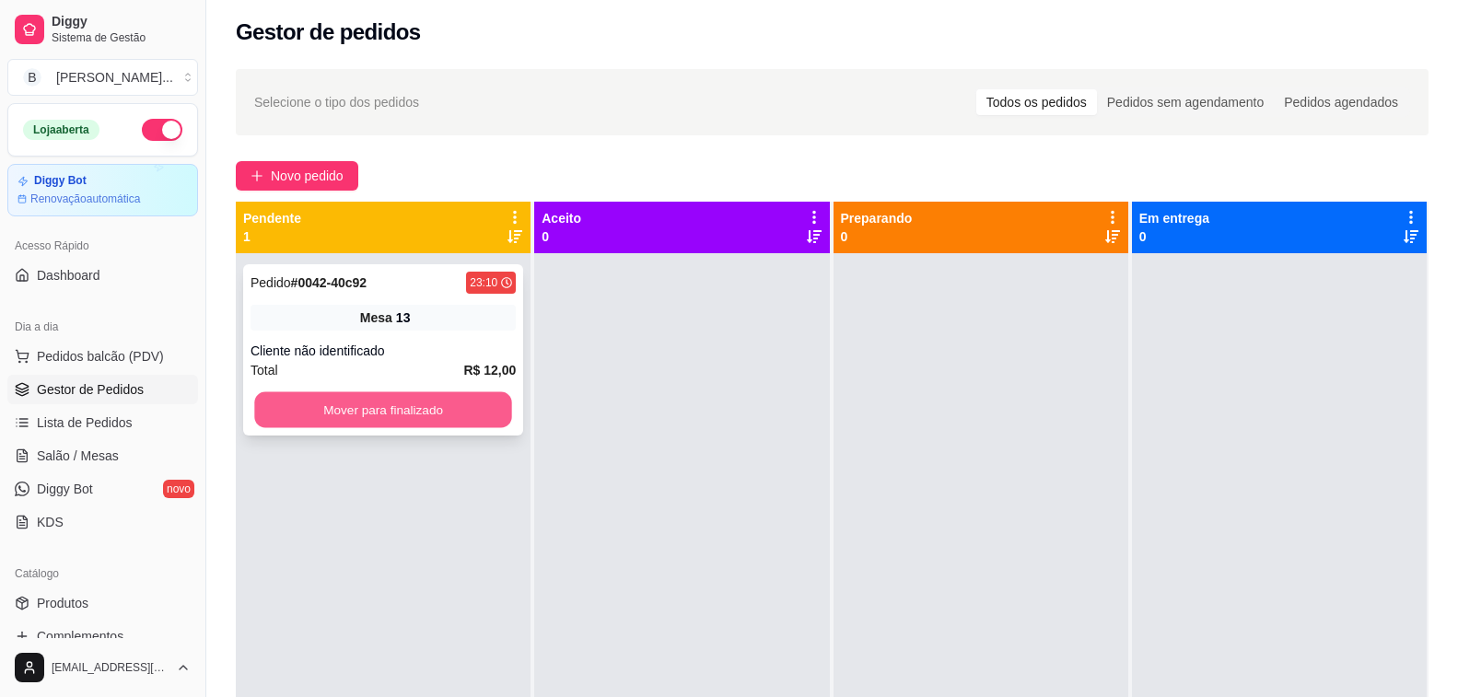
click at [320, 394] on button "Mover para finalizado" at bounding box center [383, 410] width 258 height 36
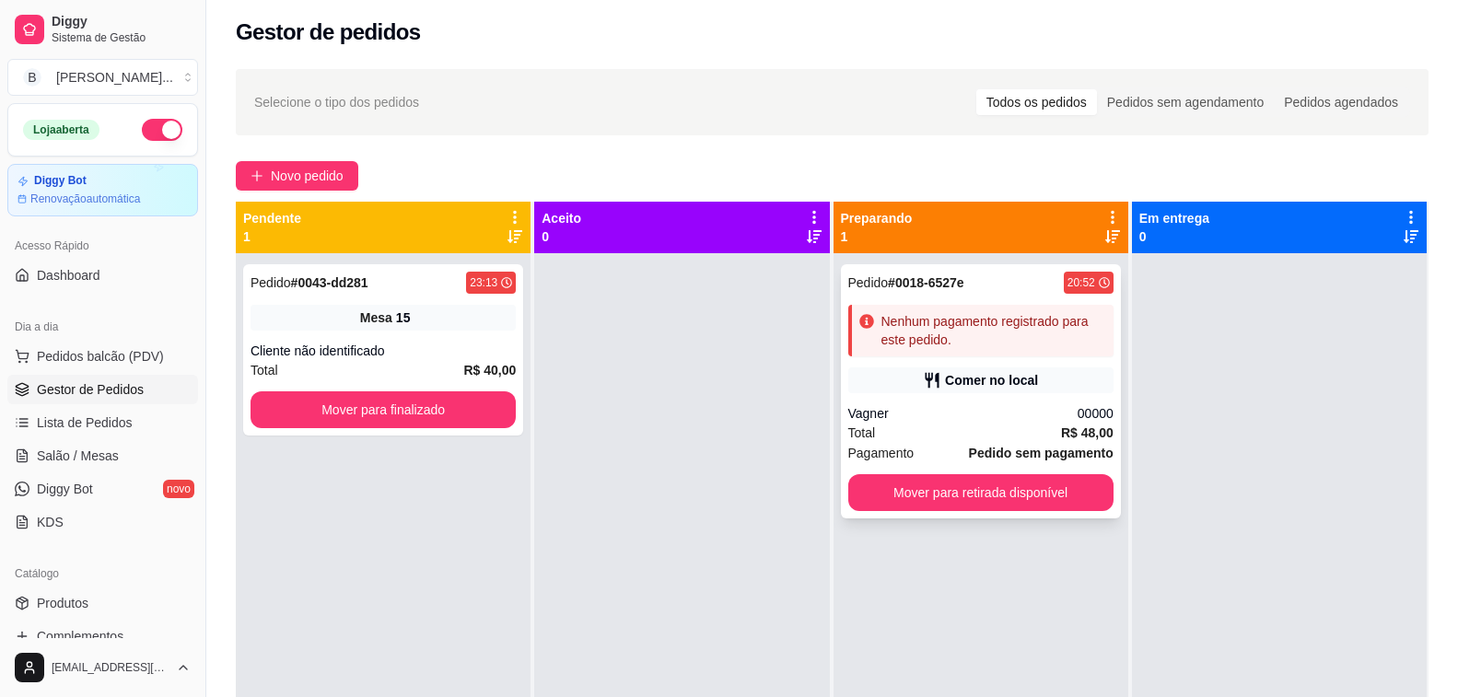
click at [992, 417] on div "Vagner" at bounding box center [962, 413] width 229 height 18
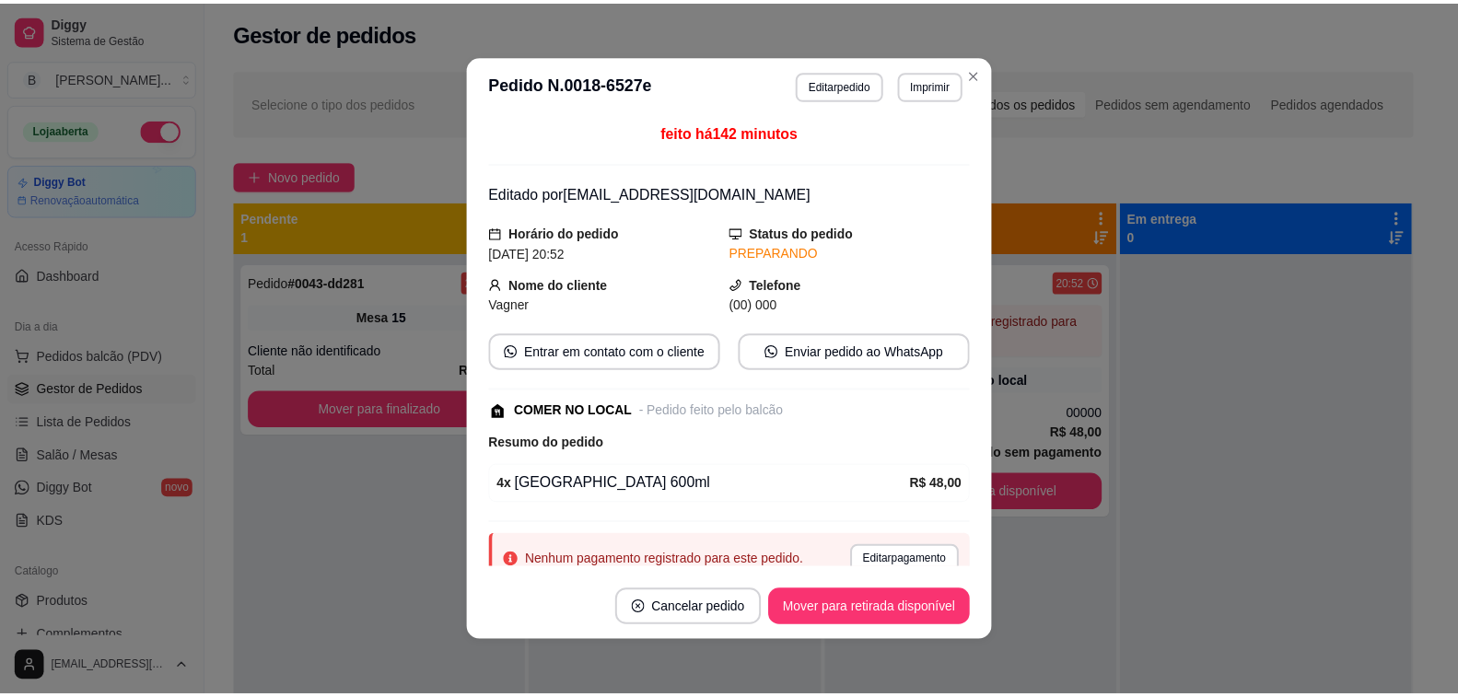
scroll to position [71, 0]
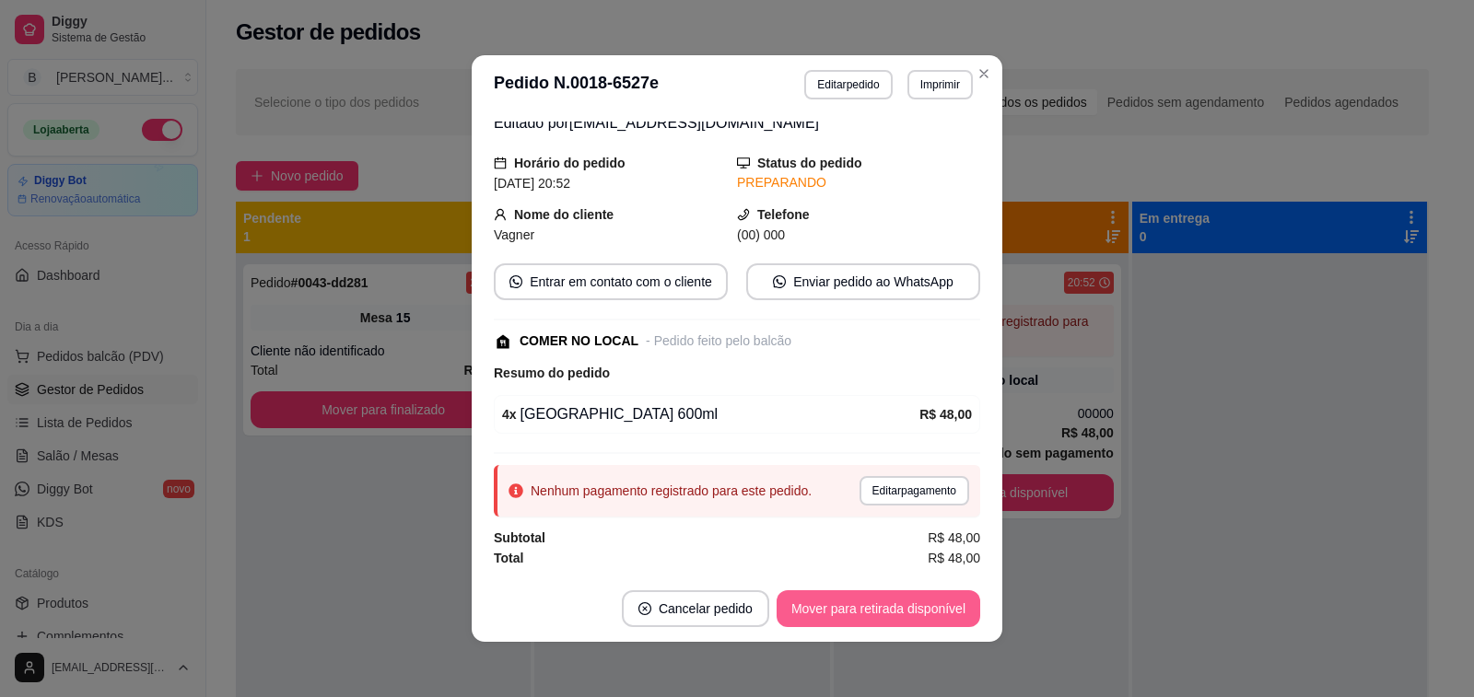
click at [901, 598] on button "Mover para retirada disponível" at bounding box center [878, 608] width 204 height 37
click at [984, 79] on div "Selecione o tipo dos pedidos Todos os pedidos Pedidos sem agendamento Pedidos a…" at bounding box center [832, 102] width 1193 height 66
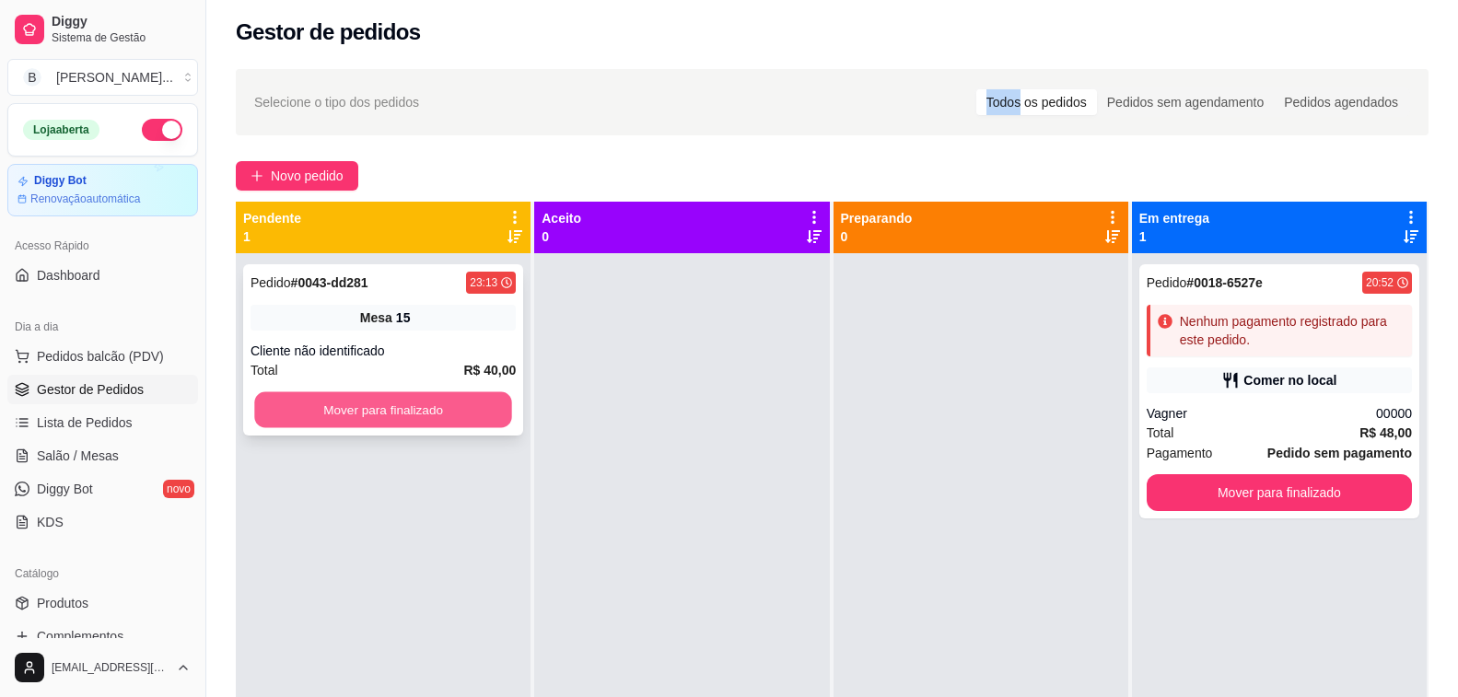
click at [498, 409] on button "Mover para finalizado" at bounding box center [383, 410] width 258 height 36
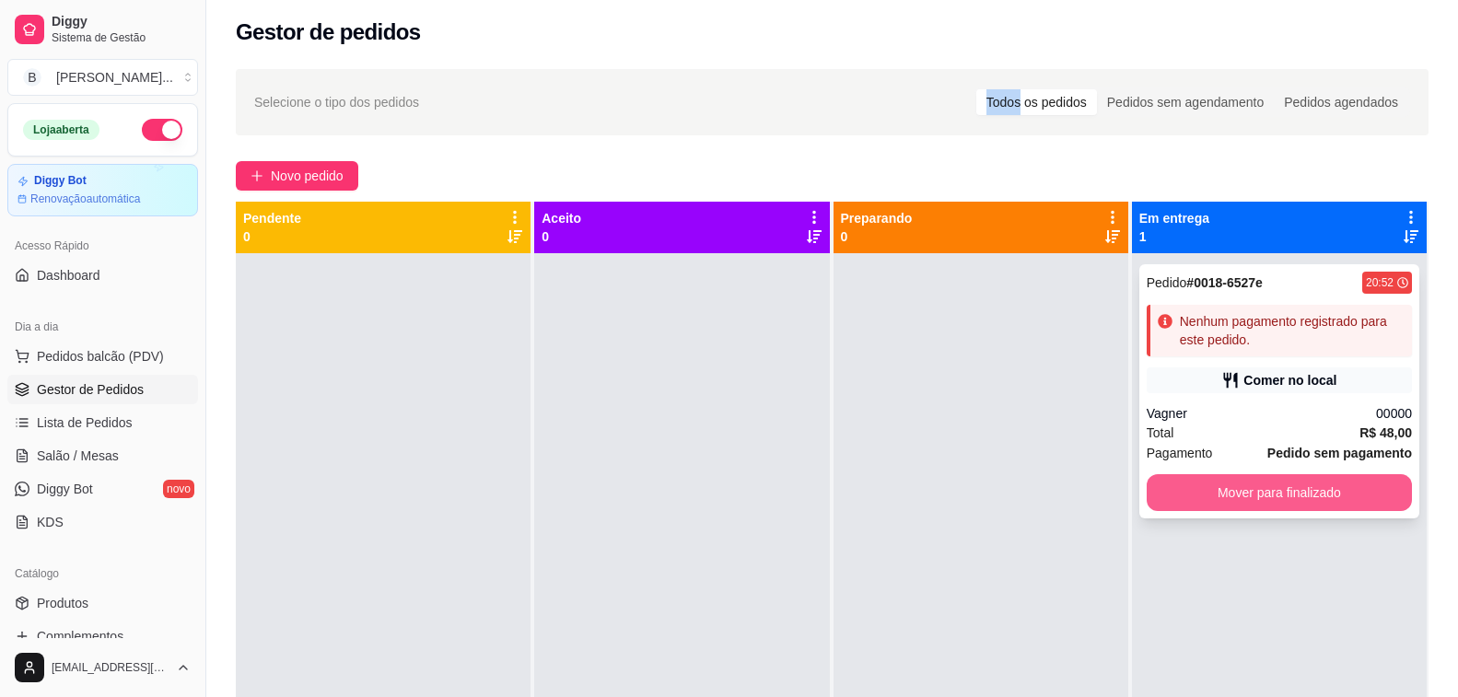
click at [1283, 496] on button "Mover para finalizado" at bounding box center [1279, 492] width 265 height 37
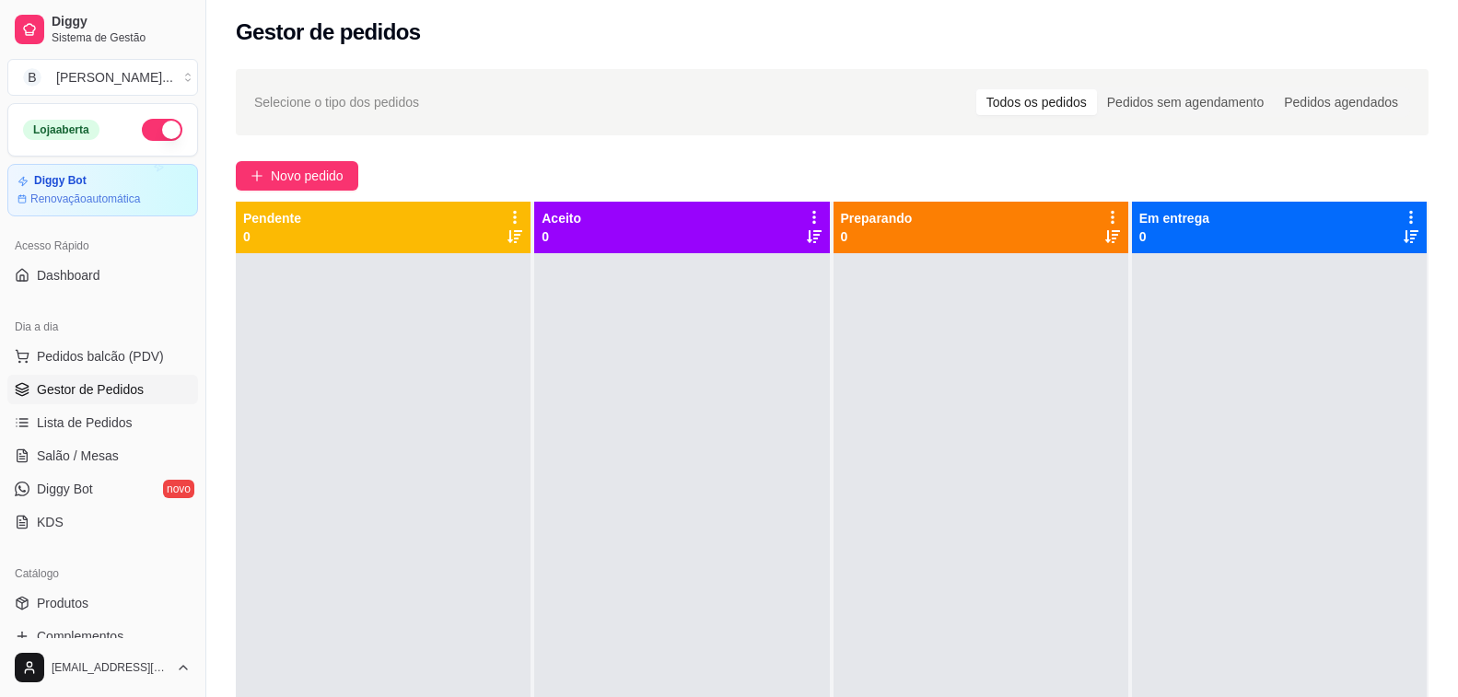
click at [425, 436] on div at bounding box center [383, 601] width 295 height 697
click at [406, 168] on div "Novo pedido" at bounding box center [832, 175] width 1193 height 29
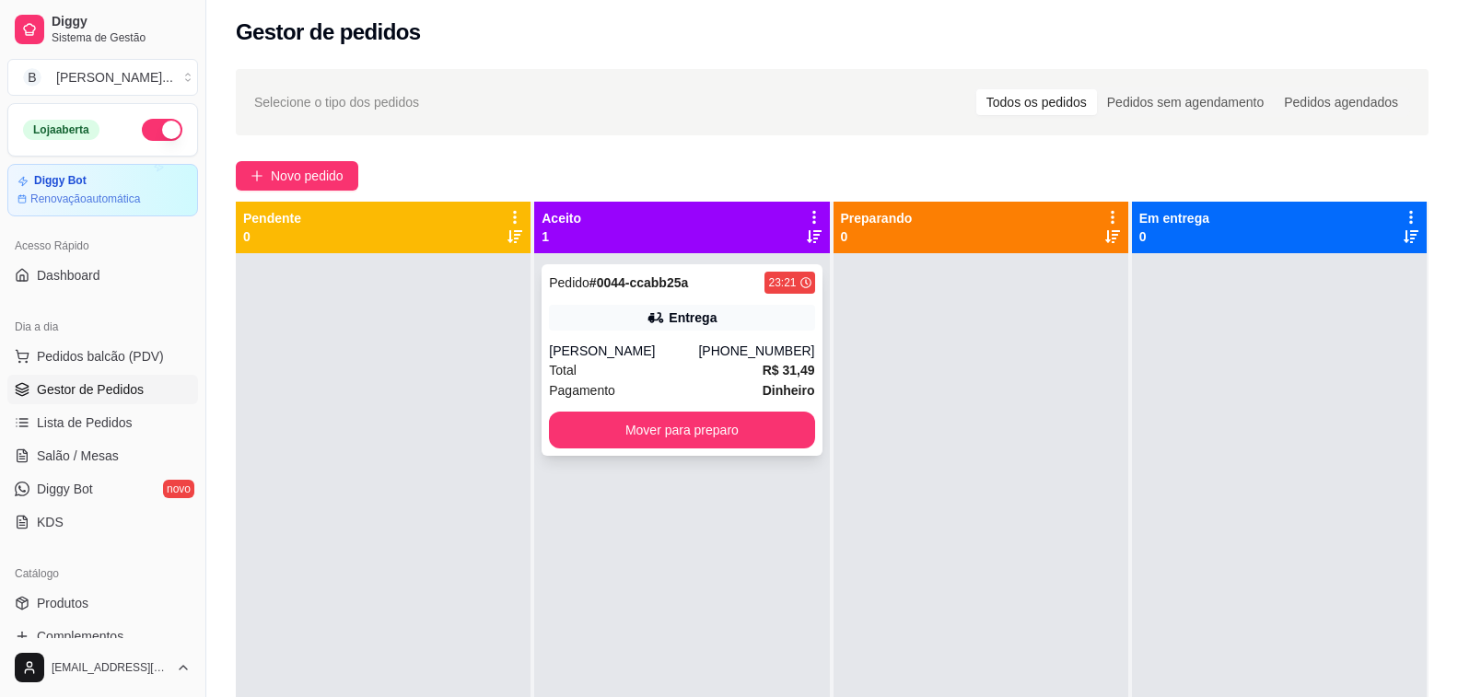
click at [591, 341] on div "Pedido # 0044-ccabb25a 23:21 Entrega [PERSON_NAME] [PHONE_NUMBER] Total R$ 31,4…" at bounding box center [682, 360] width 280 height 192
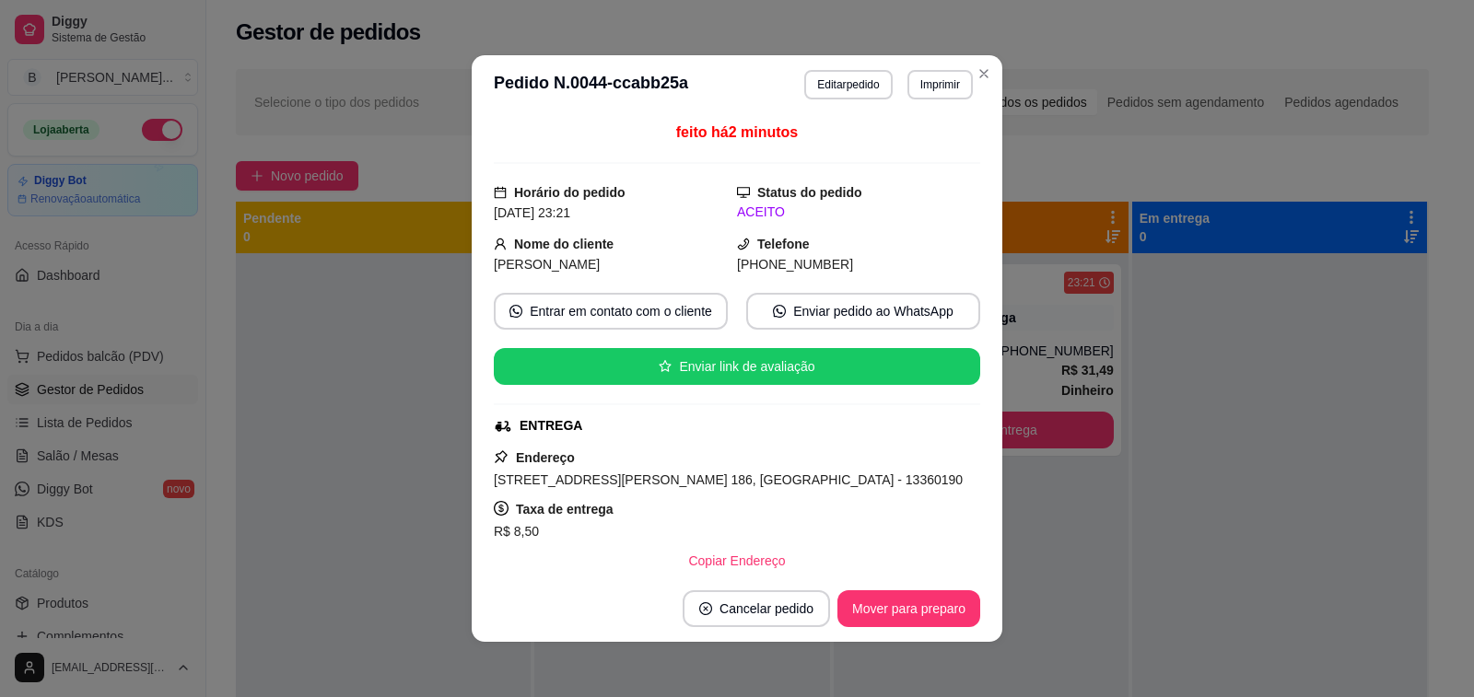
click at [376, 165] on div "Novo pedido" at bounding box center [832, 175] width 1193 height 29
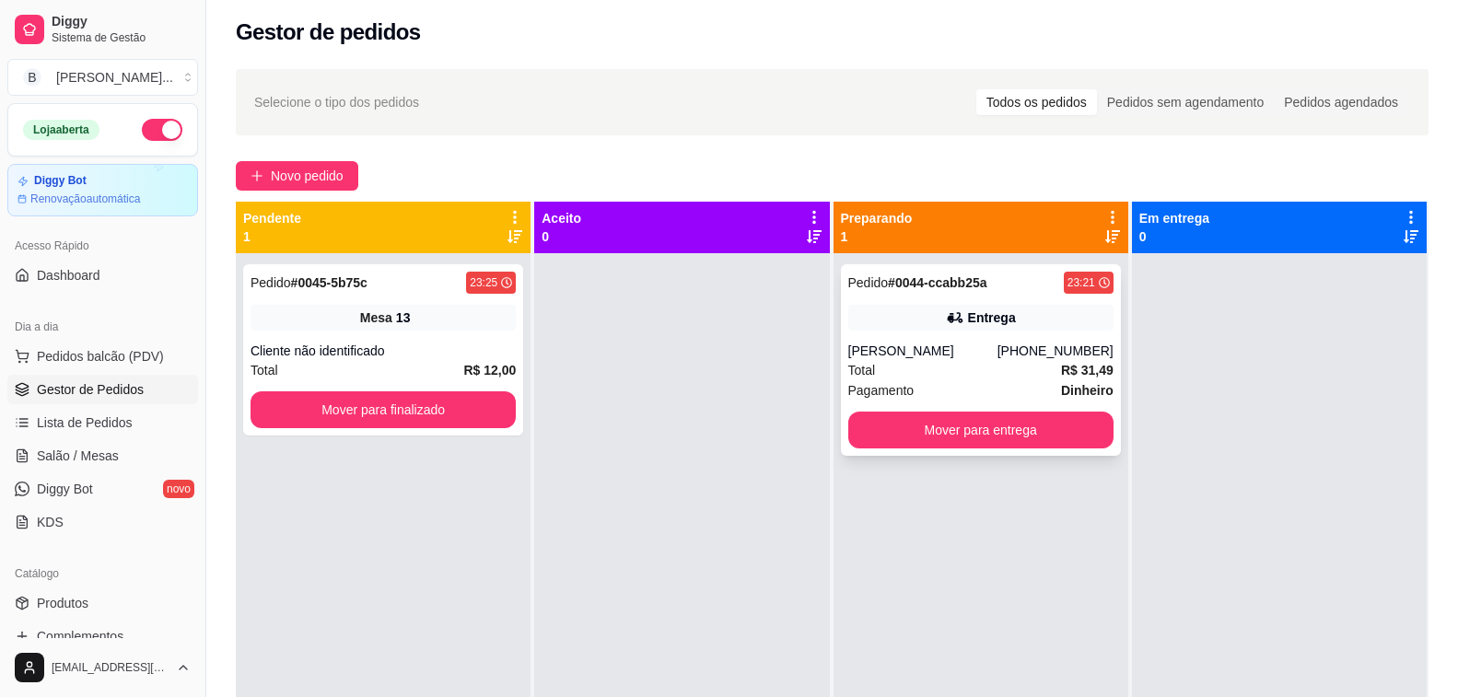
click at [1062, 363] on strong "R$ 31,49" at bounding box center [1087, 370] width 52 height 15
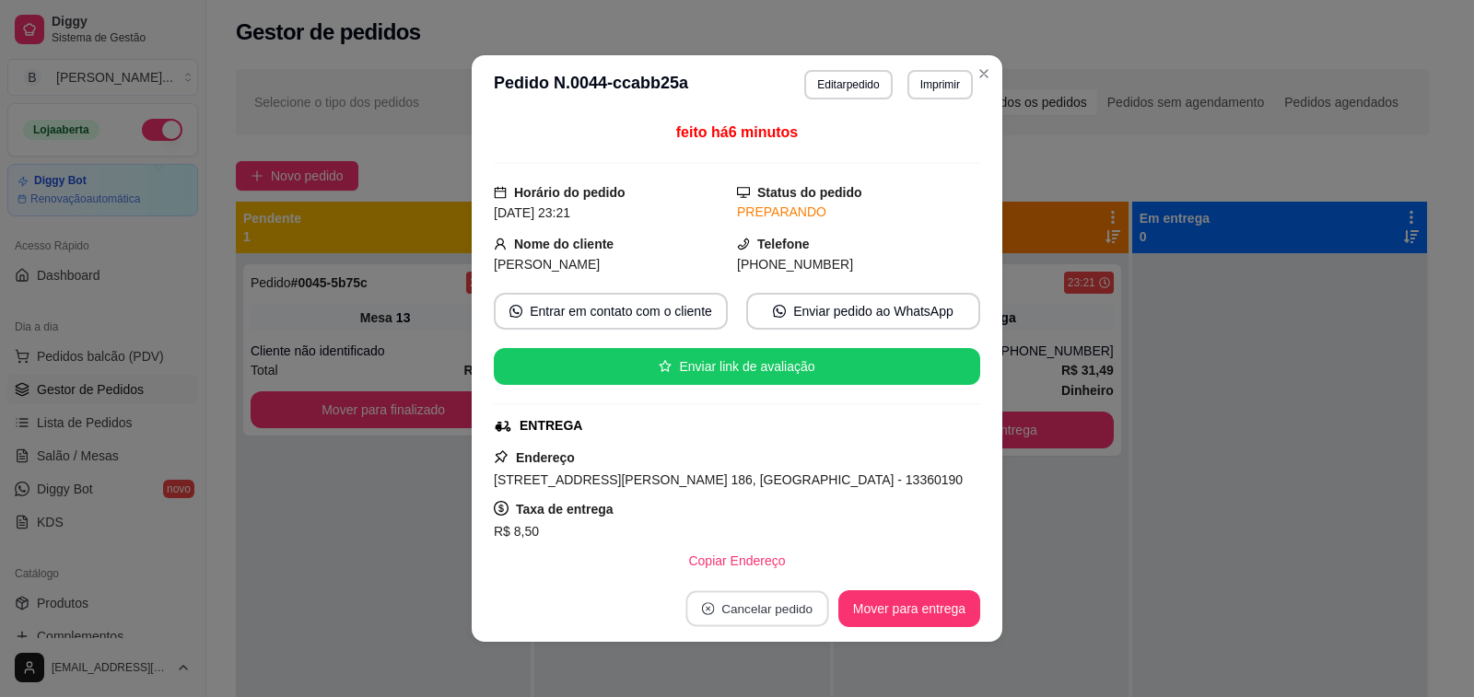
click at [730, 611] on button "Cancelar pedido" at bounding box center [756, 609] width 143 height 36
click at [799, 566] on button "Sim" at bounding box center [804, 562] width 74 height 37
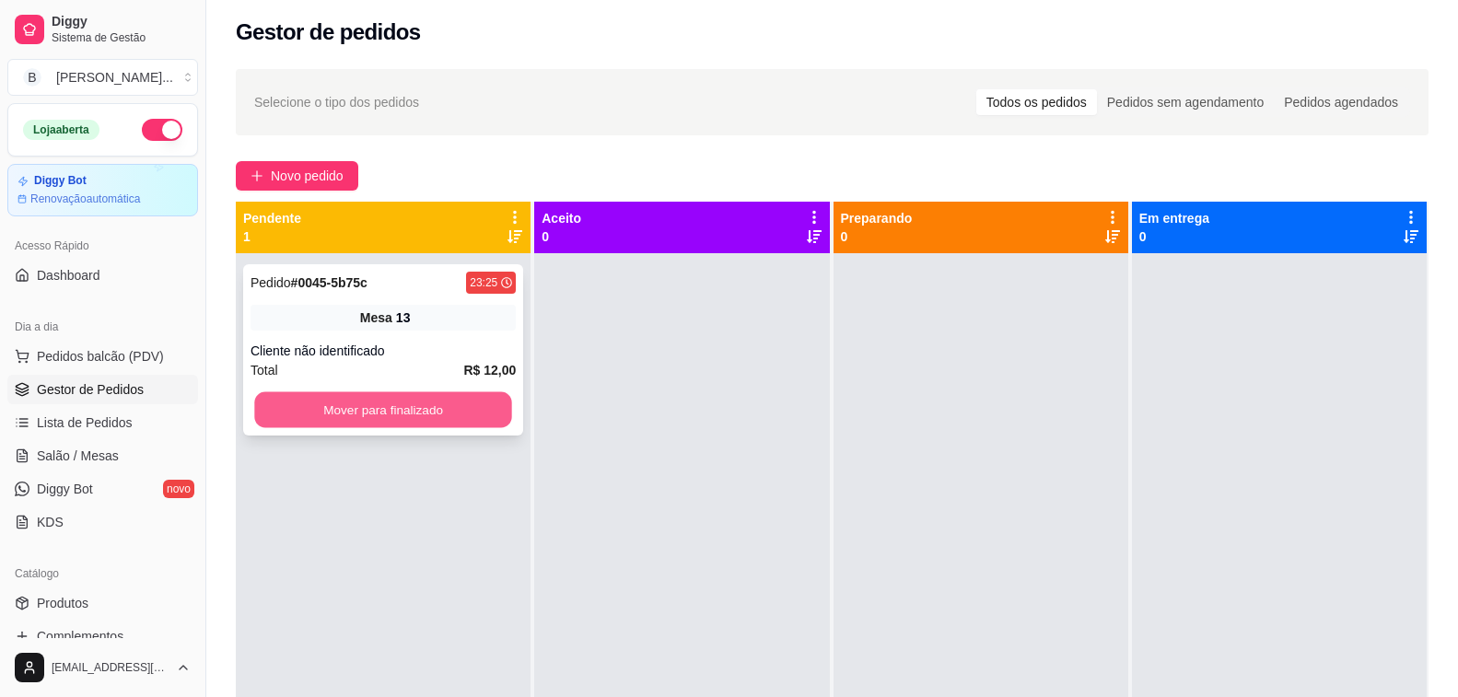
click at [408, 408] on button "Mover para finalizado" at bounding box center [383, 410] width 258 height 36
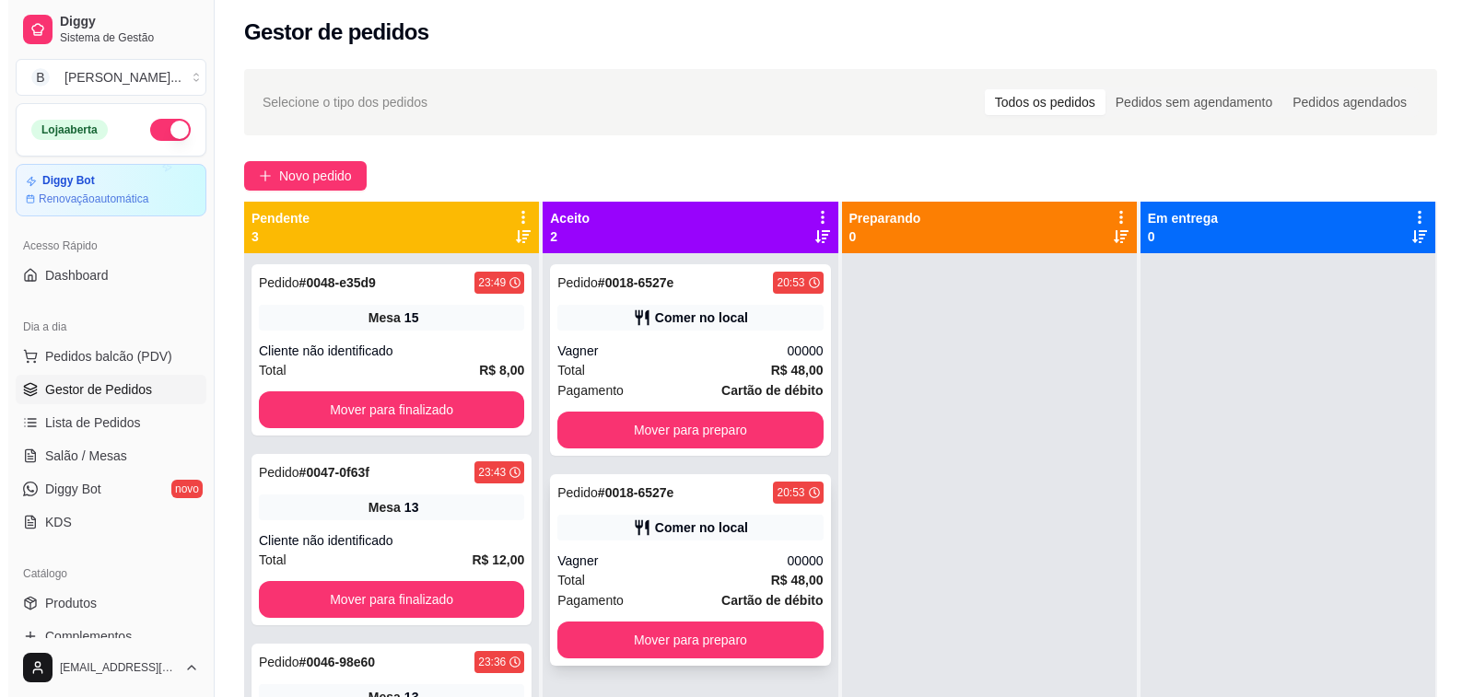
scroll to position [52, 0]
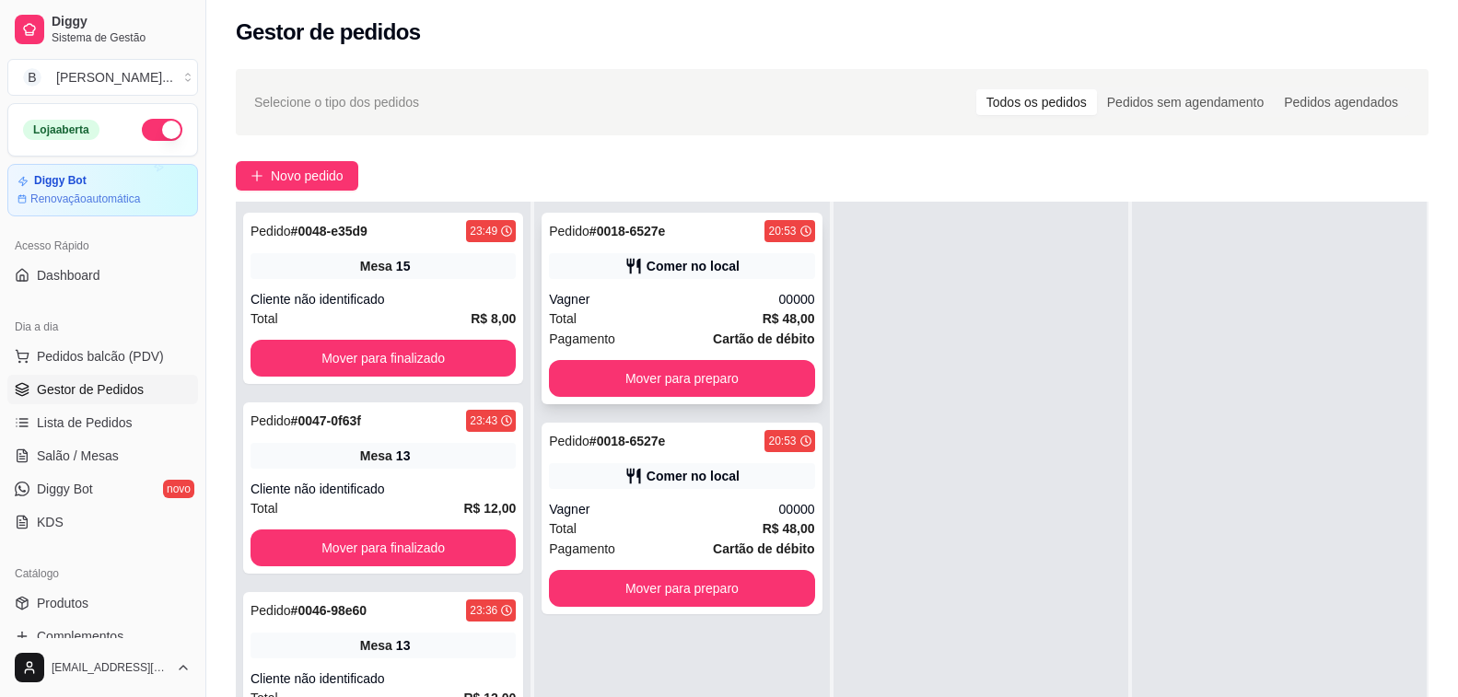
click at [604, 304] on div "Vagner" at bounding box center [663, 299] width 229 height 18
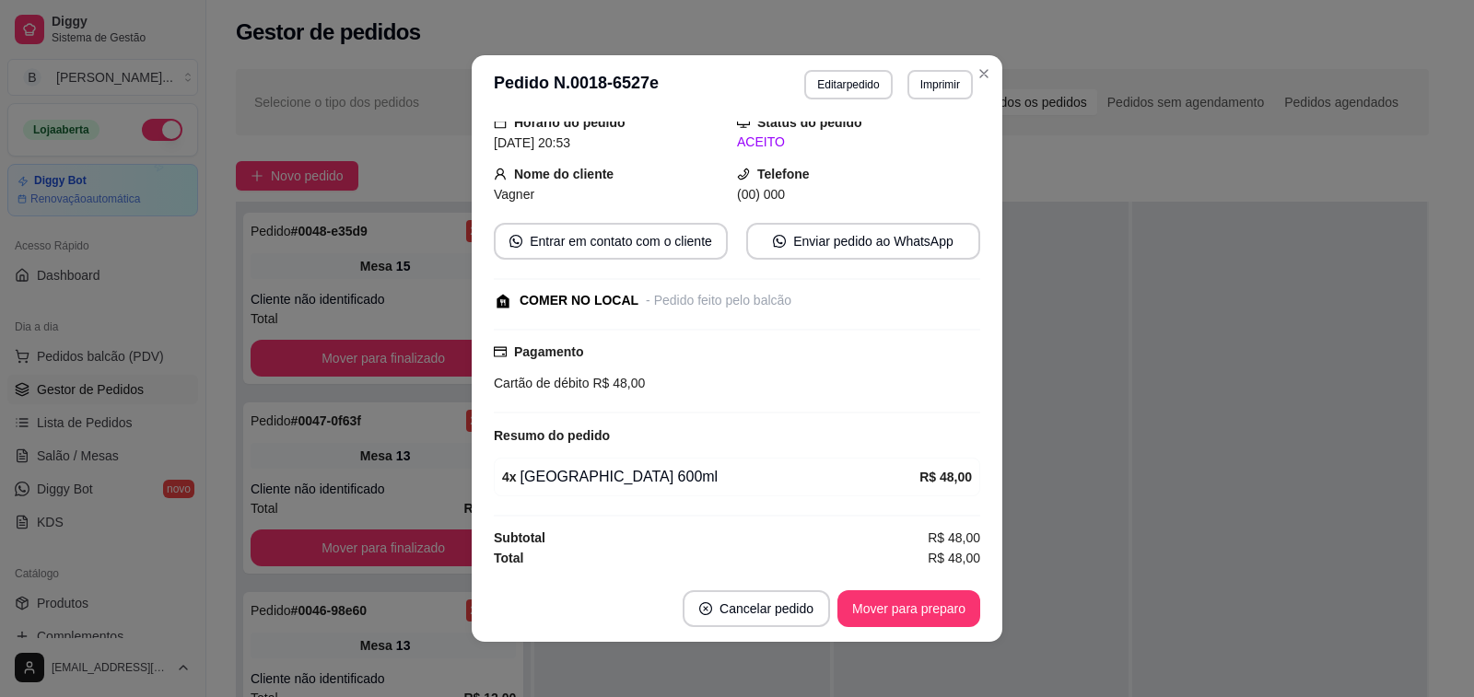
scroll to position [4, 0]
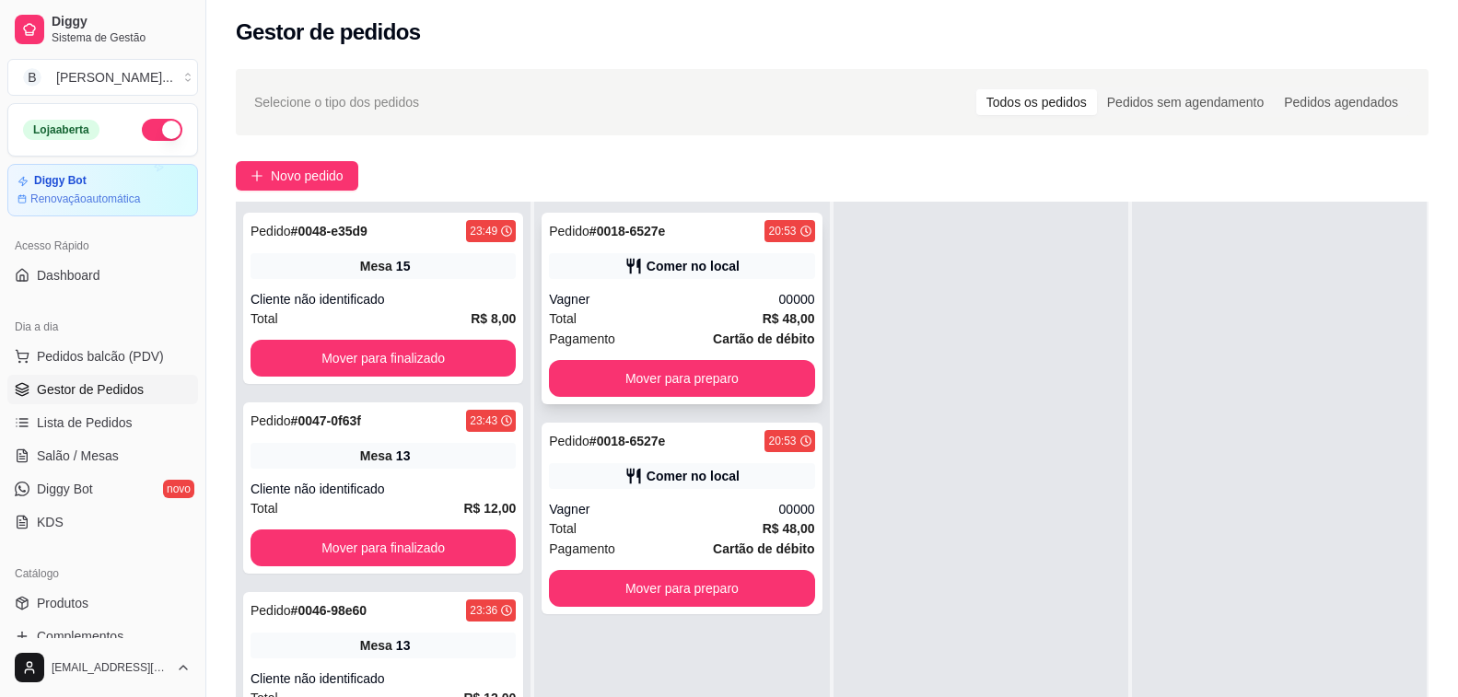
click at [617, 258] on div "Comer no local" at bounding box center [681, 266] width 265 height 26
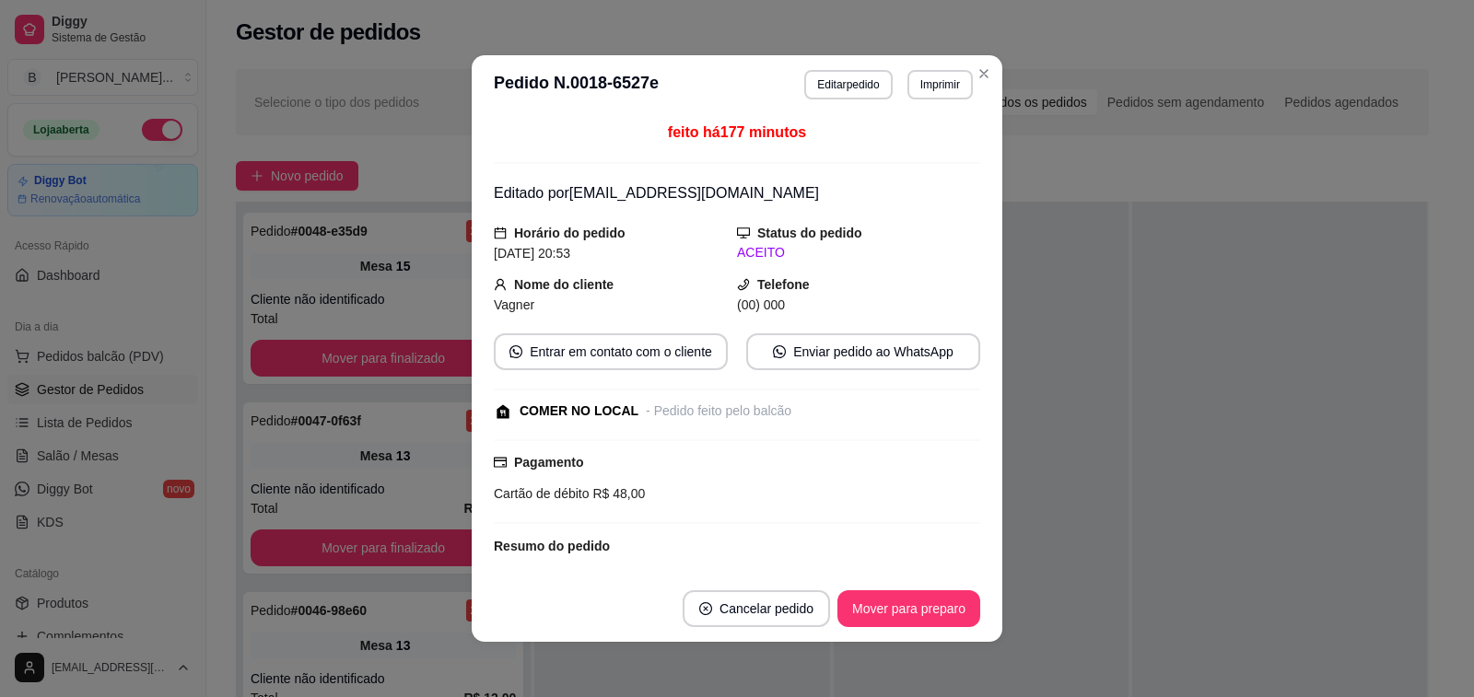
scroll to position [111, 0]
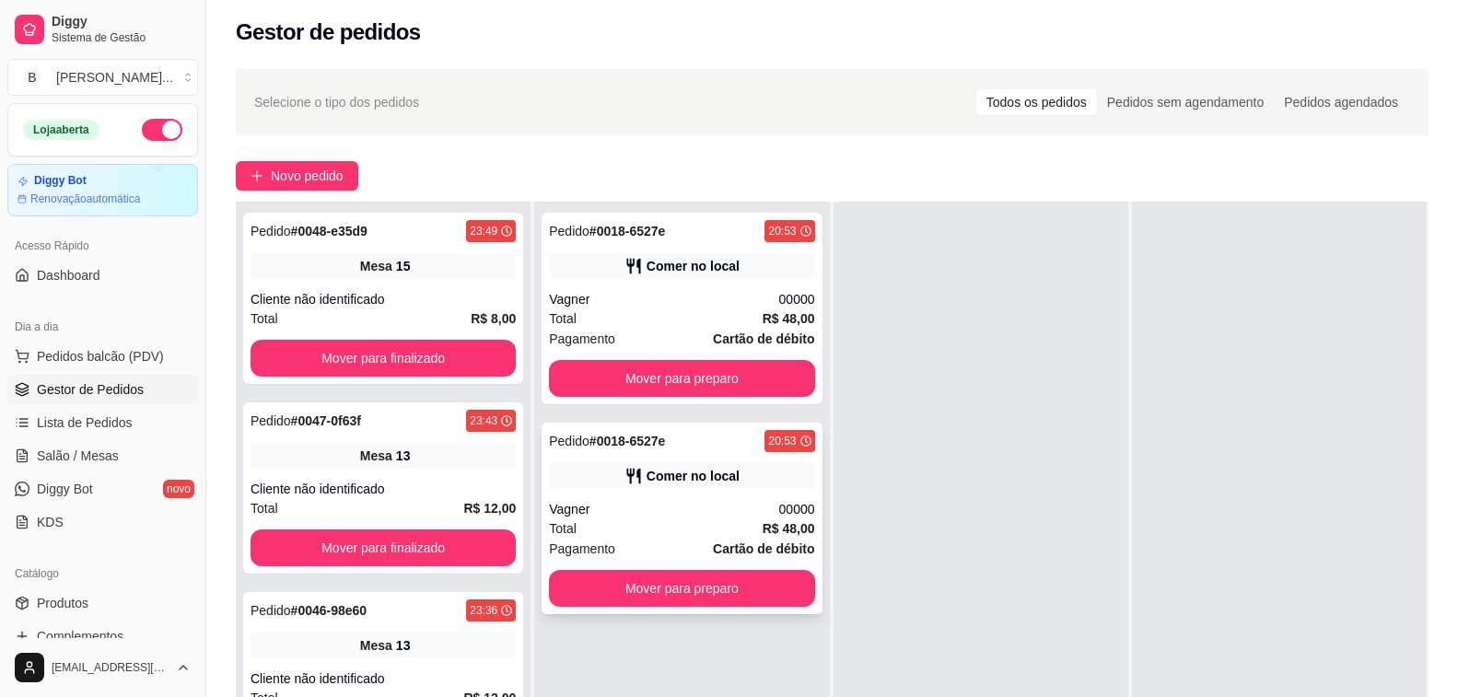
click at [584, 516] on div "Vagner" at bounding box center [663, 509] width 229 height 18
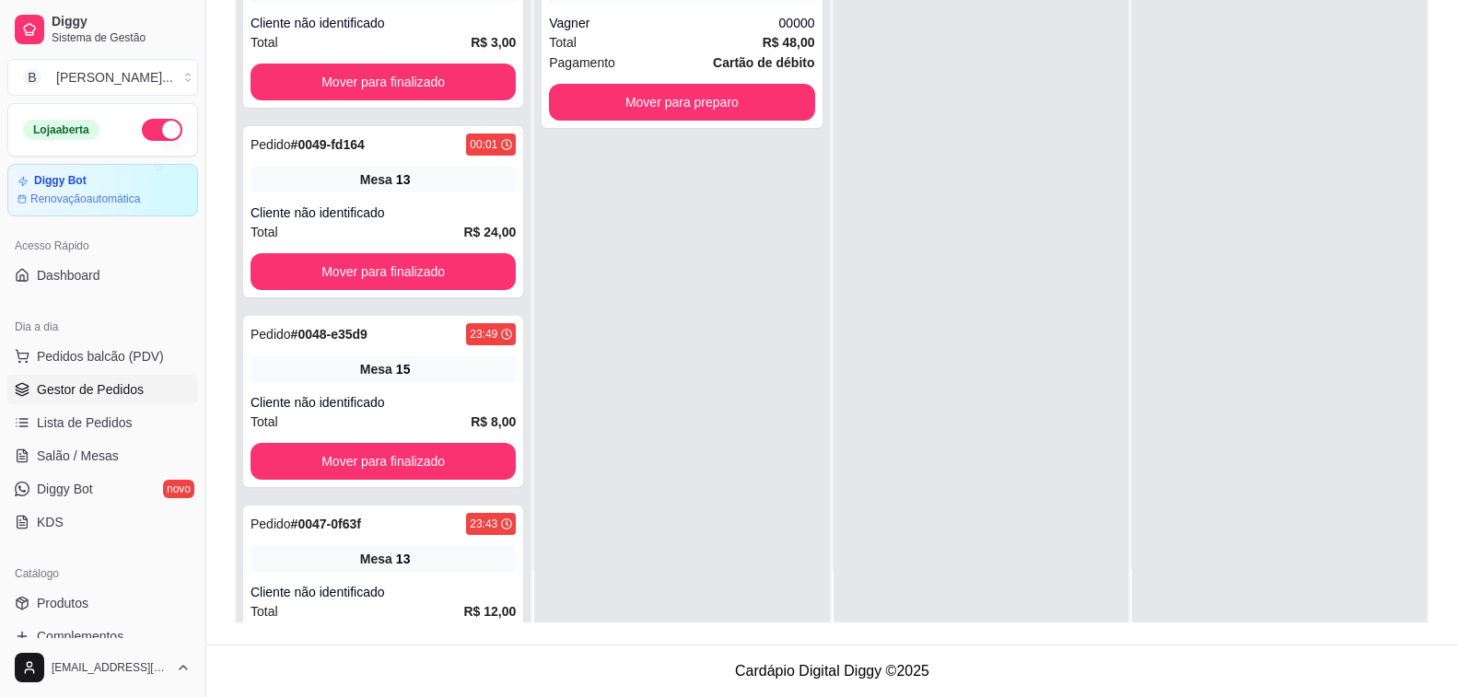
scroll to position [0, 0]
